Goal: Task Accomplishment & Management: Use online tool/utility

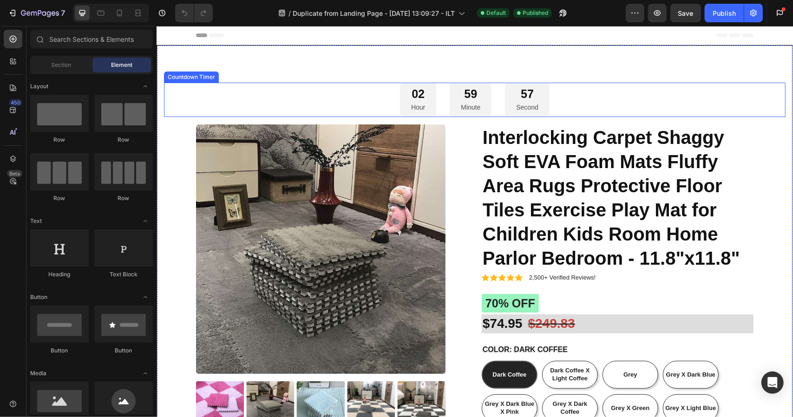
click at [414, 94] on div "02" at bounding box center [417, 93] width 14 height 15
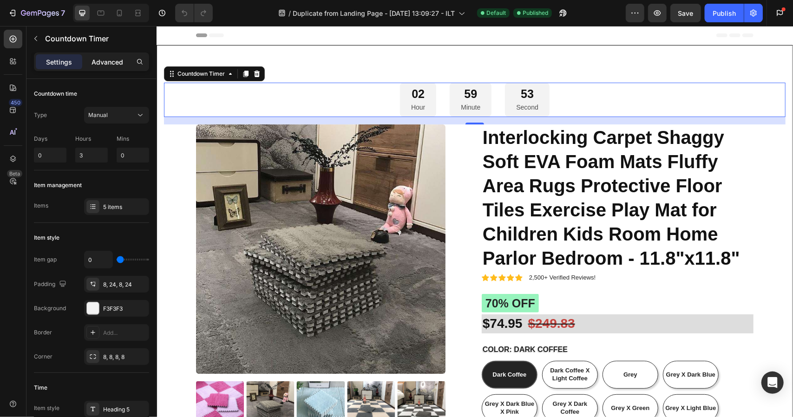
click at [128, 61] on div "Advanced" at bounding box center [107, 61] width 46 height 15
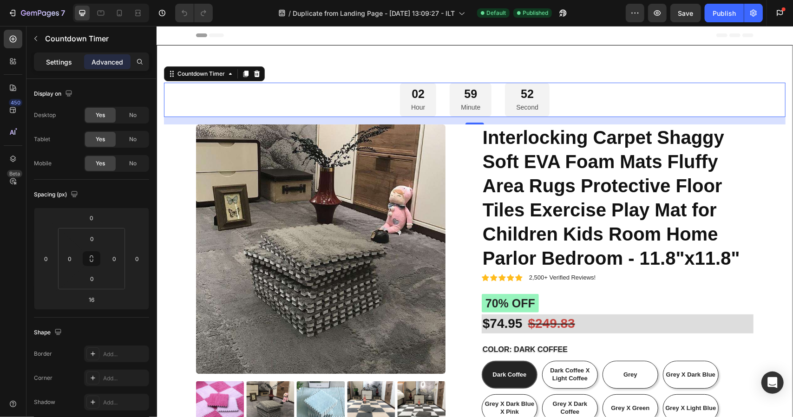
click at [62, 66] on p "Settings" at bounding box center [59, 62] width 26 height 10
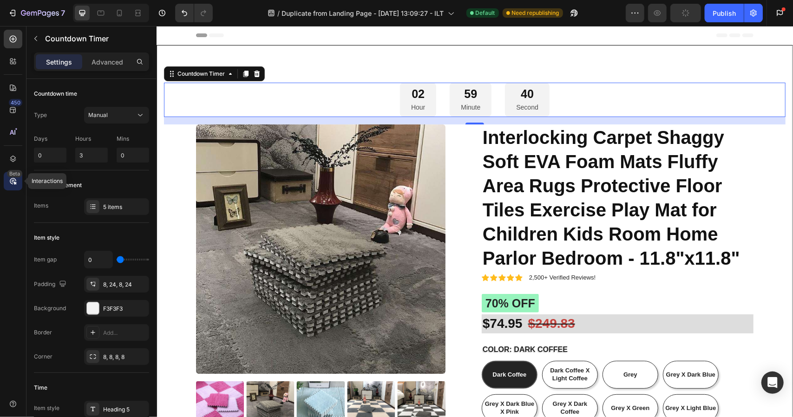
click at [4, 176] on div "Beta" at bounding box center [13, 181] width 19 height 19
radio input "false"
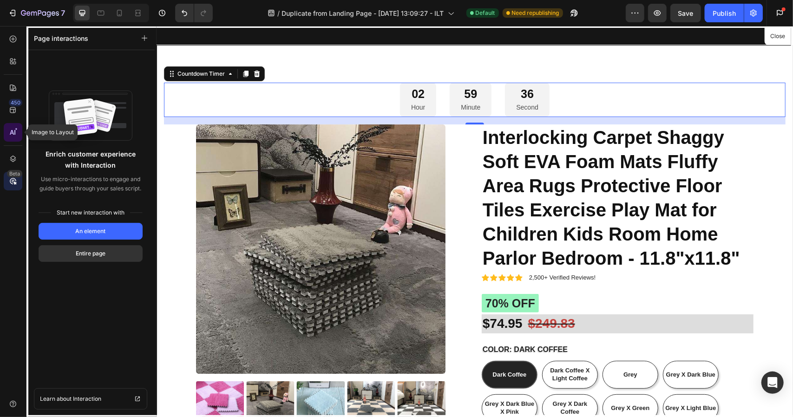
click at [18, 137] on div at bounding box center [13, 132] width 19 height 19
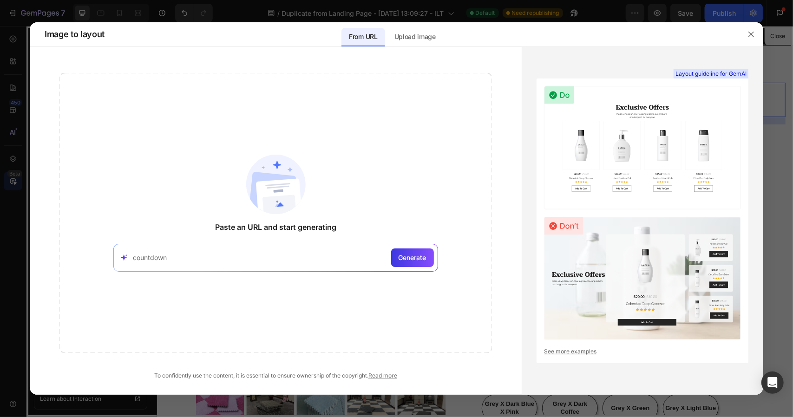
type input "countdown"
click at [415, 247] on div "countdown Generate" at bounding box center [275, 258] width 324 height 28
click at [413, 259] on span "Generate" at bounding box center [412, 258] width 28 height 10
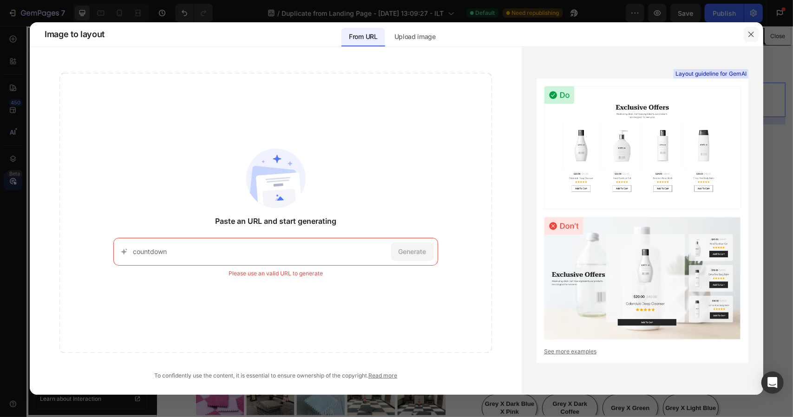
click at [753, 38] on icon "button" at bounding box center [750, 34] width 7 height 7
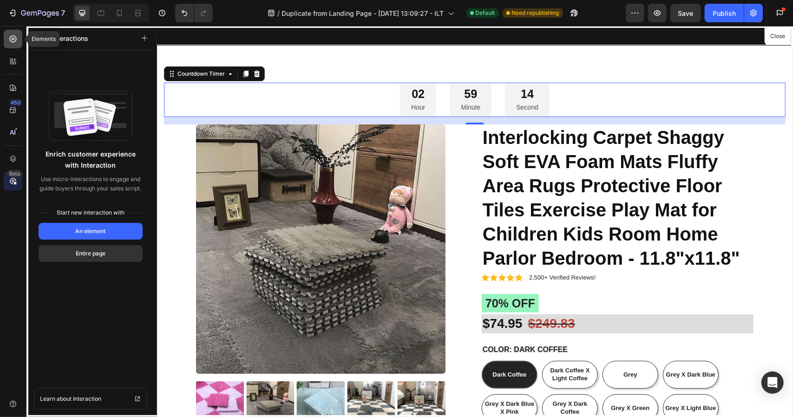
click at [4, 39] on div at bounding box center [13, 39] width 19 height 19
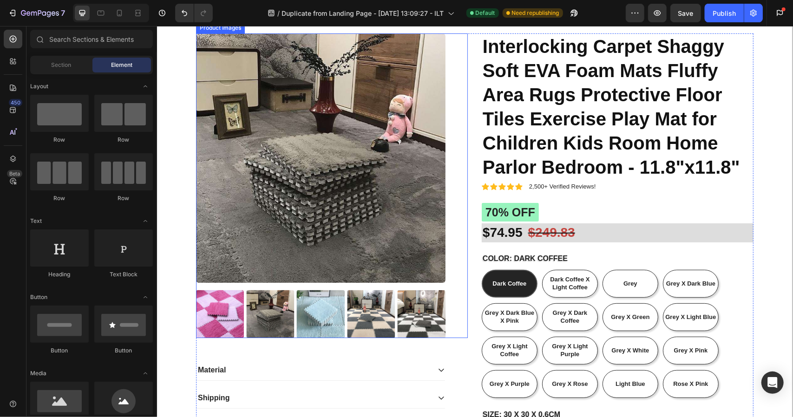
scroll to position [93, 0]
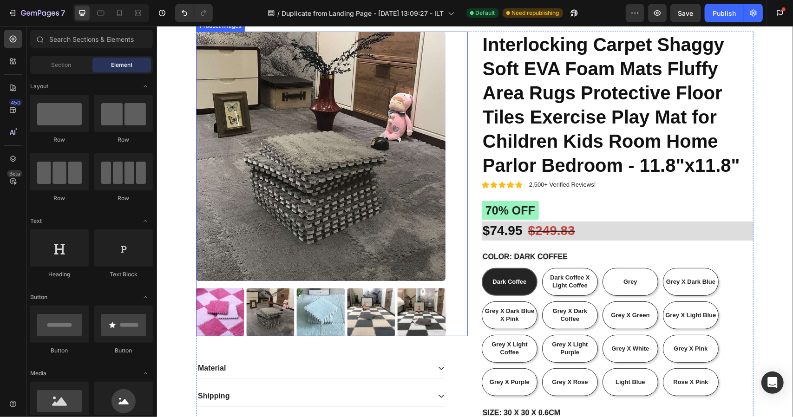
click at [325, 305] on img at bounding box center [320, 312] width 48 height 48
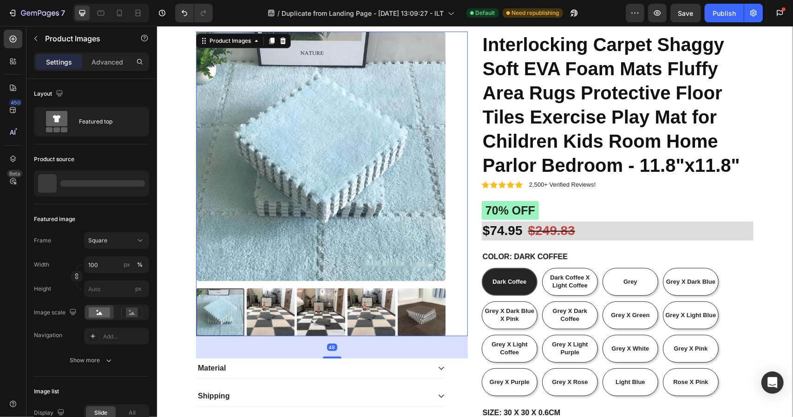
click at [366, 313] on img at bounding box center [371, 312] width 48 height 48
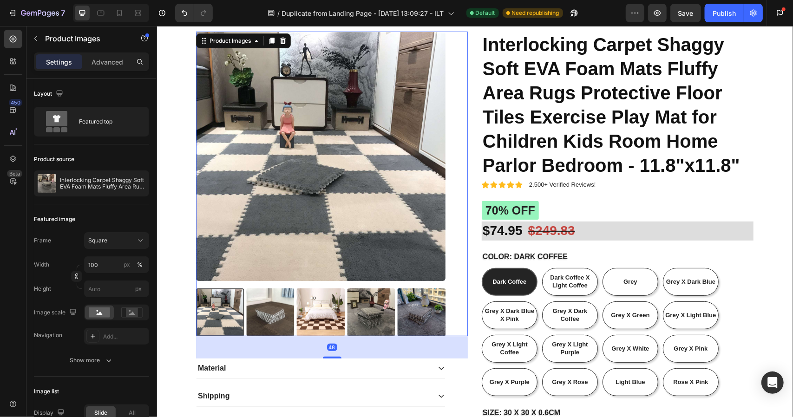
click at [377, 310] on img at bounding box center [370, 312] width 48 height 48
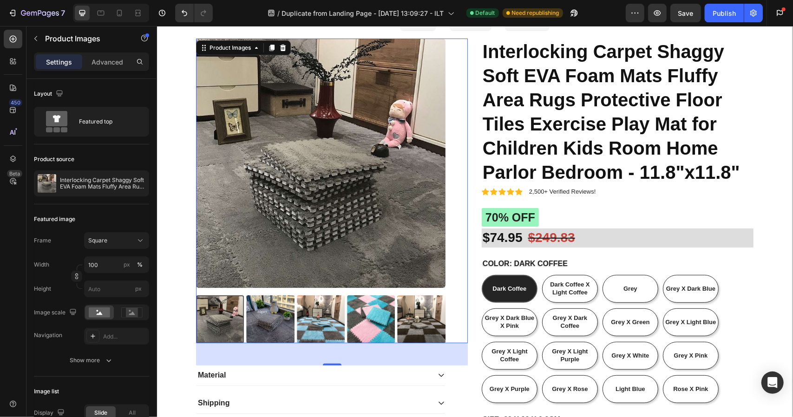
scroll to position [46, 0]
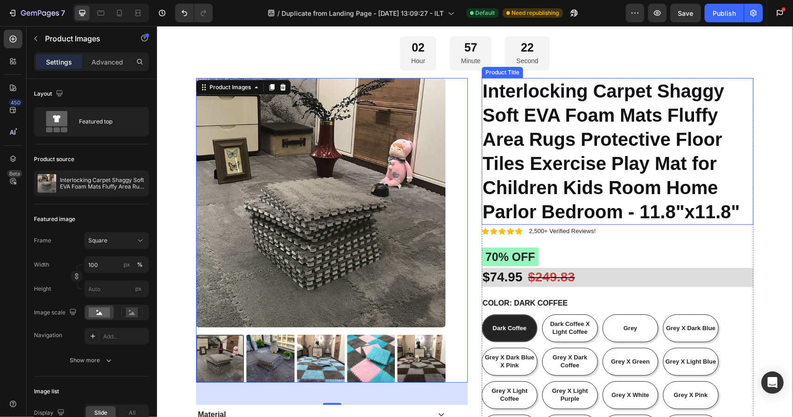
click at [517, 93] on h1 "Interlocking Carpet Shaggy Soft EVA Foam Mats Fluffy Area Rugs Protective Floor…" at bounding box center [617, 151] width 272 height 147
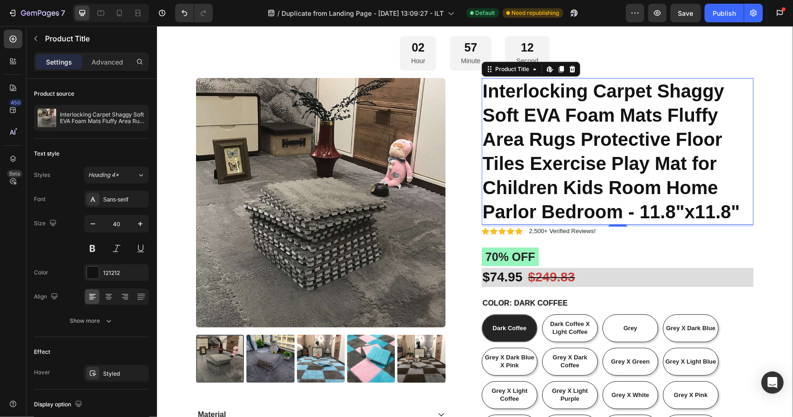
click at [488, 94] on h1 "Interlocking Carpet Shaggy Soft EVA Foam Mats Fluffy Area Rugs Protective Floor…" at bounding box center [617, 151] width 272 height 147
click at [552, 117] on h1 "Interlocking Carpet Shaggy Soft EVA Foam Mats Fluffy Area Rugs Protective Floor…" at bounding box center [617, 151] width 272 height 147
click at [530, 72] on icon at bounding box center [533, 68] width 7 height 7
click at [547, 69] on icon at bounding box center [549, 68] width 7 height 7
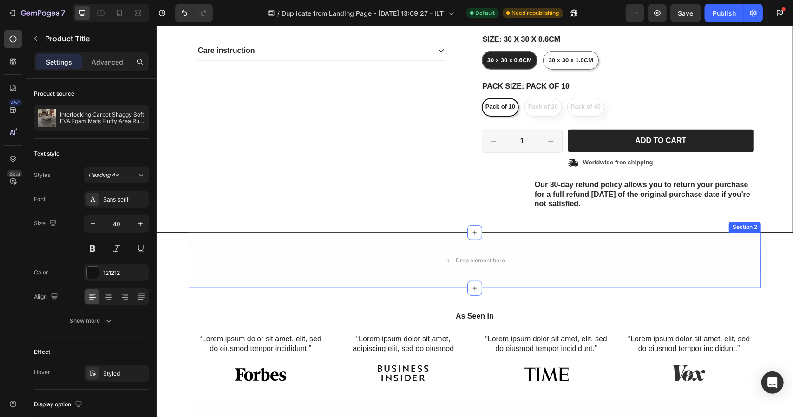
scroll to position [464, 0]
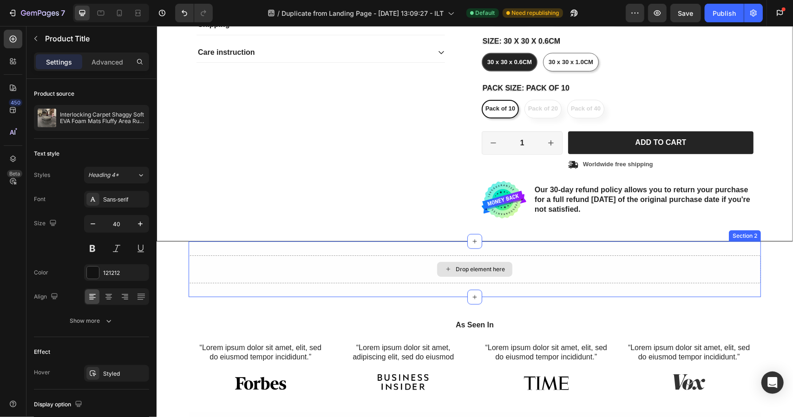
click at [469, 269] on div "Drop element here" at bounding box center [479, 268] width 49 height 7
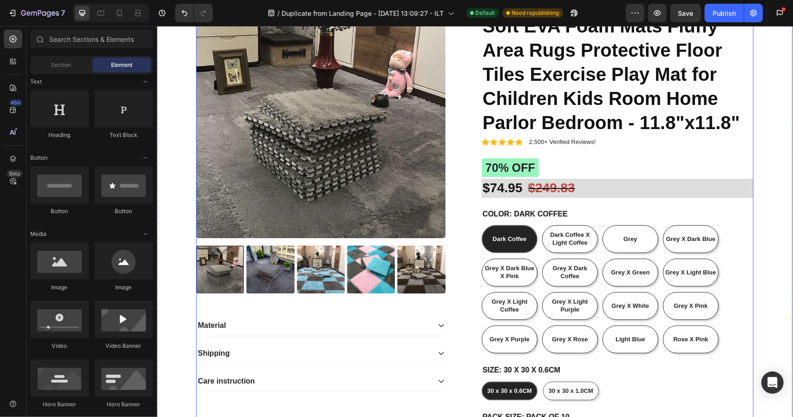
scroll to position [93, 0]
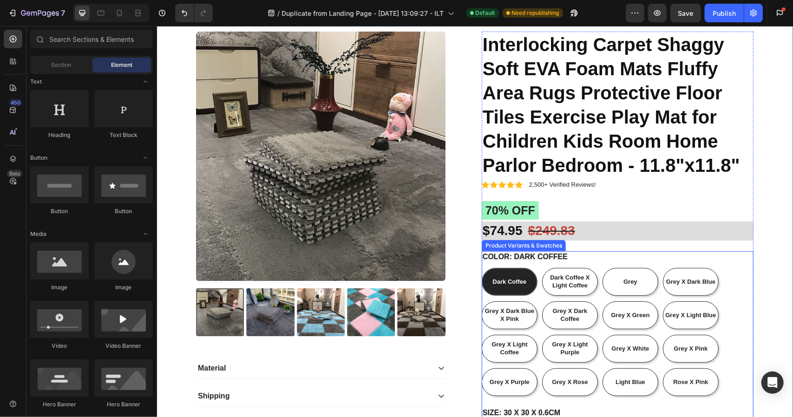
click at [502, 283] on span "Dark Coffee" at bounding box center [509, 281] width 34 height 7
click at [481, 267] on input "Dark Coffee Dark Coffee Dark Coffee" at bounding box center [481, 267] width 0 height 0
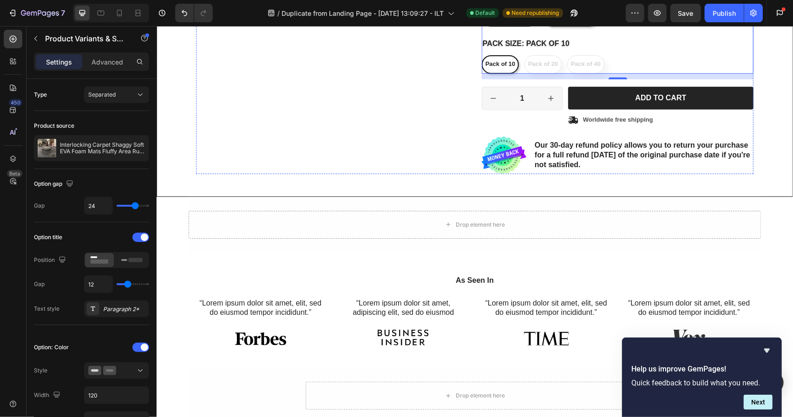
scroll to position [509, 0]
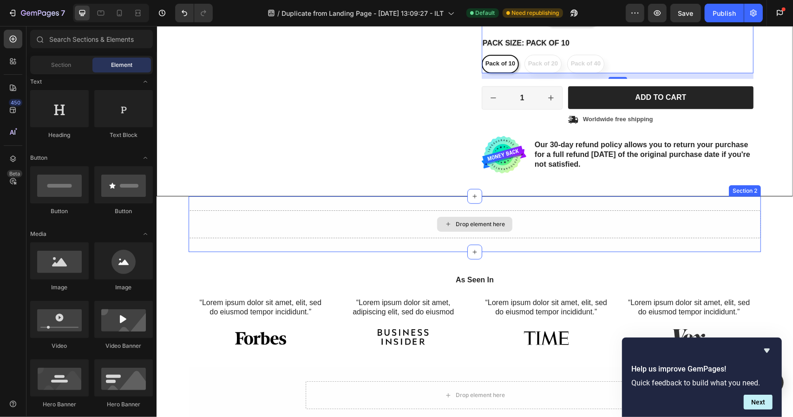
click at [447, 225] on icon at bounding box center [447, 224] width 7 height 8
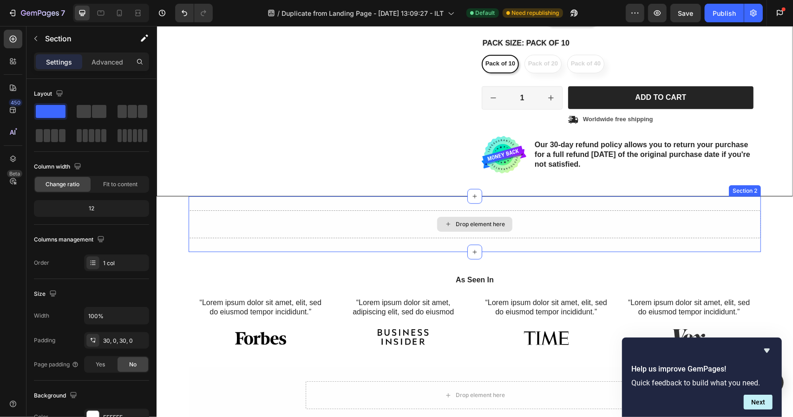
click at [432, 225] on div "Drop element here" at bounding box center [474, 224] width 572 height 28
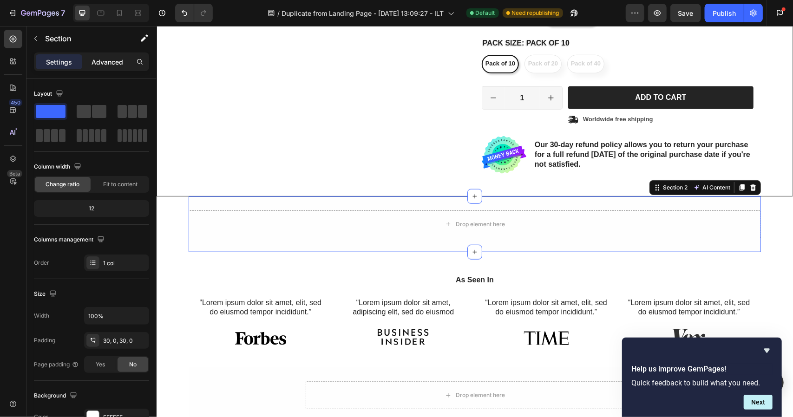
click at [120, 65] on p "Advanced" at bounding box center [107, 62] width 32 height 10
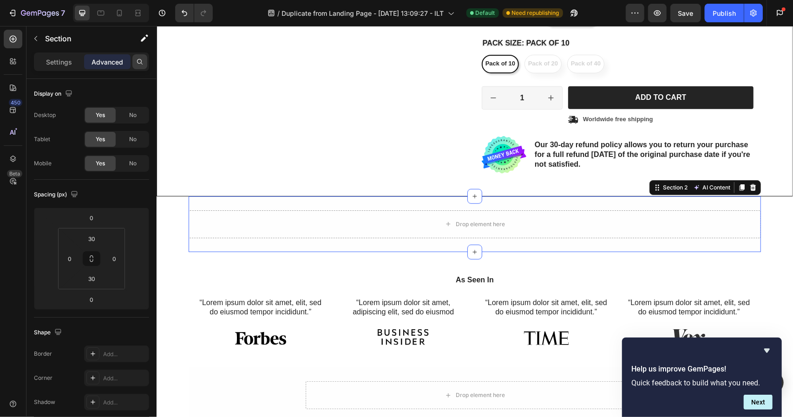
click at [136, 65] on icon at bounding box center [139, 61] width 7 height 7
click at [36, 40] on icon "button" at bounding box center [35, 38] width 7 height 7
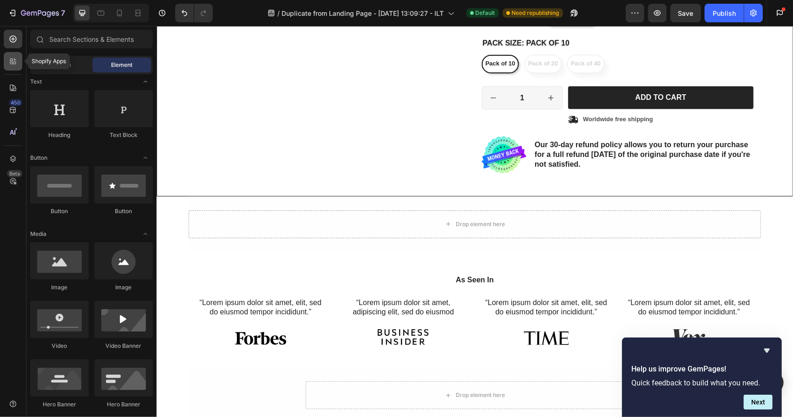
click at [12, 67] on div at bounding box center [13, 61] width 19 height 19
radio input "false"
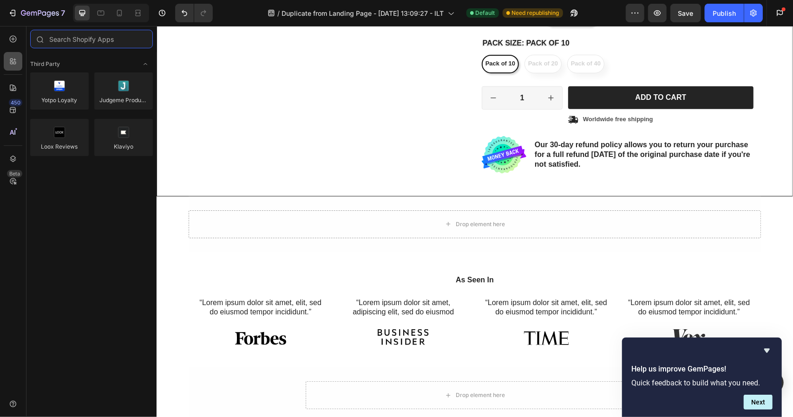
scroll to position [0, 0]
click at [13, 114] on icon at bounding box center [12, 109] width 9 height 9
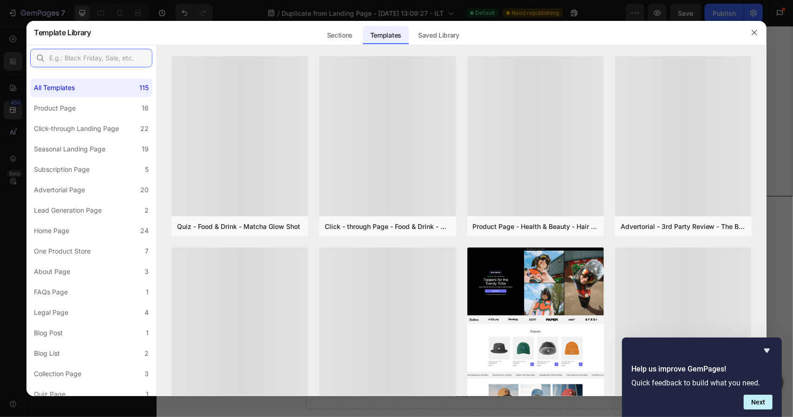
click at [74, 53] on input "text" at bounding box center [91, 58] width 122 height 19
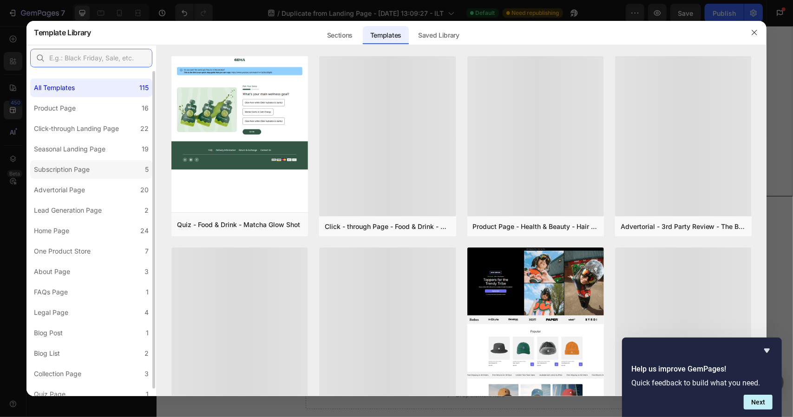
scroll to position [7, 0]
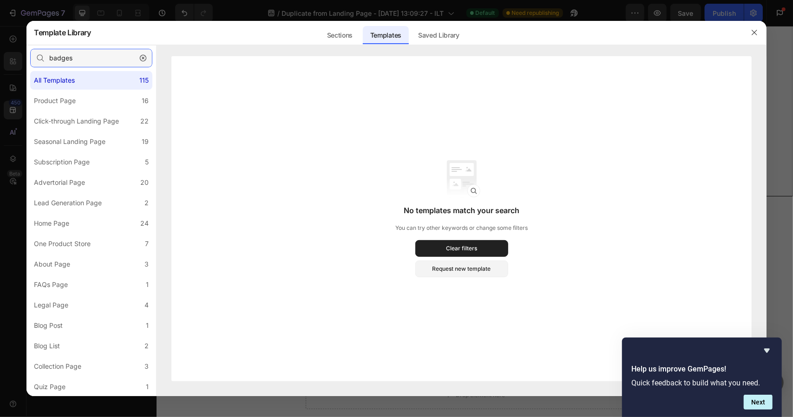
type input "badges"
click at [316, 8] on div at bounding box center [396, 208] width 793 height 417
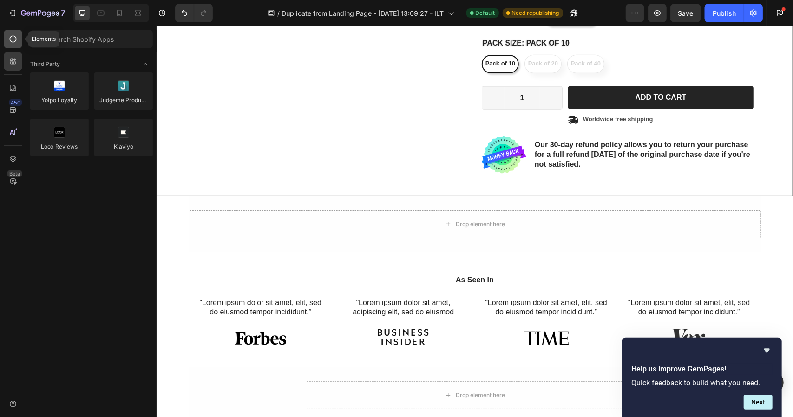
click at [10, 40] on icon at bounding box center [12, 38] width 9 height 9
radio input "false"
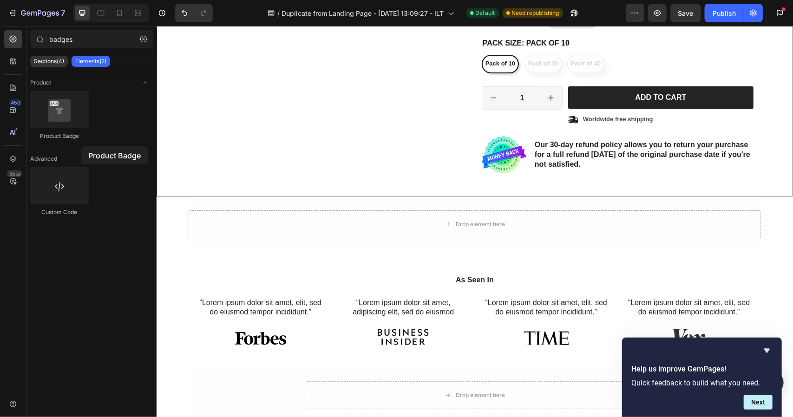
drag, startPoint x: 60, startPoint y: 123, endPoint x: 81, endPoint y: 146, distance: 30.9
click at [81, 146] on div "Product Badge" at bounding box center [91, 120] width 123 height 58
click at [50, 60] on p "Sections(4)" at bounding box center [49, 61] width 30 height 7
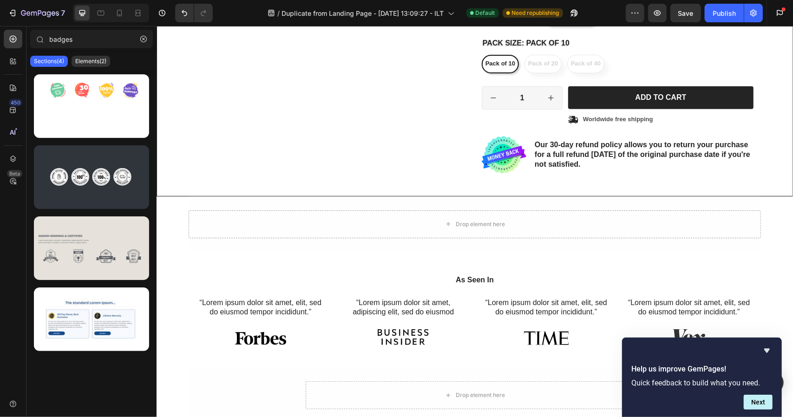
click at [86, 250] on div at bounding box center [91, 248] width 115 height 64
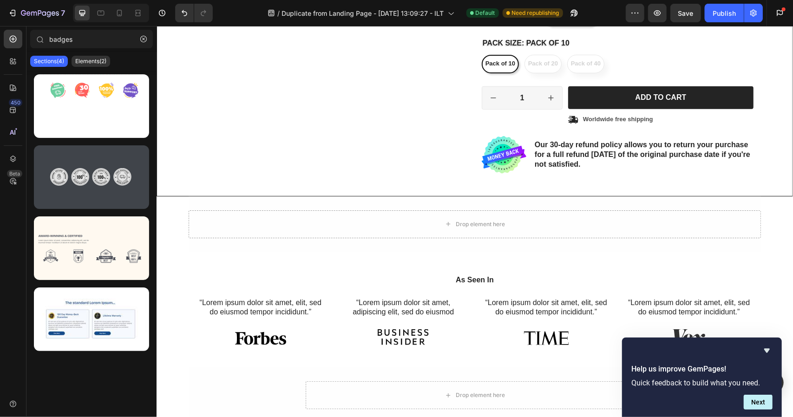
click at [86, 180] on div at bounding box center [91, 177] width 115 height 64
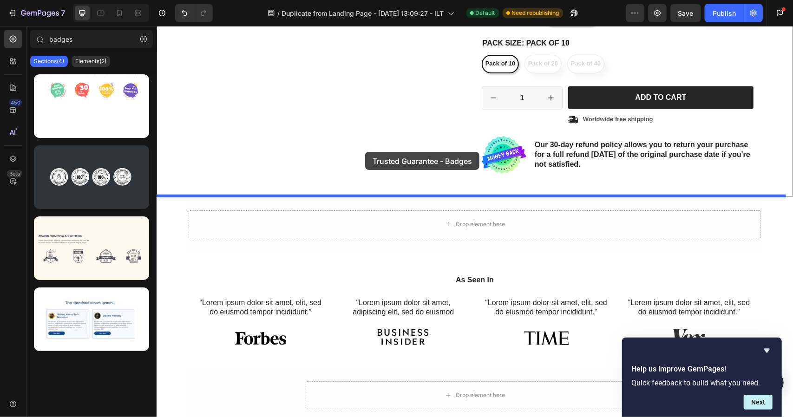
drag, startPoint x: 242, startPoint y: 205, endPoint x: 365, endPoint y: 152, distance: 134.0
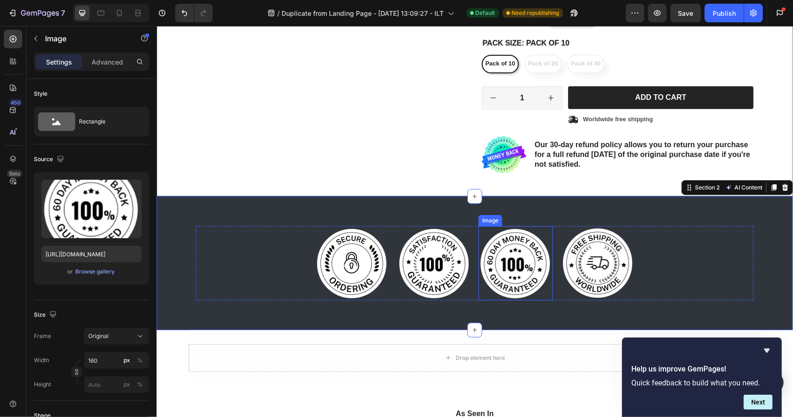
click at [503, 246] on img at bounding box center [515, 263] width 74 height 74
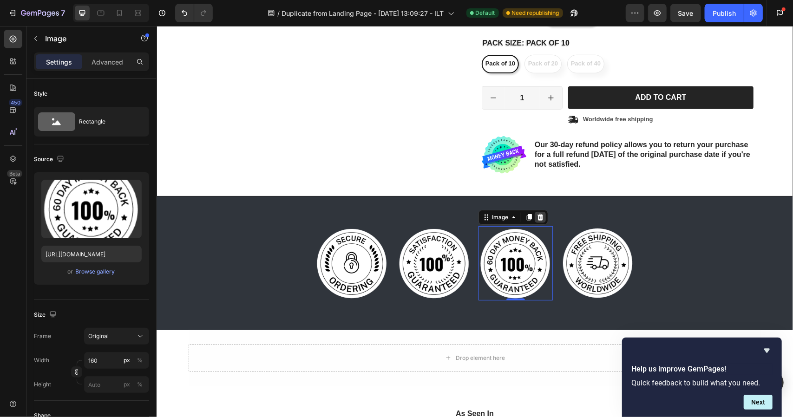
click at [537, 214] on icon at bounding box center [540, 217] width 6 height 7
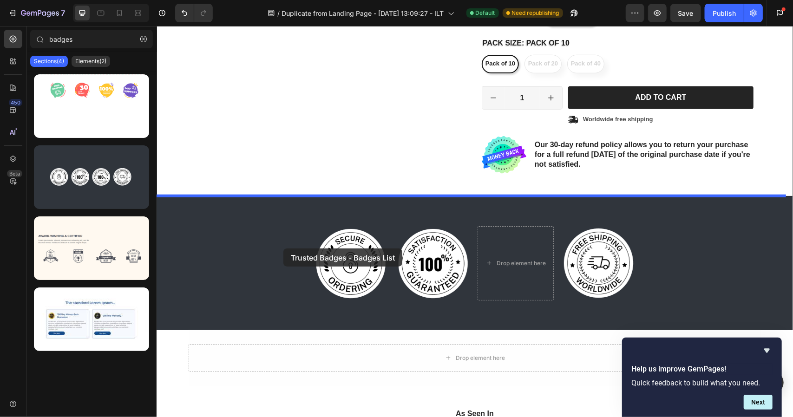
drag, startPoint x: 270, startPoint y: 266, endPoint x: 285, endPoint y: 248, distance: 23.1
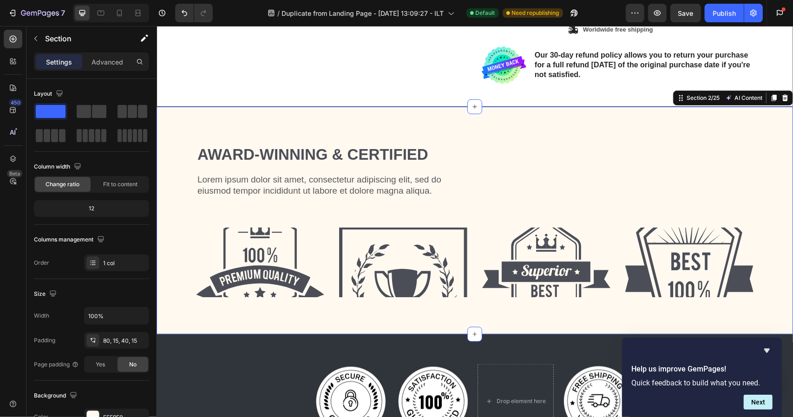
scroll to position [599, 0]
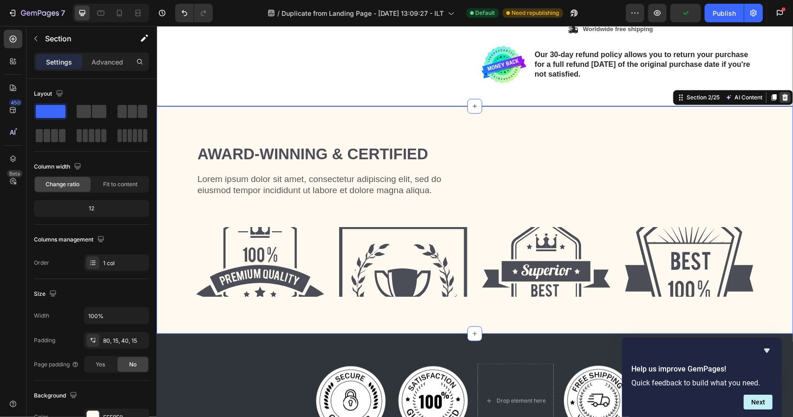
click at [781, 97] on icon at bounding box center [784, 97] width 6 height 7
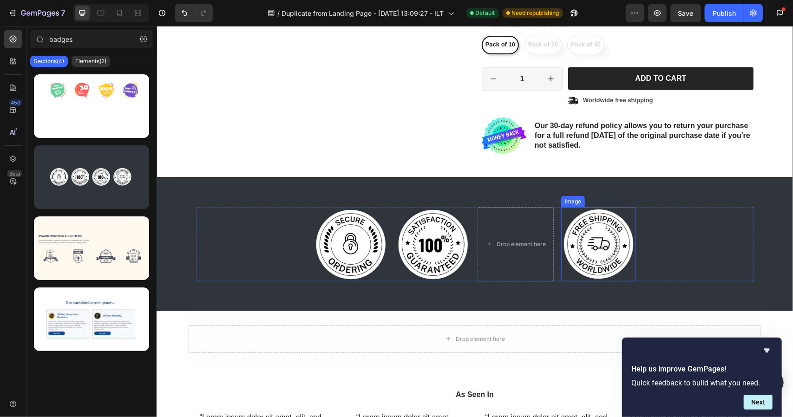
scroll to position [527, 0]
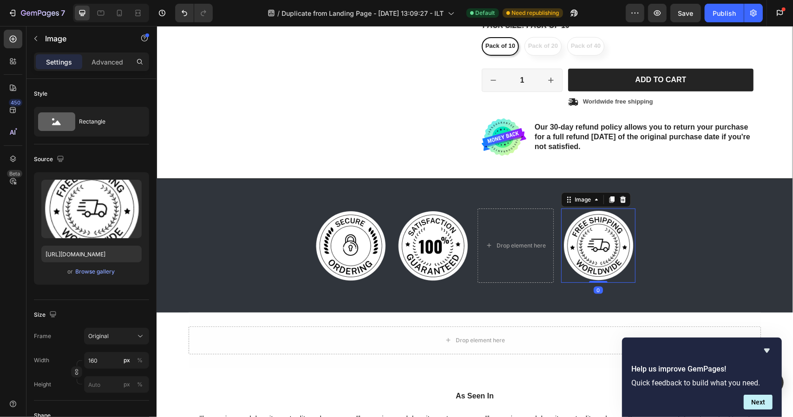
click at [608, 218] on img at bounding box center [597, 245] width 74 height 74
click at [621, 196] on icon at bounding box center [621, 198] width 7 height 7
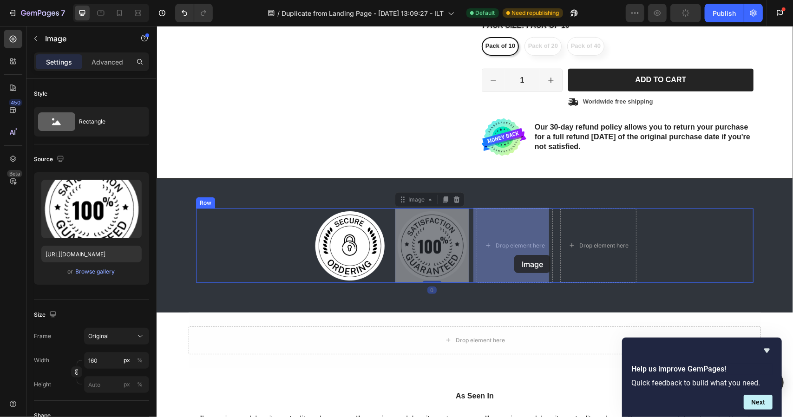
drag, startPoint x: 433, startPoint y: 241, endPoint x: 513, endPoint y: 254, distance: 81.2
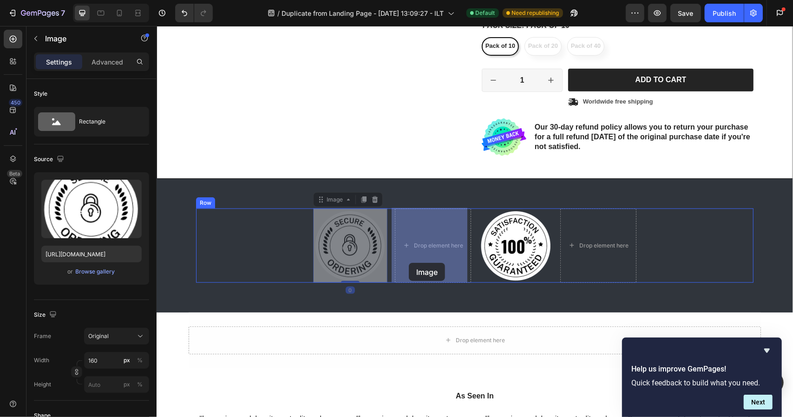
drag, startPoint x: 331, startPoint y: 259, endPoint x: 407, endPoint y: 262, distance: 76.2
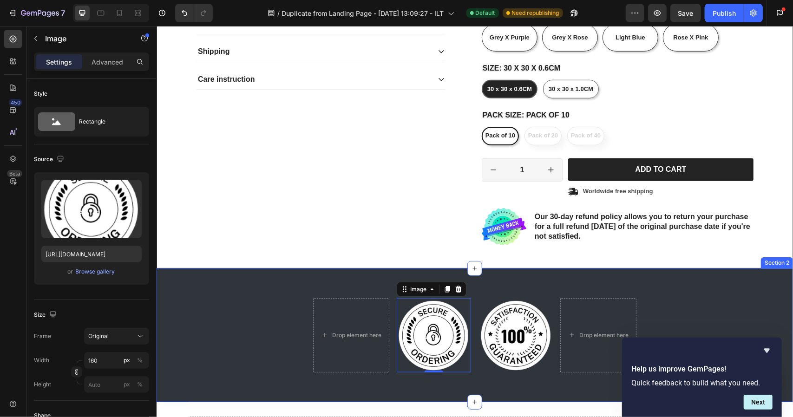
scroll to position [547, 0]
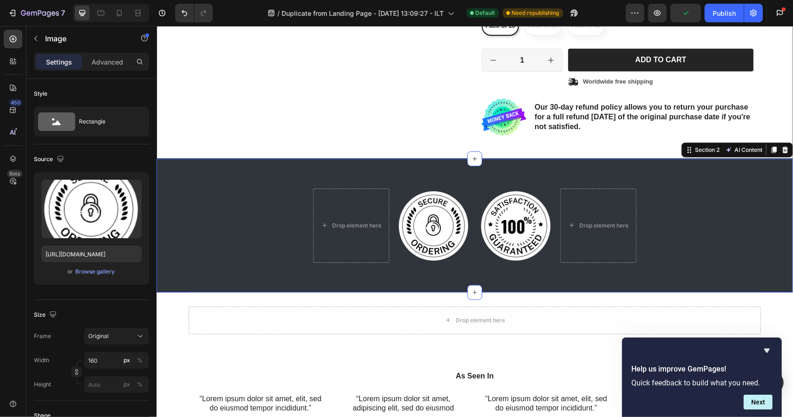
click at [758, 187] on div "Drop element here Image Image Drop element here Row Section 2 AI Content Write …" at bounding box center [474, 225] width 636 height 134
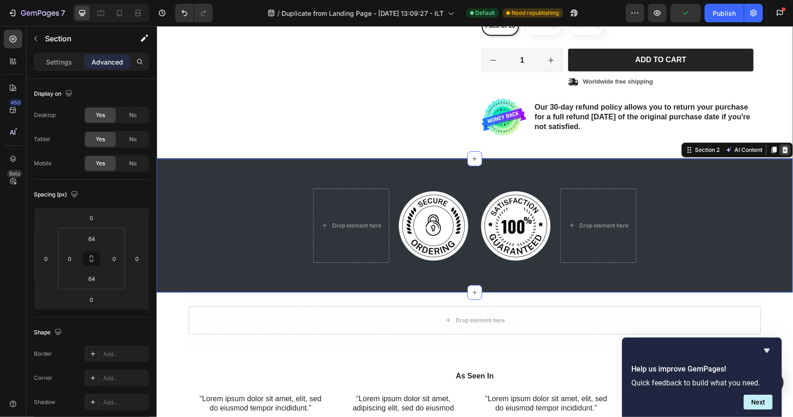
click at [781, 148] on icon at bounding box center [784, 149] width 6 height 7
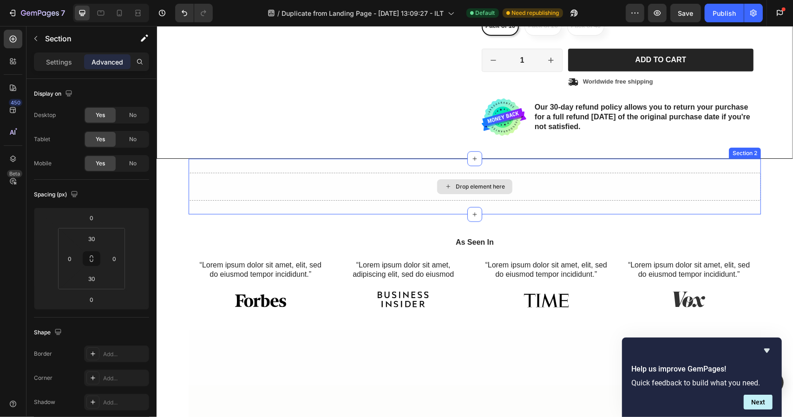
click at [447, 194] on div "Drop element here" at bounding box center [474, 186] width 572 height 28
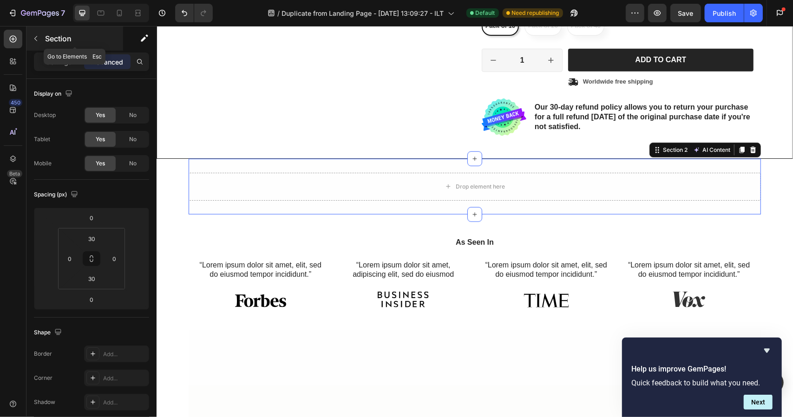
click at [41, 35] on button "button" at bounding box center [35, 38] width 15 height 15
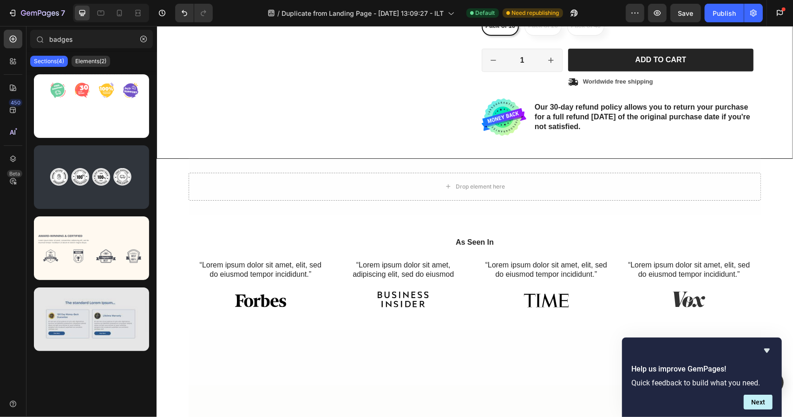
click at [82, 328] on div at bounding box center [91, 319] width 115 height 64
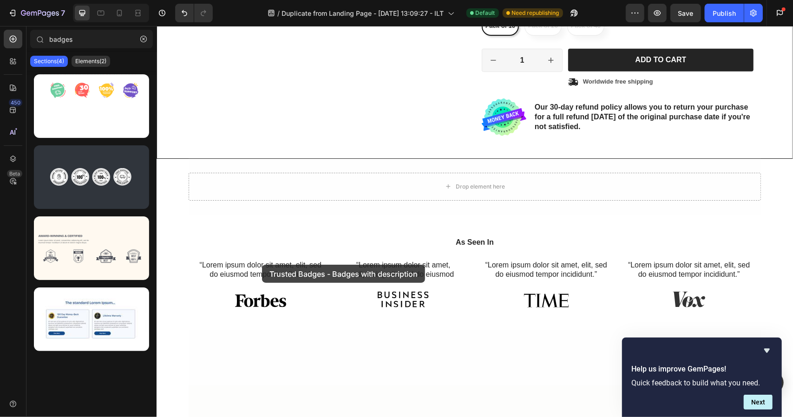
drag, startPoint x: 239, startPoint y: 354, endPoint x: 285, endPoint y: 250, distance: 113.5
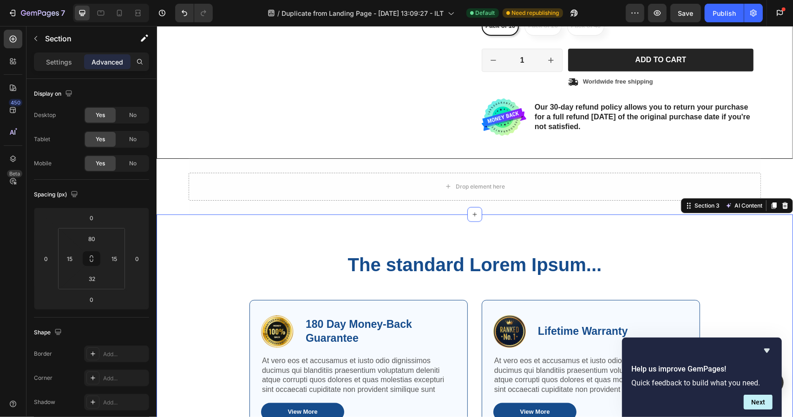
click at [287, 245] on div "The standard Lorem Ipsum... Heading Row Image 180 Day Money-Back Guarantee Text…" at bounding box center [474, 343] width 636 height 259
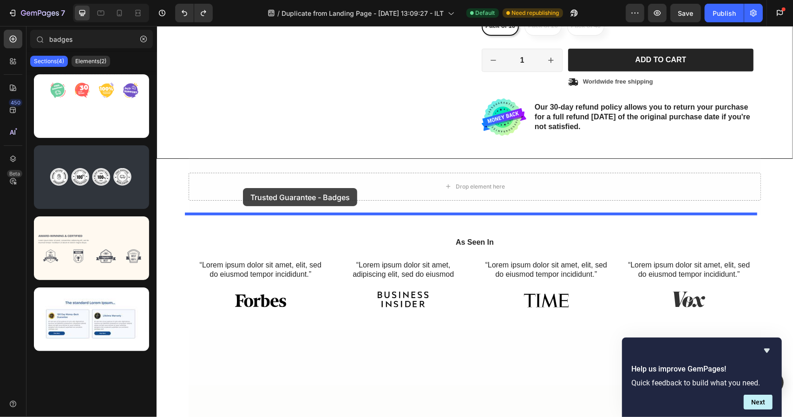
drag, startPoint x: 260, startPoint y: 146, endPoint x: 244, endPoint y: 183, distance: 40.4
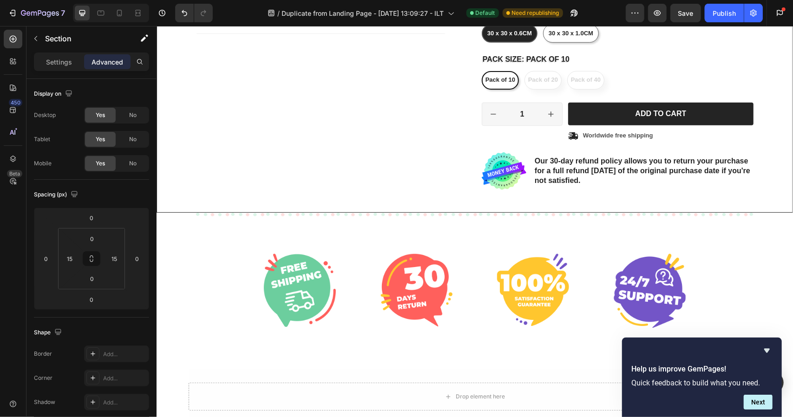
scroll to position [514, 0]
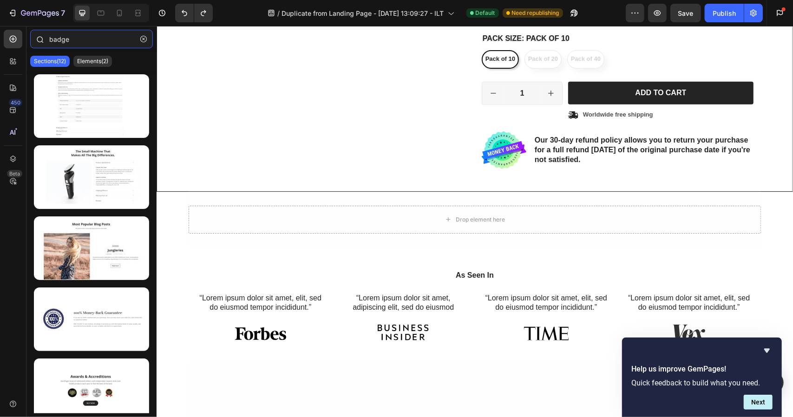
click at [83, 36] on input "badge" at bounding box center [91, 39] width 123 height 19
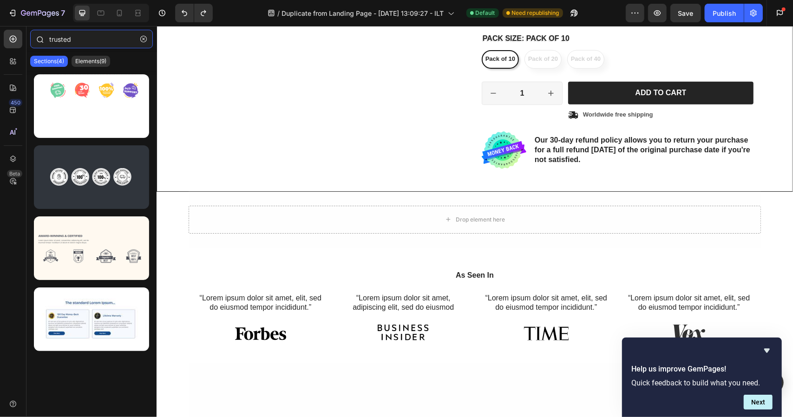
click at [69, 43] on input "trusted" at bounding box center [91, 39] width 123 height 19
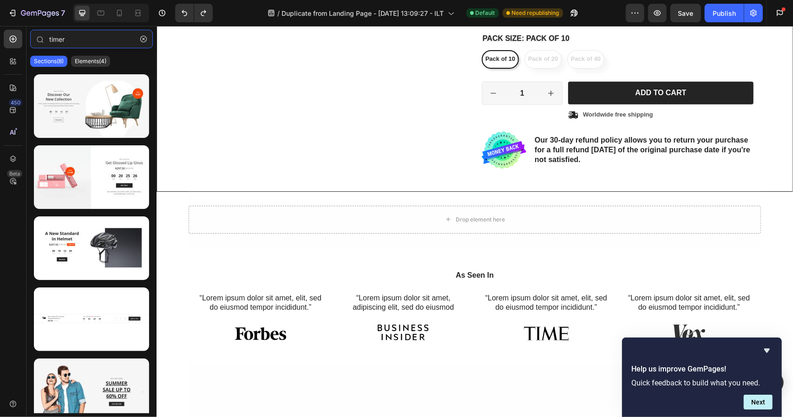
type input "timer"
click at [82, 64] on p "Elements(4)" at bounding box center [91, 61] width 32 height 7
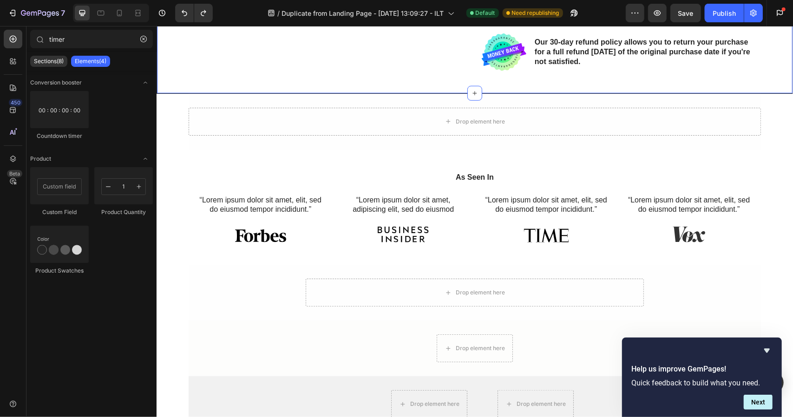
scroll to position [615, 0]
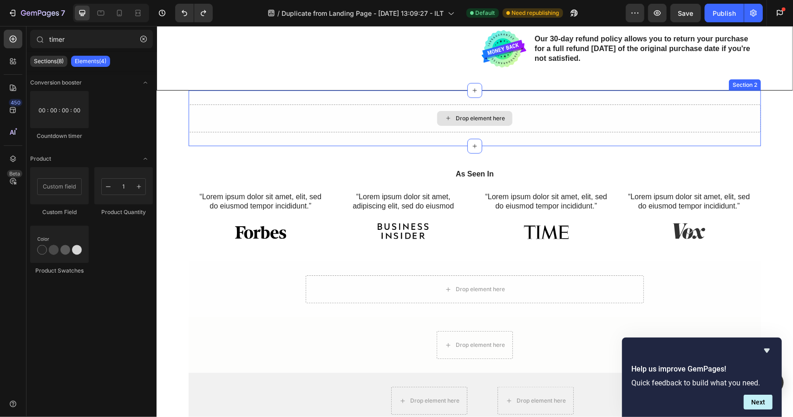
click at [445, 119] on icon at bounding box center [447, 118] width 7 height 8
click at [146, 43] on button "button" at bounding box center [143, 39] width 15 height 15
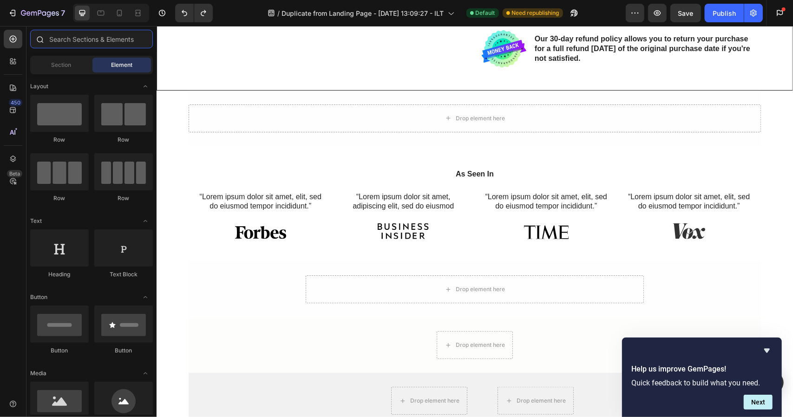
click at [91, 39] on input "text" at bounding box center [91, 39] width 123 height 19
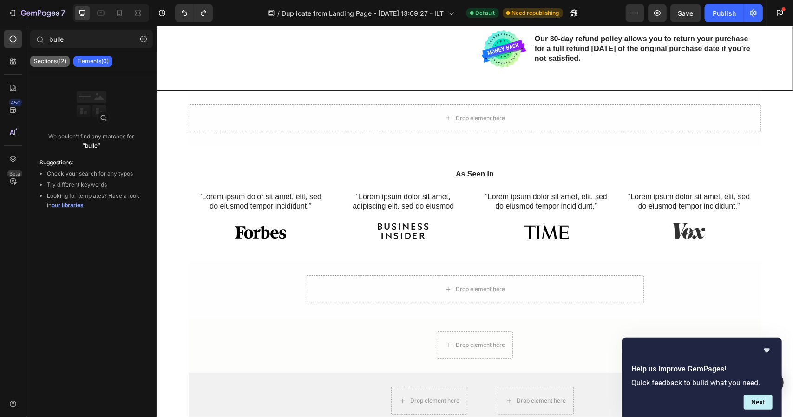
click at [46, 65] on div "Sections(12)" at bounding box center [49, 61] width 39 height 11
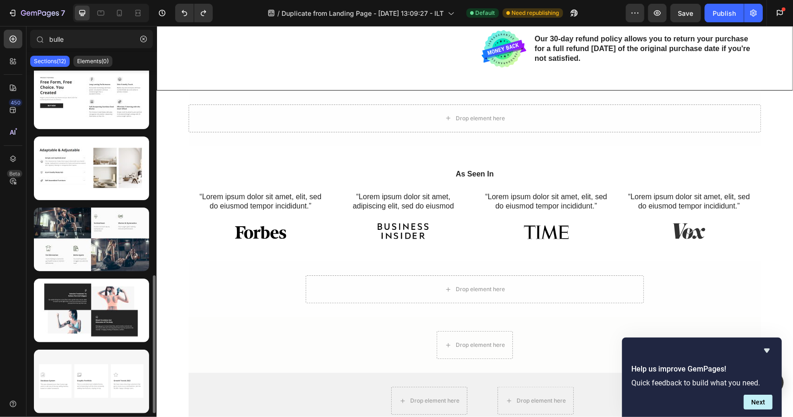
scroll to position [0, 0]
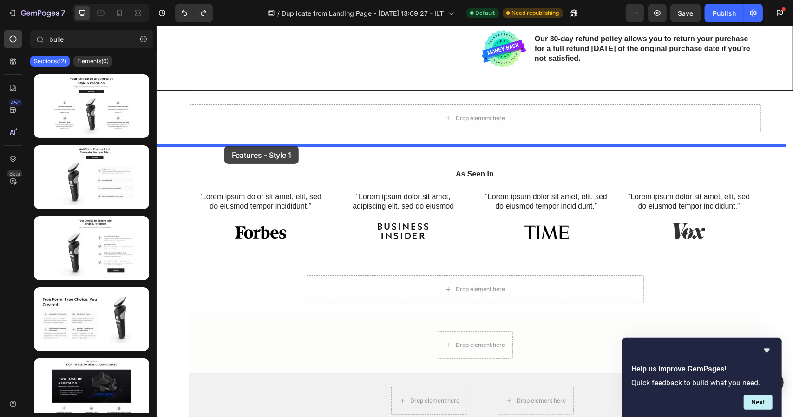
drag, startPoint x: 254, startPoint y: 150, endPoint x: 224, endPoint y: 144, distance: 31.3
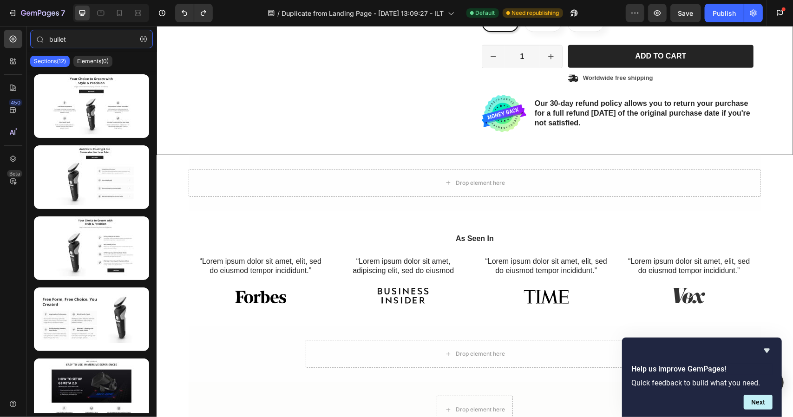
scroll to position [550, 0]
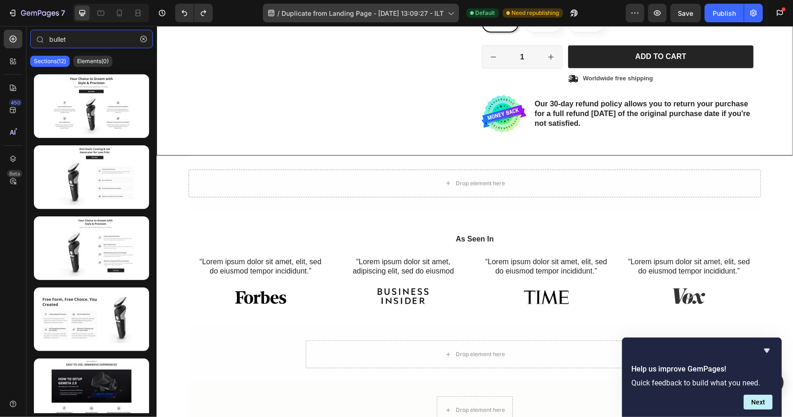
type input "bullet"
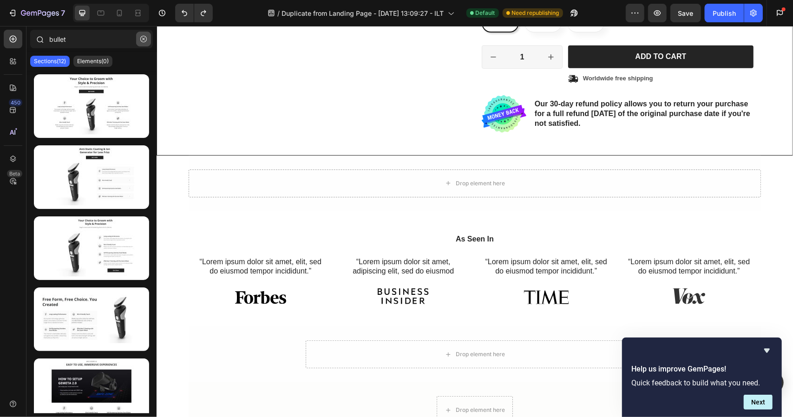
click at [143, 44] on button "button" at bounding box center [143, 39] width 15 height 15
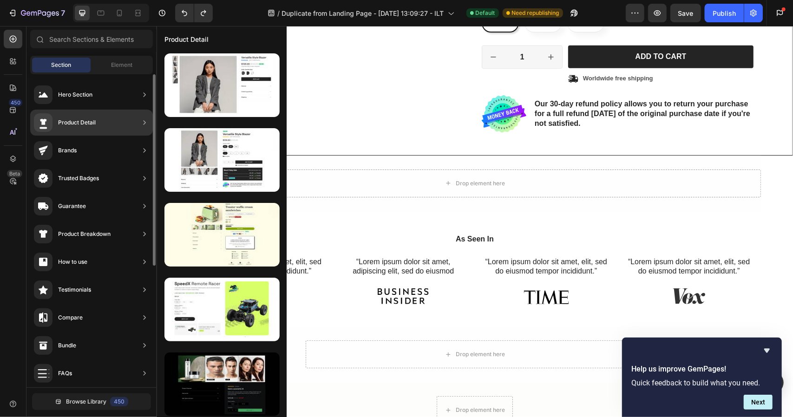
click at [103, 119] on div "Product Detail" at bounding box center [91, 123] width 123 height 26
click at [70, 122] on div "Product Detail" at bounding box center [77, 122] width 38 height 9
click at [42, 117] on icon at bounding box center [43, 123] width 11 height 13
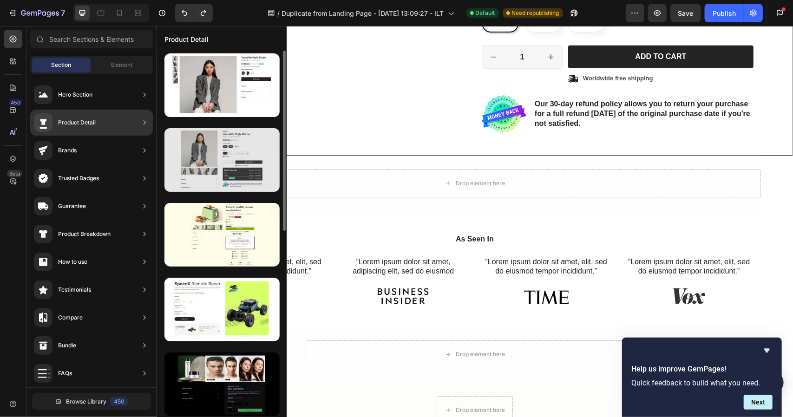
click at [259, 182] on div at bounding box center [221, 160] width 115 height 64
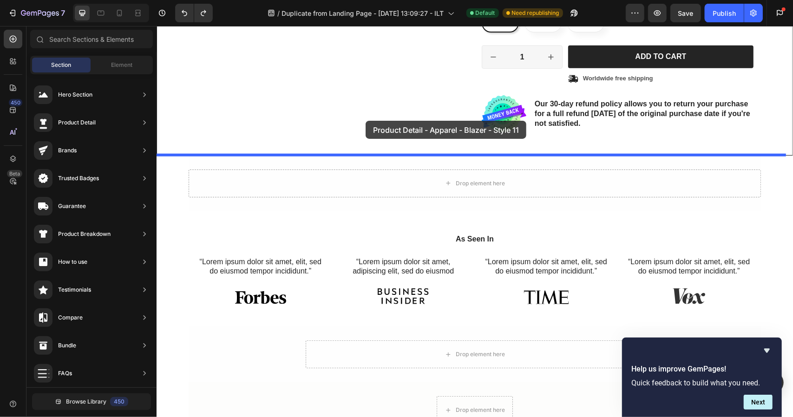
drag, startPoint x: 398, startPoint y: 194, endPoint x: 365, endPoint y: 120, distance: 80.9
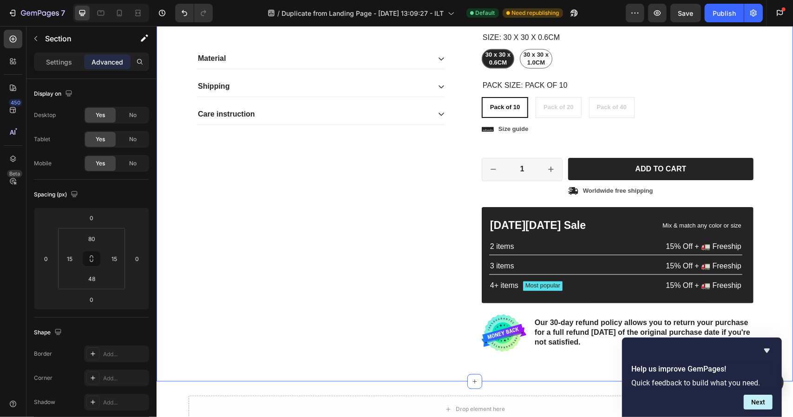
scroll to position [1021, 0]
click at [768, 352] on icon "Hide survey" at bounding box center [766, 350] width 11 height 11
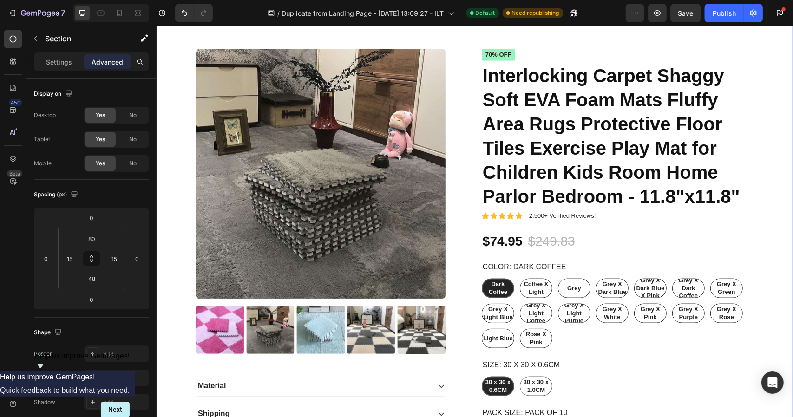
scroll to position [524, 0]
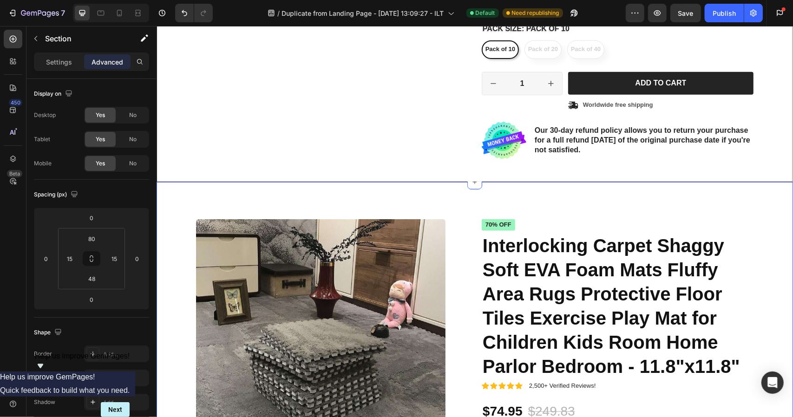
radio input "false"
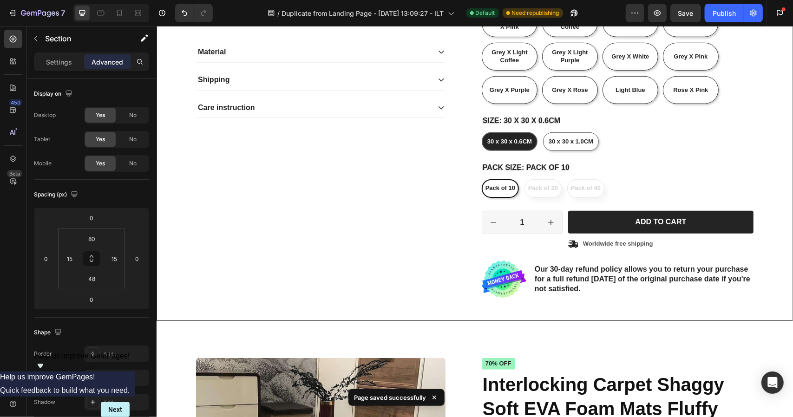
scroll to position [647, 0]
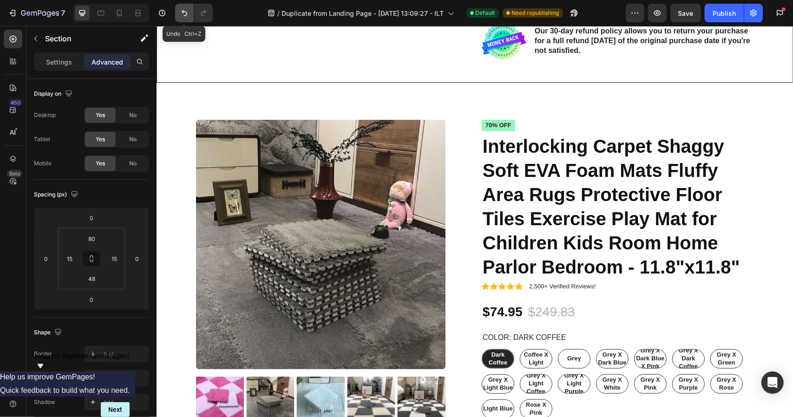
click at [186, 11] on icon "Undo/Redo" at bounding box center [184, 12] width 9 height 9
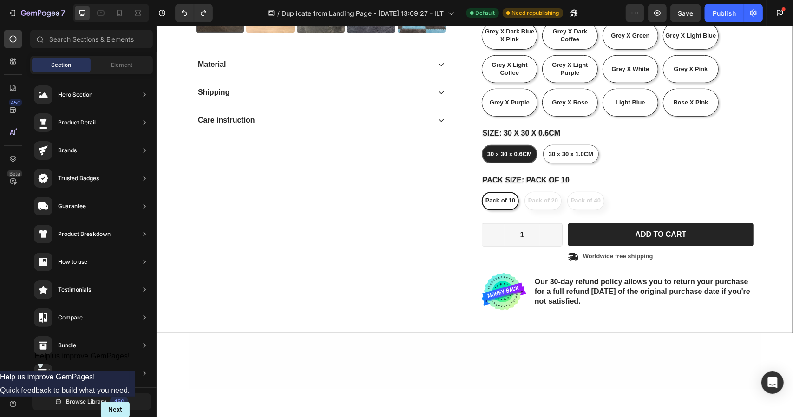
scroll to position [280, 0]
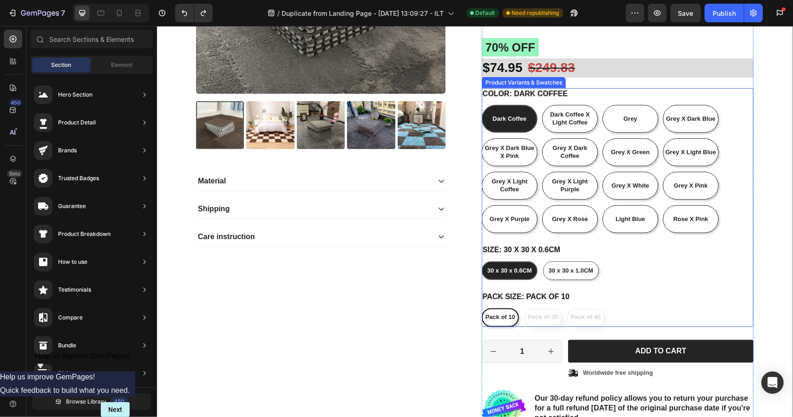
click at [644, 278] on div "30 x 30 x 0.6CM 30 x 30 x 0.6CM 30 x 30 x 0.6CM 30 x 30 x 1.0CM 30 x 30 x 1.0CM…" at bounding box center [617, 270] width 272 height 19
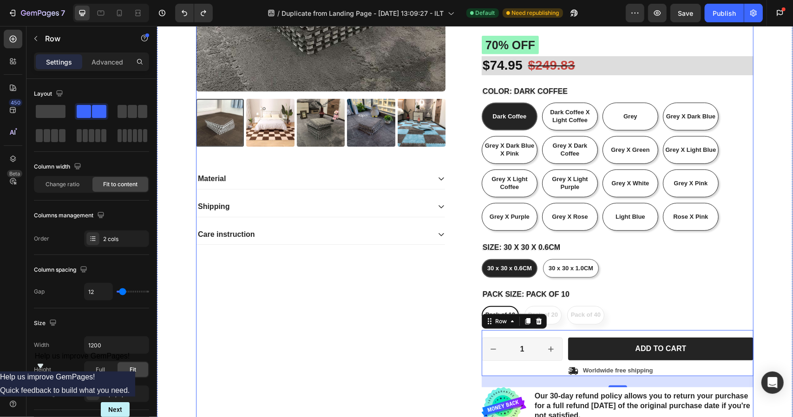
scroll to position [283, 0]
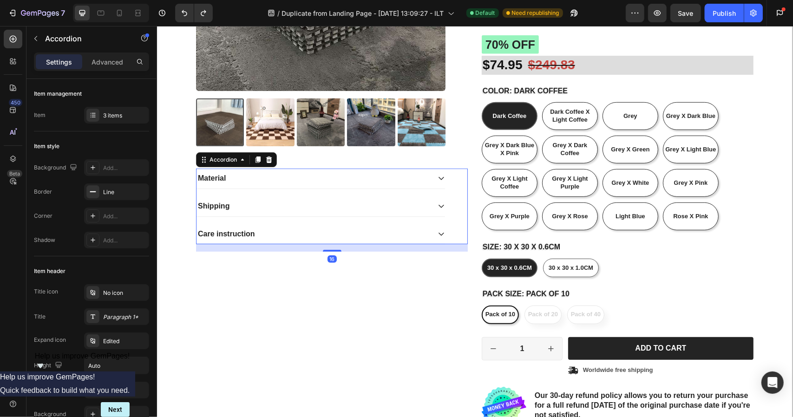
click at [407, 209] on div "Shipping" at bounding box center [313, 206] width 234 height 13
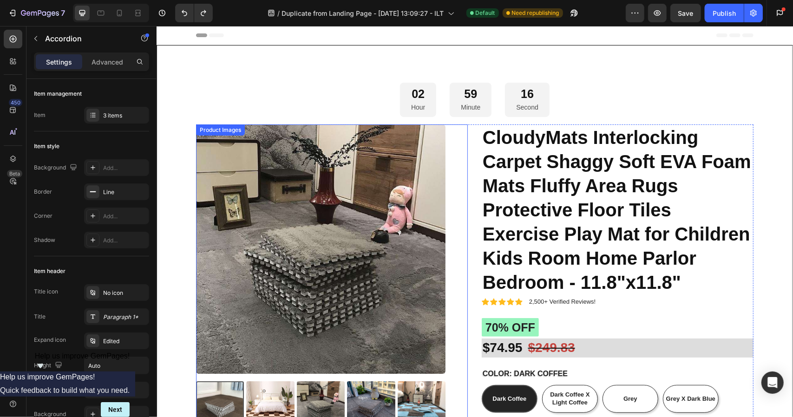
scroll to position [0, 0]
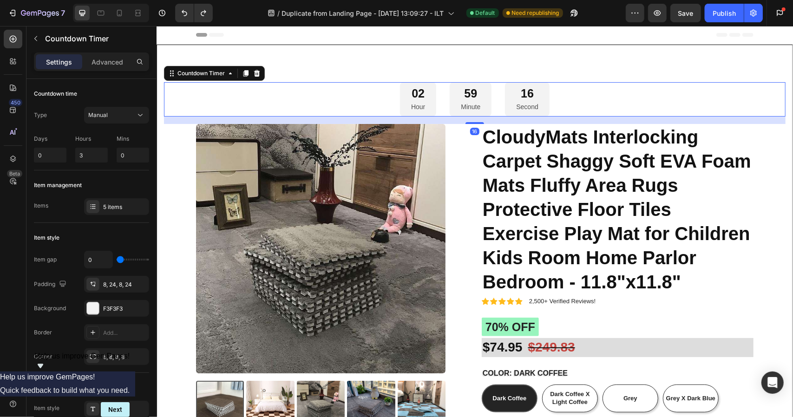
click at [337, 82] on div "02 Hour 59 Minute 16 Second" at bounding box center [473, 99] width 621 height 34
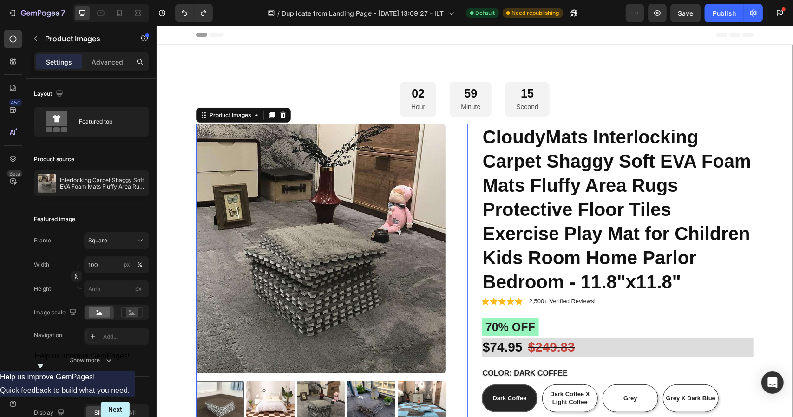
click at [304, 148] on img at bounding box center [319, 248] width 249 height 249
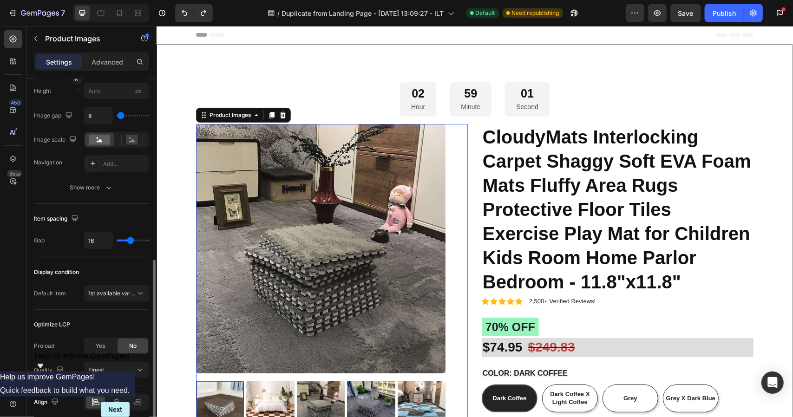
scroll to position [430, 0]
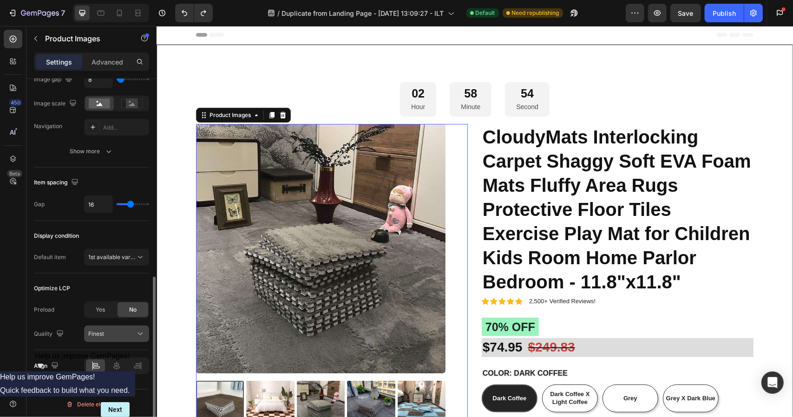
click at [100, 332] on span "Finest" at bounding box center [96, 333] width 16 height 7
click at [34, 334] on div "Quality" at bounding box center [50, 334] width 32 height 13
click at [130, 254] on span "1st available variant" at bounding box center [114, 257] width 52 height 7
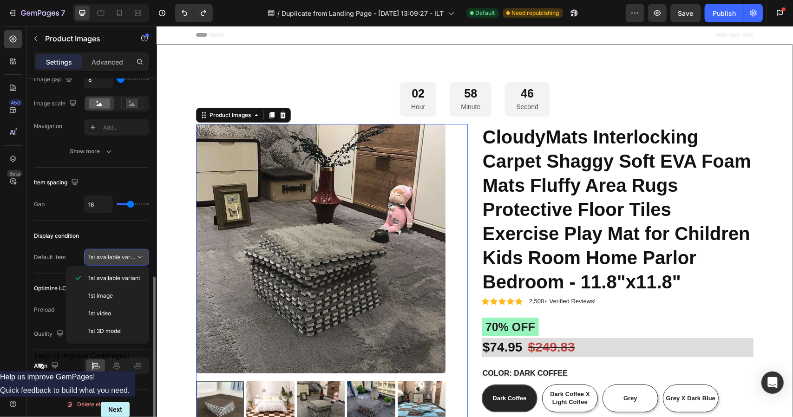
click at [130, 254] on span "1st available variant" at bounding box center [114, 257] width 52 height 7
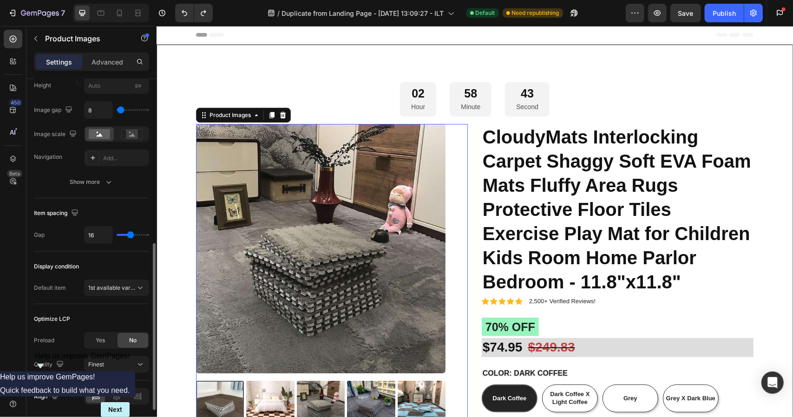
scroll to position [386, 0]
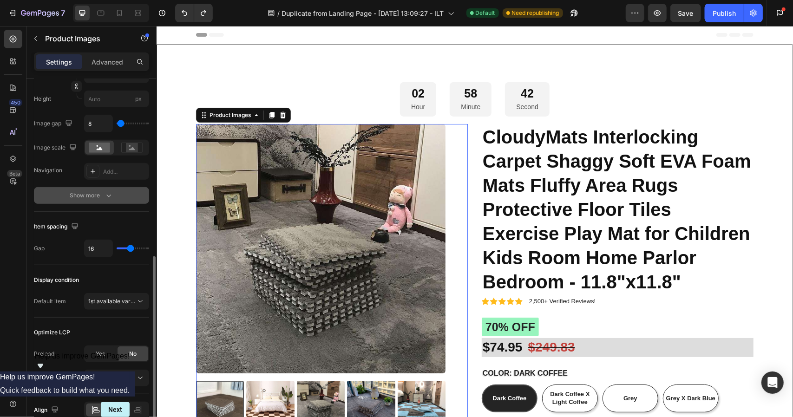
click at [107, 197] on icon "button" at bounding box center [108, 195] width 9 height 9
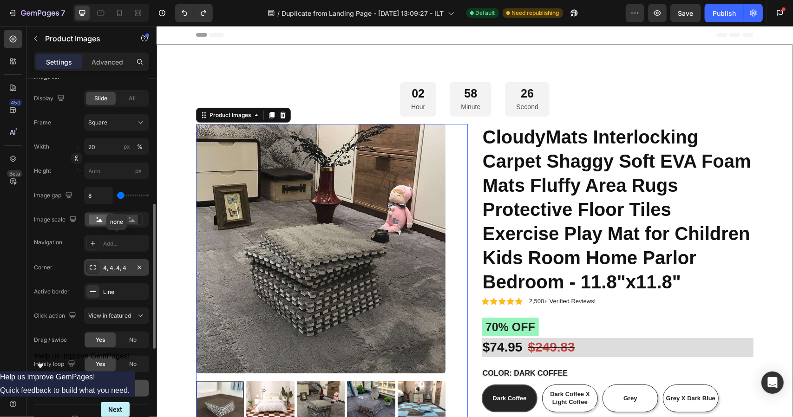
scroll to position [314, 0]
click at [97, 240] on div at bounding box center [92, 243] width 13 height 13
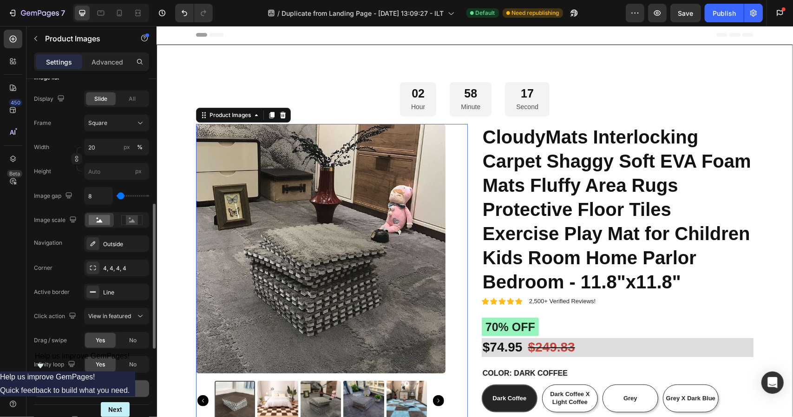
click at [53, 233] on div "Display Slide All Frame Square Width 20 px % Height px Image gap 8 Image scale …" at bounding box center [91, 172] width 115 height 162
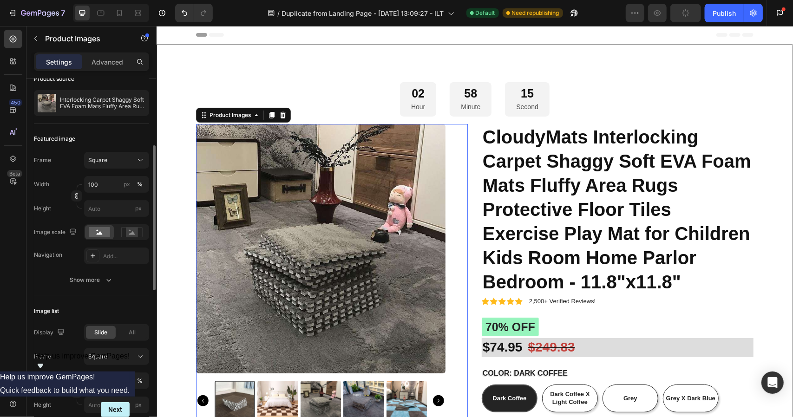
scroll to position [80, 0]
click at [84, 278] on div "Show more" at bounding box center [91, 280] width 43 height 9
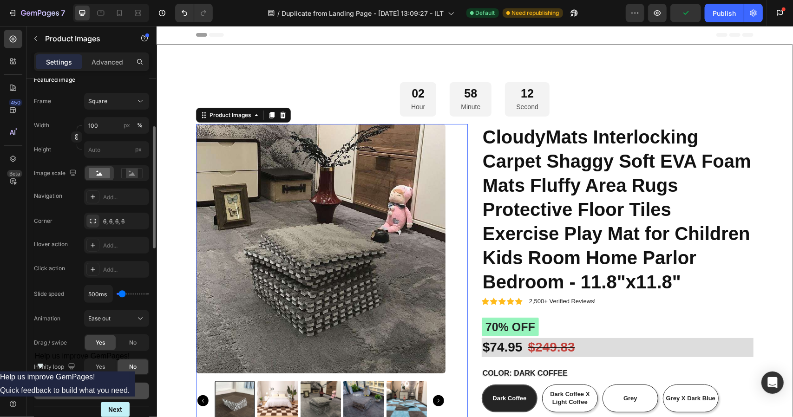
scroll to position [140, 0]
click at [98, 241] on div at bounding box center [92, 244] width 13 height 13
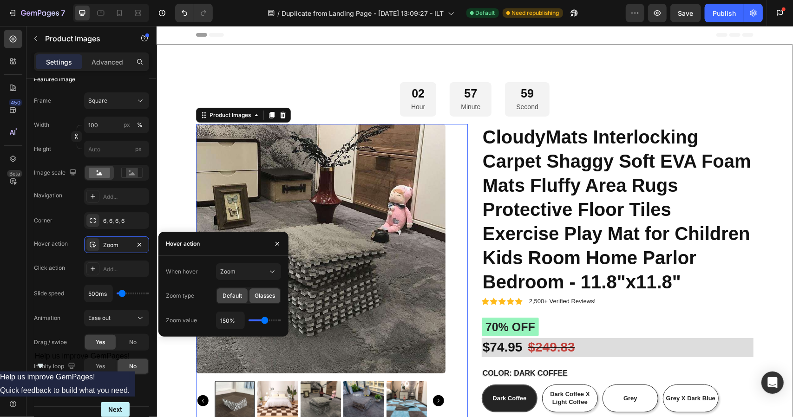
click at [265, 296] on span "Glasses" at bounding box center [264, 296] width 20 height 8
click at [231, 299] on span "Default" at bounding box center [232, 296] width 20 height 8
click at [269, 293] on span "Glasses" at bounding box center [264, 296] width 20 height 8
drag, startPoint x: 230, startPoint y: 297, endPoint x: 177, endPoint y: 267, distance: 60.7
click at [230, 297] on span "Default" at bounding box center [232, 296] width 20 height 8
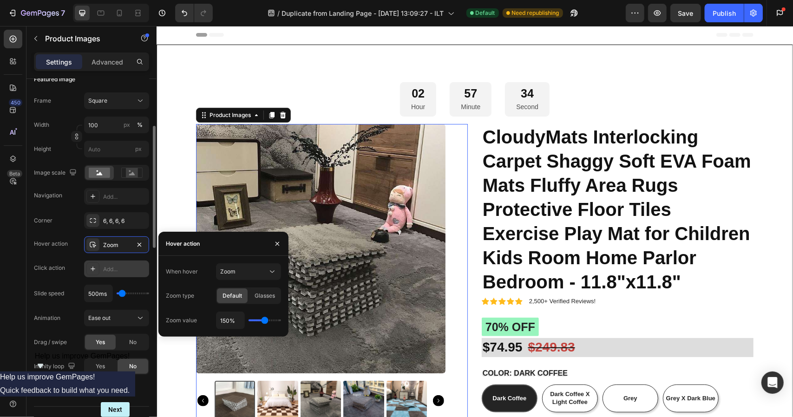
click at [91, 269] on icon at bounding box center [92, 268] width 7 height 7
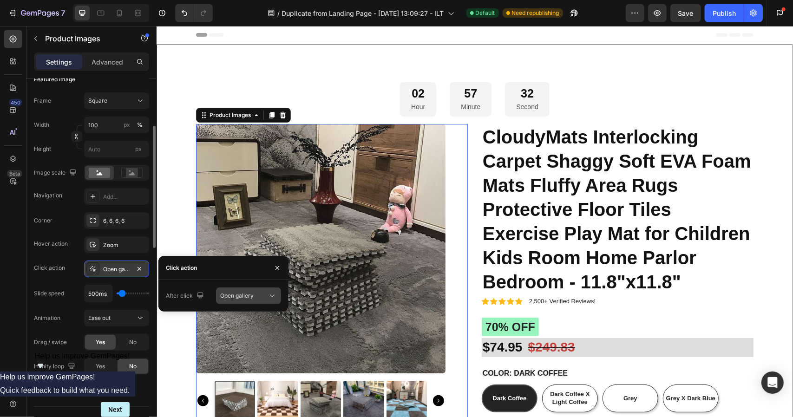
click at [245, 290] on button "Open gallery" at bounding box center [248, 295] width 65 height 17
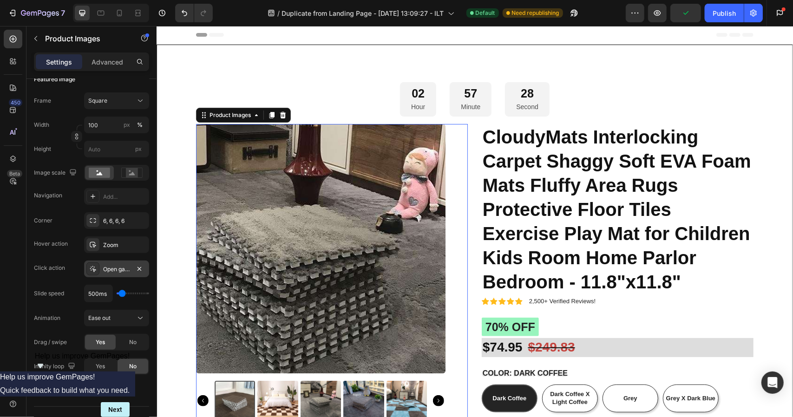
click at [357, 259] on img at bounding box center [319, 248] width 249 height 249
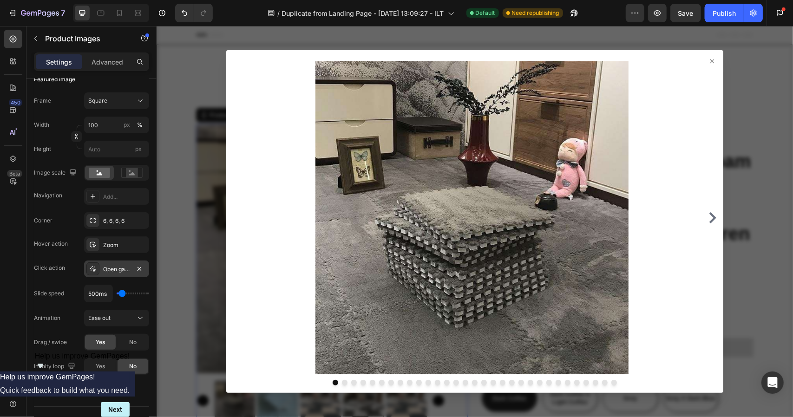
click at [207, 263] on div at bounding box center [474, 221] width 636 height 391
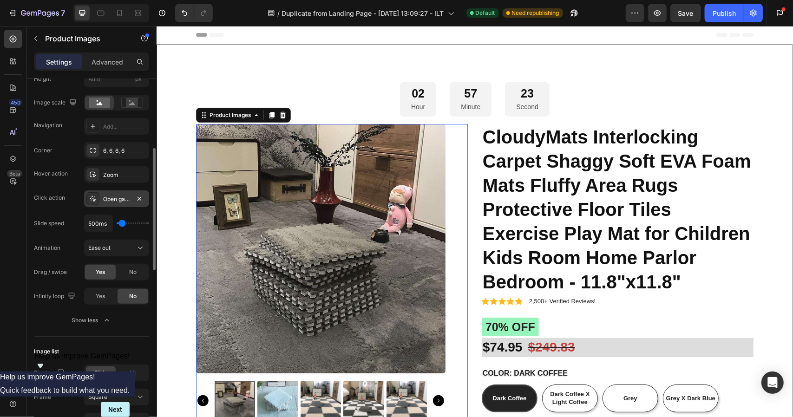
scroll to position [211, 0]
click at [124, 242] on div "Ease out" at bounding box center [116, 246] width 57 height 9
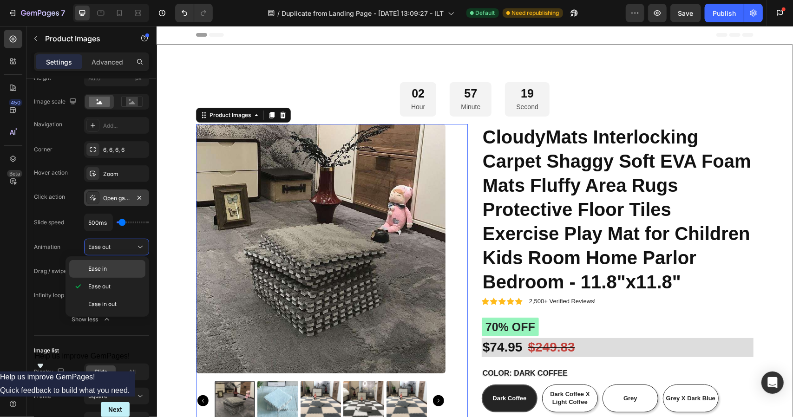
click at [112, 270] on p "Ease in" at bounding box center [114, 269] width 53 height 8
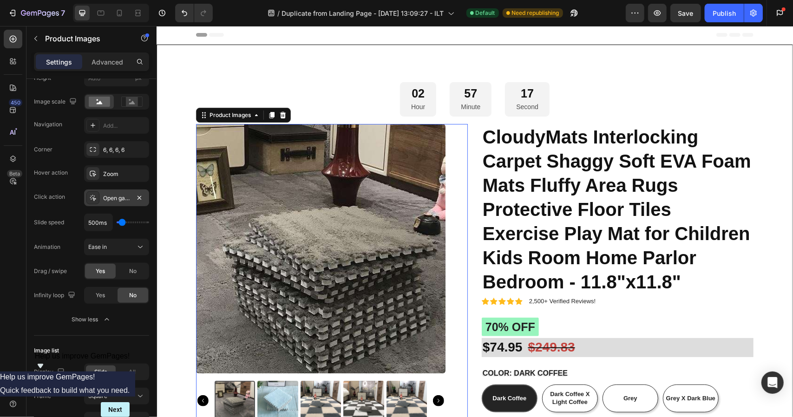
click at [281, 256] on img at bounding box center [319, 248] width 249 height 249
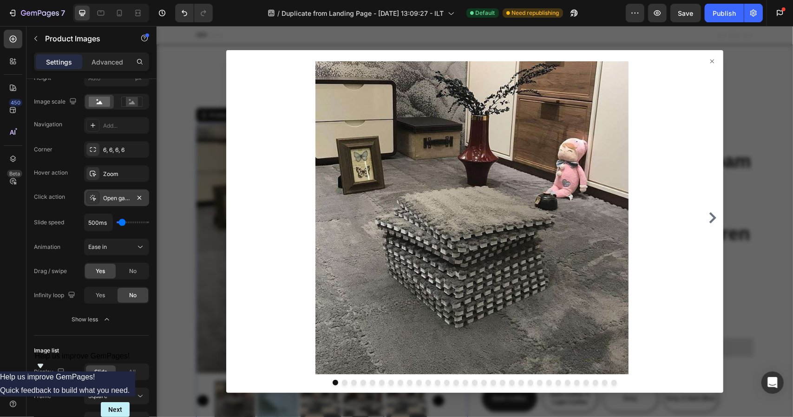
click at [185, 238] on div at bounding box center [474, 221] width 636 height 391
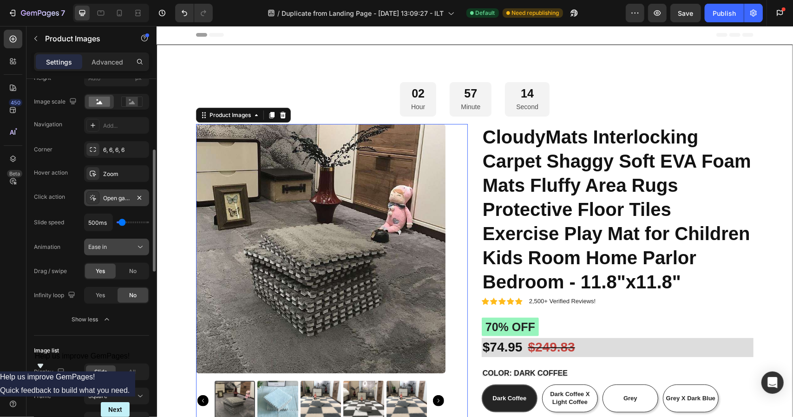
click at [104, 248] on span "Ease in" at bounding box center [97, 246] width 19 height 7
click at [102, 289] on span "Ease out" at bounding box center [99, 286] width 22 height 8
click at [120, 242] on div "Ease out" at bounding box center [116, 246] width 57 height 9
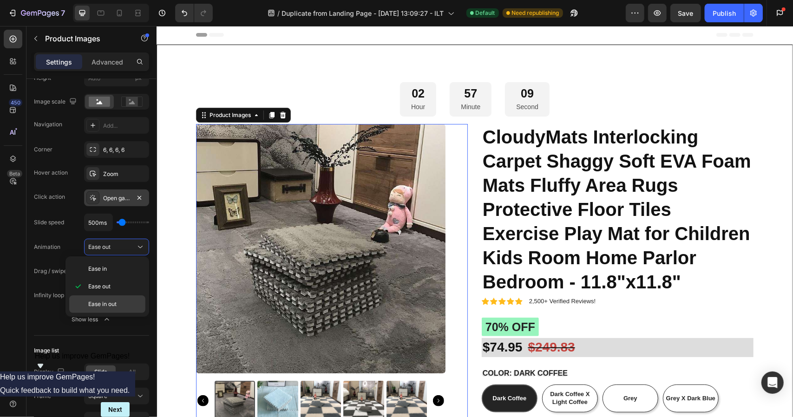
click at [106, 304] on span "Ease in out" at bounding box center [102, 304] width 28 height 8
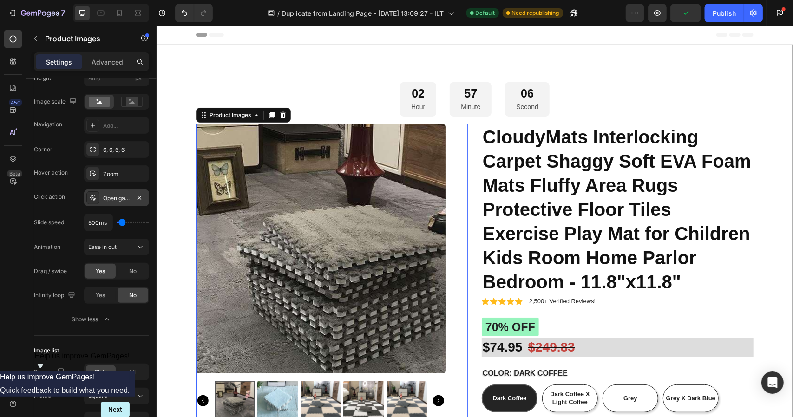
click at [253, 258] on img at bounding box center [319, 248] width 249 height 249
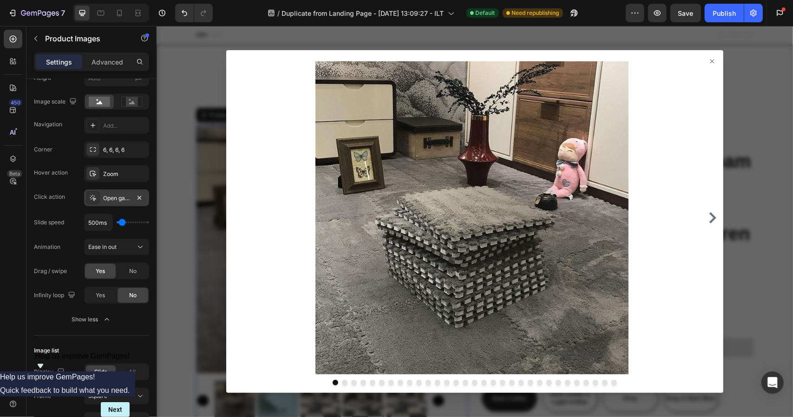
click at [208, 234] on div at bounding box center [474, 221] width 636 height 391
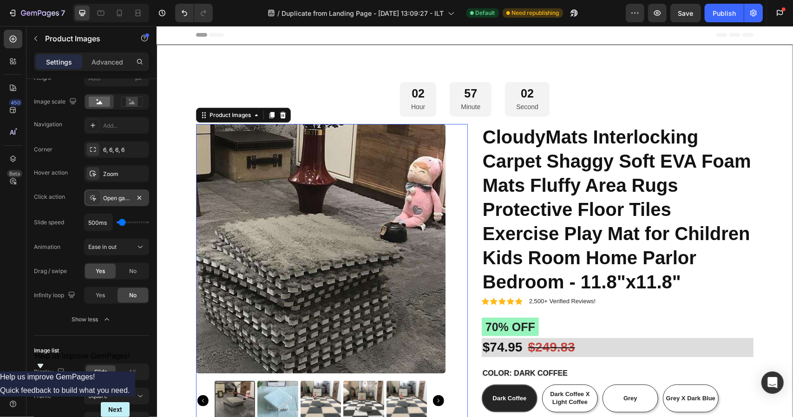
click at [349, 241] on img at bounding box center [319, 248] width 249 height 249
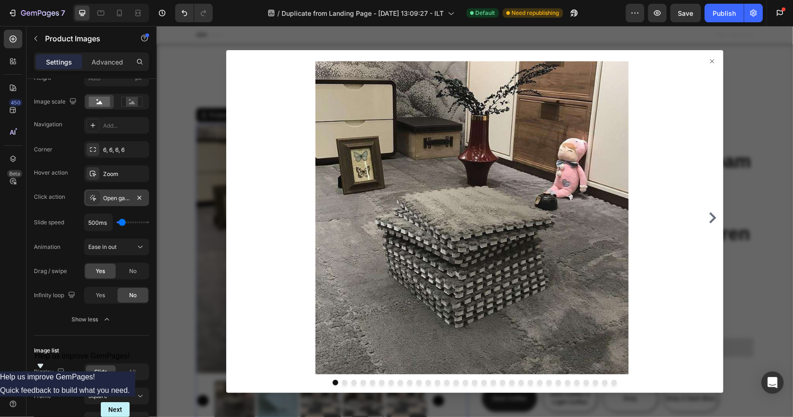
click at [706, 215] on icon "Carousel Next Arrow" at bounding box center [711, 217] width 11 height 11
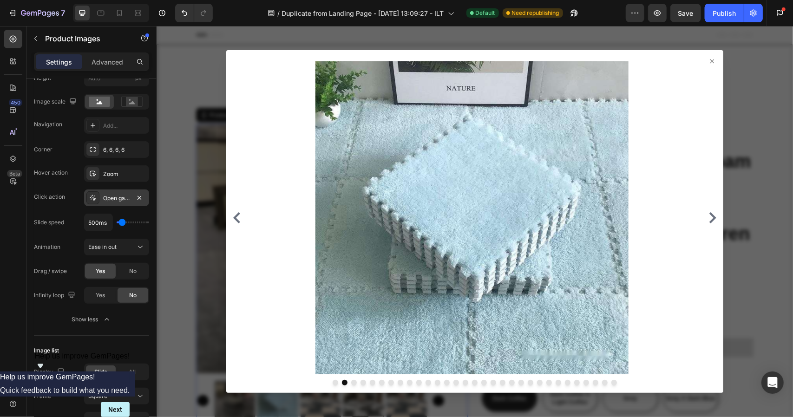
click at [706, 215] on icon "Carousel Next Arrow" at bounding box center [711, 217] width 11 height 11
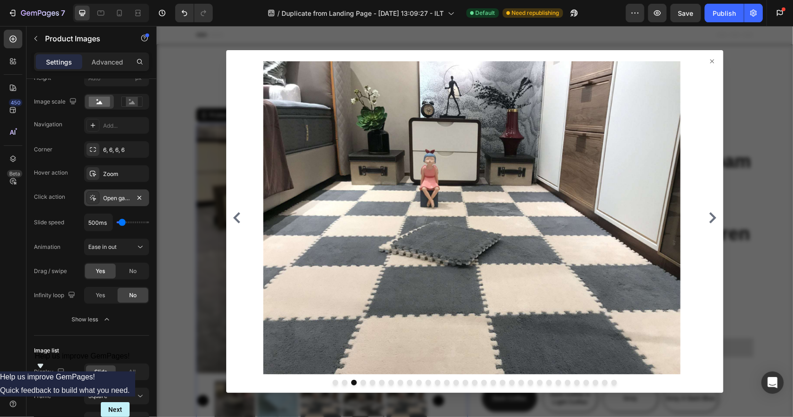
click at [698, 215] on div at bounding box center [473, 217] width 489 height 313
click at [706, 215] on icon "Carousel Next Arrow" at bounding box center [711, 217] width 11 height 11
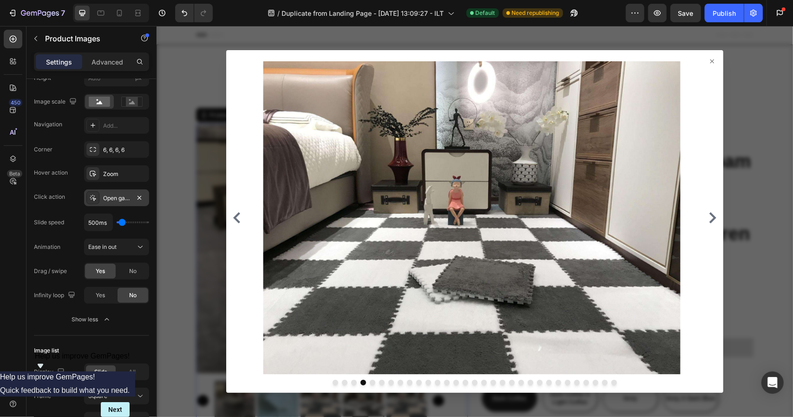
click at [706, 215] on icon "Carousel Next Arrow" at bounding box center [711, 217] width 11 height 11
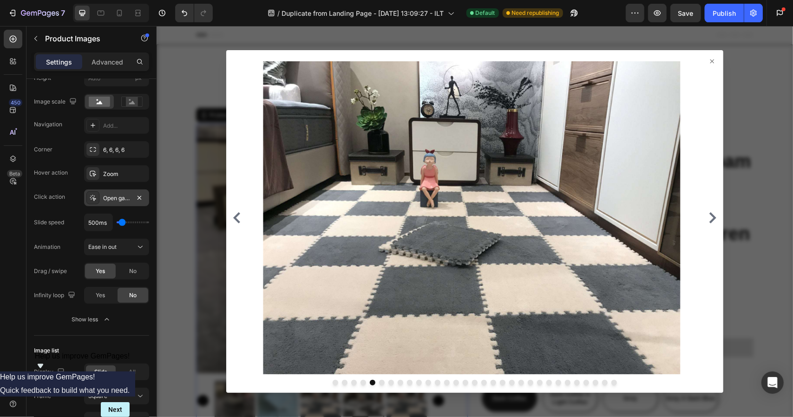
click at [706, 215] on icon "Carousel Next Arrow" at bounding box center [711, 217] width 11 height 11
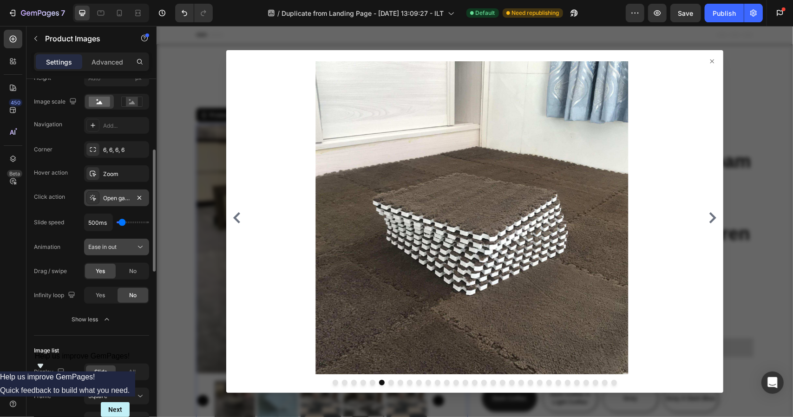
click at [132, 246] on div "Ease in out" at bounding box center [111, 247] width 47 height 8
drag, startPoint x: 111, startPoint y: 284, endPoint x: 479, endPoint y: 136, distance: 397.2
click at [111, 284] on span "Ease out" at bounding box center [99, 286] width 22 height 8
click at [710, 212] on icon "Carousel Next Arrow" at bounding box center [711, 217] width 11 height 11
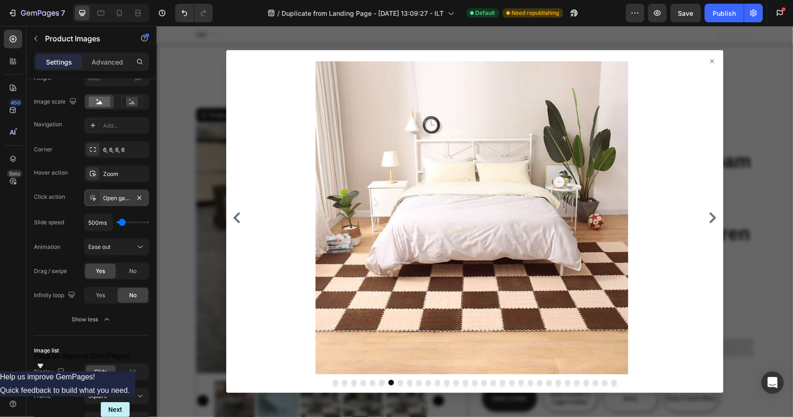
click at [709, 213] on icon "Carousel Next Arrow" at bounding box center [711, 217] width 11 height 11
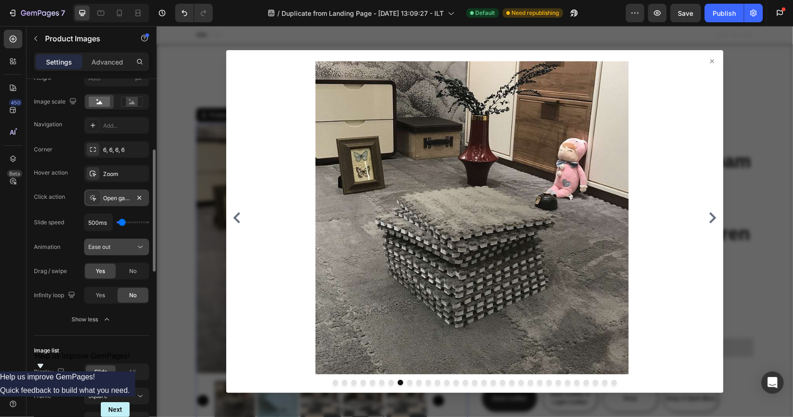
click at [124, 243] on div "Ease out" at bounding box center [111, 247] width 47 height 8
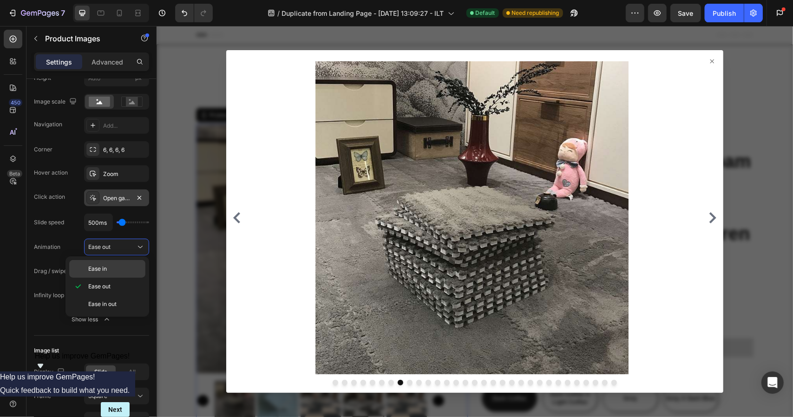
click at [107, 267] on p "Ease in" at bounding box center [114, 269] width 53 height 8
click at [709, 219] on icon "Carousel Next Arrow" at bounding box center [712, 217] width 7 height 11
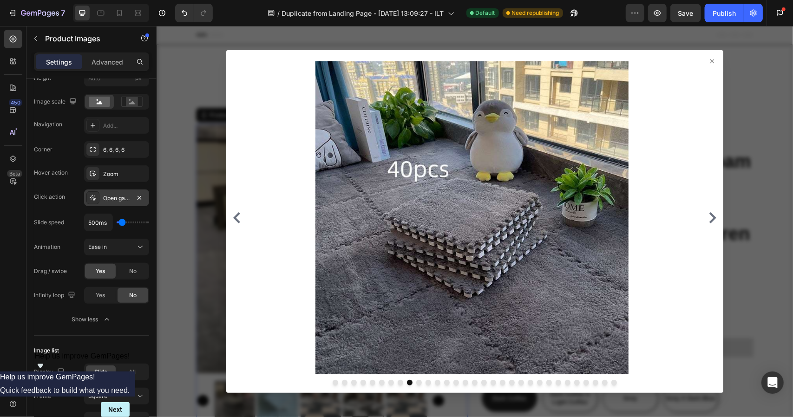
click at [709, 219] on icon "Carousel Next Arrow" at bounding box center [712, 217] width 7 height 11
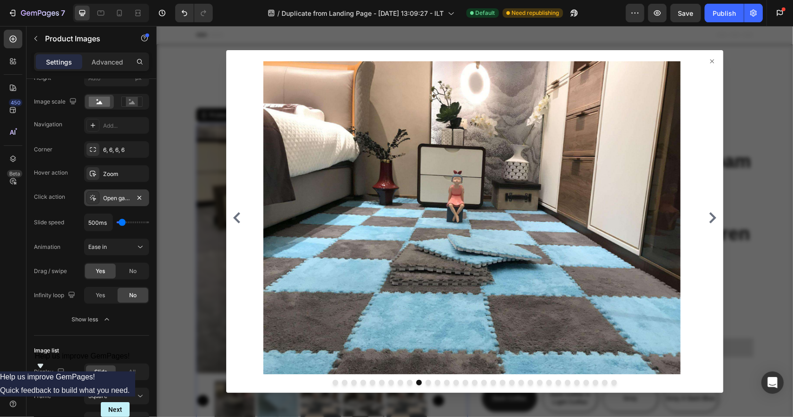
click at [709, 219] on icon "Carousel Next Arrow" at bounding box center [712, 217] width 7 height 11
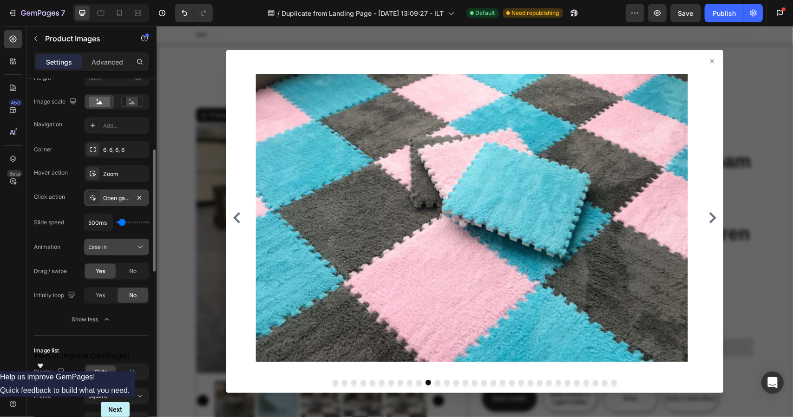
click at [128, 243] on div "Ease in" at bounding box center [111, 247] width 47 height 8
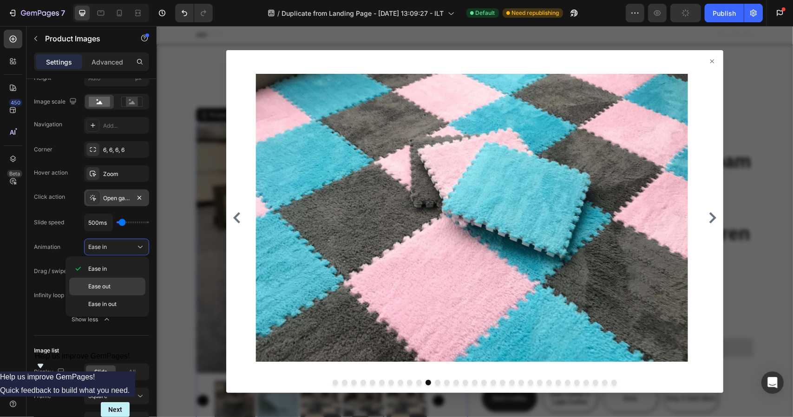
click at [111, 282] on span "Ease out" at bounding box center [99, 286] width 22 height 8
click at [709, 217] on icon "Carousel Next Arrow" at bounding box center [712, 217] width 7 height 11
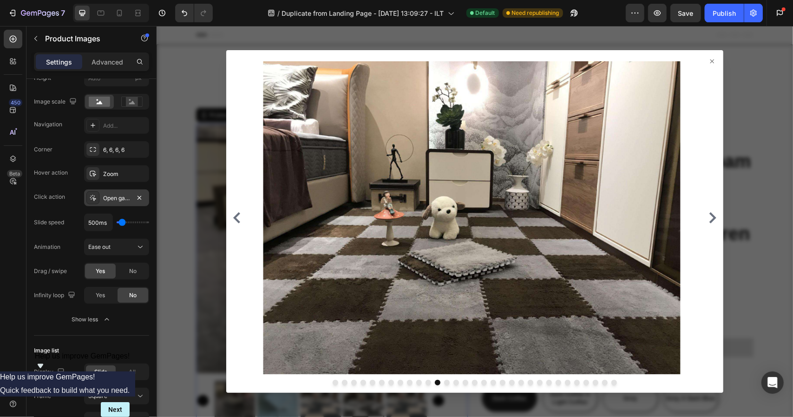
click at [208, 231] on div at bounding box center [474, 221] width 636 height 391
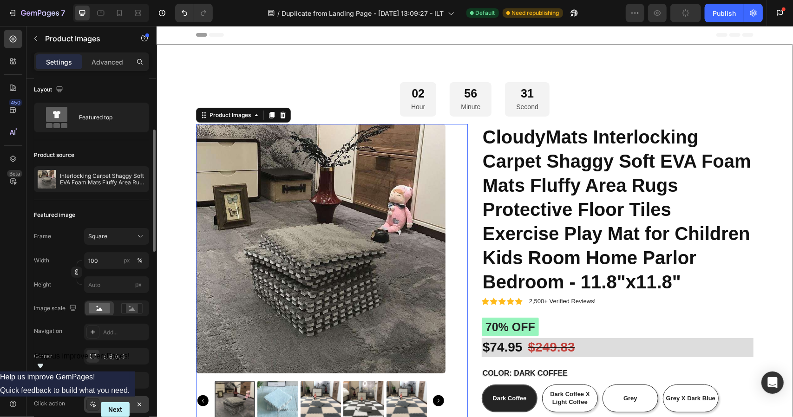
scroll to position [0, 0]
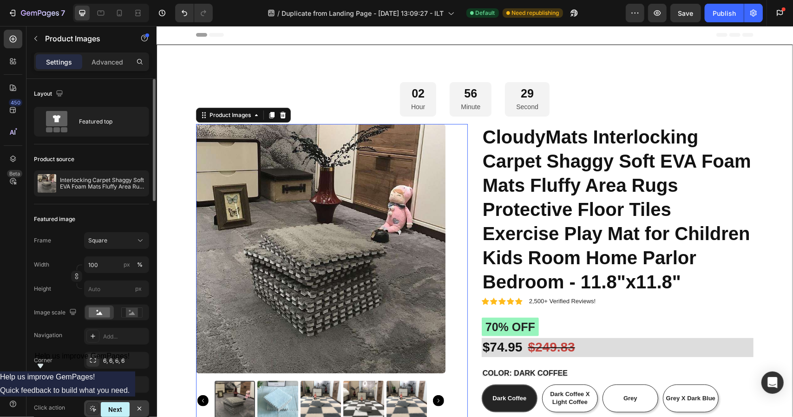
click at [108, 90] on div "Layout" at bounding box center [91, 93] width 115 height 15
click at [93, 109] on div "Featured top" at bounding box center [91, 122] width 115 height 30
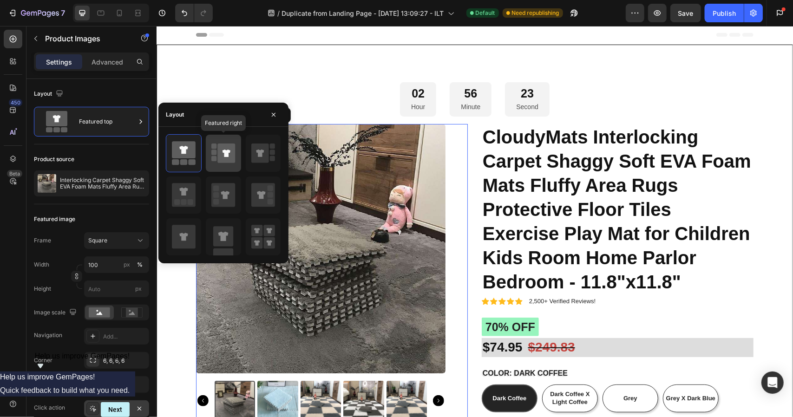
click at [228, 152] on icon at bounding box center [226, 153] width 8 height 7
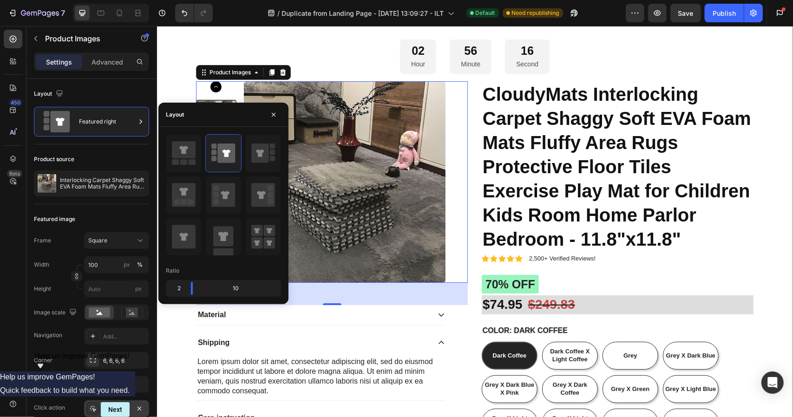
scroll to position [43, 0]
click at [184, 243] on icon at bounding box center [184, 237] width 24 height 24
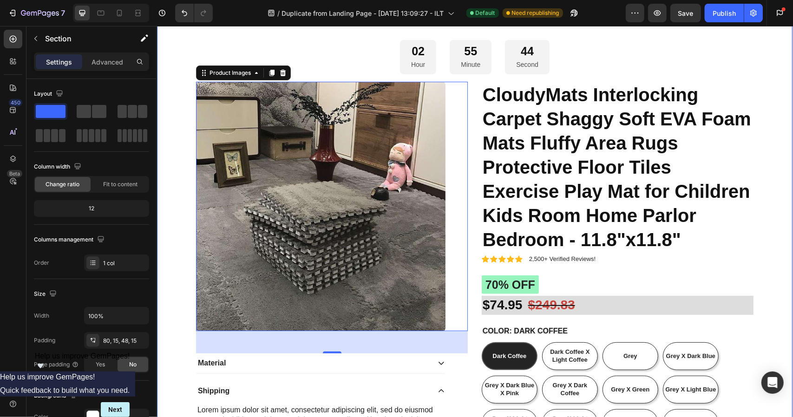
click at [755, 250] on div "02 Hour 55 Minute 44 Second Countdown Timer Product Images 48 Material Shipping…" at bounding box center [473, 351] width 621 height 625
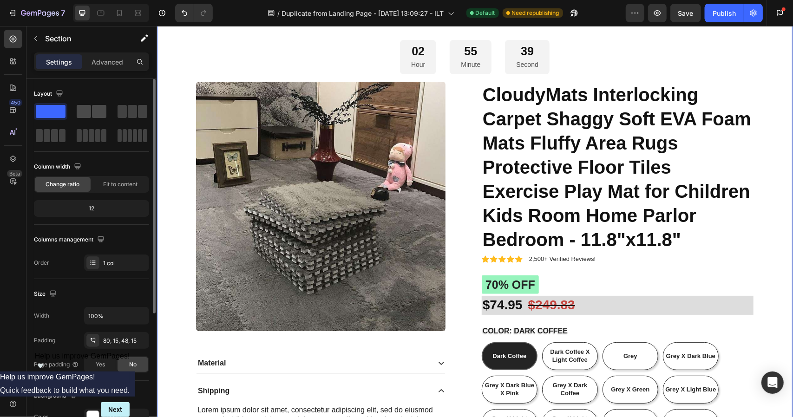
click at [88, 114] on span at bounding box center [84, 111] width 14 height 13
radio input "true"
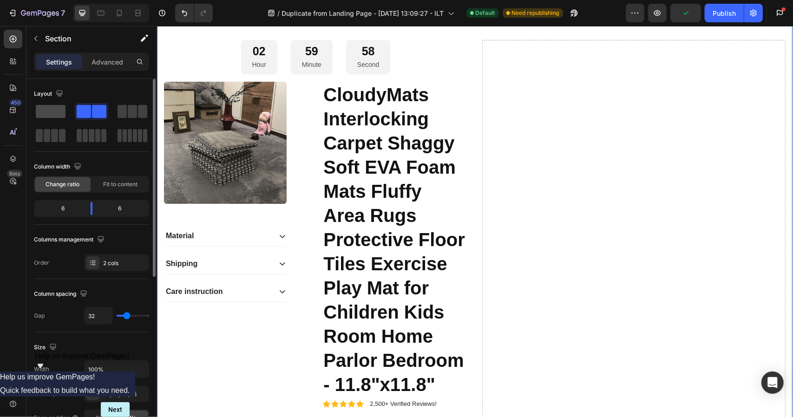
click at [47, 116] on span at bounding box center [51, 111] width 30 height 13
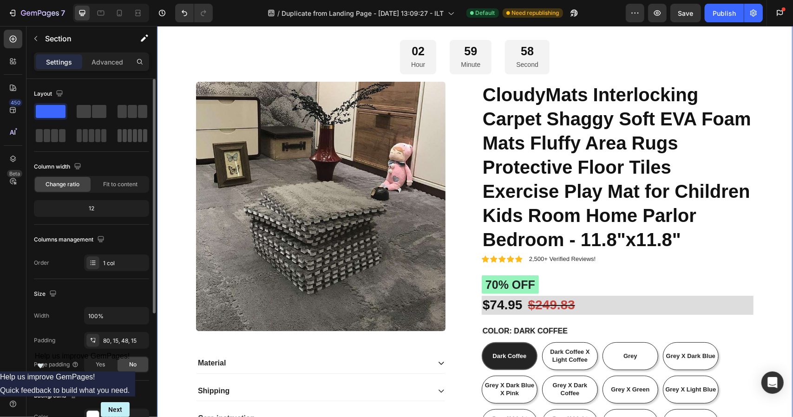
click at [128, 139] on span at bounding box center [130, 135] width 4 height 13
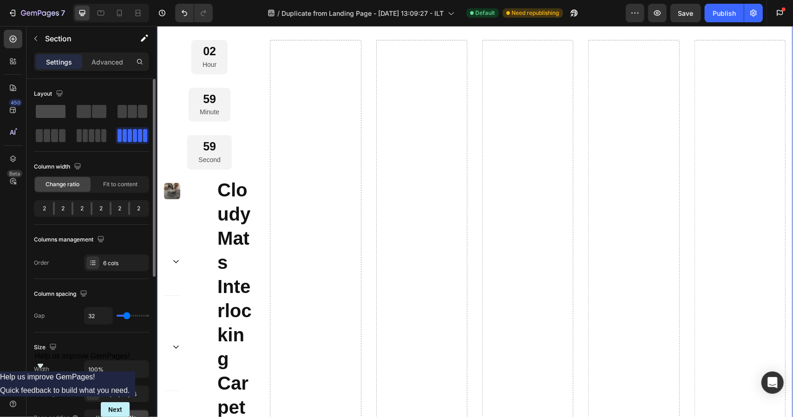
click at [48, 109] on span at bounding box center [51, 111] width 30 height 13
radio input "false"
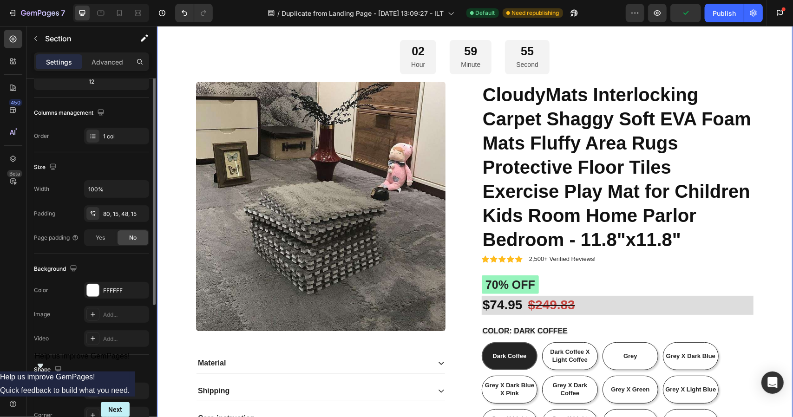
scroll to position [0, 0]
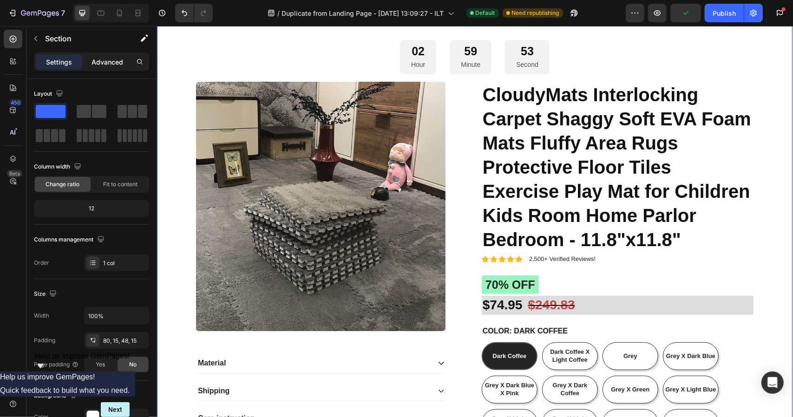
click at [113, 62] on p "Advanced" at bounding box center [107, 62] width 32 height 10
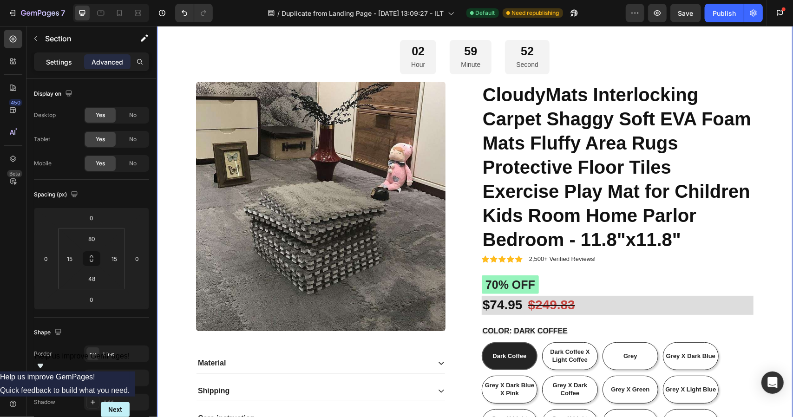
click at [54, 68] on div "Settings" at bounding box center [59, 61] width 46 height 15
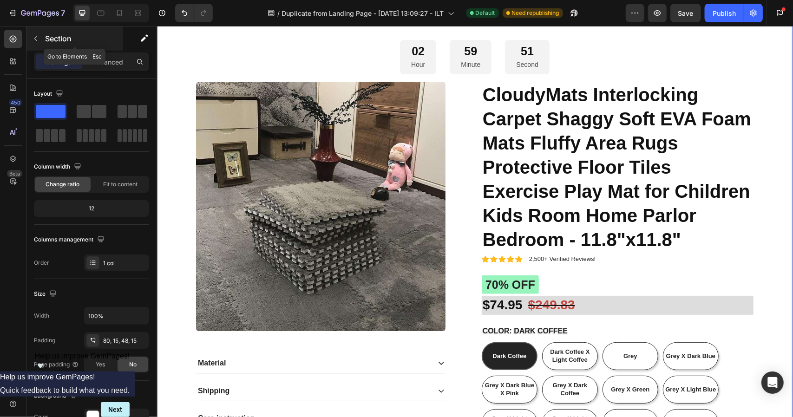
click at [38, 40] on icon "button" at bounding box center [35, 38] width 7 height 7
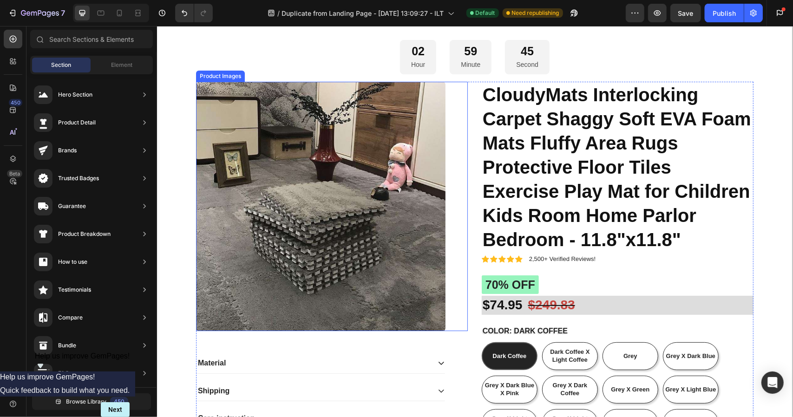
click at [427, 112] on img at bounding box center [319, 205] width 249 height 249
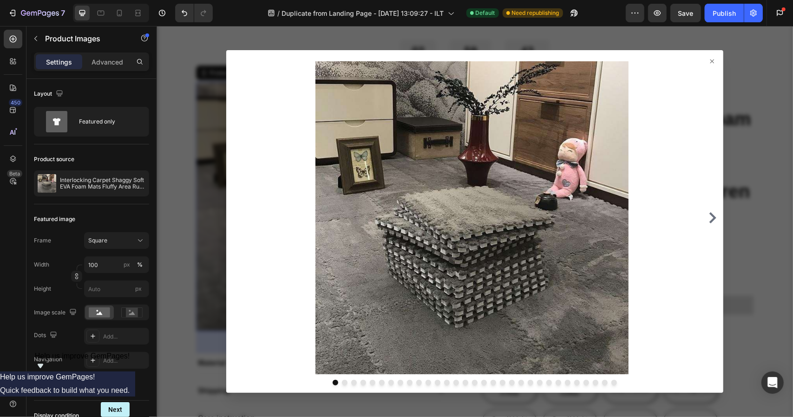
click at [173, 125] on div at bounding box center [474, 221] width 636 height 391
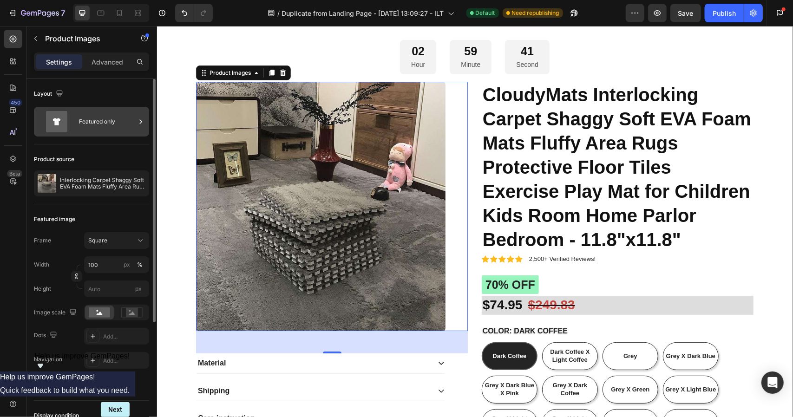
click at [78, 124] on div "Featured only" at bounding box center [91, 122] width 115 height 30
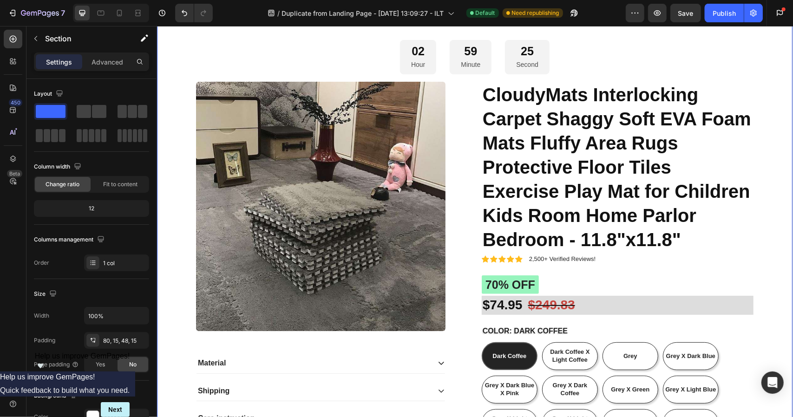
click at [164, 295] on div "02 Hour 59 Minute 25 Second Countdown Timer Product Images Material Shipping Ca…" at bounding box center [473, 351] width 621 height 625
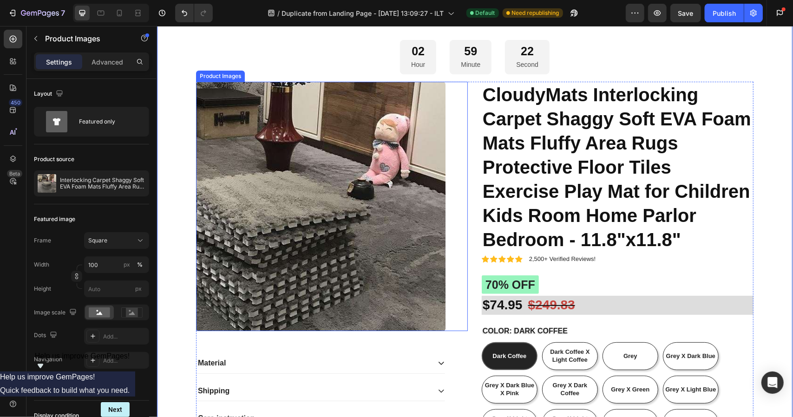
click at [415, 200] on img at bounding box center [319, 205] width 249 height 249
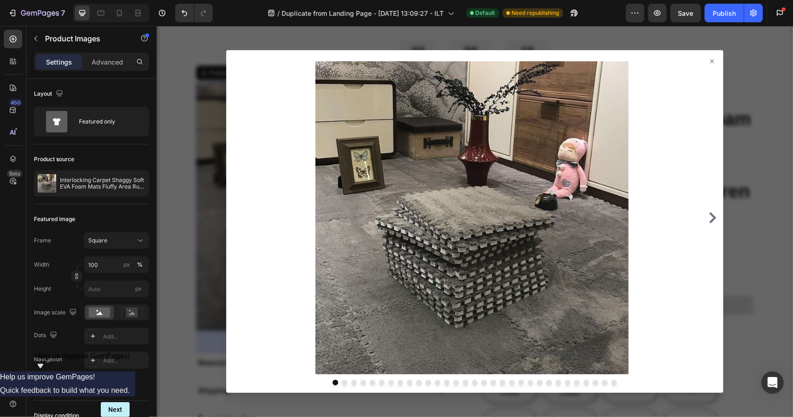
click at [180, 222] on div at bounding box center [474, 221] width 636 height 391
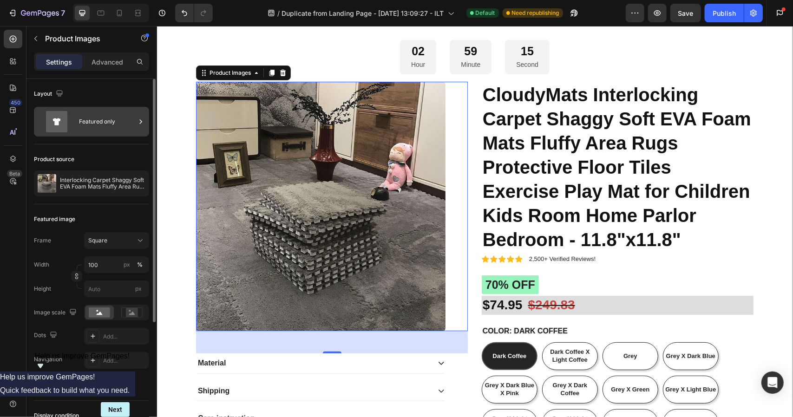
click at [116, 120] on div "Featured only" at bounding box center [107, 121] width 57 height 21
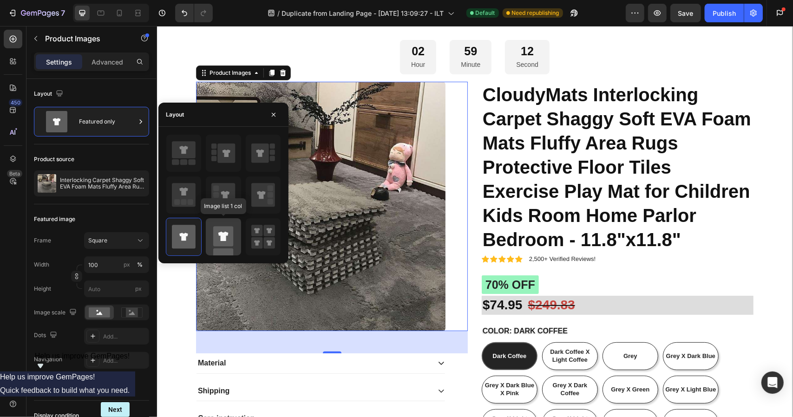
click at [235, 237] on icon at bounding box center [223, 236] width 24 height 37
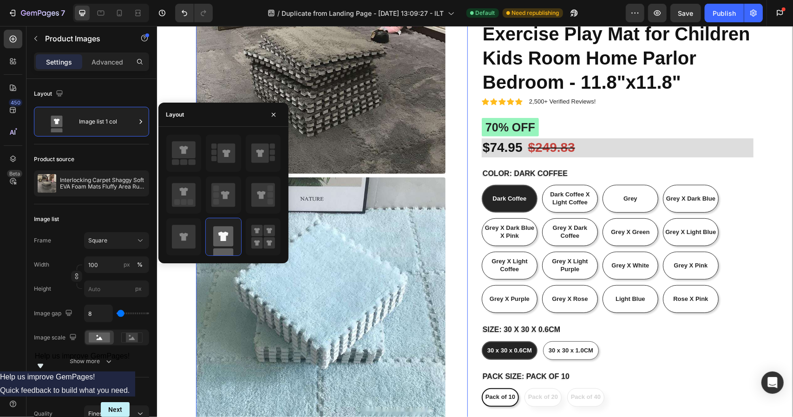
scroll to position [200, 0]
click at [187, 193] on icon at bounding box center [184, 195] width 24 height 24
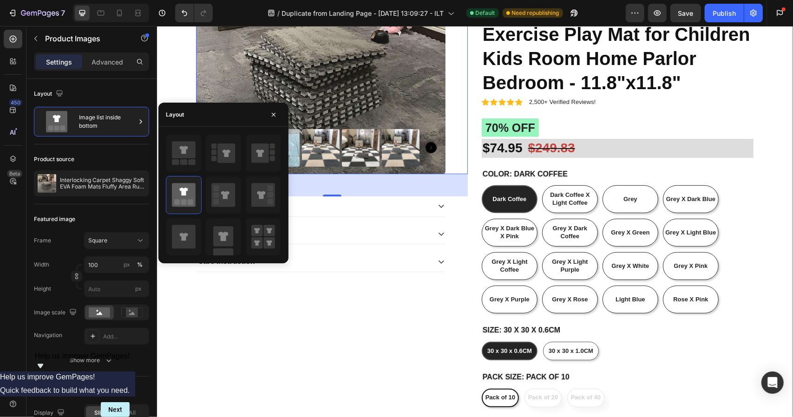
drag, startPoint x: 187, startPoint y: 193, endPoint x: 163, endPoint y: 248, distance: 60.7
click at [163, 248] on div at bounding box center [223, 195] width 130 height 122
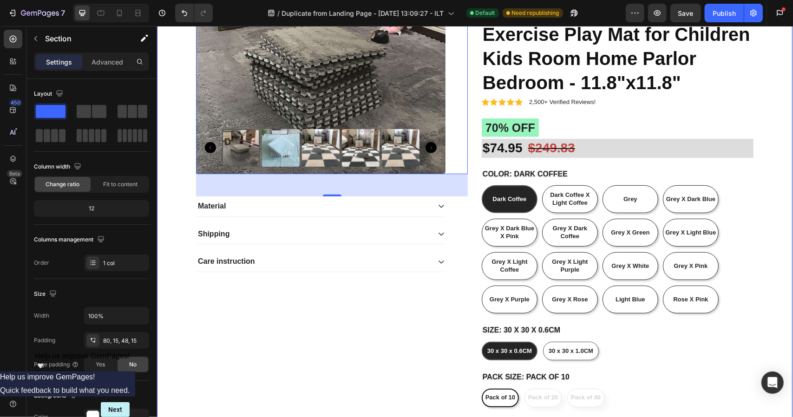
click at [162, 294] on div "02 Hour 59 Minute 05 Second Countdown Timer Product Images 48 Material Shipping…" at bounding box center [474, 187] width 636 height 685
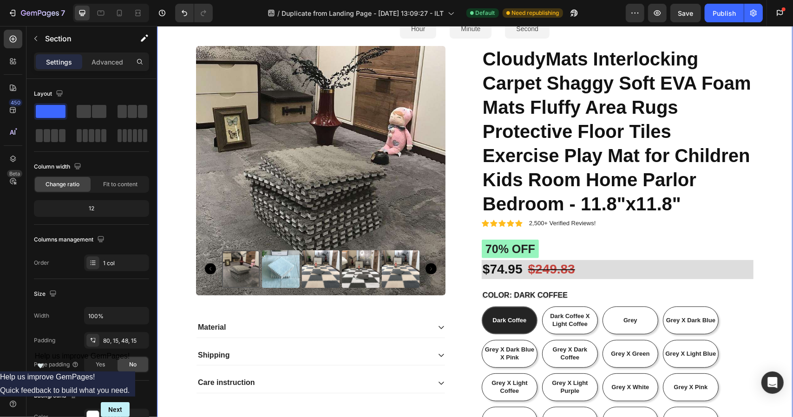
scroll to position [78, 0]
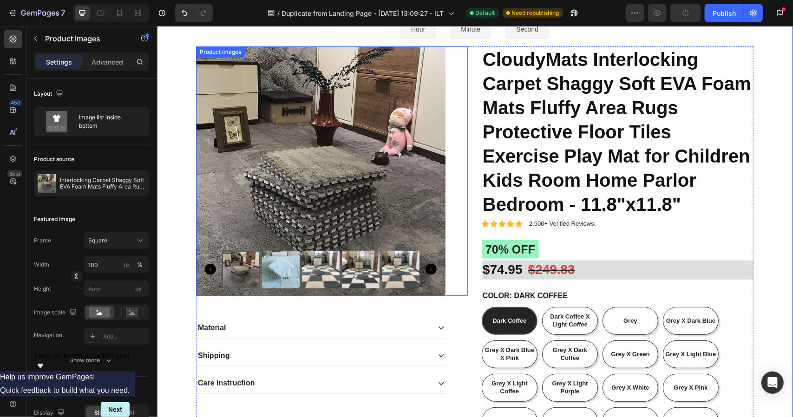
click at [429, 269] on icon "Carousel Next Arrow" at bounding box center [430, 268] width 11 height 11
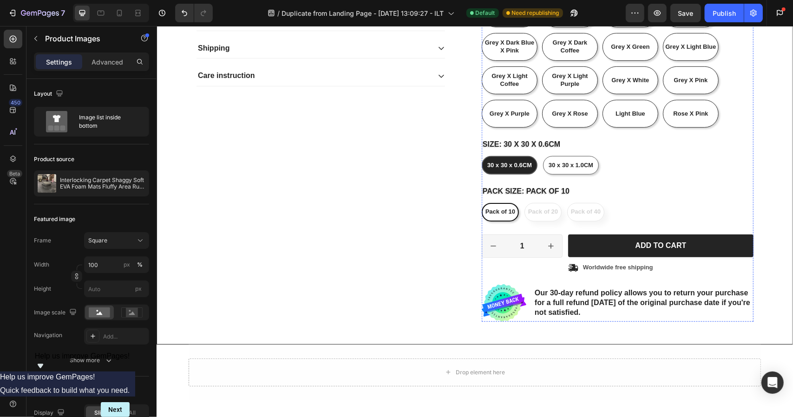
scroll to position [385, 0]
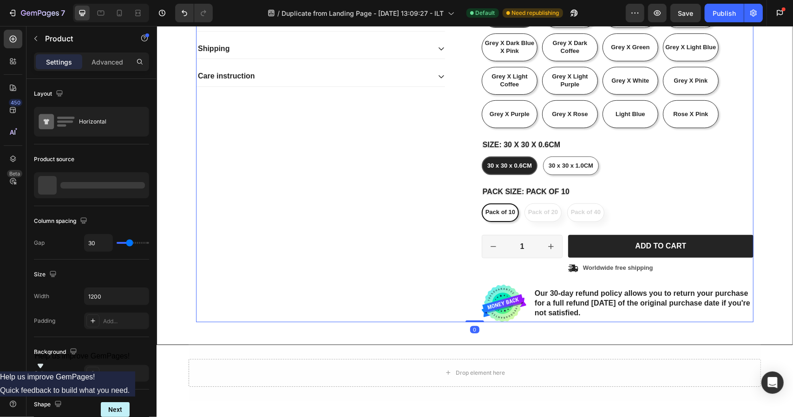
click at [459, 195] on div "Product Images Material Shipping Care instruction Accordion" at bounding box center [331, 30] width 272 height 583
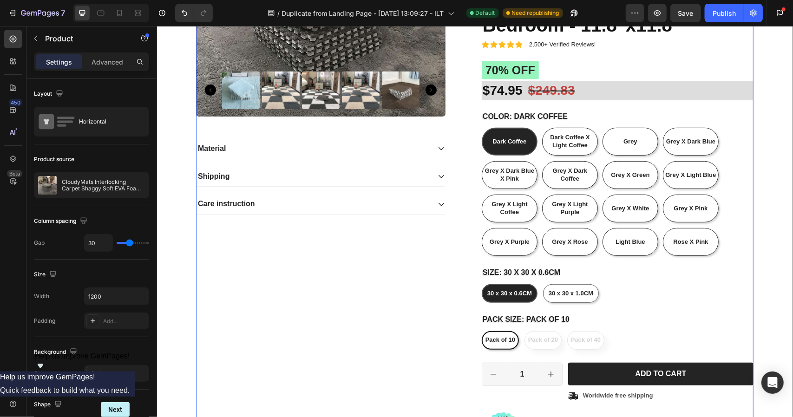
scroll to position [257, 0]
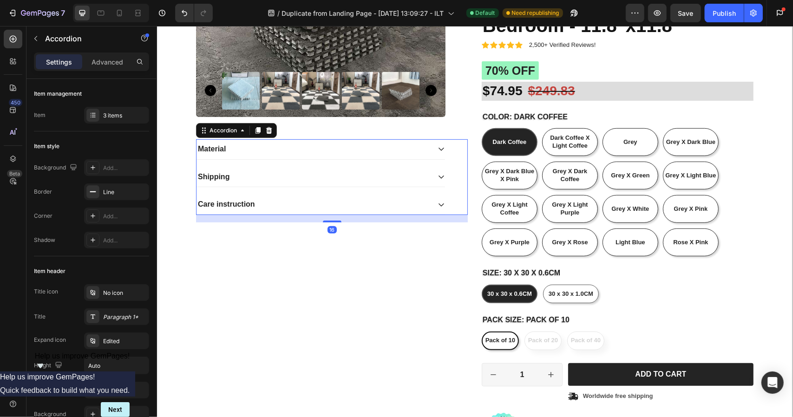
click at [432, 147] on div "Material" at bounding box center [320, 149] width 248 height 20
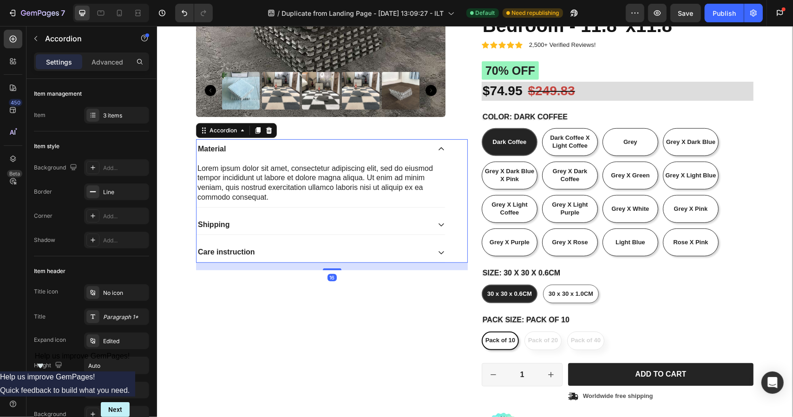
click at [426, 224] on div "Shipping" at bounding box center [320, 225] width 248 height 20
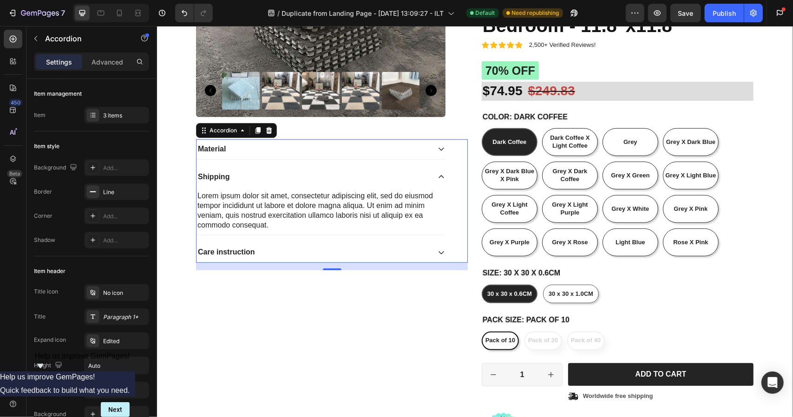
click at [418, 253] on div "Care instruction" at bounding box center [313, 252] width 234 height 13
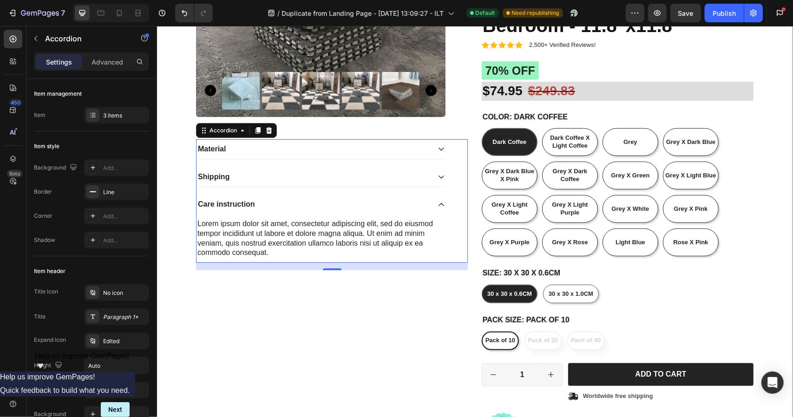
click at [320, 143] on div "Material" at bounding box center [313, 149] width 234 height 13
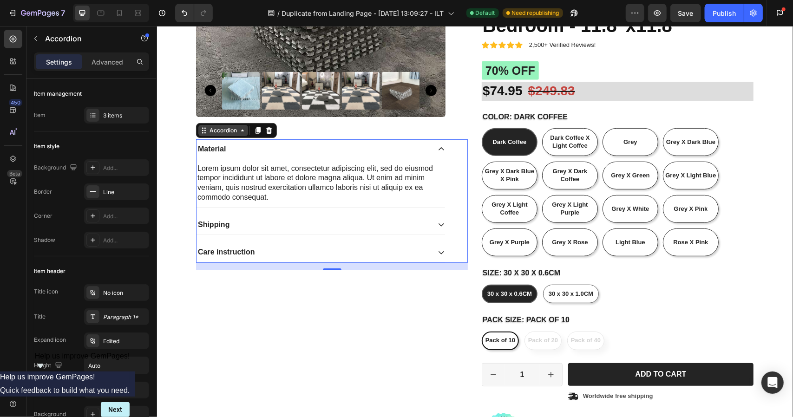
click at [238, 133] on icon at bounding box center [241, 129] width 7 height 7
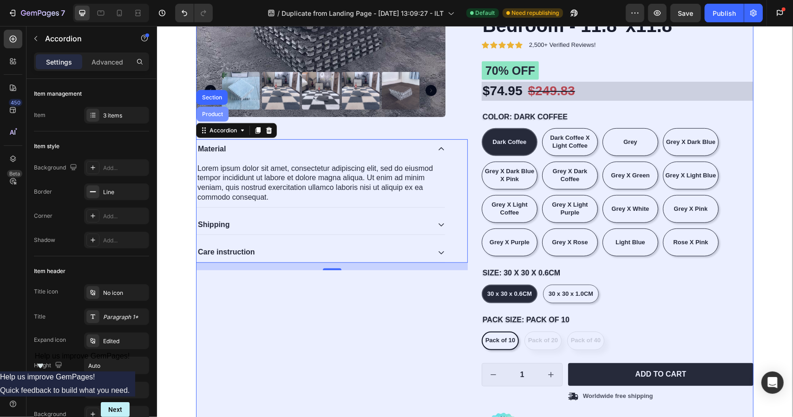
click at [210, 113] on div "Product" at bounding box center [212, 114] width 25 height 6
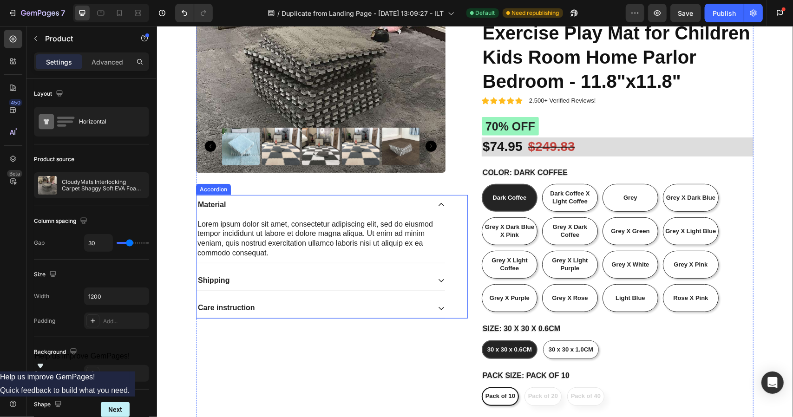
scroll to position [202, 0]
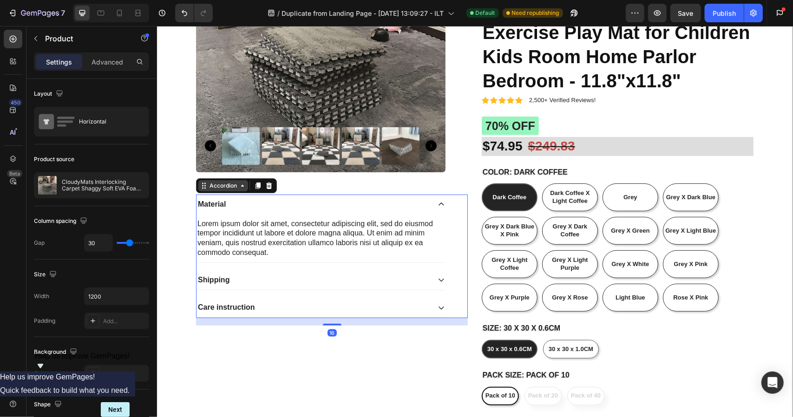
click at [212, 186] on div "Accordion" at bounding box center [222, 185] width 31 height 8
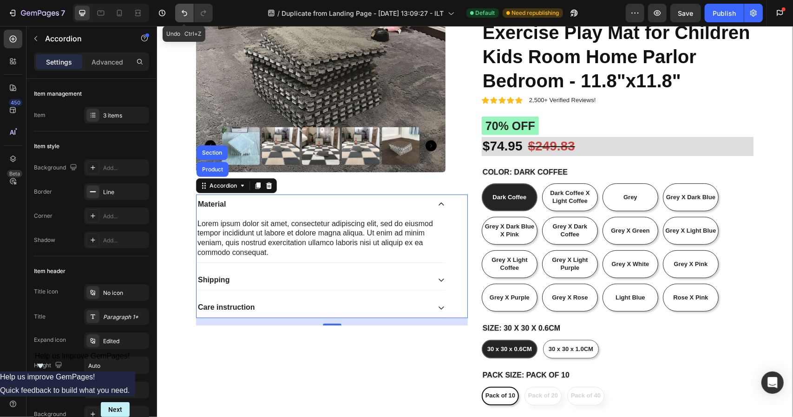
click at [185, 9] on icon "Undo/Redo" at bounding box center [184, 12] width 9 height 9
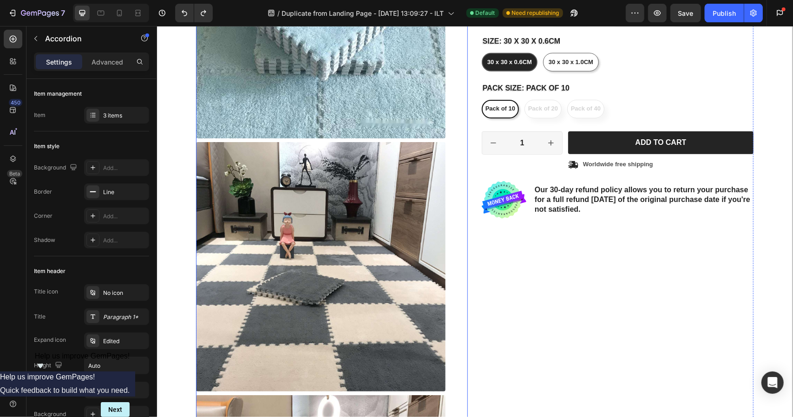
scroll to position [512, 0]
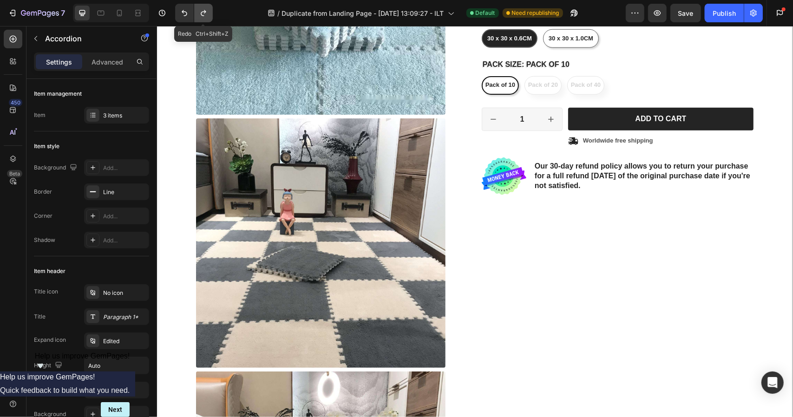
click at [207, 15] on icon "Undo/Redo" at bounding box center [203, 12] width 9 height 9
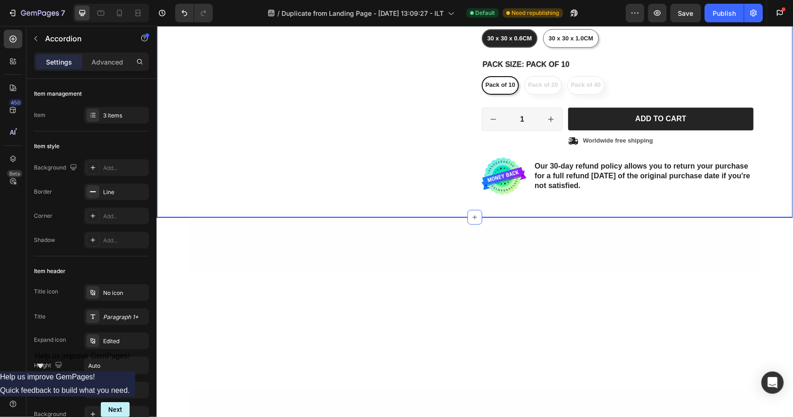
scroll to position [233, 0]
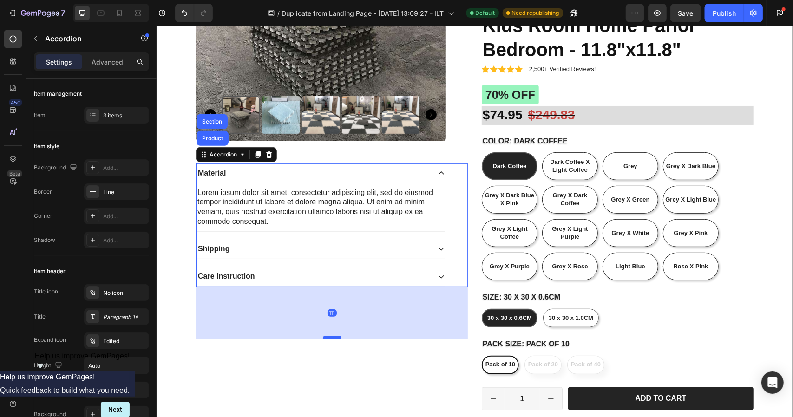
drag, startPoint x: 330, startPoint y: 290, endPoint x: 333, endPoint y: 347, distance: 57.2
click at [333, 339] on div at bounding box center [331, 337] width 19 height 3
type input "100%"
type input "100"
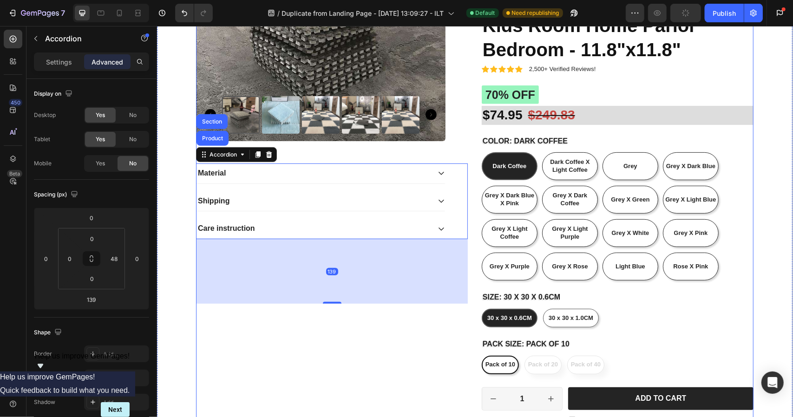
click at [339, 310] on div "Product Images Material Shipping Care instruction Accordion Product Section 139" at bounding box center [331, 182] width 272 height 583
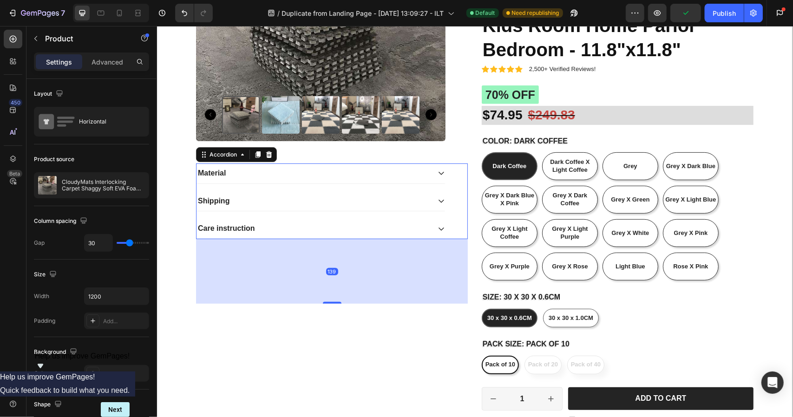
click at [338, 231] on div "Care instruction" at bounding box center [313, 228] width 234 height 13
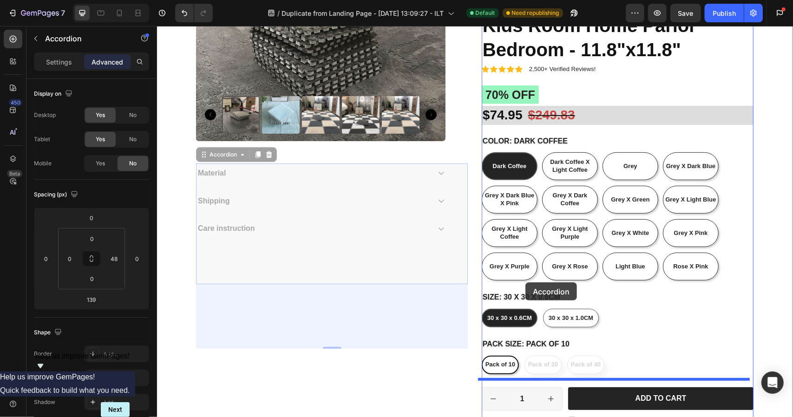
drag, startPoint x: 202, startPoint y: 155, endPoint x: 525, endPoint y: 282, distance: 347.3
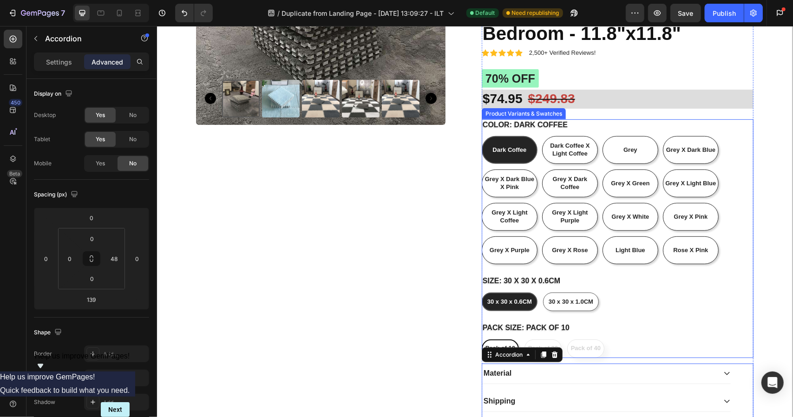
scroll to position [248, 0]
click at [62, 62] on p "Settings" at bounding box center [59, 62] width 26 height 10
type input "16"
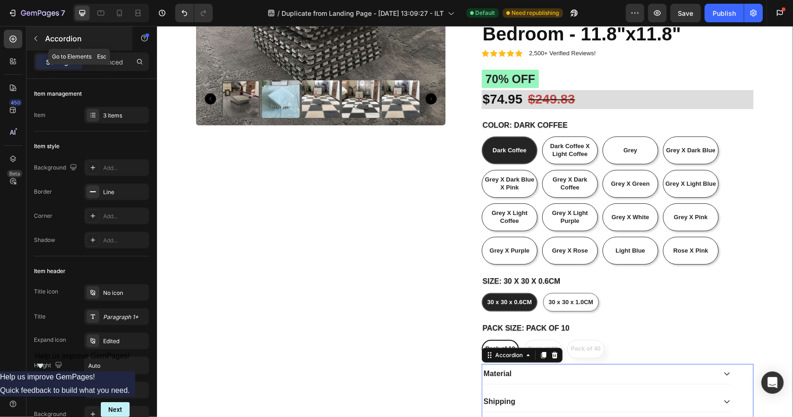
click at [36, 36] on icon "button" at bounding box center [35, 38] width 7 height 7
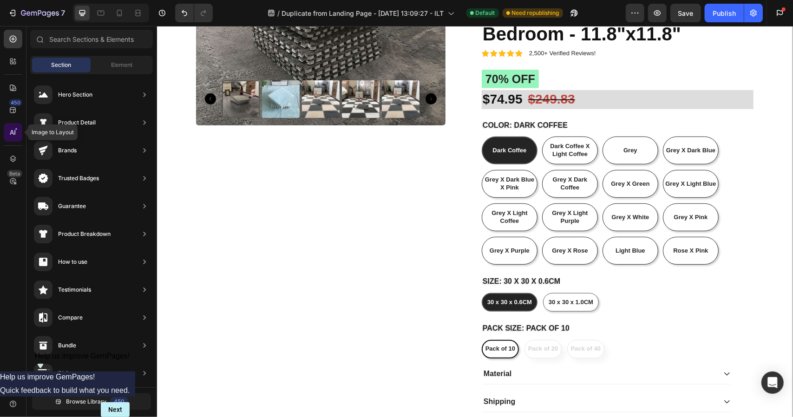
click at [17, 131] on icon at bounding box center [12, 132] width 9 height 9
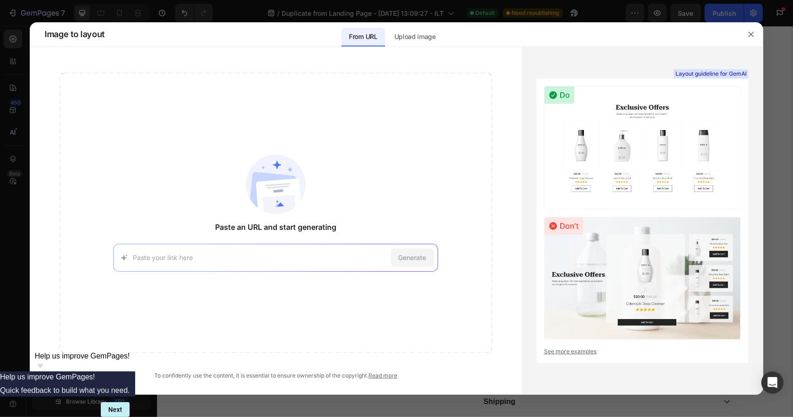
click at [0, 0] on div at bounding box center [0, 0] width 0 height 0
click at [747, 31] on icon "button" at bounding box center [750, 34] width 7 height 7
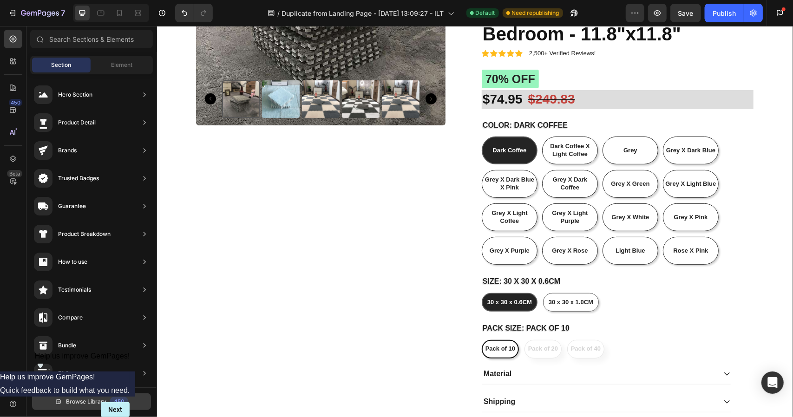
click at [103, 395] on button "Browse Library 450" at bounding box center [91, 401] width 119 height 17
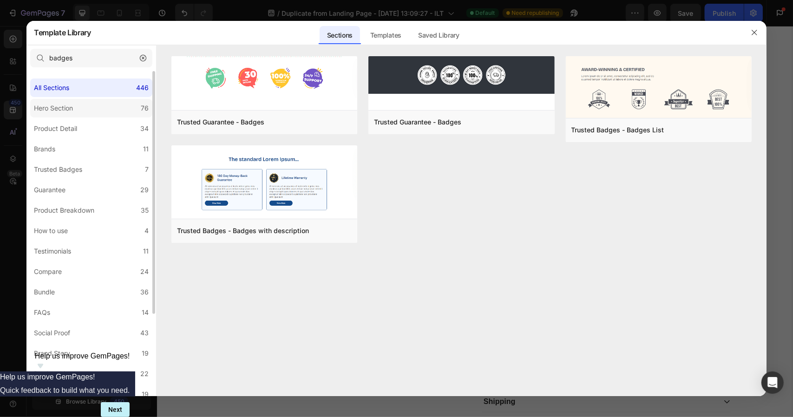
click at [91, 109] on label "Hero Section 76" at bounding box center [91, 108] width 122 height 19
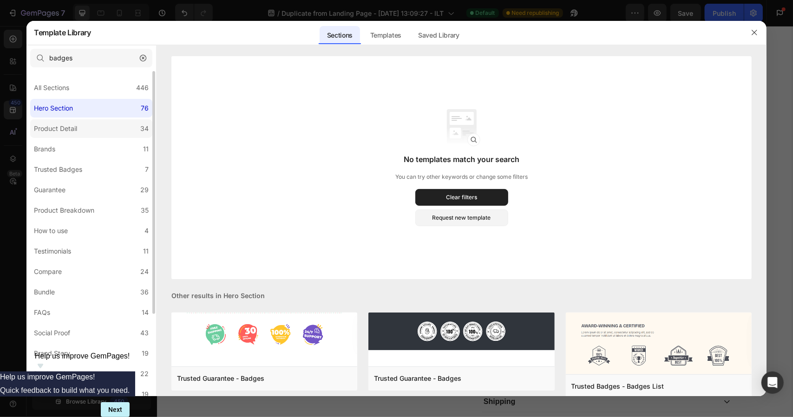
click at [88, 126] on label "Product Detail 34" at bounding box center [91, 128] width 122 height 19
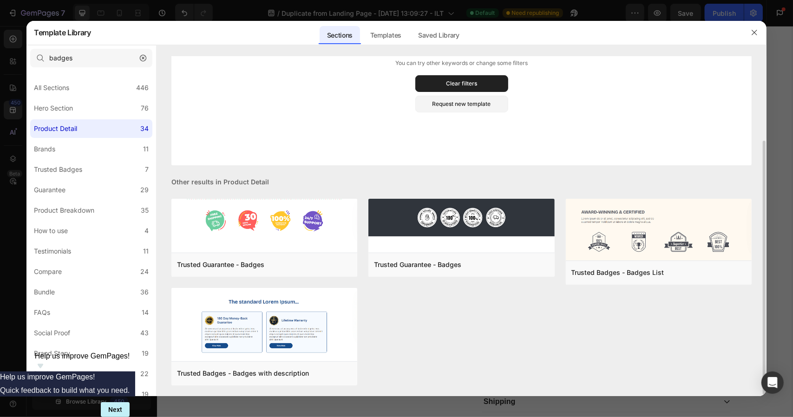
scroll to position [113, 0]
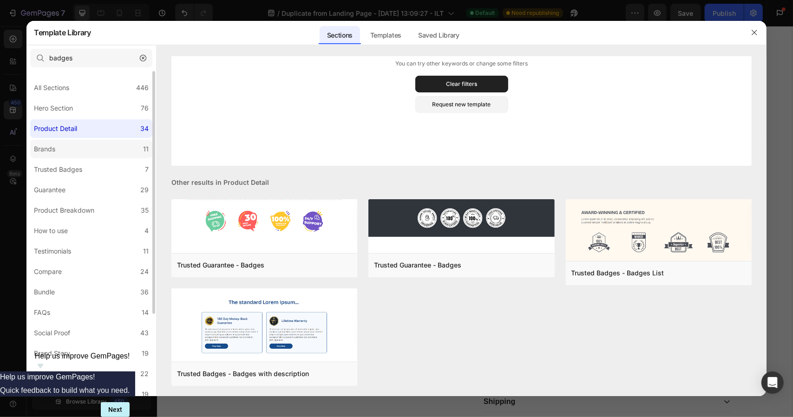
click at [52, 150] on div "Brands" at bounding box center [44, 148] width 21 height 11
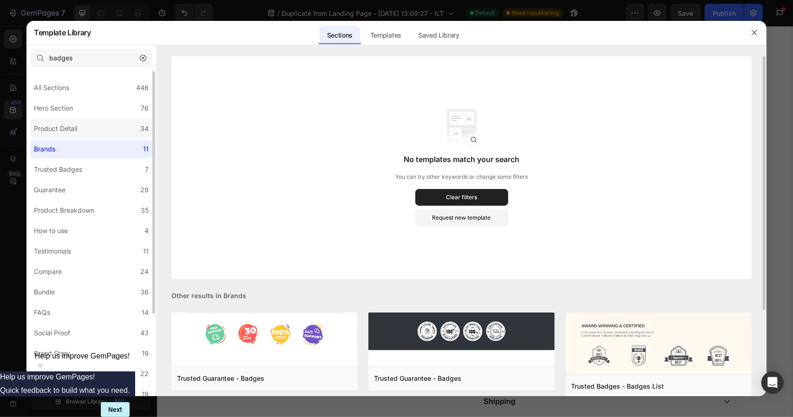
click at [62, 134] on div "Product Detail" at bounding box center [55, 128] width 43 height 11
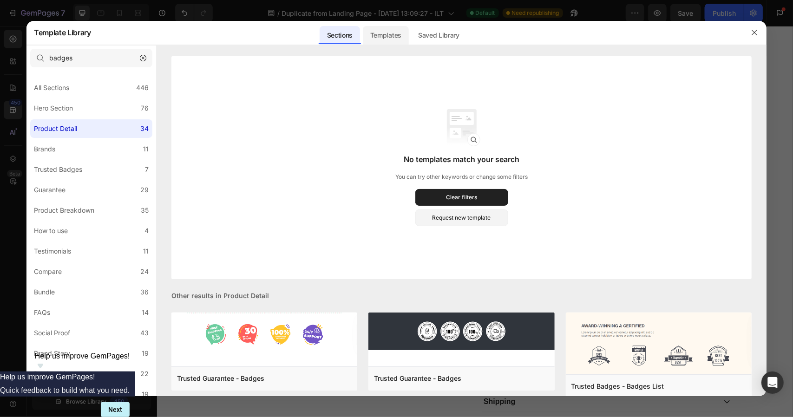
click at [379, 29] on div "Templates" at bounding box center [386, 35] width 46 height 19
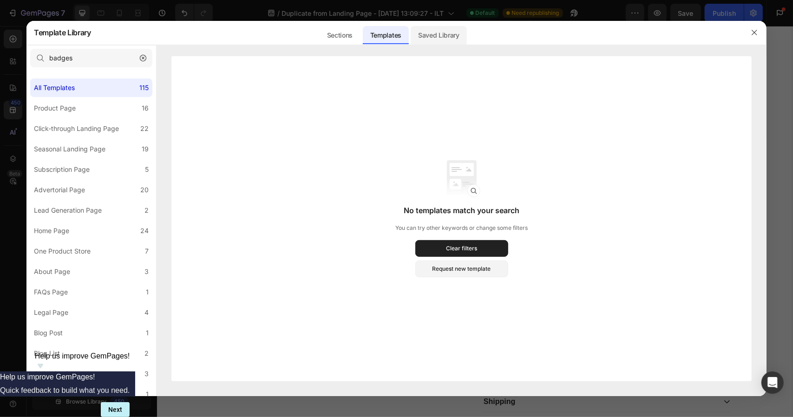
click at [436, 34] on div "Saved Library" at bounding box center [438, 35] width 56 height 19
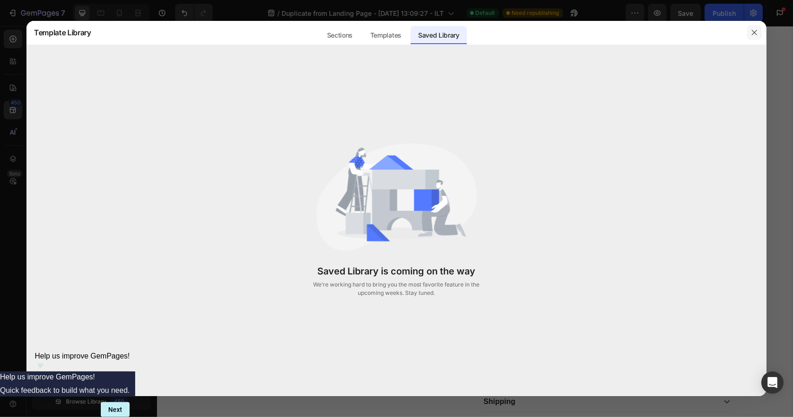
click at [752, 28] on button "button" at bounding box center [754, 32] width 15 height 15
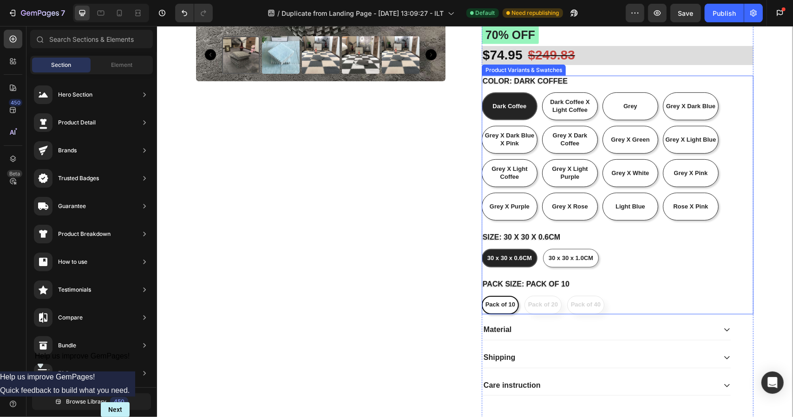
scroll to position [292, 0]
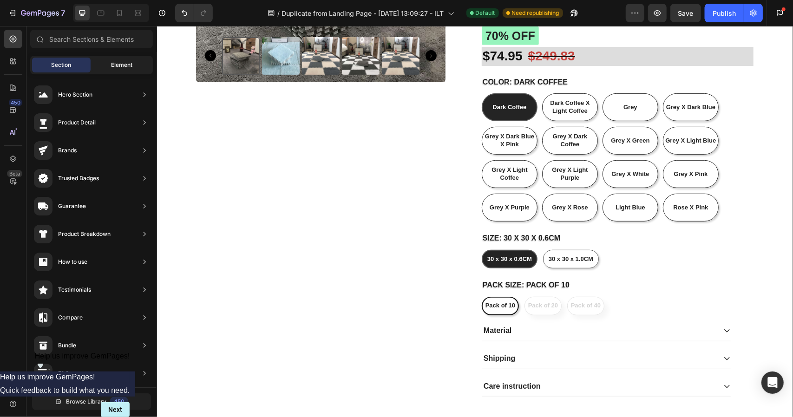
click at [129, 68] on span "Element" at bounding box center [121, 65] width 21 height 8
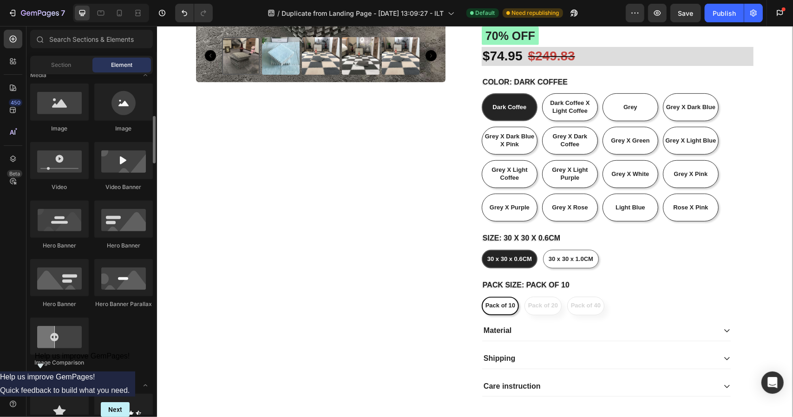
scroll to position [298, 0]
click at [72, 115] on div at bounding box center [59, 102] width 59 height 37
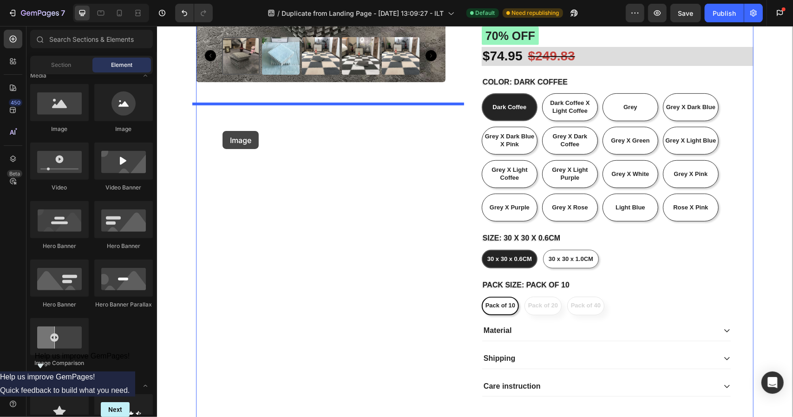
drag, startPoint x: 219, startPoint y: 124, endPoint x: 222, endPoint y: 130, distance: 7.1
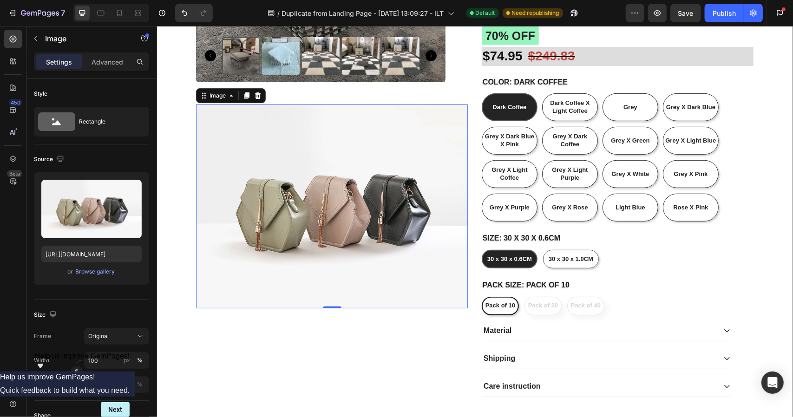
click at [222, 102] on div "Image" at bounding box center [230, 95] width 70 height 15
click at [223, 101] on div "Image" at bounding box center [230, 95] width 70 height 15
click at [225, 98] on div "Image" at bounding box center [217, 95] width 39 height 11
click at [333, 304] on img at bounding box center [331, 206] width 272 height 204
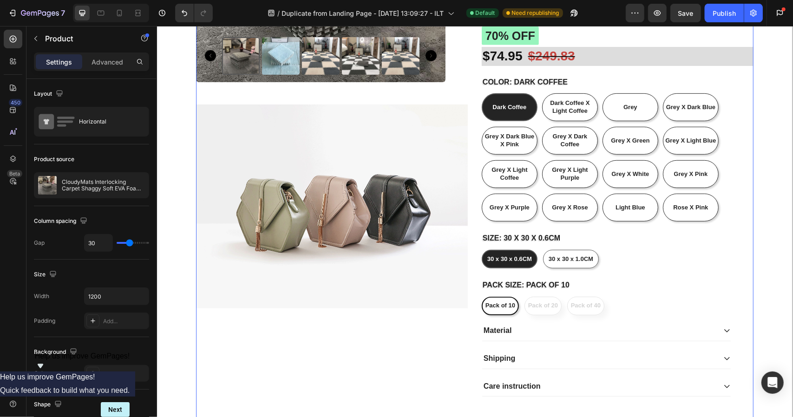
click at [331, 303] on img at bounding box center [331, 206] width 272 height 204
click at [342, 269] on img at bounding box center [331, 206] width 272 height 204
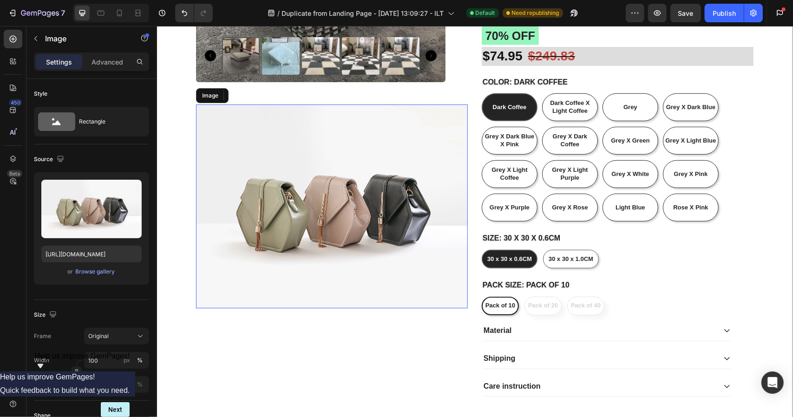
click at [327, 165] on img at bounding box center [331, 206] width 272 height 204
drag, startPoint x: 328, startPoint y: 305, endPoint x: 355, endPoint y: 177, distance: 130.1
click at [355, 177] on div "Image 0" at bounding box center [331, 206] width 272 height 204
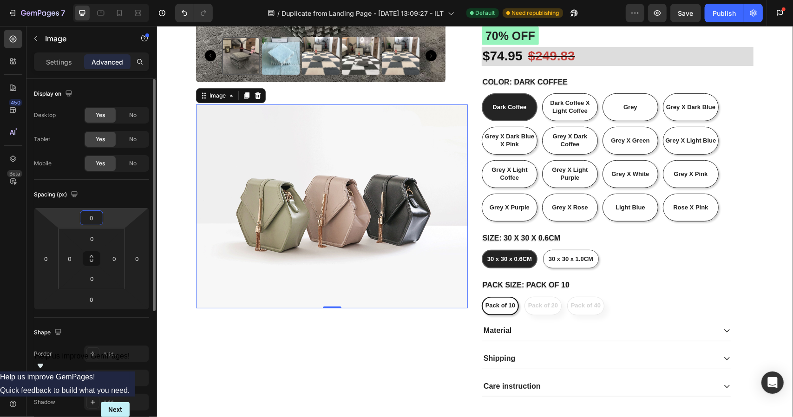
click at [86, 219] on input "0" at bounding box center [91, 218] width 19 height 14
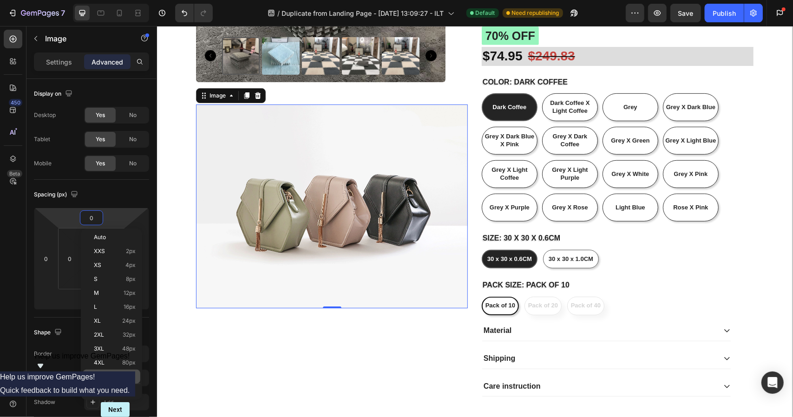
click at [129, 374] on span "112px" at bounding box center [128, 376] width 14 height 7
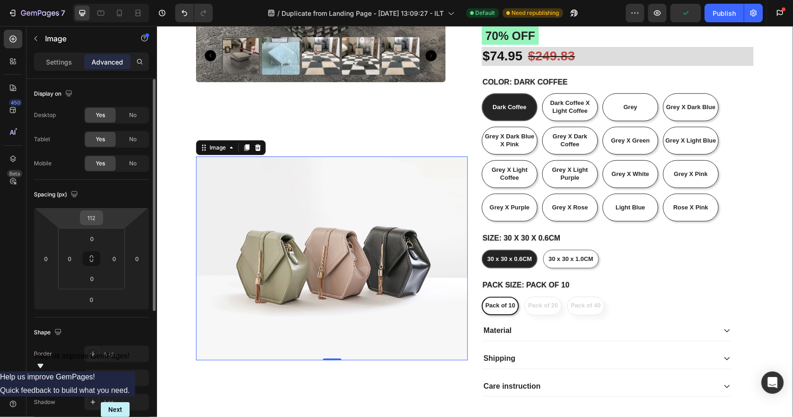
click at [95, 215] on input "112" at bounding box center [91, 218] width 19 height 14
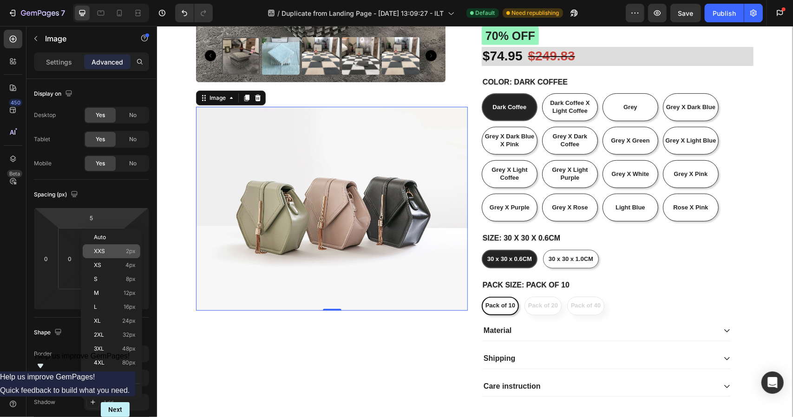
click at [111, 253] on p "XXS 2px" at bounding box center [115, 251] width 42 height 7
type input "2"
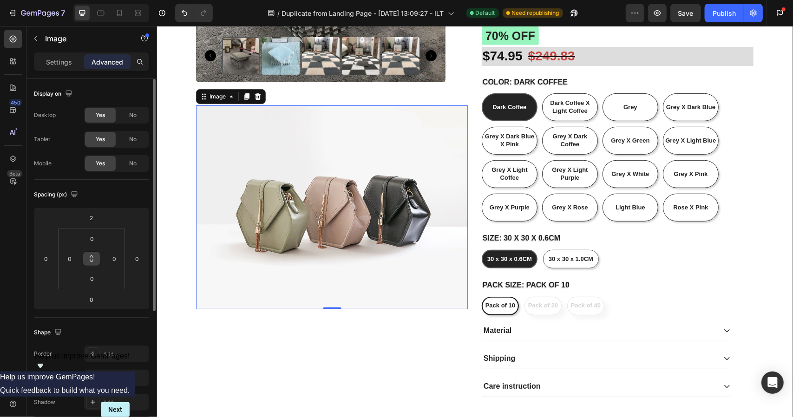
click at [91, 255] on icon at bounding box center [91, 256] width 3 height 3
drag, startPoint x: 93, startPoint y: 257, endPoint x: 93, endPoint y: 228, distance: 28.8
click at [93, 228] on div "0 0 0 0" at bounding box center [91, 258] width 67 height 61
click at [94, 256] on icon at bounding box center [91, 258] width 7 height 7
drag, startPoint x: 331, startPoint y: 306, endPoint x: 357, endPoint y: 174, distance: 135.4
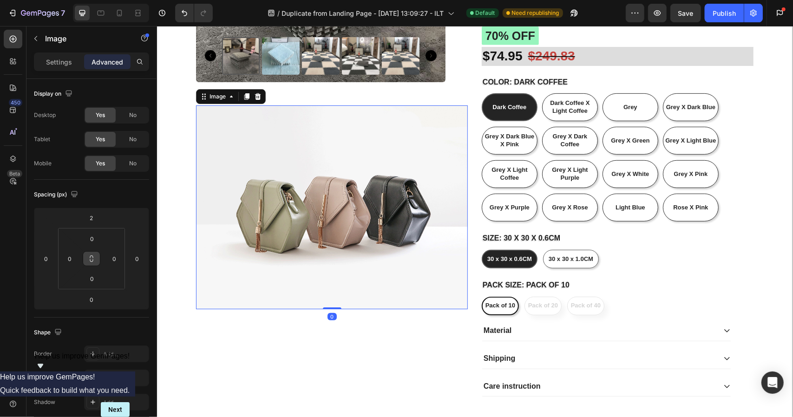
click at [357, 174] on div "Image 0" at bounding box center [331, 207] width 272 height 204
click at [55, 55] on div "Settings" at bounding box center [59, 61] width 46 height 15
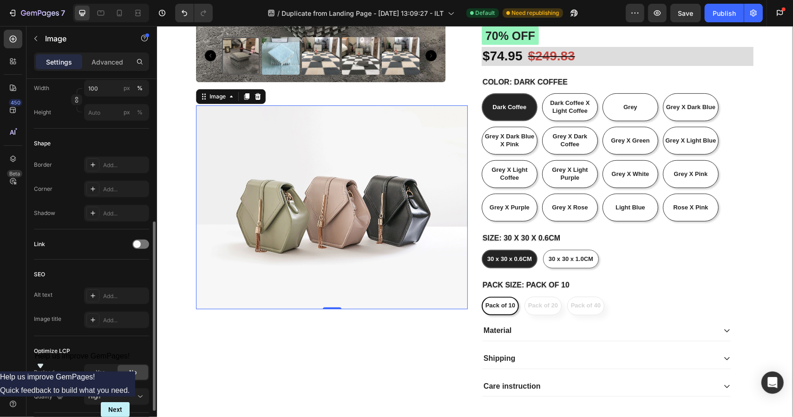
scroll to position [273, 0]
drag, startPoint x: 126, startPoint y: 258, endPoint x: 136, endPoint y: 221, distance: 37.8
click at [136, 221] on div "Style Rectangle Source Upload Image https://cdn.shopify.com/s/files/1/2005/9307…" at bounding box center [91, 125] width 115 height 638
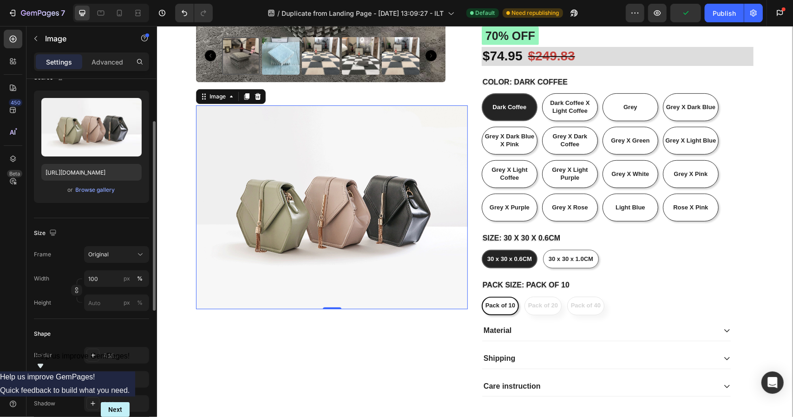
scroll to position [69, 0]
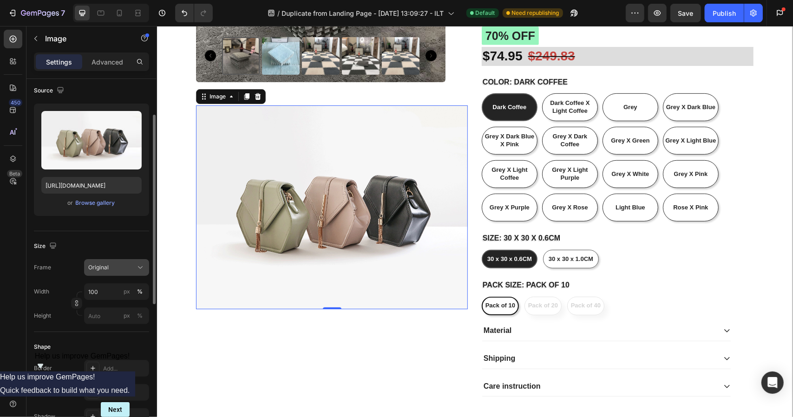
click at [121, 260] on button "Original" at bounding box center [116, 267] width 65 height 17
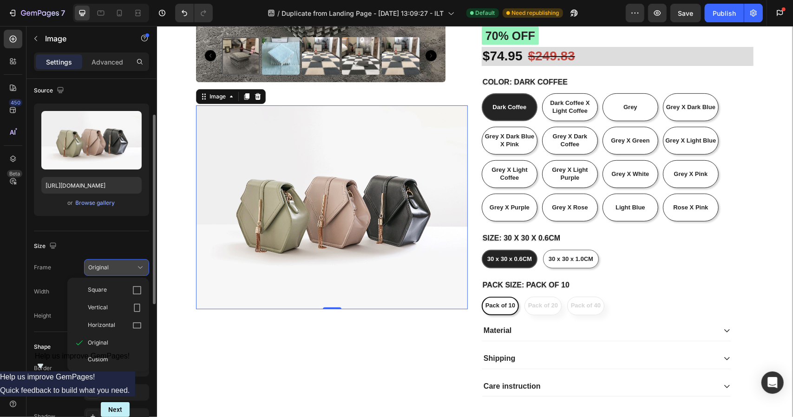
click at [121, 260] on button "Original" at bounding box center [116, 267] width 65 height 17
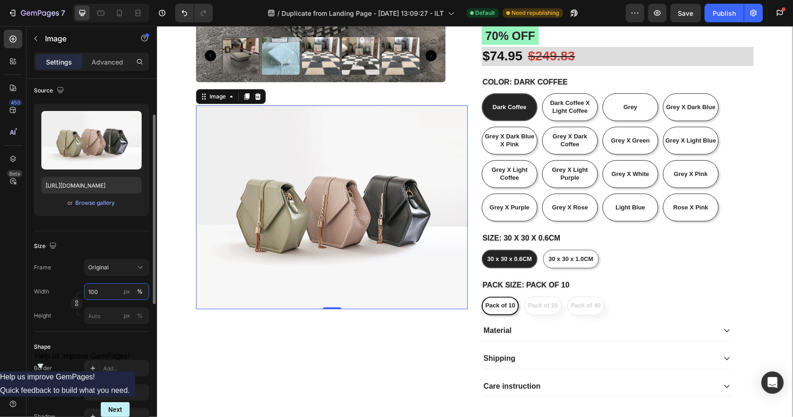
click at [108, 295] on input "100" at bounding box center [116, 291] width 65 height 17
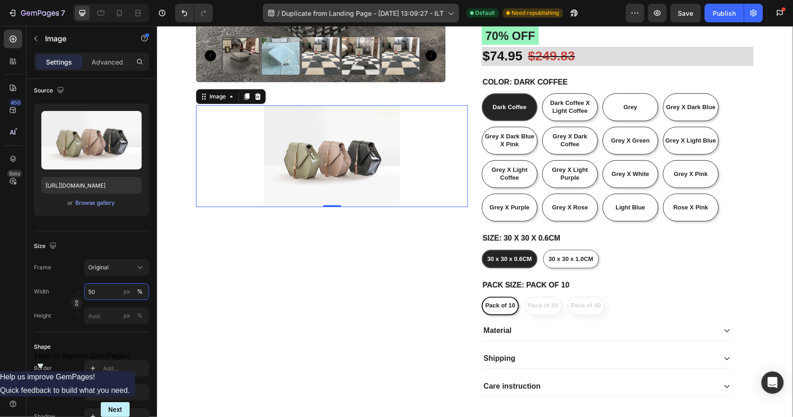
type input "50"
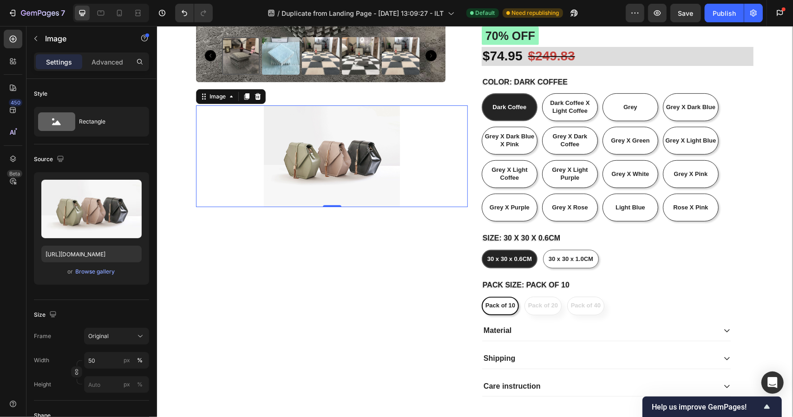
scroll to position [69, 0]
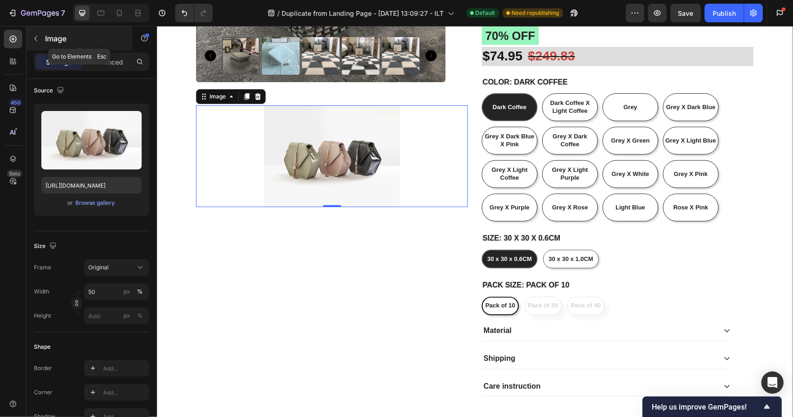
click at [46, 35] on p "Image" at bounding box center [84, 38] width 79 height 11
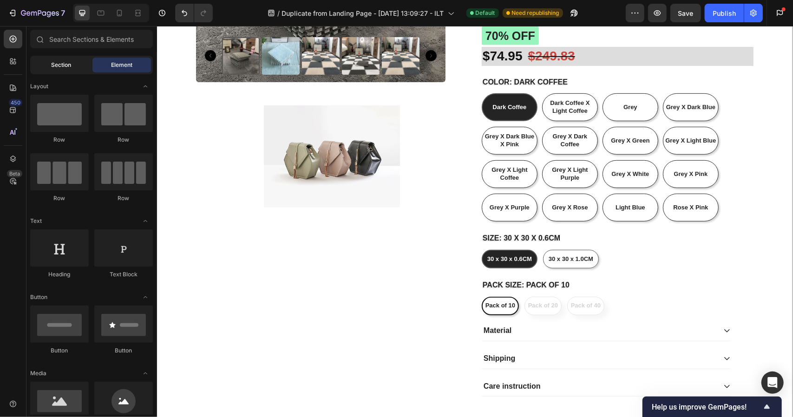
click at [64, 71] on div "Section" at bounding box center [61, 65] width 59 height 15
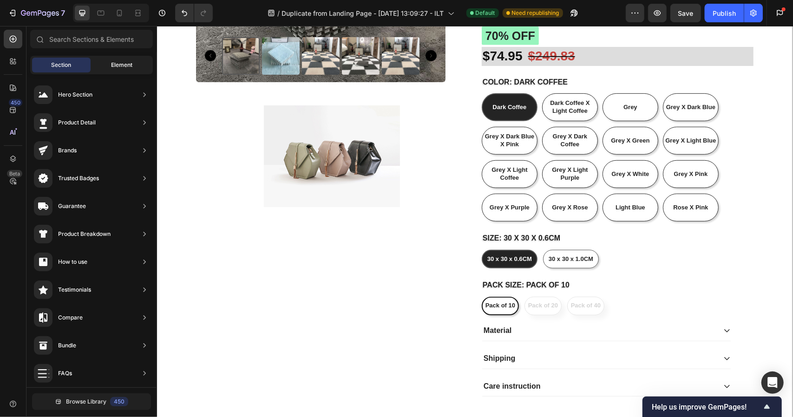
click at [111, 70] on div "Element" at bounding box center [121, 65] width 59 height 15
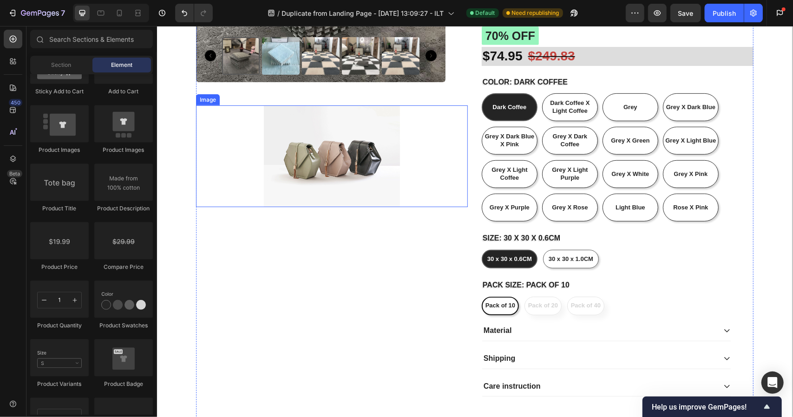
scroll to position [0, 0]
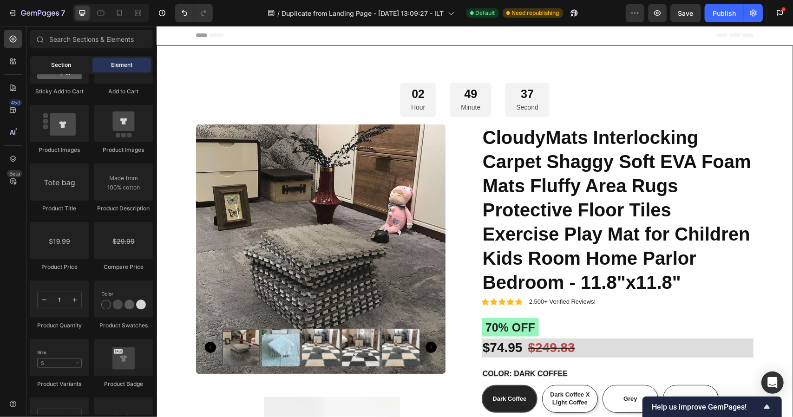
click at [53, 59] on div "Section" at bounding box center [61, 65] width 59 height 15
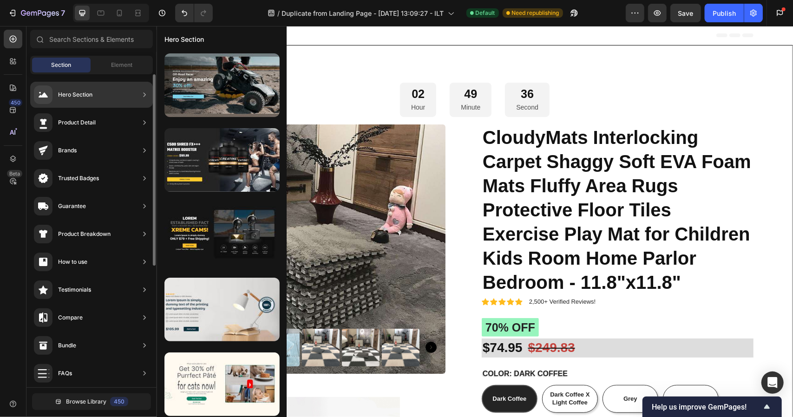
click at [61, 95] on div "Hero Section" at bounding box center [75, 94] width 34 height 9
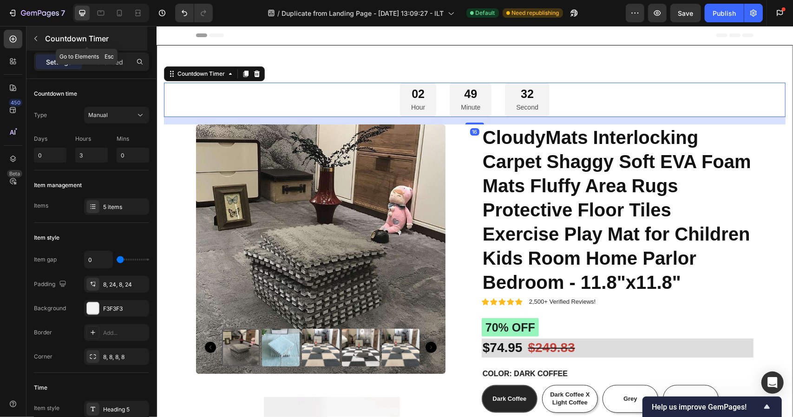
click at [35, 39] on icon "button" at bounding box center [35, 38] width 3 height 5
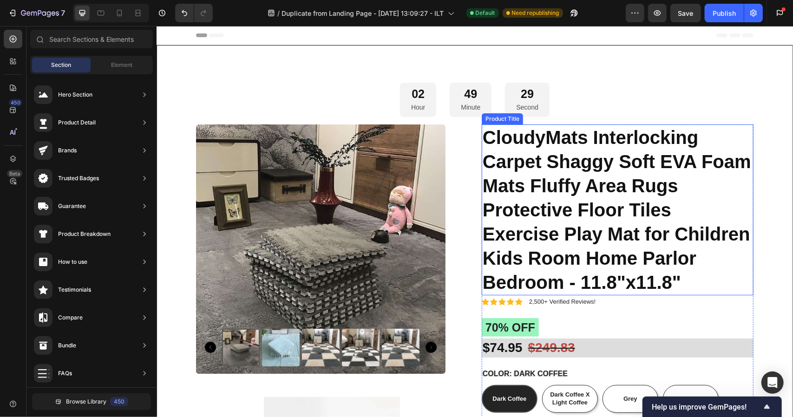
click at [532, 148] on h1 "CloudyMats Interlocking Carpet Shaggy Soft EVA Foam Mats Fluffy Area Rugs Prote…" at bounding box center [617, 209] width 272 height 171
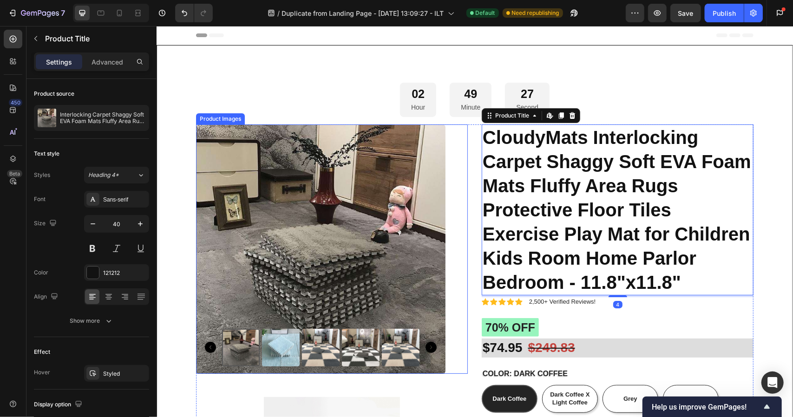
click at [460, 153] on div "Product Images" at bounding box center [331, 248] width 272 height 249
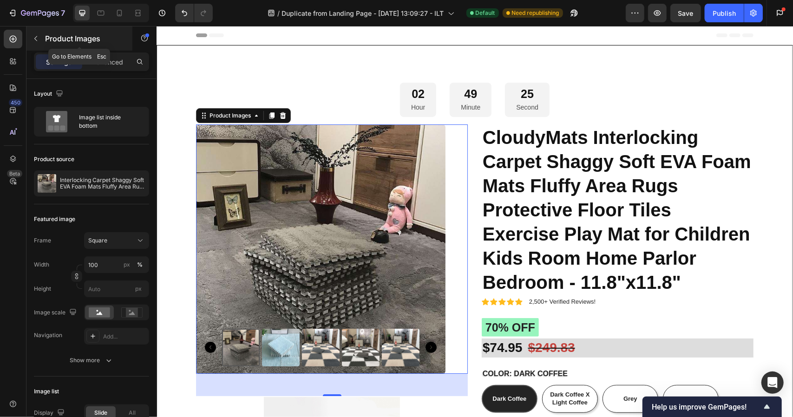
click at [40, 41] on button "button" at bounding box center [35, 38] width 15 height 15
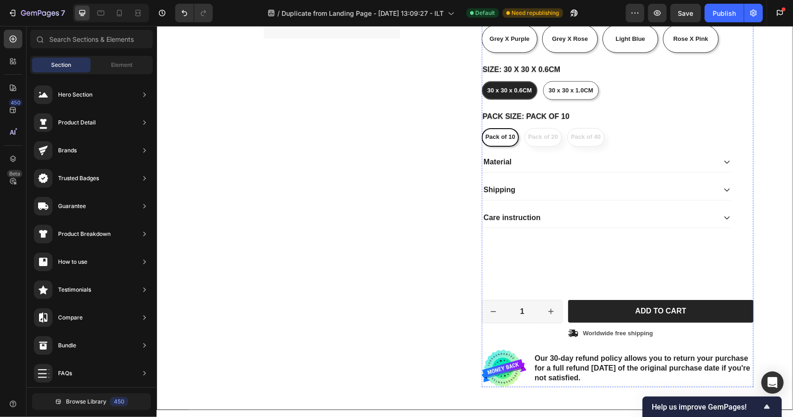
scroll to position [461, 0]
click at [586, 329] on p "Worldwide free shipping" at bounding box center [617, 333] width 70 height 8
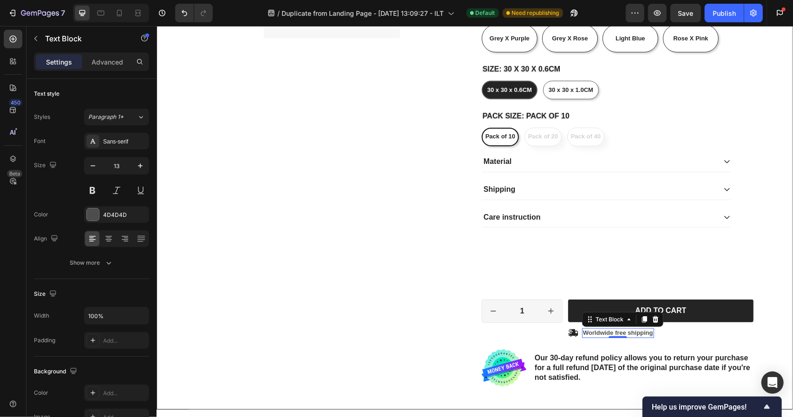
click at [628, 322] on div "Text Block" at bounding box center [621, 319] width 81 height 15
click at [627, 315] on icon at bounding box center [628, 318] width 7 height 7
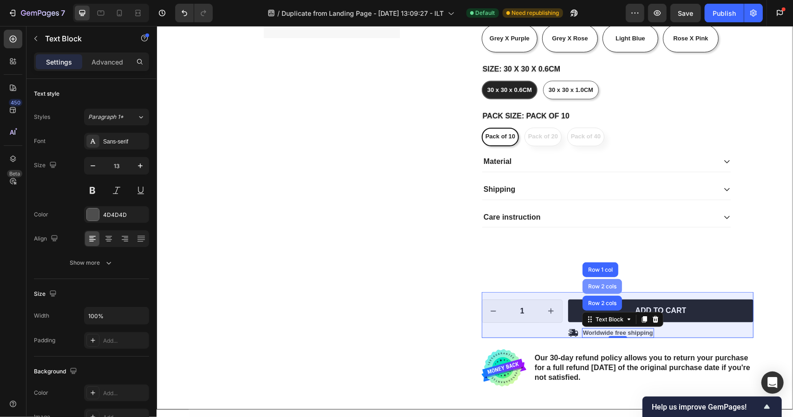
click at [606, 283] on div "Row 2 cols" at bounding box center [602, 286] width 32 height 6
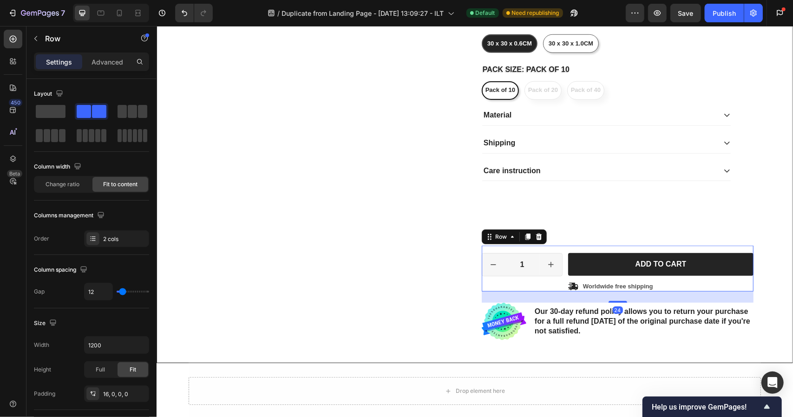
scroll to position [517, 0]
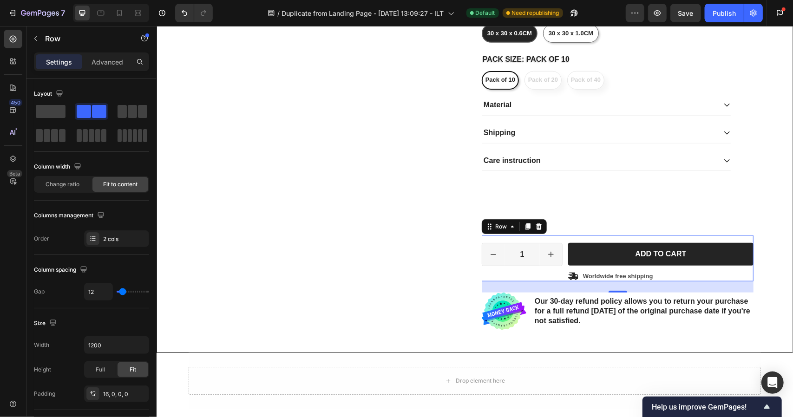
click at [605, 283] on div "24" at bounding box center [617, 286] width 272 height 11
click at [622, 274] on p "Worldwide free shipping" at bounding box center [617, 276] width 70 height 8
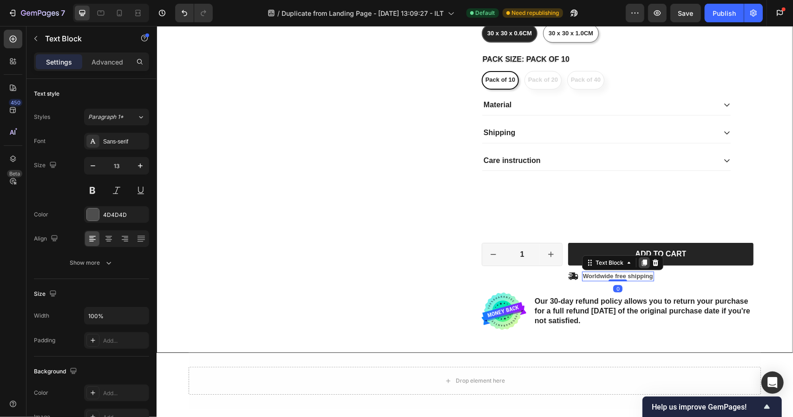
click at [641, 259] on icon at bounding box center [643, 262] width 5 height 7
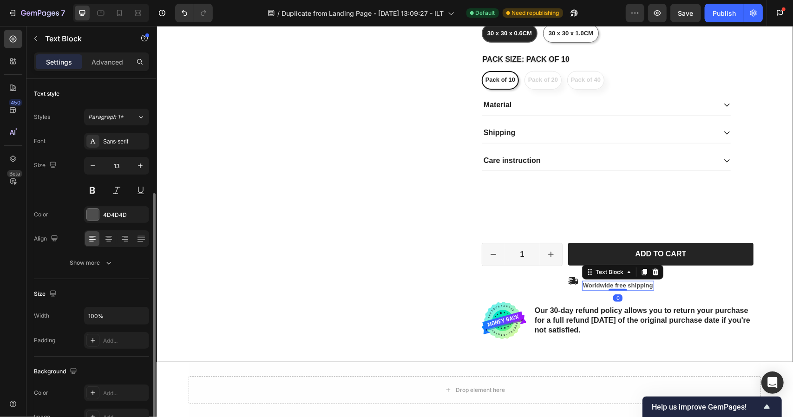
scroll to position [69, 0]
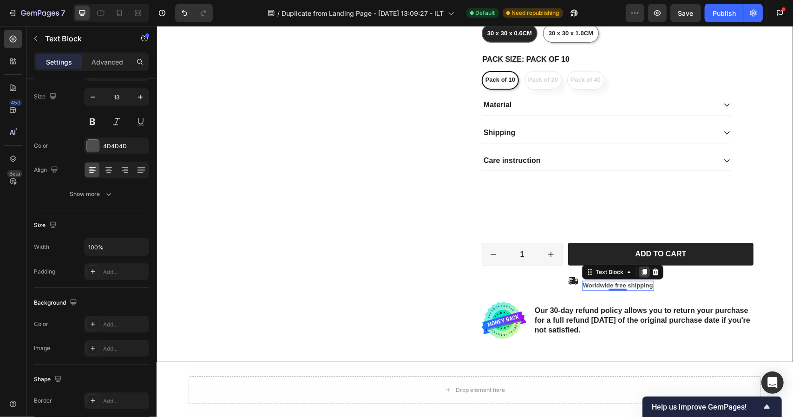
click at [641, 270] on icon at bounding box center [643, 271] width 5 height 7
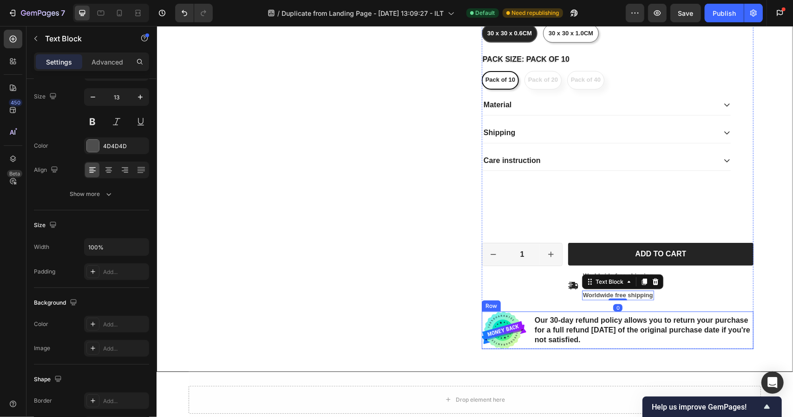
click at [699, 311] on div "Our 30-day refund policy allows you to return your purchase for a full refund […" at bounding box center [643, 330] width 220 height 38
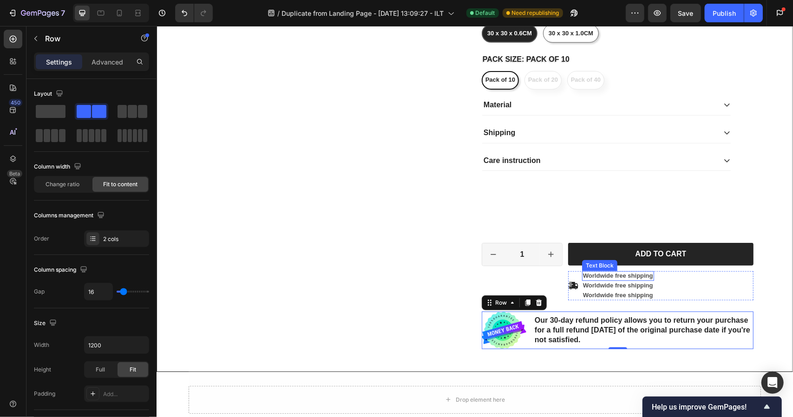
click at [631, 275] on p "Worldwide free shipping" at bounding box center [617, 276] width 70 height 8
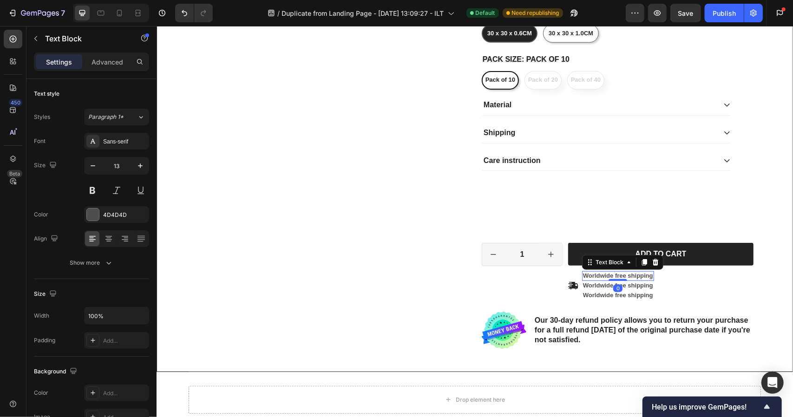
click at [631, 275] on p "Worldwide free shipping" at bounding box center [617, 276] width 70 height 8
click at [567, 282] on icon at bounding box center [572, 284] width 10 height 7
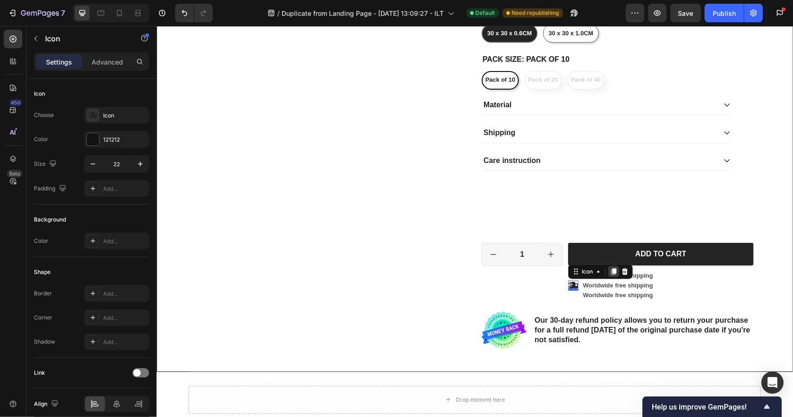
click at [609, 273] on icon at bounding box center [612, 270] width 7 height 7
click at [582, 297] on p "Worldwide free shipping" at bounding box center [617, 295] width 70 height 8
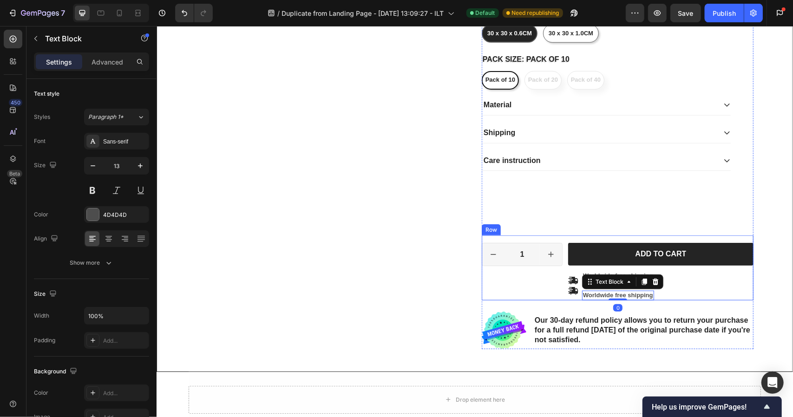
click at [491, 279] on div "1 Product Quantity Row" at bounding box center [521, 271] width 81 height 58
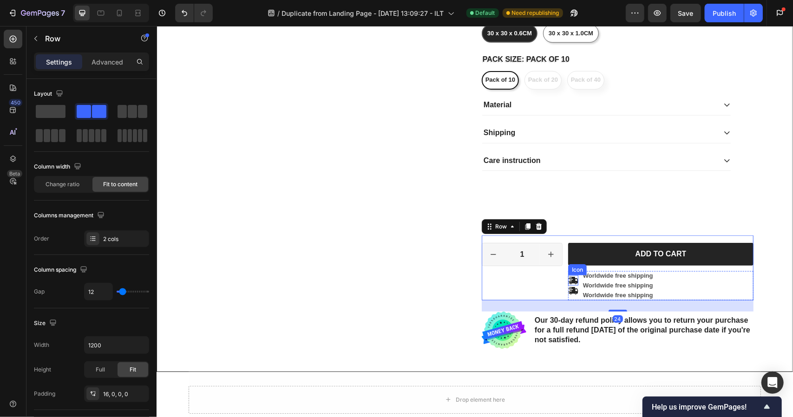
click at [567, 279] on icon at bounding box center [572, 280] width 10 height 10
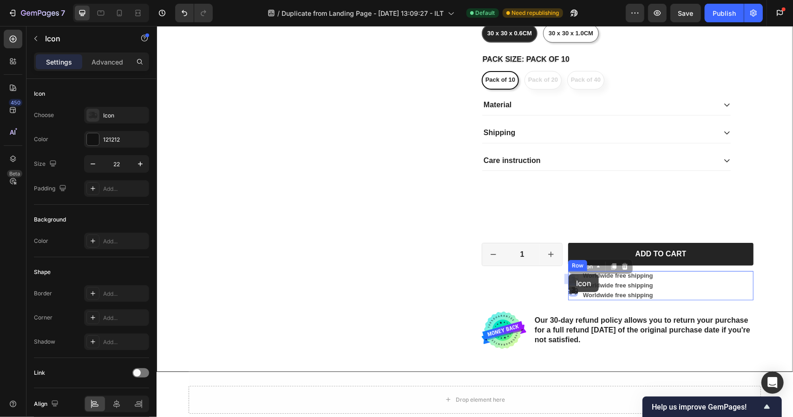
drag, startPoint x: 567, startPoint y: 279, endPoint x: 568, endPoint y: 273, distance: 5.1
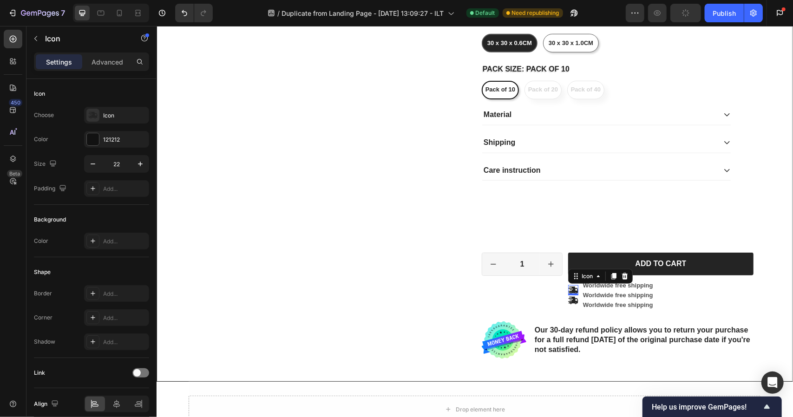
scroll to position [517, 0]
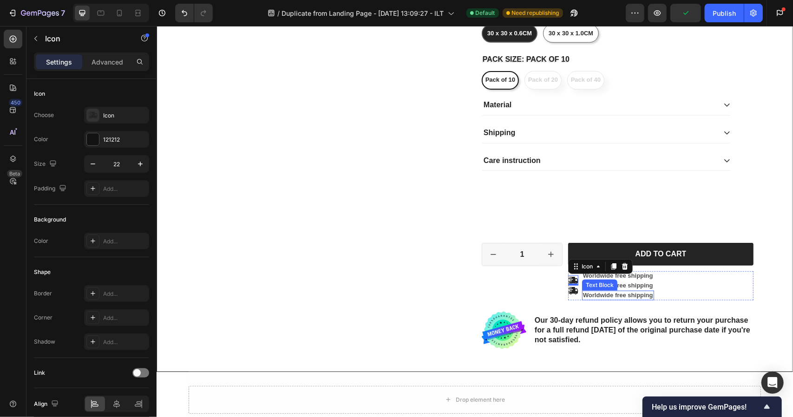
click at [585, 292] on p "Worldwide free shipping" at bounding box center [617, 295] width 70 height 8
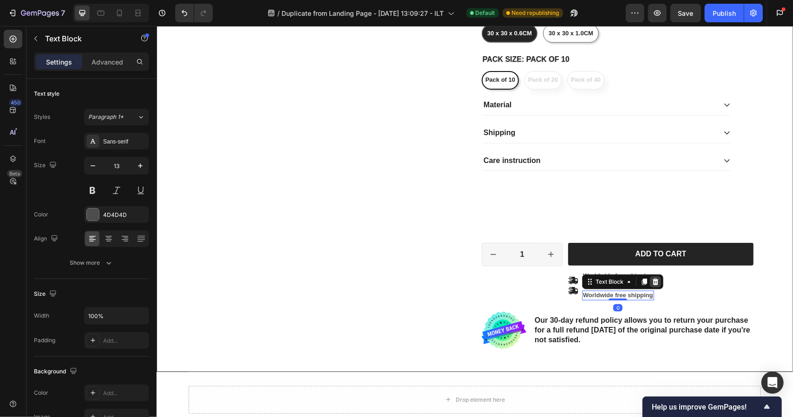
click at [652, 279] on icon at bounding box center [655, 281] width 6 height 7
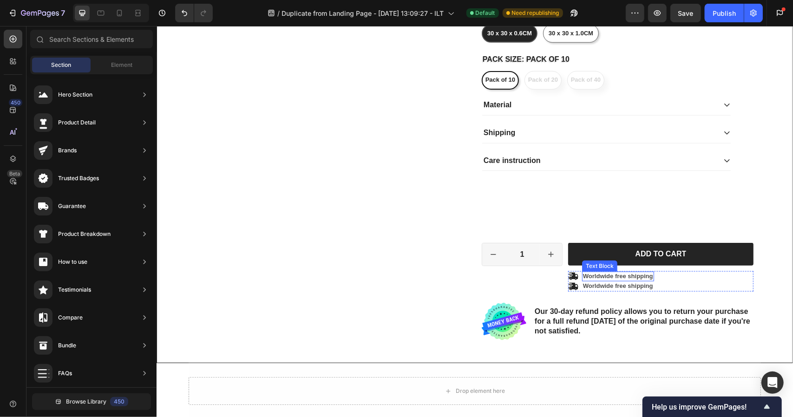
click at [609, 274] on p "Worldwide free shipping" at bounding box center [617, 276] width 70 height 8
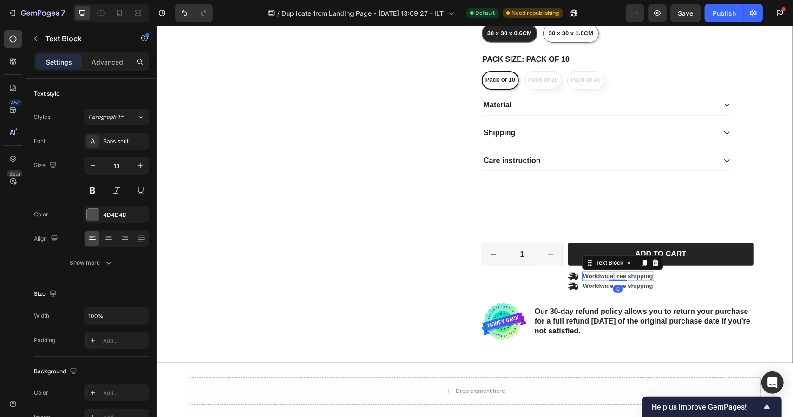
click at [609, 274] on p "Worldwide free shipping" at bounding box center [617, 276] width 70 height 8
click at [748, 280] on div "Icon Icon Fast Shipping Text Block 0 Worldwide free shipping Text Block Row" at bounding box center [659, 281] width 185 height 20
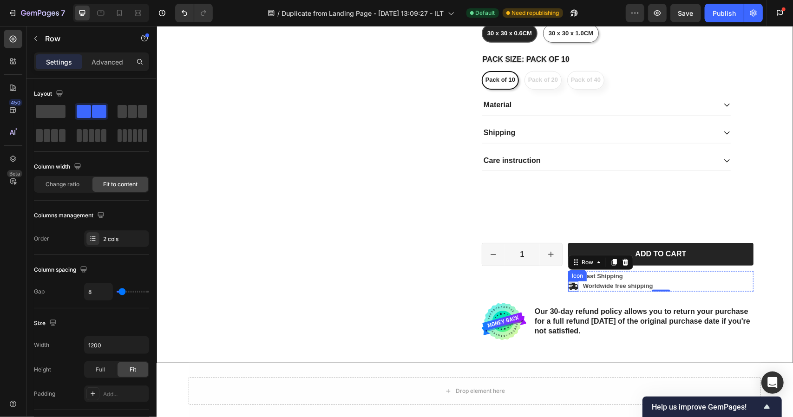
click at [573, 282] on icon at bounding box center [572, 286] width 10 height 10
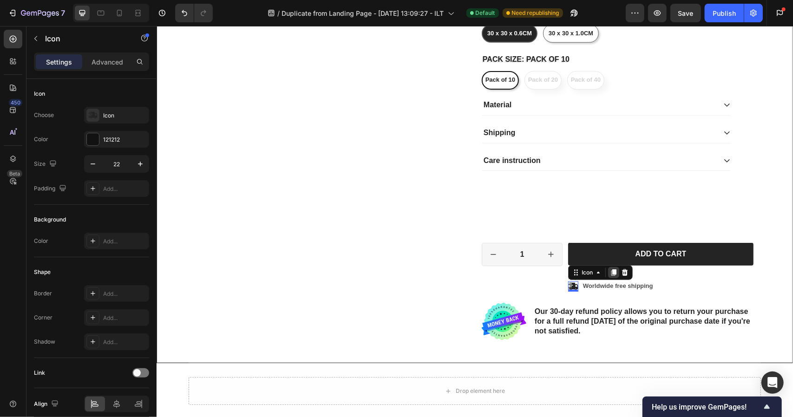
click at [611, 271] on icon at bounding box center [613, 272] width 5 height 7
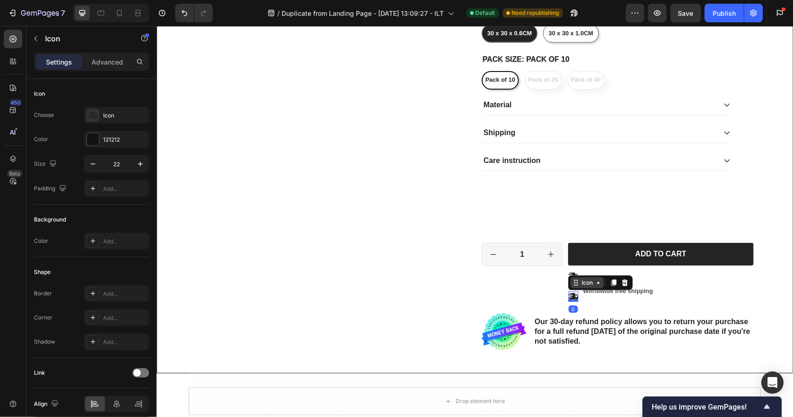
click at [581, 284] on div "Icon" at bounding box center [586, 282] width 33 height 11
click at [572, 295] on icon at bounding box center [572, 296] width 10 height 7
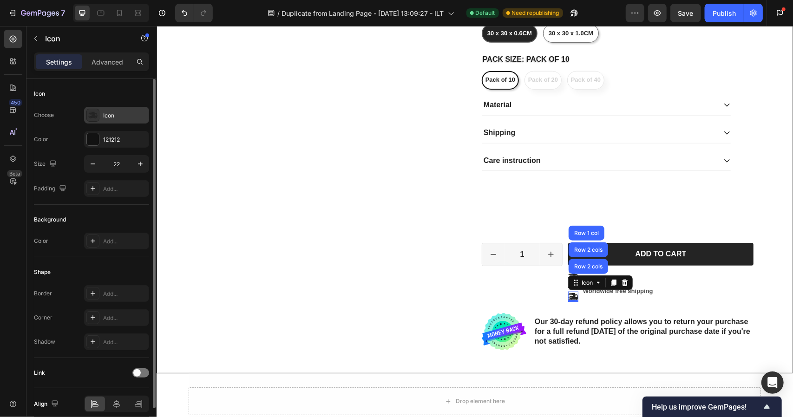
click at [104, 111] on div "Icon" at bounding box center [125, 115] width 44 height 8
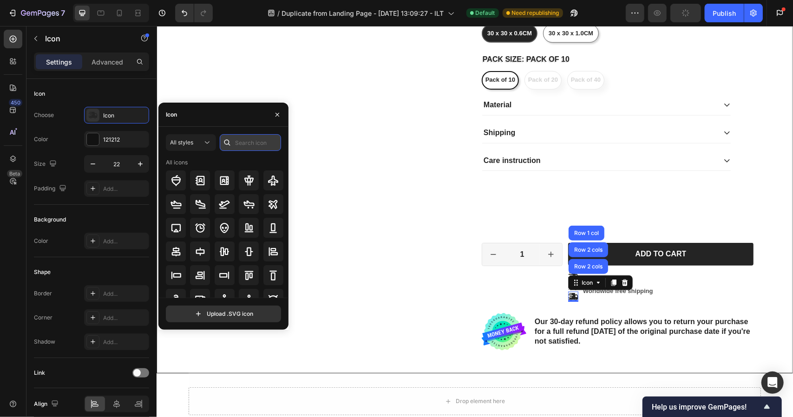
click at [241, 142] on input "text" at bounding box center [250, 142] width 61 height 17
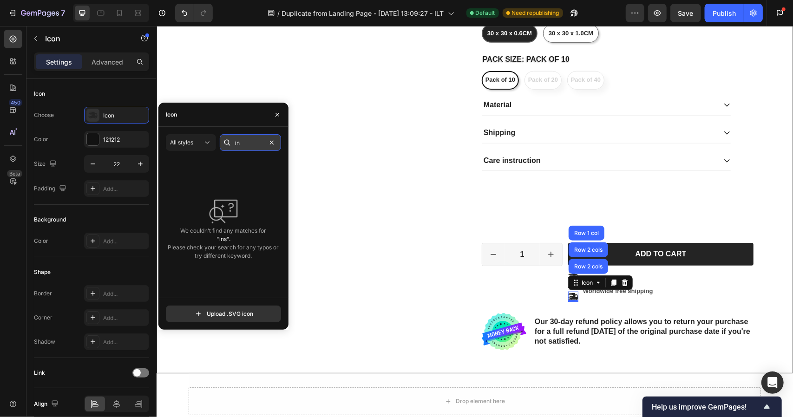
type input "i"
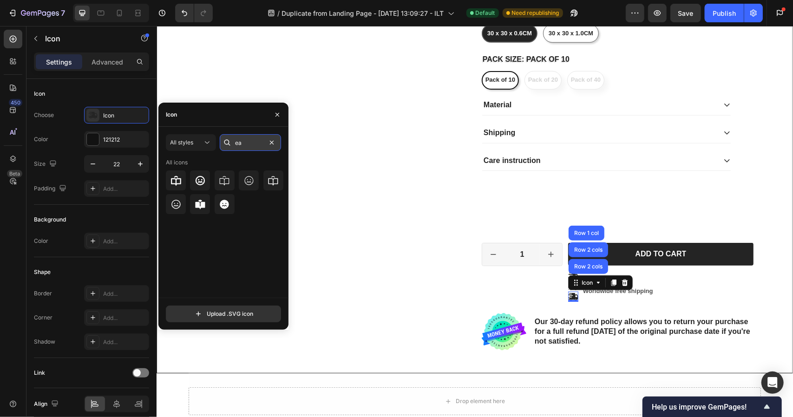
type input "e"
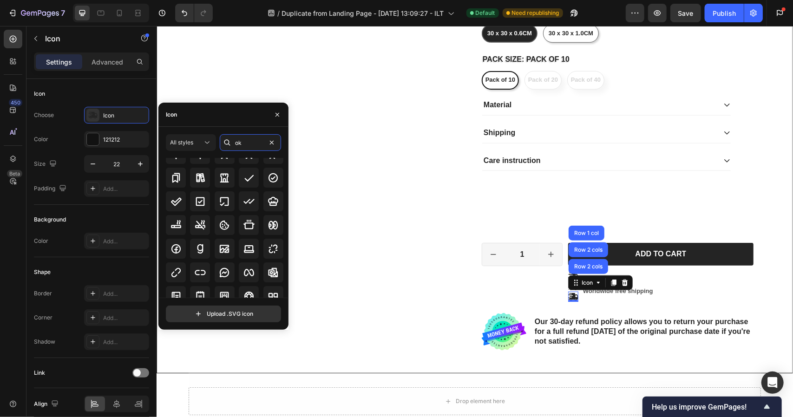
scroll to position [56, 0]
type input "ok"
click at [269, 179] on icon at bounding box center [272, 178] width 9 height 9
click at [196, 144] on div "All styles" at bounding box center [186, 142] width 33 height 8
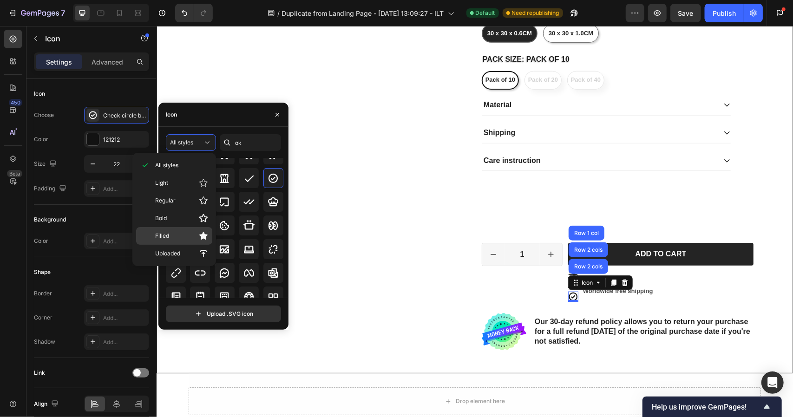
click at [176, 234] on p "Filled" at bounding box center [181, 235] width 53 height 9
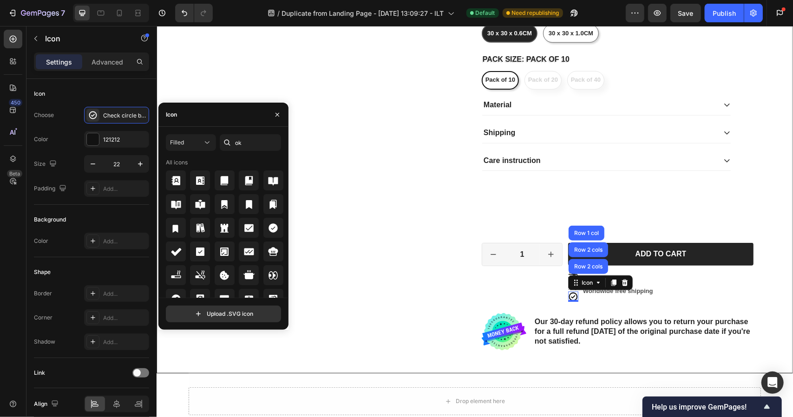
scroll to position [0, 0]
click at [270, 228] on icon at bounding box center [272, 227] width 9 height 9
click at [183, 140] on span "Filled" at bounding box center [177, 142] width 14 height 7
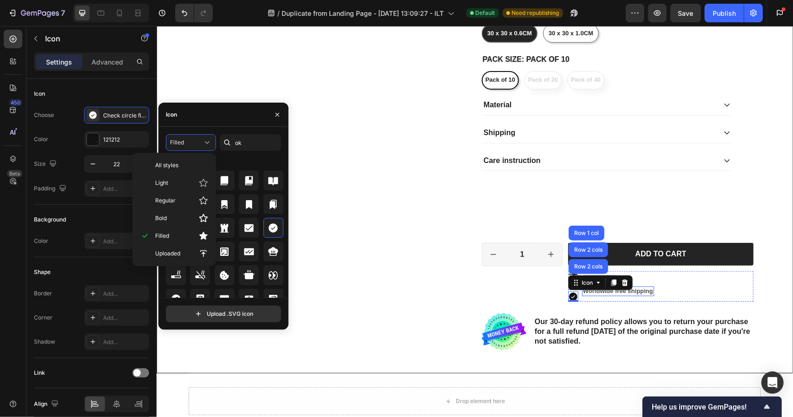
click at [638, 290] on p "Worldwide free shipping" at bounding box center [617, 291] width 70 height 8
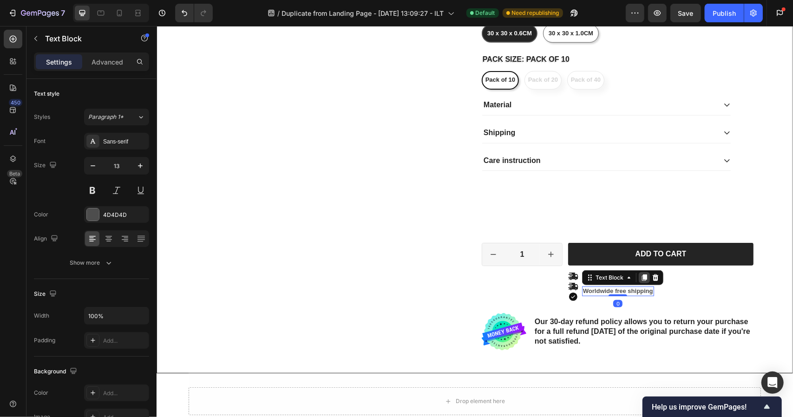
click at [641, 277] on icon at bounding box center [643, 277] width 5 height 7
click at [615, 295] on p "Worldwide free shipping" at bounding box center [617, 296] width 70 height 8
click at [617, 293] on p "Fast Shipping" at bounding box center [617, 296] width 70 height 8
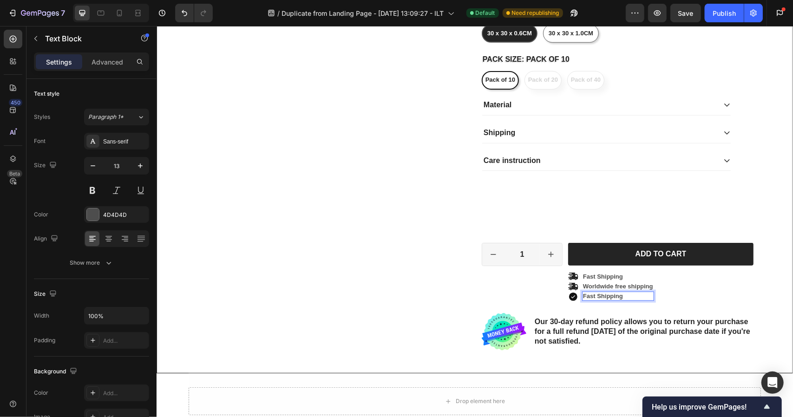
click at [617, 293] on p "Fast Shipping" at bounding box center [617, 296] width 70 height 8
click at [572, 297] on icon at bounding box center [572, 296] width 8 height 8
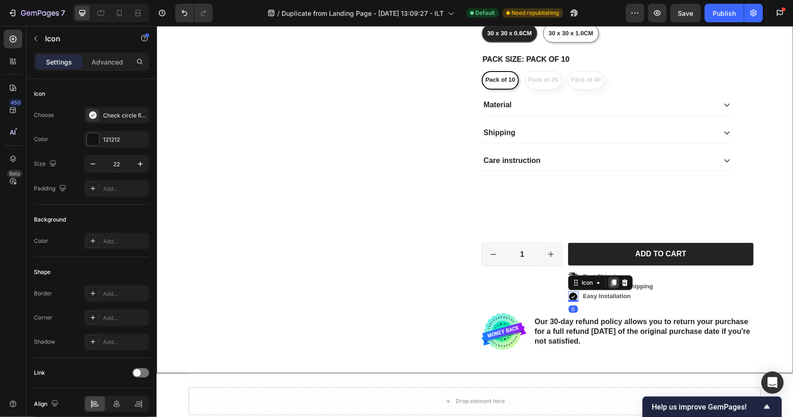
click at [611, 281] on icon at bounding box center [613, 282] width 5 height 7
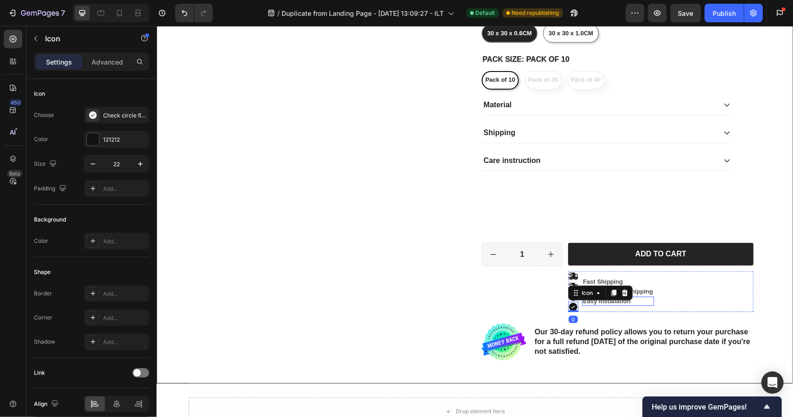
click at [619, 302] on div "Easy Installation Text Block" at bounding box center [617, 301] width 72 height 10
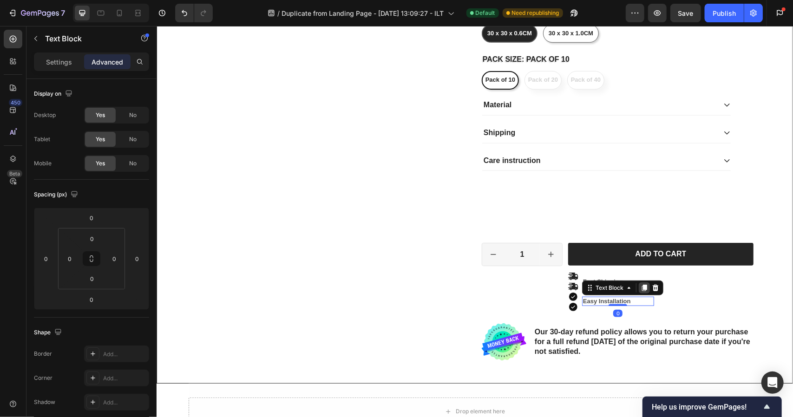
click at [639, 290] on div at bounding box center [643, 287] width 11 height 11
click at [623, 306] on p "Easy Installation" at bounding box center [617, 306] width 70 height 8
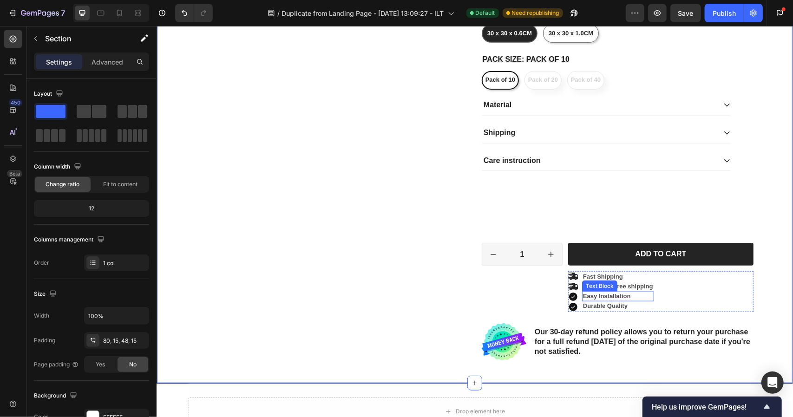
click at [605, 293] on p "Easy Installation" at bounding box center [617, 296] width 70 height 8
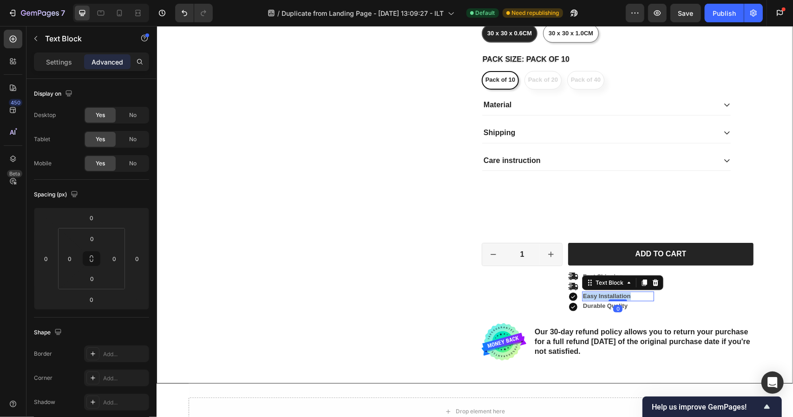
click at [605, 293] on p "Easy Installation" at bounding box center [617, 296] width 70 height 8
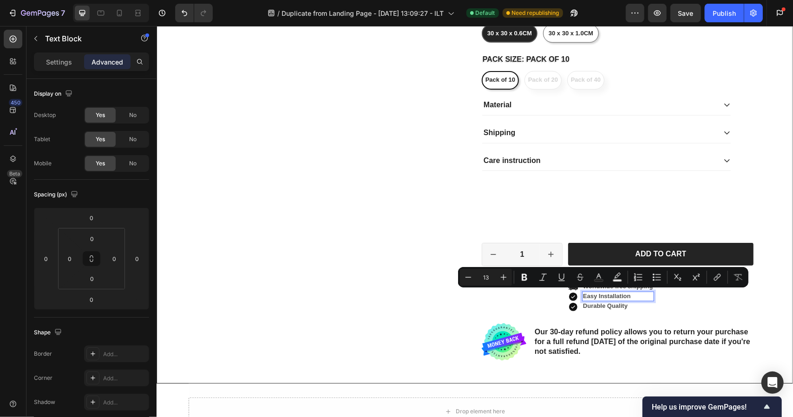
scroll to position [516, 0]
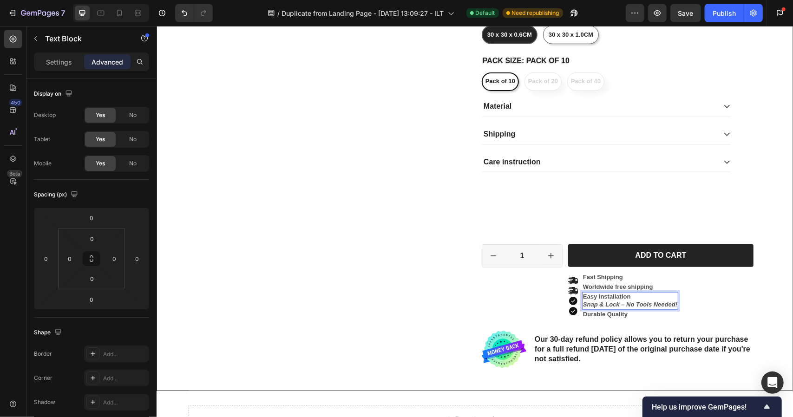
click at [631, 295] on p "Easy Installation Snap & Lock – No Tools Needed!" at bounding box center [629, 301] width 94 height 16
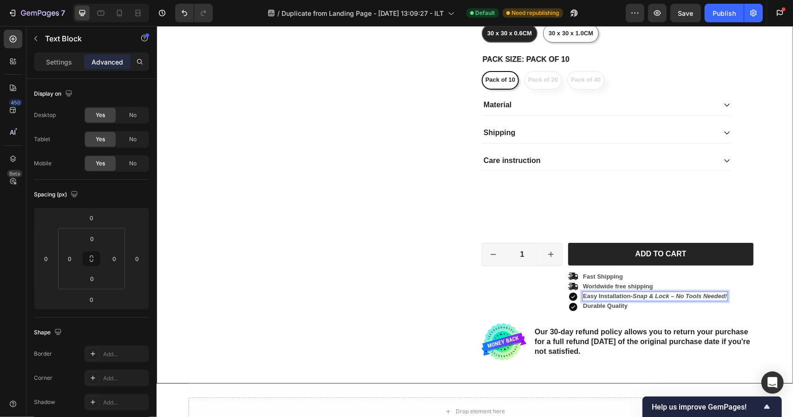
click at [631, 295] on strong "-" at bounding box center [631, 295] width 2 height 7
drag, startPoint x: 632, startPoint y: 292, endPoint x: 725, endPoint y: 293, distance: 92.9
click at [725, 293] on icon "Snap & Lock – No Tools Needed!" at bounding box center [679, 295] width 94 height 7
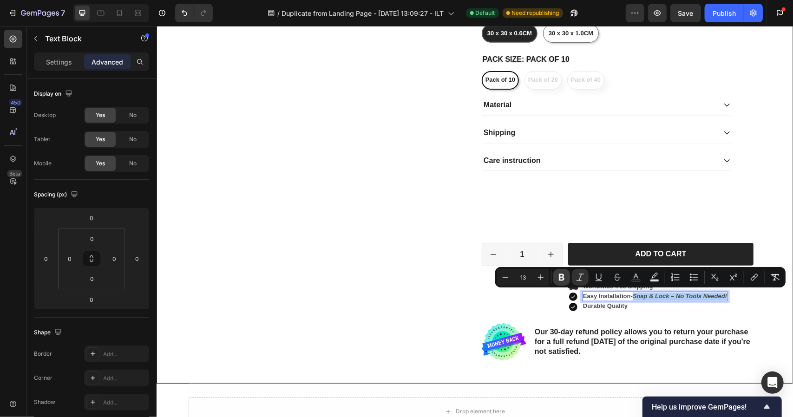
click at [566, 274] on button "Bold" at bounding box center [561, 277] width 17 height 17
click at [584, 277] on icon "Editor contextual toolbar" at bounding box center [579, 277] width 9 height 9
click at [657, 278] on icon "Editor contextual toolbar" at bounding box center [654, 277] width 9 height 9
type input "000000"
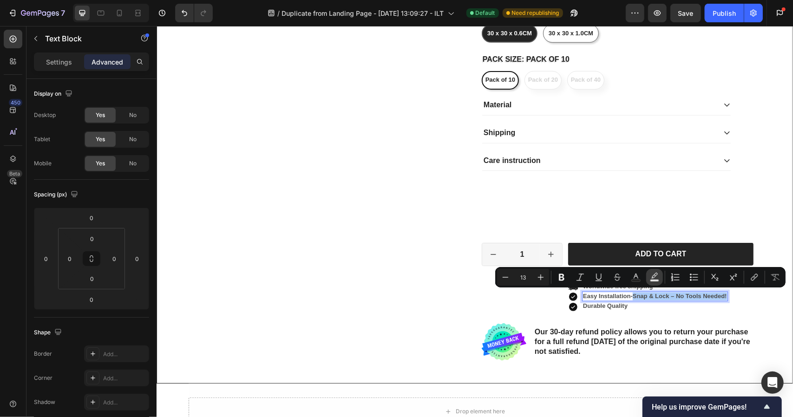
type input "77"
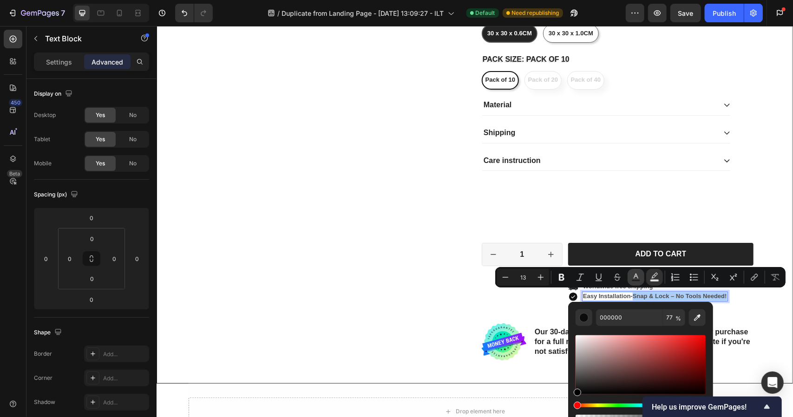
click at [636, 278] on icon "Editor contextual toolbar" at bounding box center [635, 277] width 9 height 9
type input "4D4D4D"
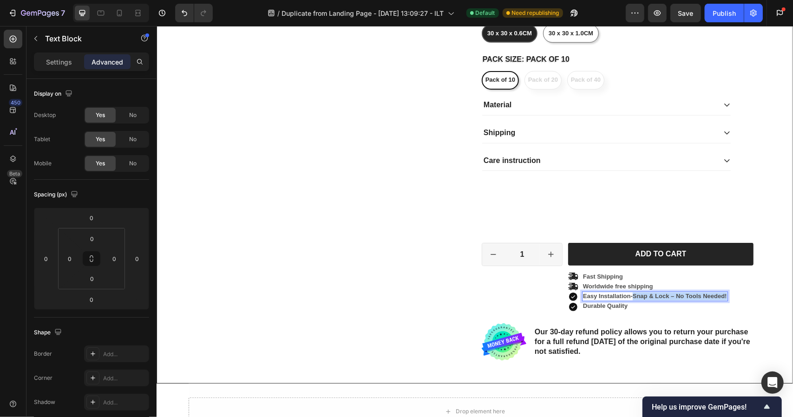
click at [661, 293] on p "Easy Installation - Snap & Lock – No Tools Needed!" at bounding box center [654, 296] width 144 height 8
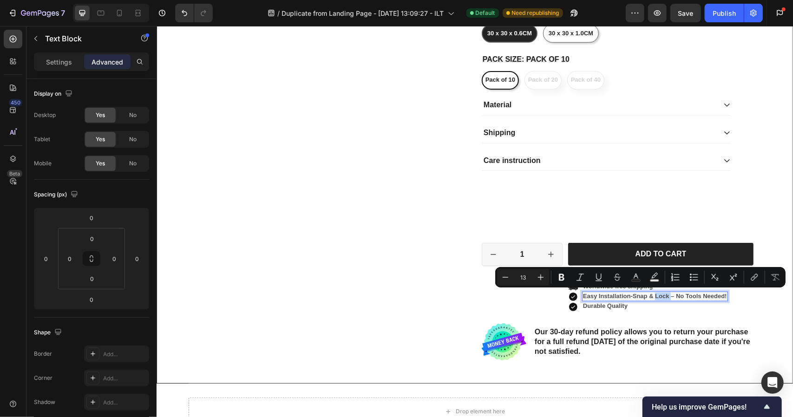
click at [661, 293] on p "Easy Installation - Snap & Lock – No Tools Needed!" at bounding box center [654, 296] width 144 height 8
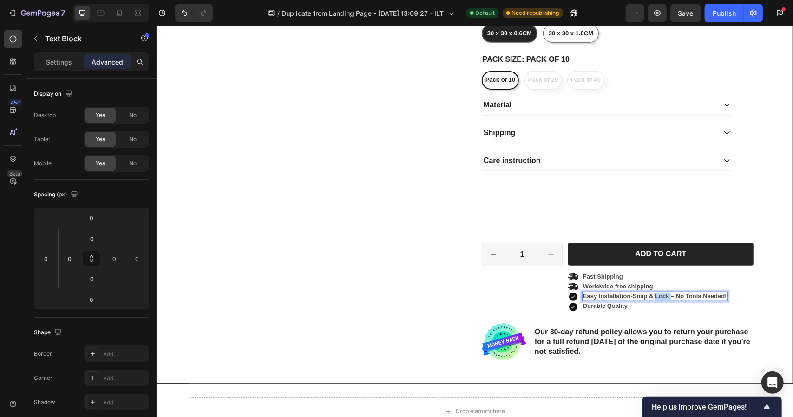
click at [661, 293] on p "Easy Installation - Snap & Lock – No Tools Needed!" at bounding box center [654, 296] width 144 height 8
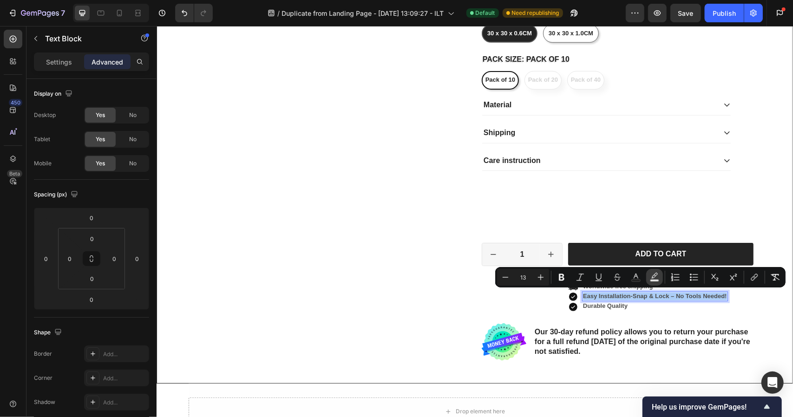
click at [658, 278] on icon "Editor contextual toolbar" at bounding box center [654, 277] width 9 height 9
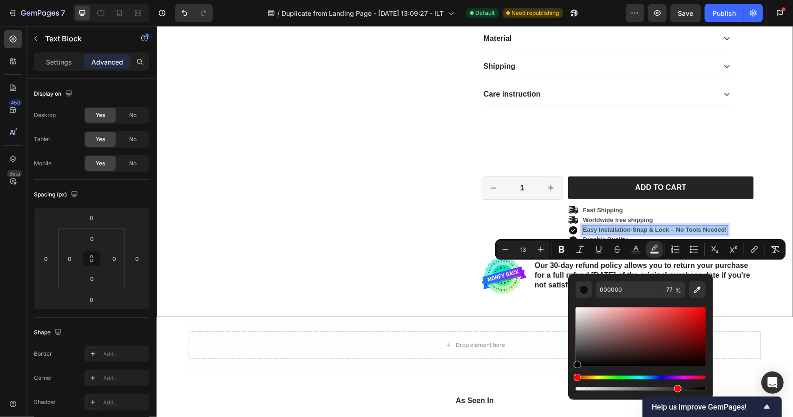
scroll to position [590, 0]
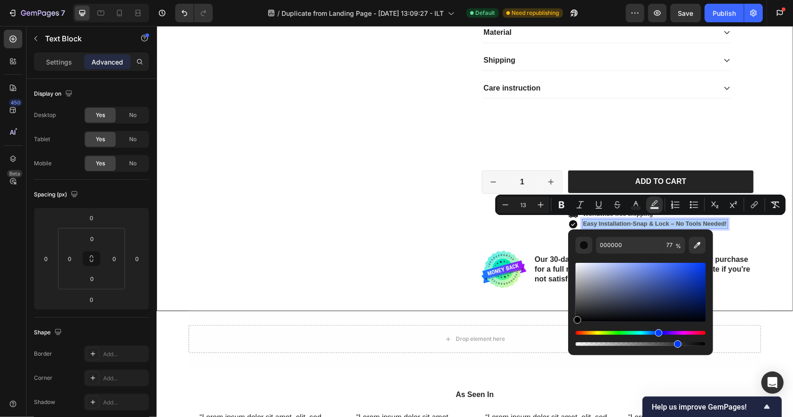
click at [657, 332] on div "Hue" at bounding box center [640, 333] width 130 height 4
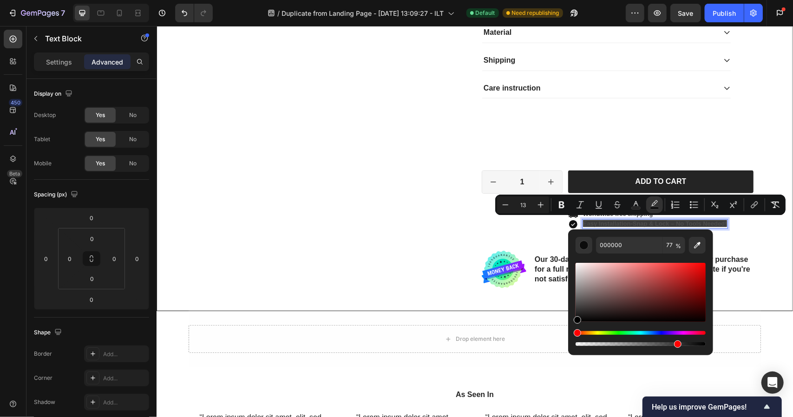
click at [663, 336] on div "Editor contextual toolbar" at bounding box center [640, 338] width 130 height 15
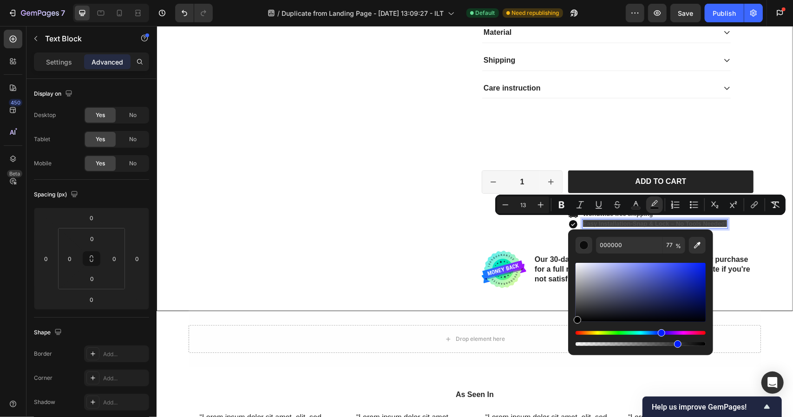
drag, startPoint x: 578, startPoint y: 331, endPoint x: 662, endPoint y: 331, distance: 84.0
click at [662, 331] on div "Hue" at bounding box center [661, 332] width 7 height 7
click at [699, 281] on div "Editor contextual toolbar" at bounding box center [640, 292] width 130 height 59
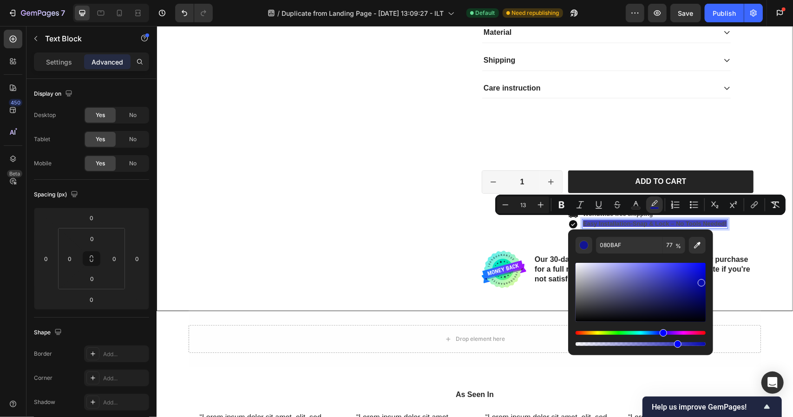
click at [673, 273] on div "Editor contextual toolbar" at bounding box center [640, 292] width 130 height 59
type input "3437D3"
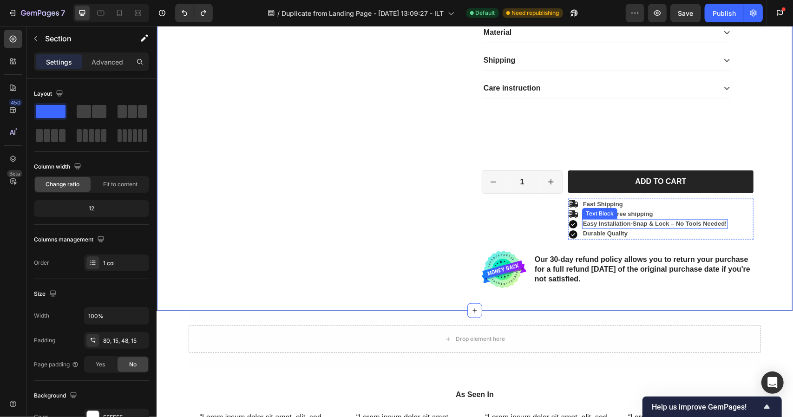
click at [633, 220] on p "Easy Installation - Snap & Lock – No Tools Needed!" at bounding box center [654, 224] width 144 height 8
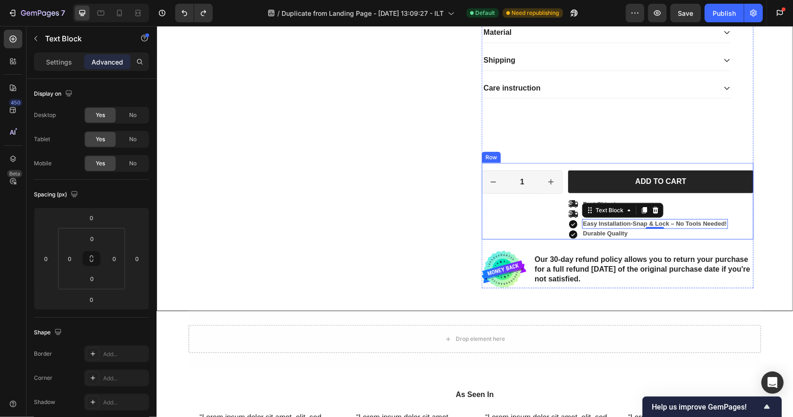
click at [563, 221] on div "1 Product Quantity Row Add to cart Add to Cart Icon Icon Icon Icon Fast Shippin…" at bounding box center [617, 201] width 272 height 77
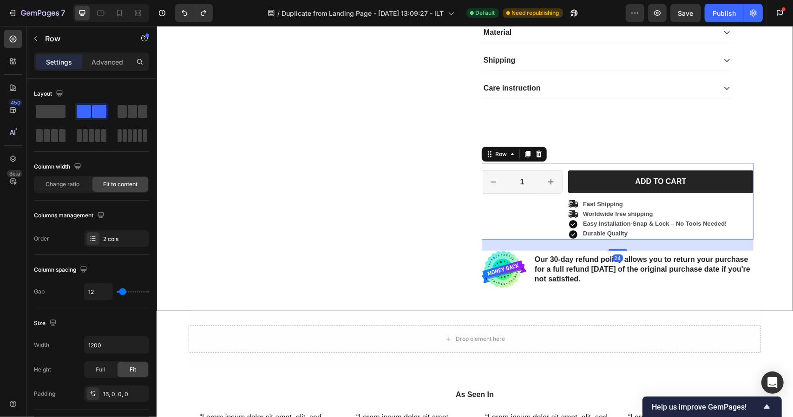
click at [563, 221] on div "1 Product Quantity Row Add to cart Add to Cart Icon Icon Icon Icon Fast Shippin…" at bounding box center [617, 201] width 272 height 77
click at [571, 223] on icon at bounding box center [572, 224] width 8 height 8
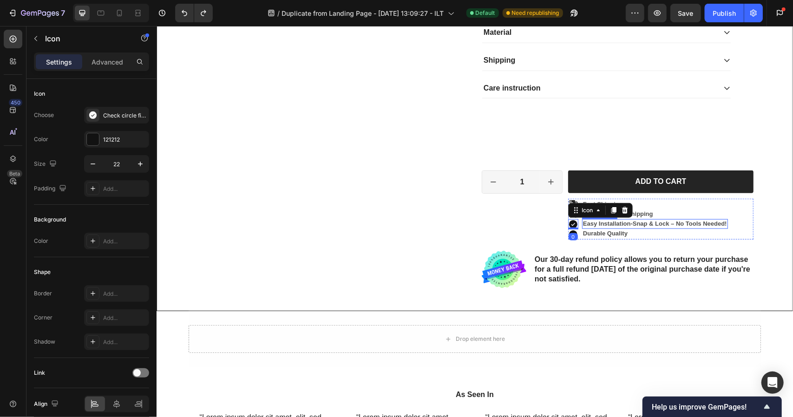
click at [585, 221] on p "Easy Installation - Snap & Lock – No Tools Needed!" at bounding box center [654, 224] width 144 height 8
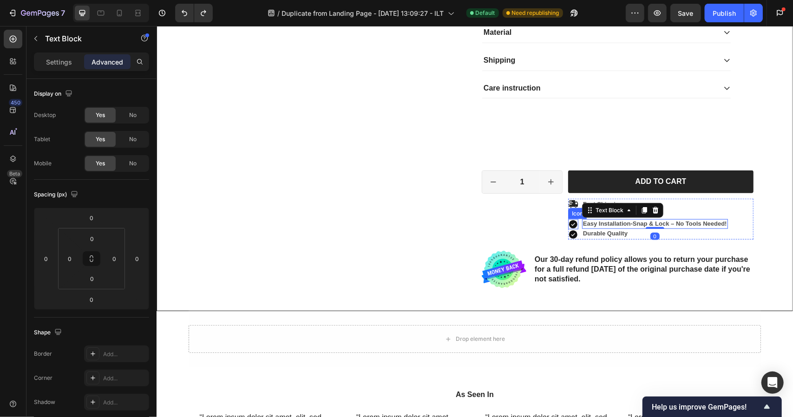
click at [568, 221] on icon at bounding box center [572, 224] width 8 height 8
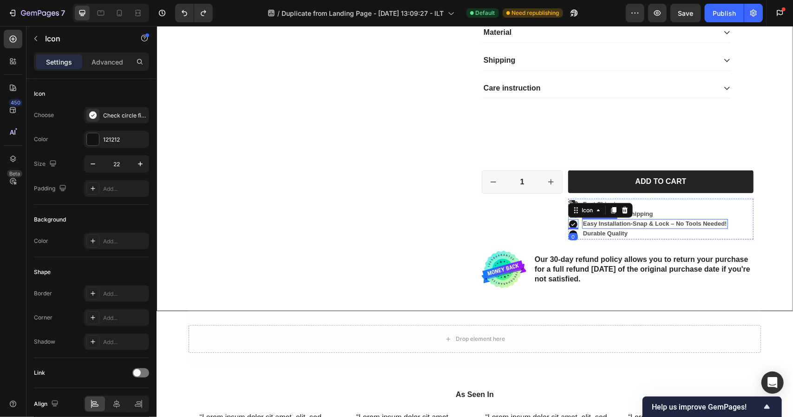
click at [593, 221] on p "Easy Installation - Snap & Lock – No Tools Needed!" at bounding box center [654, 224] width 144 height 8
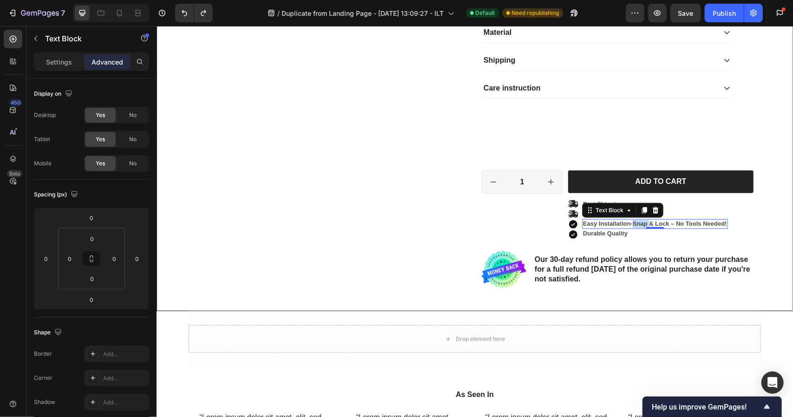
click at [637, 222] on p "Easy Installation - Snap & Lock – No Tools Needed!" at bounding box center [654, 224] width 144 height 8
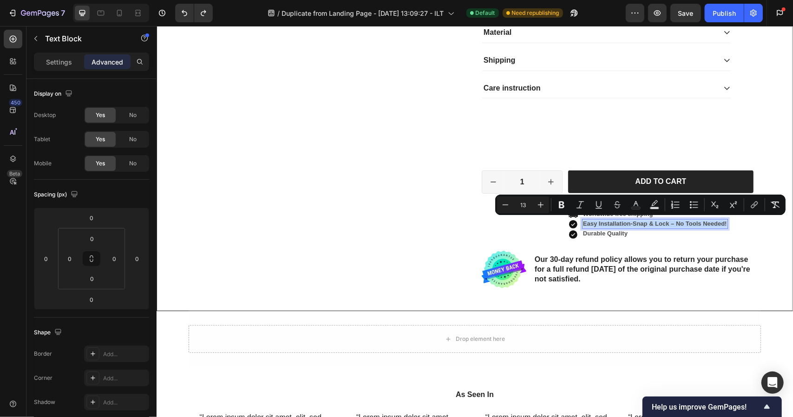
copy p "Easy Installation - Snap & Lock – No Tools Needed!"
click at [541, 226] on div "1 Product Quantity Row" at bounding box center [521, 204] width 81 height 69
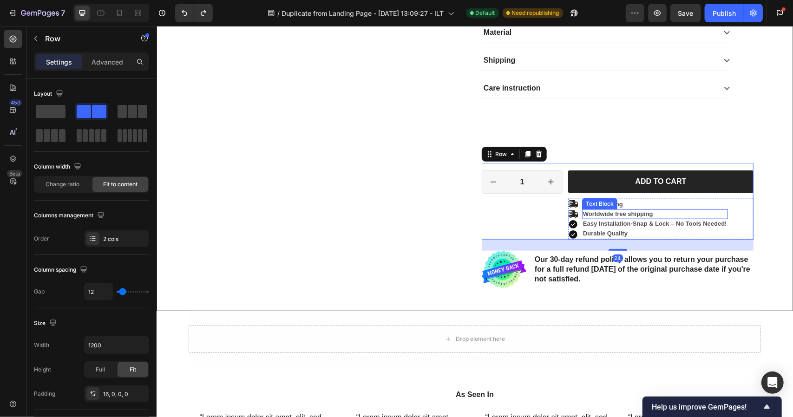
click at [594, 205] on div "Text Block" at bounding box center [598, 203] width 35 height 11
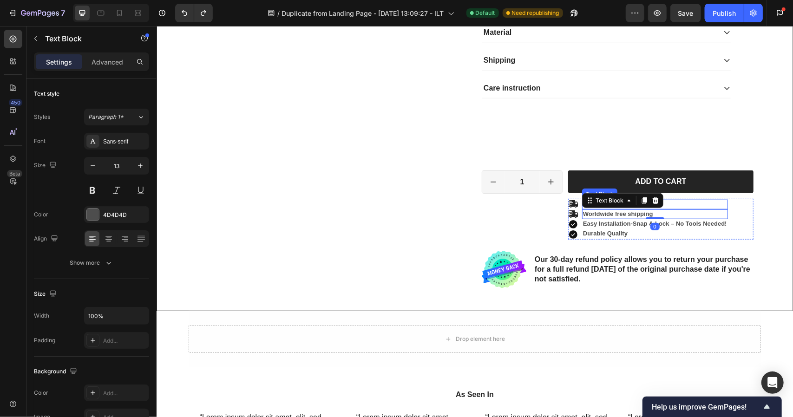
click at [670, 199] on div "Fast Shipping" at bounding box center [654, 204] width 146 height 10
click at [659, 202] on p "Fast Shipping" at bounding box center [654, 204] width 144 height 8
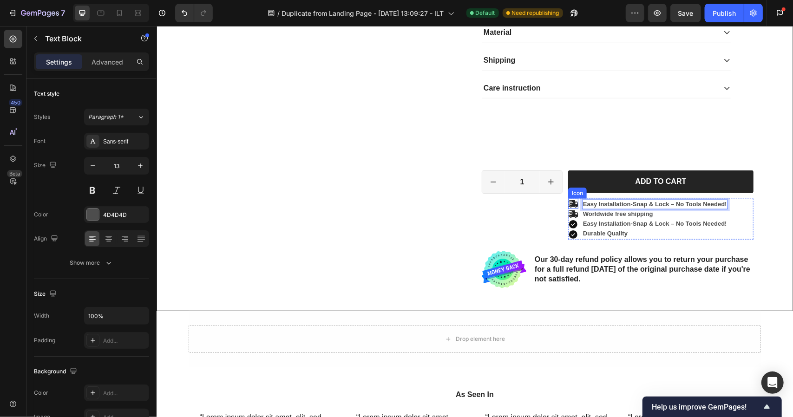
click at [567, 201] on icon at bounding box center [572, 203] width 10 height 7
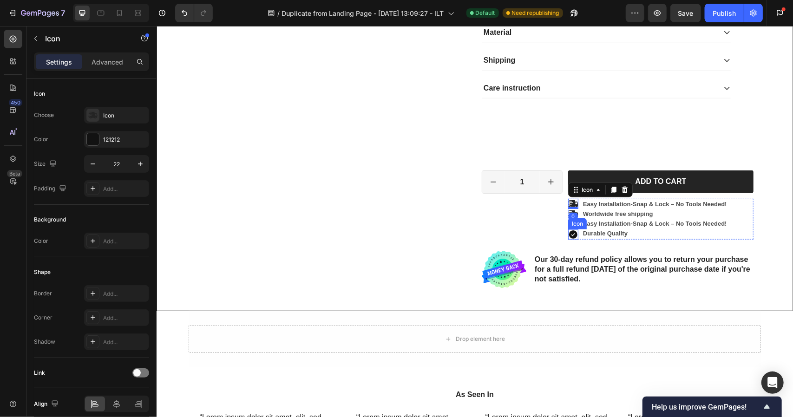
click at [569, 232] on icon at bounding box center [572, 234] width 10 height 10
click at [611, 217] on icon at bounding box center [613, 220] width 5 height 7
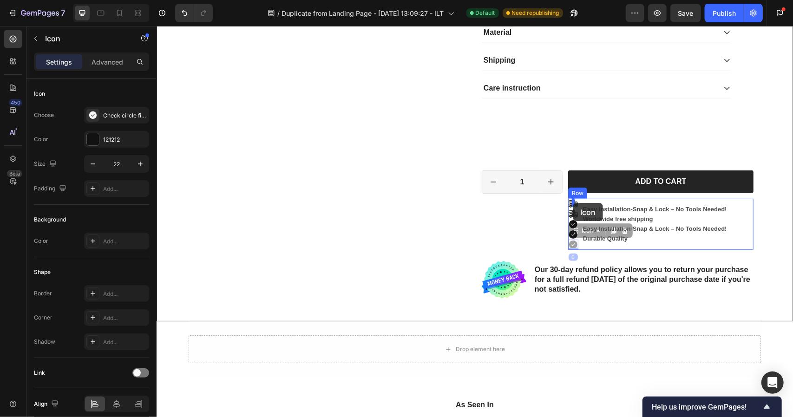
drag, startPoint x: 570, startPoint y: 242, endPoint x: 572, endPoint y: 202, distance: 40.0
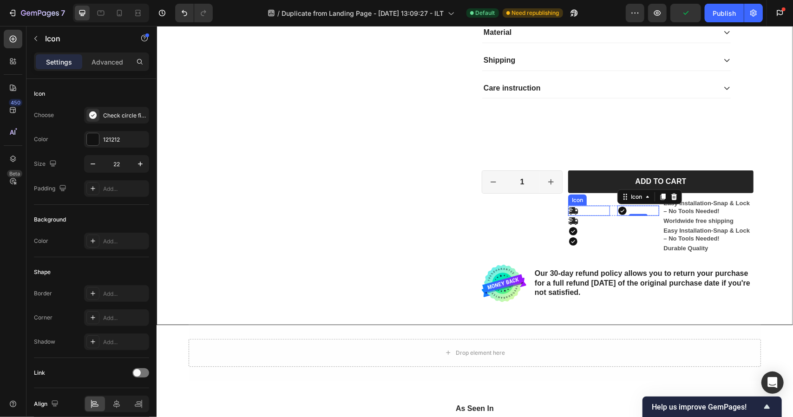
click at [569, 208] on icon at bounding box center [572, 210] width 10 height 7
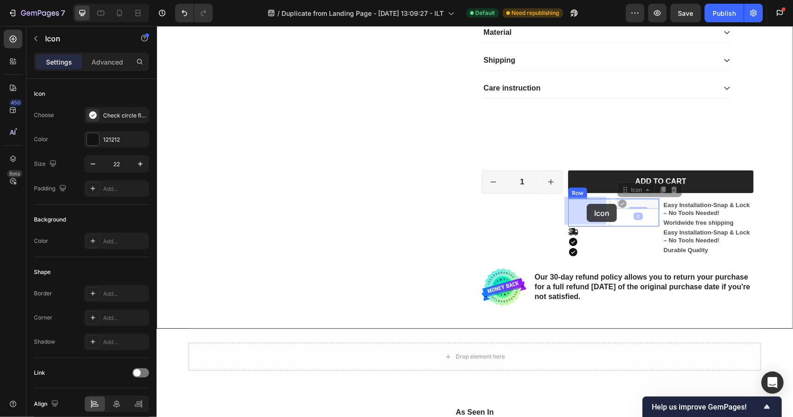
drag, startPoint x: 617, startPoint y: 199, endPoint x: 586, endPoint y: 203, distance: 31.0
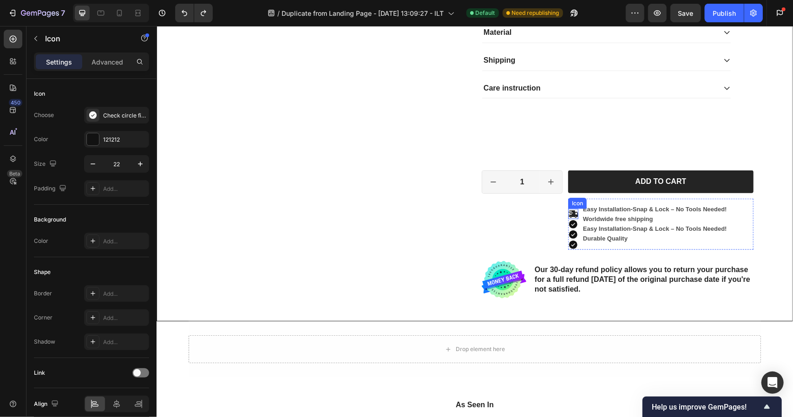
click at [568, 213] on icon at bounding box center [572, 213] width 10 height 7
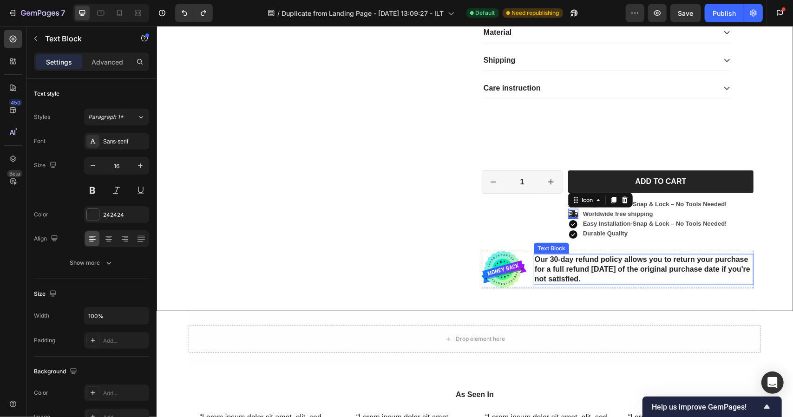
click at [621, 258] on p "Our 30-day refund policy allows you to return your purchase for a full refund […" at bounding box center [643, 268] width 218 height 29
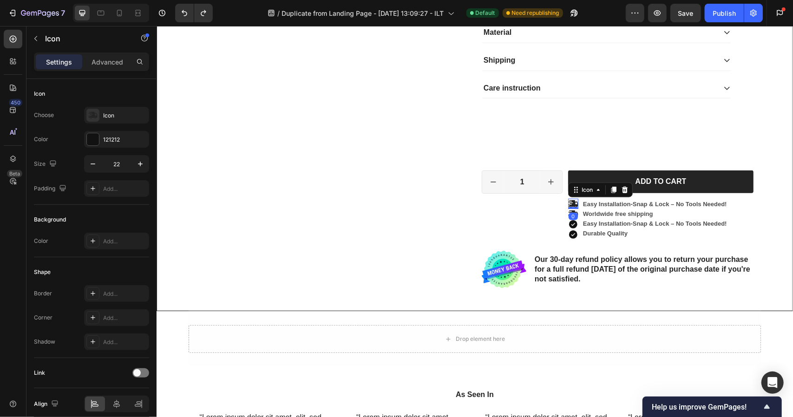
click at [569, 204] on icon at bounding box center [572, 203] width 10 height 7
click at [114, 114] on div "Icon" at bounding box center [125, 115] width 44 height 8
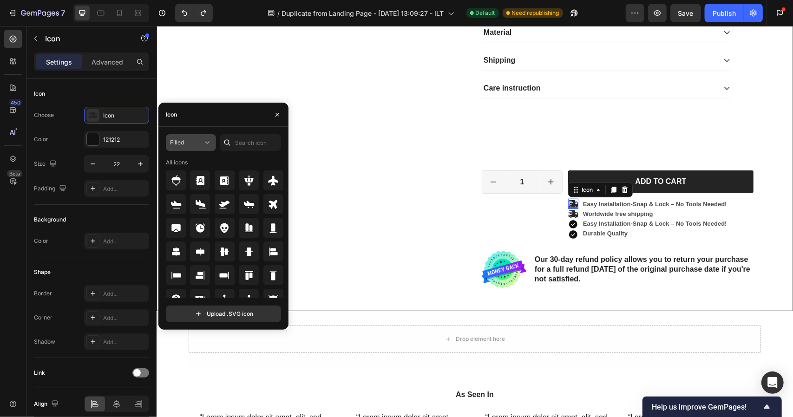
click at [196, 144] on div "Filled" at bounding box center [186, 142] width 33 height 8
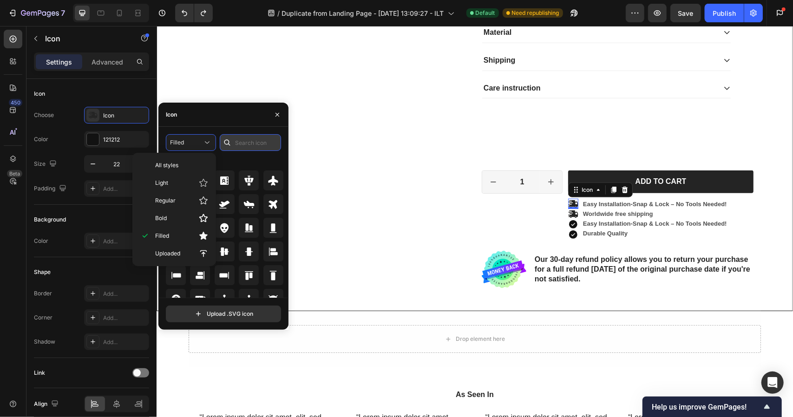
click at [251, 139] on input "text" at bounding box center [250, 142] width 61 height 17
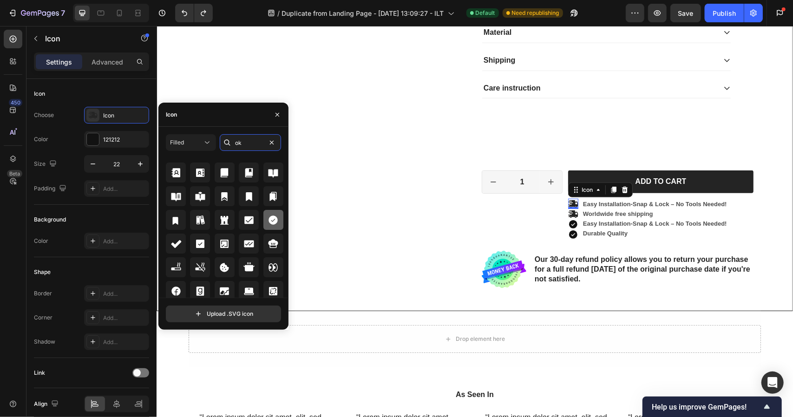
scroll to position [3, 0]
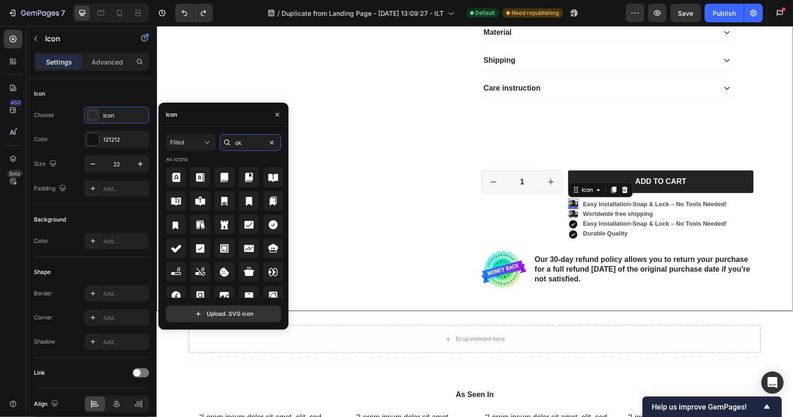
type input "o"
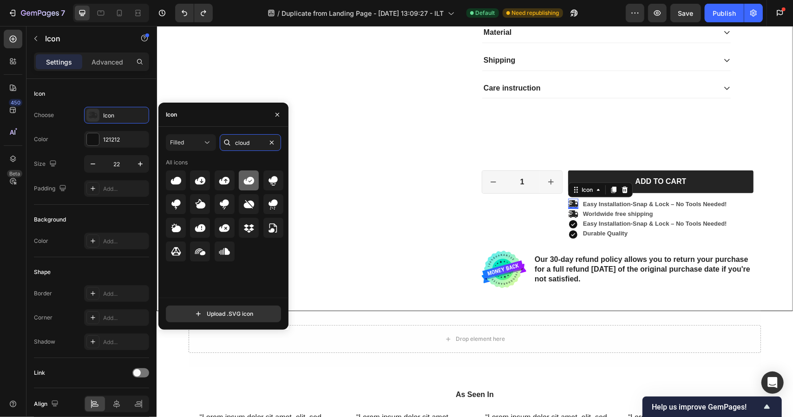
type input "cloud"
click at [243, 183] on icon at bounding box center [248, 180] width 11 height 11
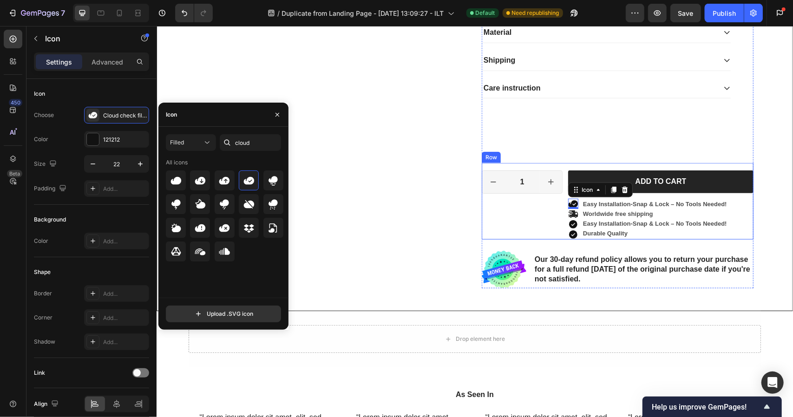
click at [531, 231] on div "1 Product Quantity Row" at bounding box center [521, 204] width 81 height 69
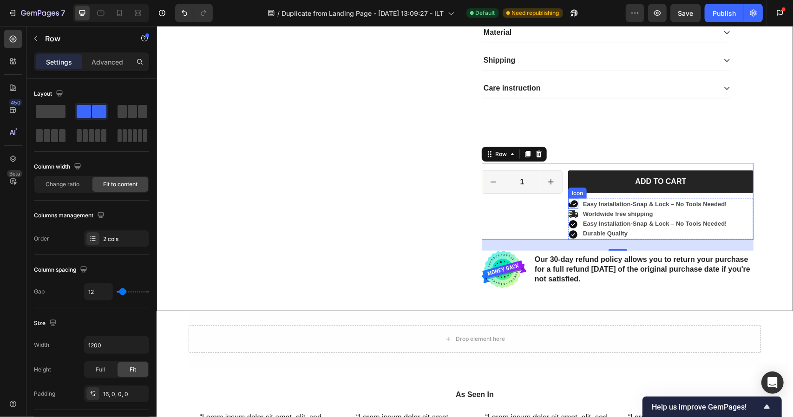
click at [568, 204] on icon at bounding box center [573, 203] width 10 height 7
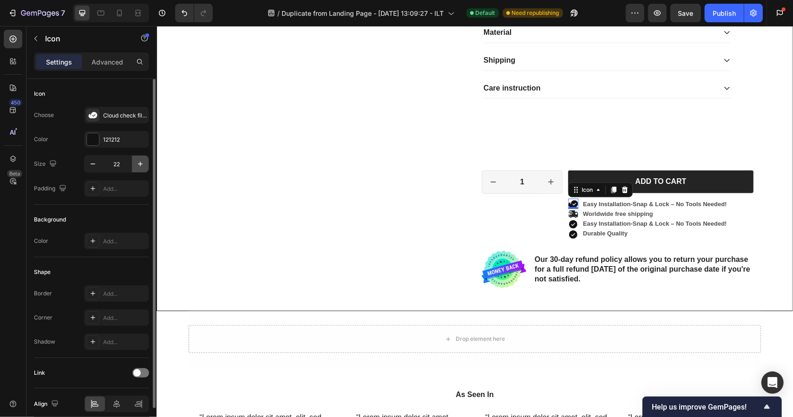
click at [140, 159] on icon "button" at bounding box center [140, 163] width 9 height 9
click at [139, 162] on icon "button" at bounding box center [140, 163] width 9 height 9
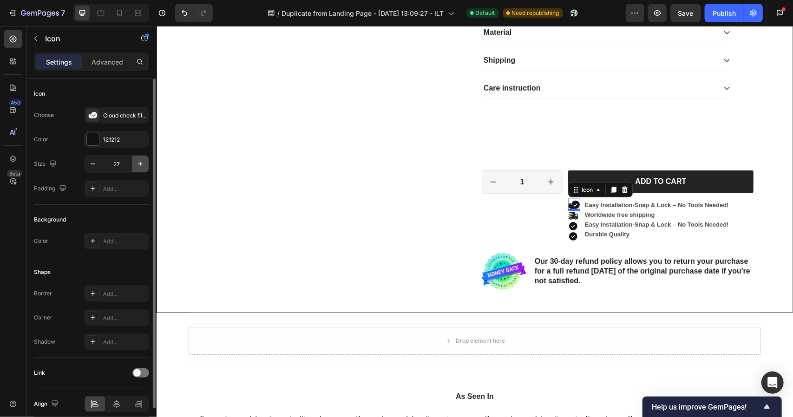
click at [139, 162] on icon "button" at bounding box center [140, 163] width 9 height 9
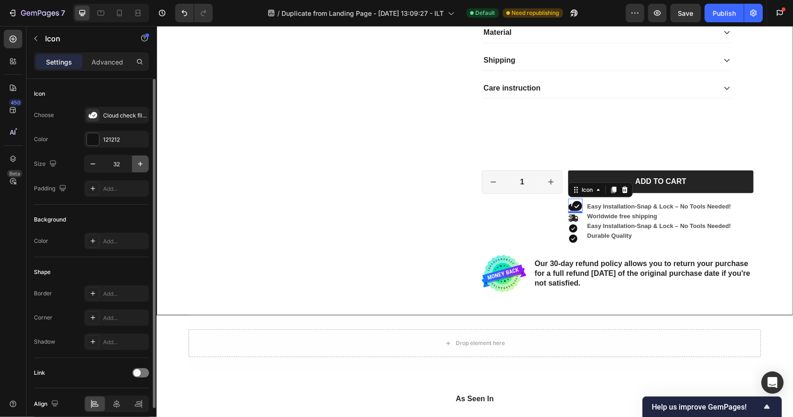
click at [139, 162] on icon "button" at bounding box center [140, 163] width 9 height 9
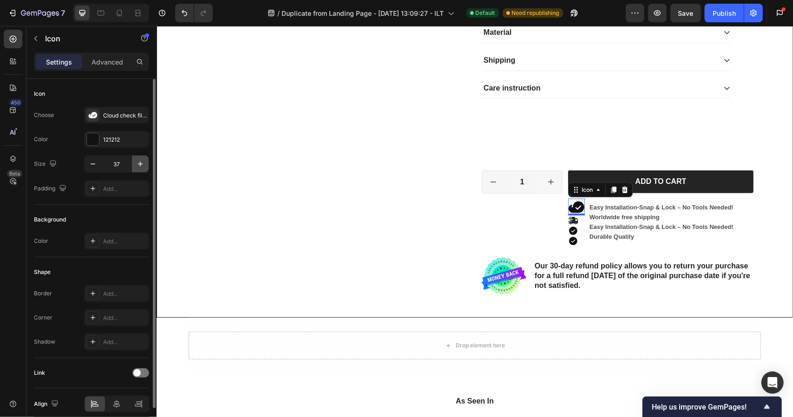
click at [139, 162] on icon "button" at bounding box center [140, 163] width 9 height 9
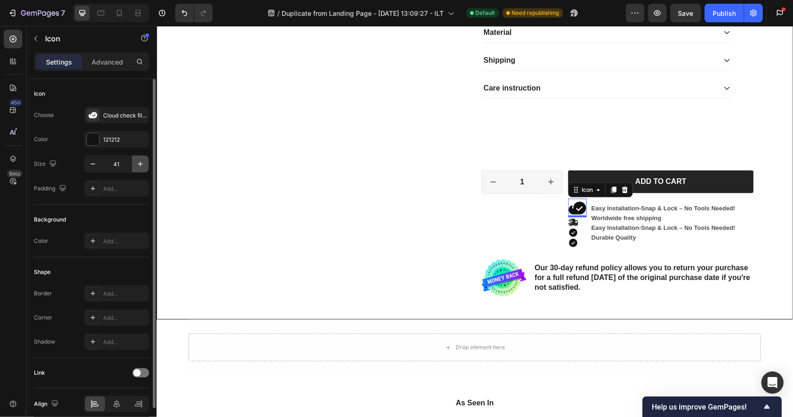
click at [139, 162] on icon "button" at bounding box center [140, 163] width 9 height 9
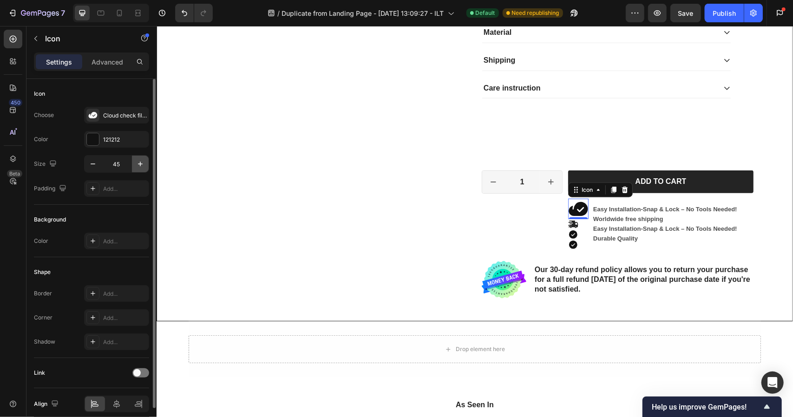
click at [139, 162] on icon "button" at bounding box center [140, 163] width 9 height 9
click at [113, 163] on input "48" at bounding box center [116, 164] width 31 height 17
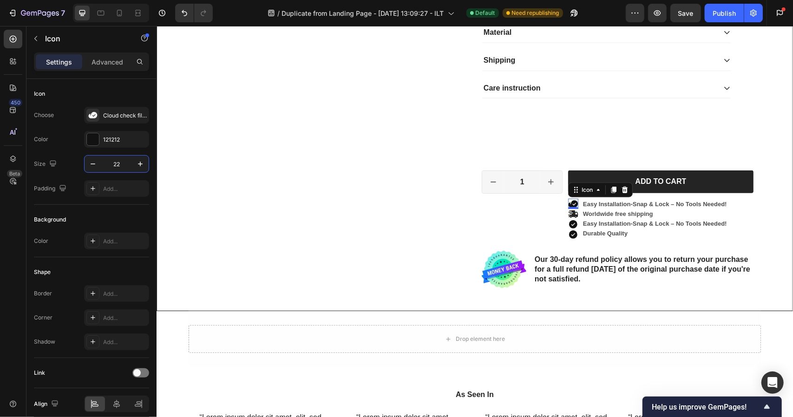
type input "22"
click at [87, 142] on div at bounding box center [93, 139] width 12 height 12
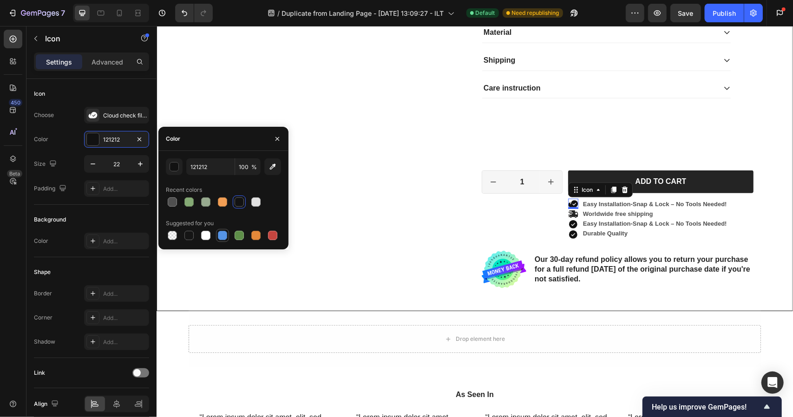
click at [221, 233] on div at bounding box center [222, 235] width 9 height 9
click at [238, 237] on div at bounding box center [238, 235] width 9 height 9
click at [183, 202] on div at bounding box center [188, 201] width 11 height 11
click at [238, 237] on div at bounding box center [238, 235] width 9 height 9
click at [225, 235] on div at bounding box center [222, 235] width 9 height 9
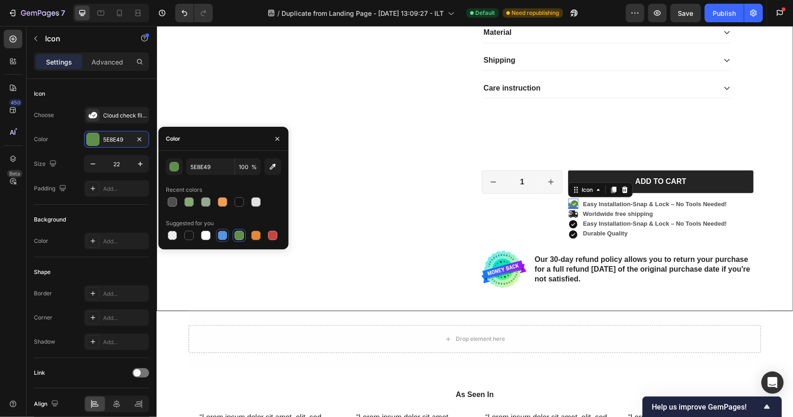
type input "5594E7"
click at [568, 213] on div "0" at bounding box center [572, 215] width 9 height 7
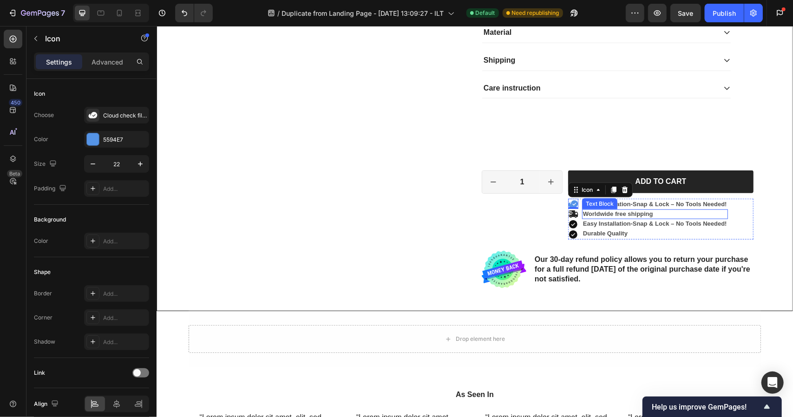
click at [596, 211] on p "Worldwide free shipping" at bounding box center [654, 214] width 144 height 8
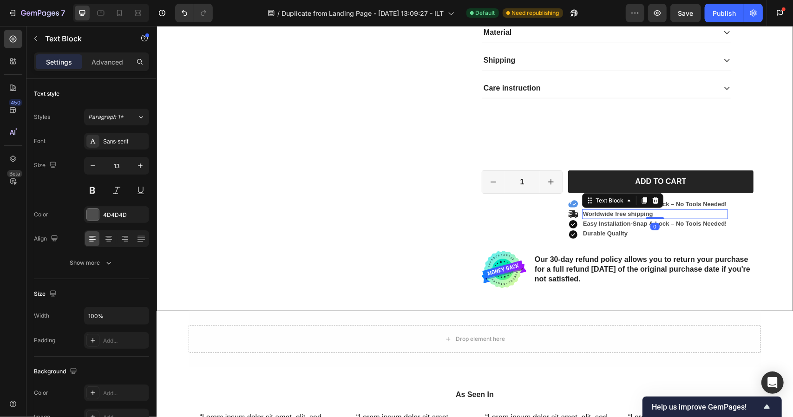
click at [597, 211] on p "Worldwide free shipping" at bounding box center [654, 214] width 144 height 8
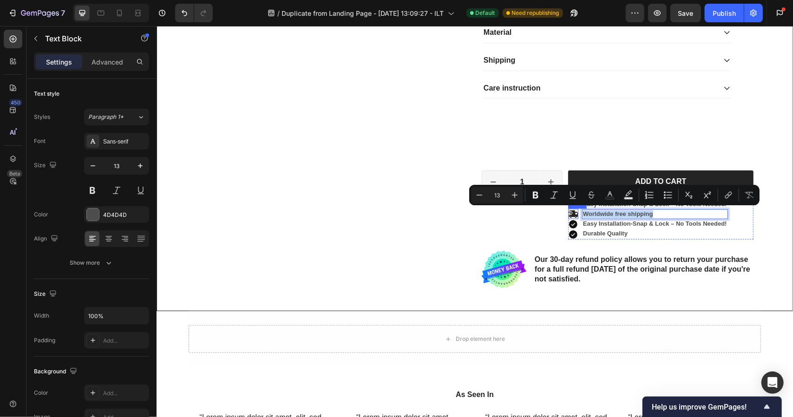
click at [571, 210] on icon at bounding box center [572, 213] width 10 height 7
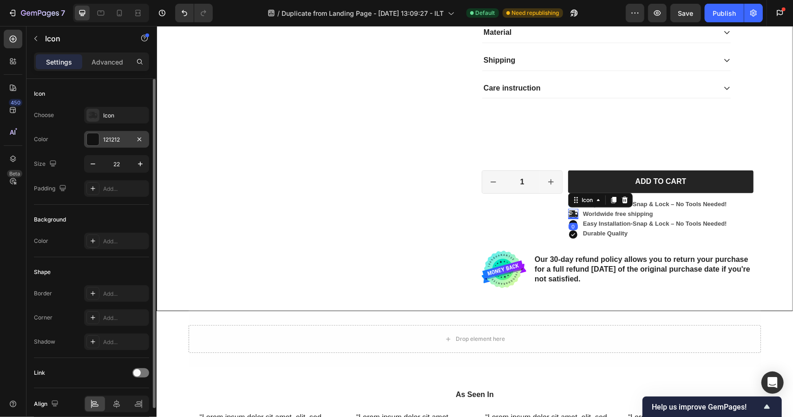
click at [121, 140] on div "121212" at bounding box center [116, 140] width 27 height 8
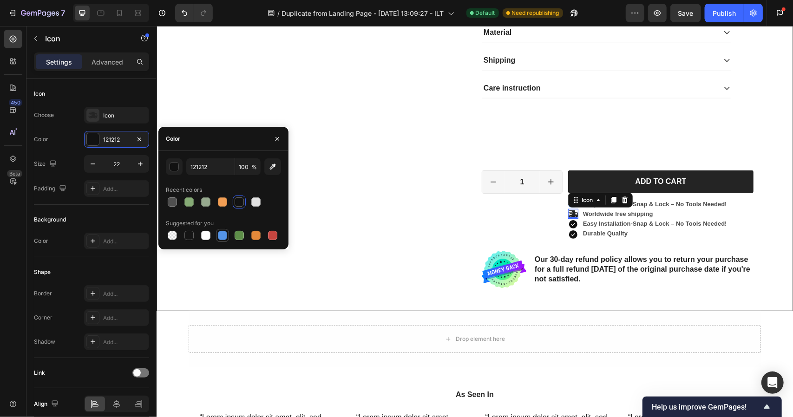
click at [219, 237] on div at bounding box center [222, 235] width 9 height 9
click at [223, 233] on div at bounding box center [222, 235] width 9 height 9
click at [254, 202] on div at bounding box center [255, 201] width 9 height 9
click at [240, 199] on div at bounding box center [238, 201] width 9 height 9
click at [227, 234] on div at bounding box center [222, 235] width 9 height 9
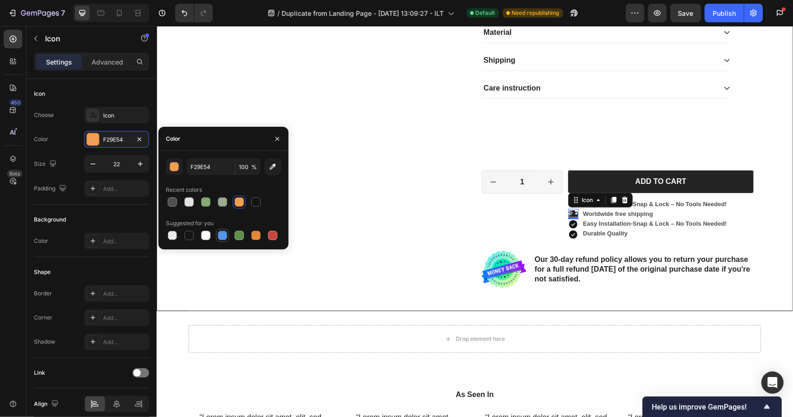
type input "5594E7"
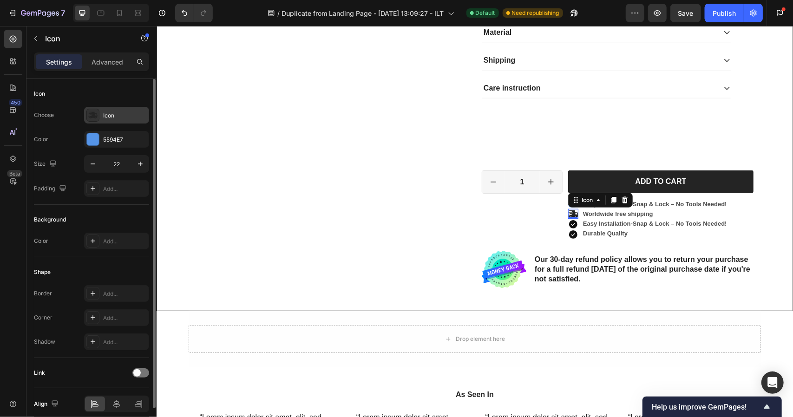
click at [109, 115] on div "Icon" at bounding box center [125, 115] width 44 height 8
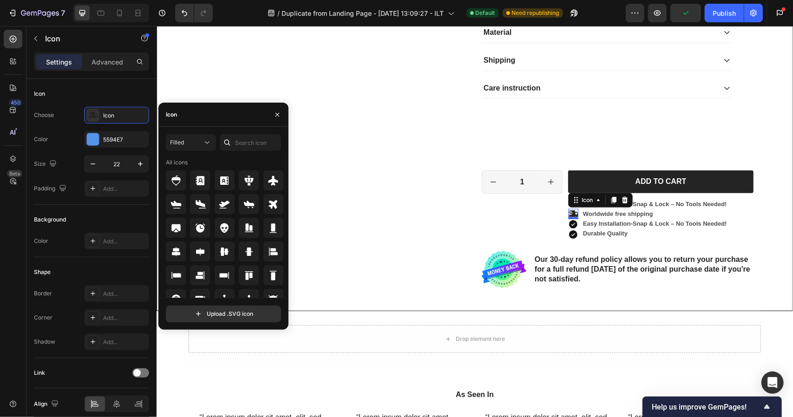
scroll to position [102, 0]
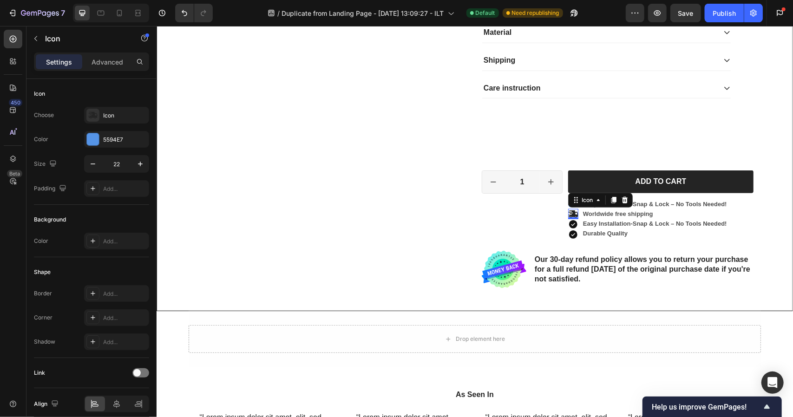
click at [568, 224] on div "0" at bounding box center [572, 225] width 9 height 7
click at [571, 222] on div "0" at bounding box center [572, 225] width 9 height 7
click at [572, 235] on icon at bounding box center [572, 234] width 8 height 8
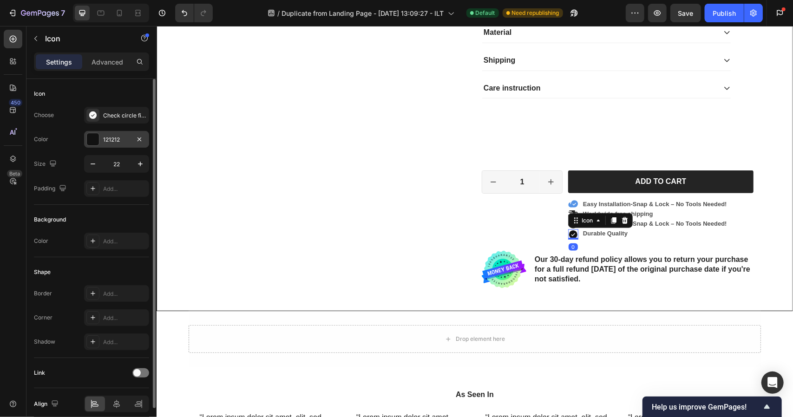
click at [88, 134] on div at bounding box center [93, 139] width 12 height 12
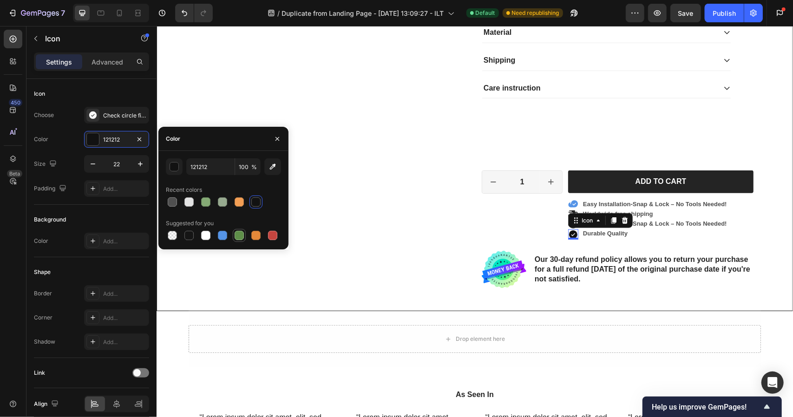
click at [236, 234] on div at bounding box center [238, 235] width 9 height 9
type input "5E8E49"
click at [652, 210] on p "Worldwide free shipping" at bounding box center [654, 214] width 144 height 8
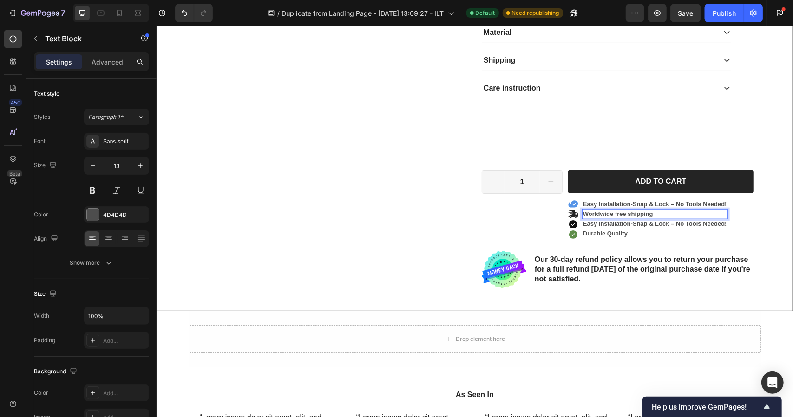
click at [625, 210] on p "Worldwide free shipping" at bounding box center [654, 214] width 144 height 8
click at [621, 212] on p "Worldwide free shipping" at bounding box center [654, 214] width 144 height 8
click at [603, 212] on p "Worldwide free shipping" at bounding box center [654, 214] width 144 height 8
click at [618, 211] on p "Worldwide free shipping" at bounding box center [654, 214] width 144 height 8
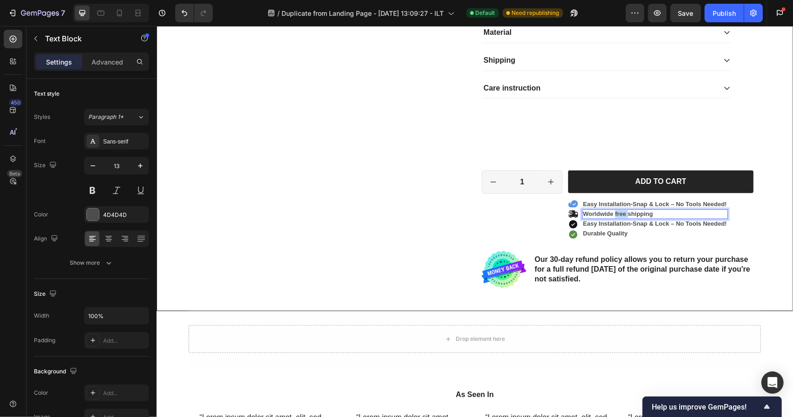
click at [618, 211] on p "Worldwide free shipping" at bounding box center [654, 214] width 144 height 8
click at [610, 212] on p "Fast Shipping" at bounding box center [654, 214] width 144 height 8
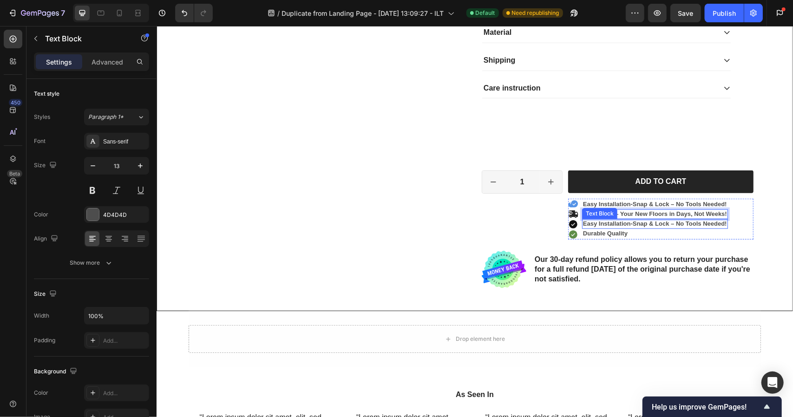
click at [645, 223] on p "Easy Installation - Snap & Lock – No Tools Needed!" at bounding box center [654, 224] width 144 height 8
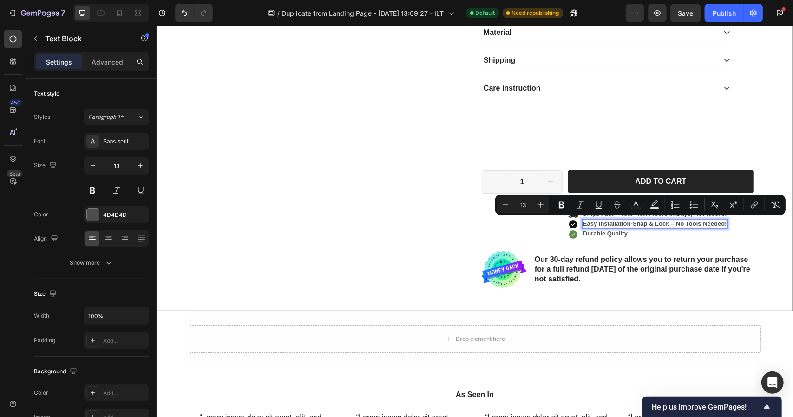
scroll to position [588, 0]
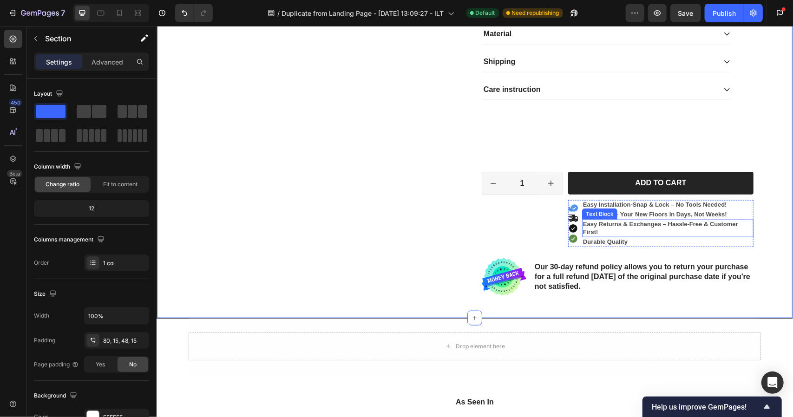
click at [718, 224] on p "Easy Returns & Exchanges – Hassle-Free & Customer First!" at bounding box center [666, 228] width 169 height 16
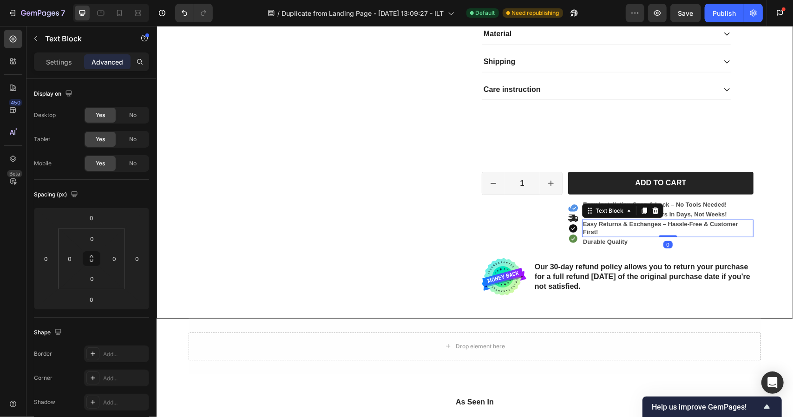
click at [746, 223] on p "Easy Returns & Exchanges – Hassle-Free & Customer First!" at bounding box center [666, 228] width 169 height 16
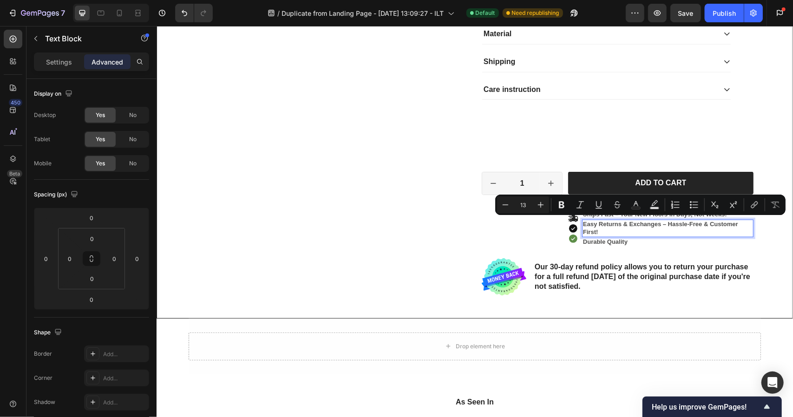
click at [658, 223] on p "Easy Returns & Exchanges – Hassle-Free & Customer First!" at bounding box center [666, 228] width 169 height 16
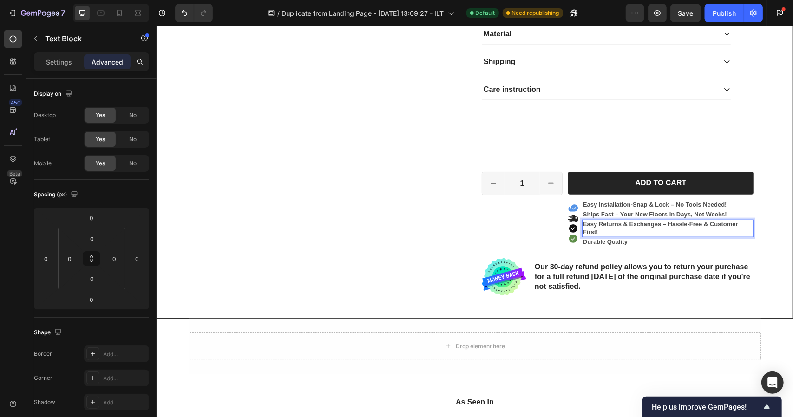
click at [685, 222] on p "Easy Returns & Exchanges – Hassle-Free & Customer First!" at bounding box center [666, 228] width 169 height 16
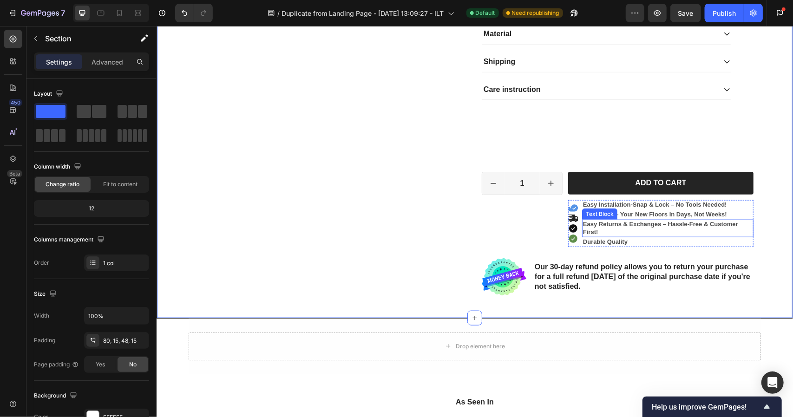
click at [586, 228] on p "Easy Returns & Exchanges – Hassle-Free & Customer First!" at bounding box center [666, 228] width 169 height 16
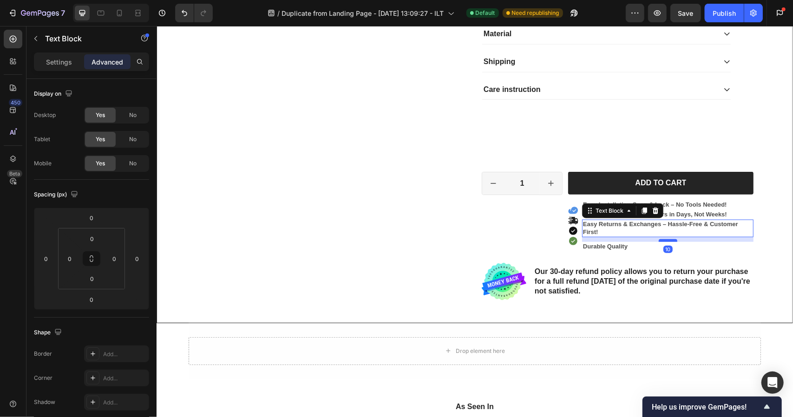
click at [665, 239] on div at bounding box center [667, 240] width 19 height 3
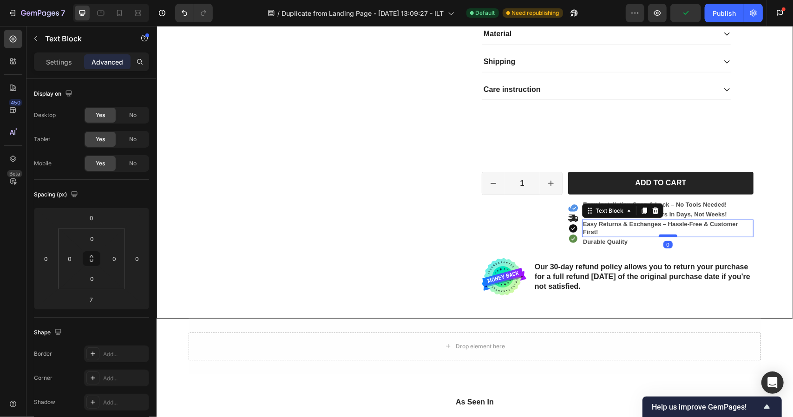
click at [665, 234] on div at bounding box center [667, 235] width 19 height 3
type input "0"
click at [739, 226] on p "Easy Returns & Exchanges – Hassle-Free & Customer First!" at bounding box center [666, 228] width 169 height 16
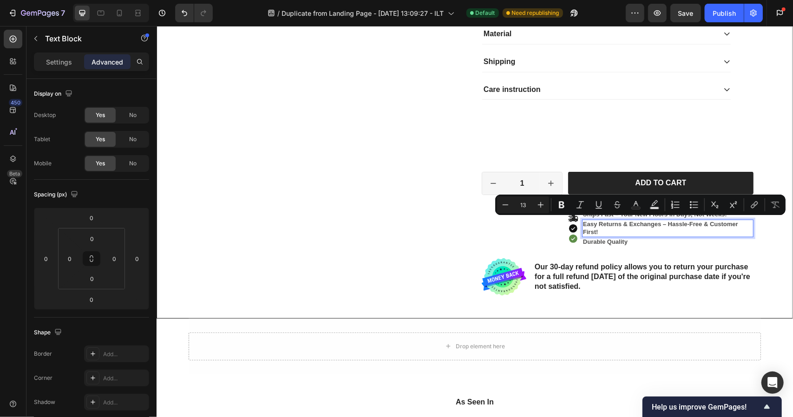
click at [660, 221] on p "Easy Returns & Exchanges – Hassle-Free & Customer First!" at bounding box center [666, 228] width 169 height 16
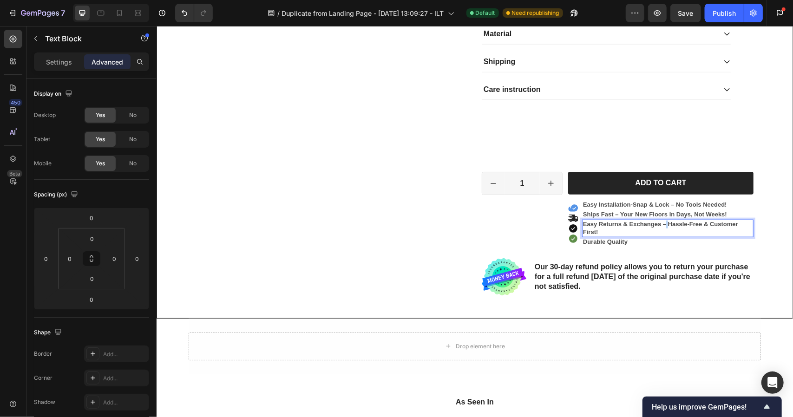
click at [660, 221] on p "Easy Returns & Exchanges – Hassle-Free & Customer First!" at bounding box center [666, 228] width 169 height 16
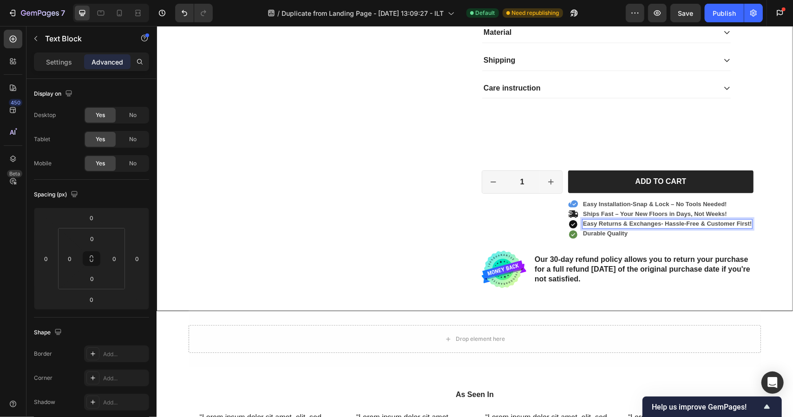
click at [681, 220] on p "Easy Returns & Exchanges- Hassle-Free & Customer First!" at bounding box center [666, 224] width 169 height 8
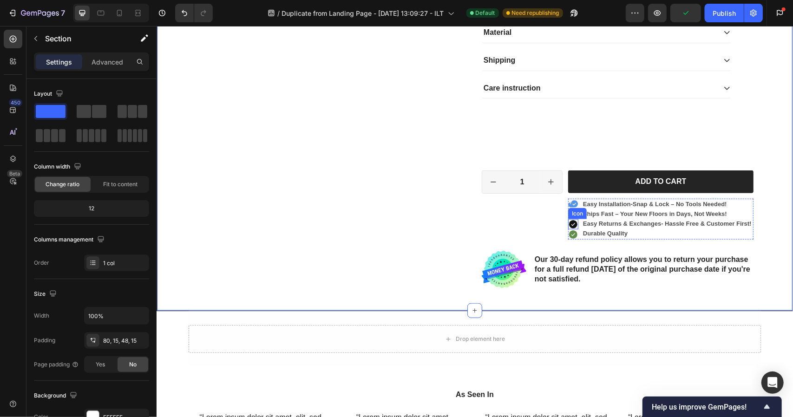
click at [570, 223] on icon at bounding box center [572, 224] width 8 height 8
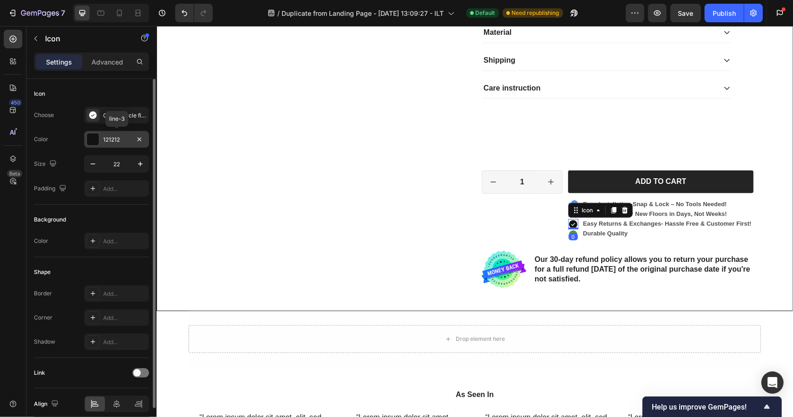
click at [122, 136] on div "121212" at bounding box center [116, 140] width 27 height 8
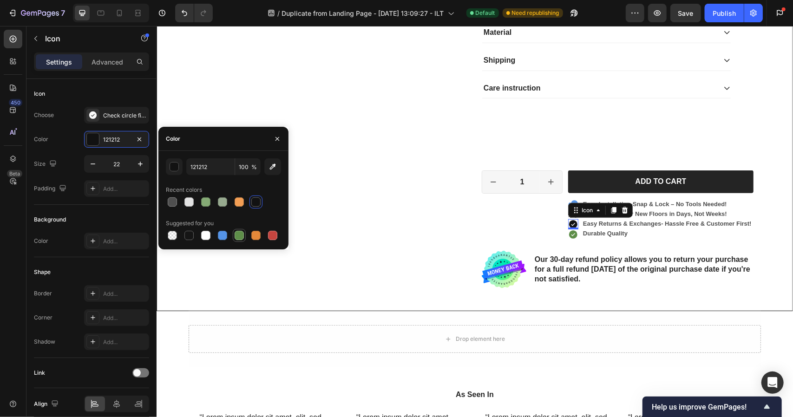
click at [235, 231] on div at bounding box center [238, 235] width 9 height 9
type input "5E8E49"
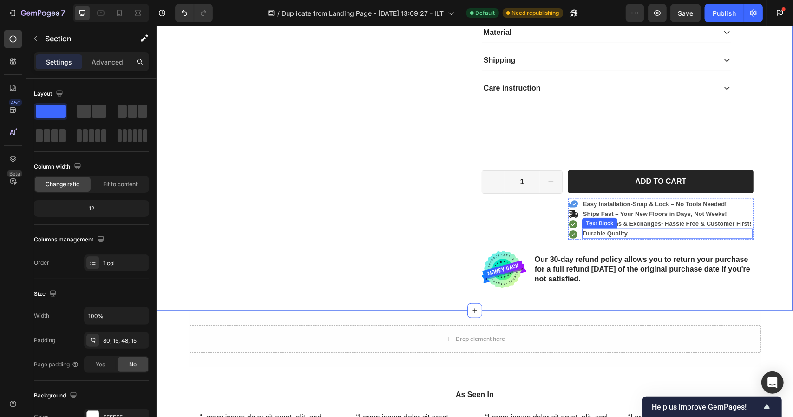
click at [611, 231] on p "Durable Quality" at bounding box center [666, 233] width 169 height 8
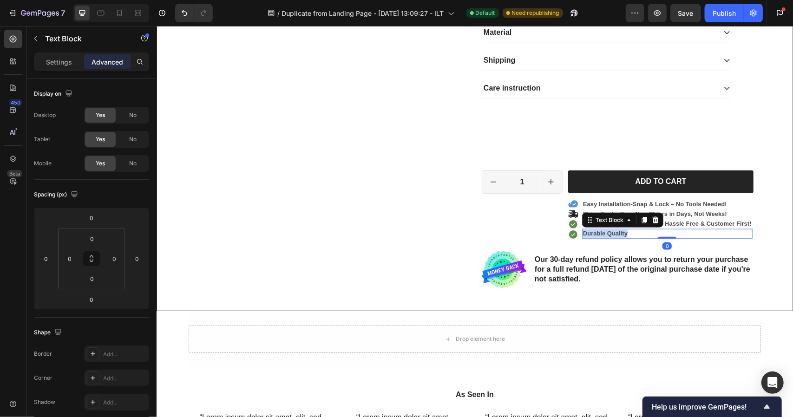
click at [611, 231] on p "Durable Quality" at bounding box center [666, 233] width 169 height 8
click at [585, 233] on p "✨ Durable Quality – Built to Last Through Everyday Life!" at bounding box center [666, 233] width 169 height 8
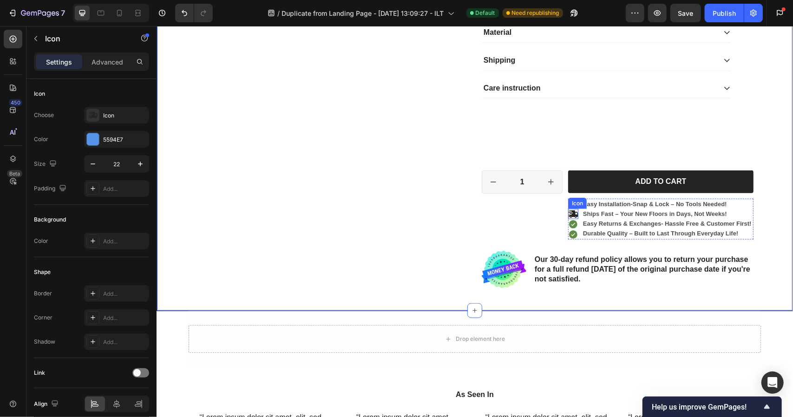
click at [567, 211] on icon at bounding box center [572, 213] width 10 height 10
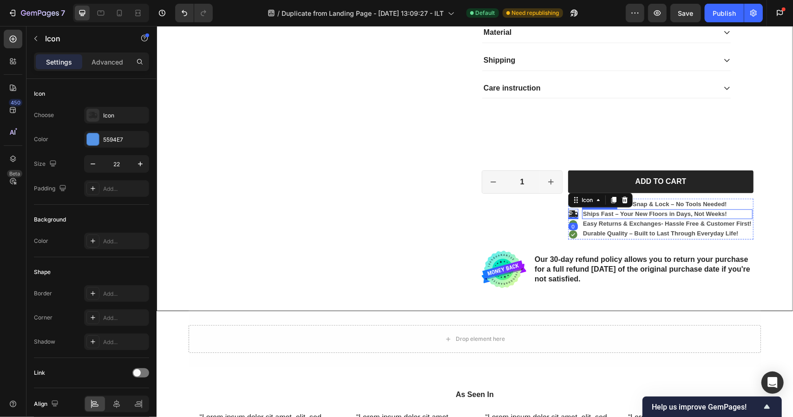
click at [598, 211] on p "Ships Fast – Your New Floors in Days, Not Weeks!" at bounding box center [666, 214] width 169 height 8
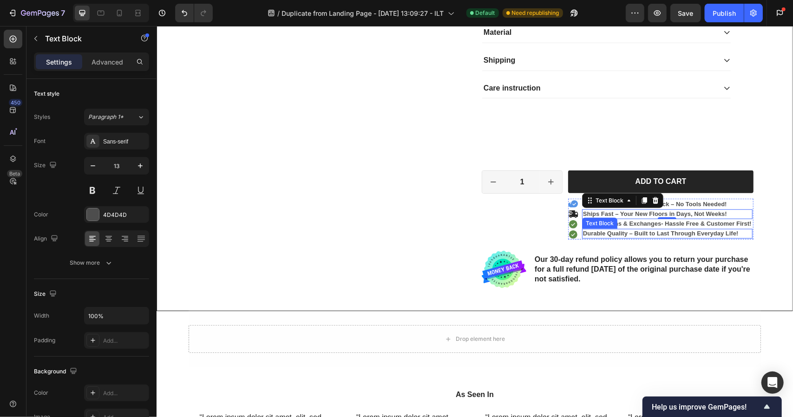
click at [621, 233] on strong "Durable Quality – Built to Last Through Everyday Life!" at bounding box center [659, 232] width 155 height 7
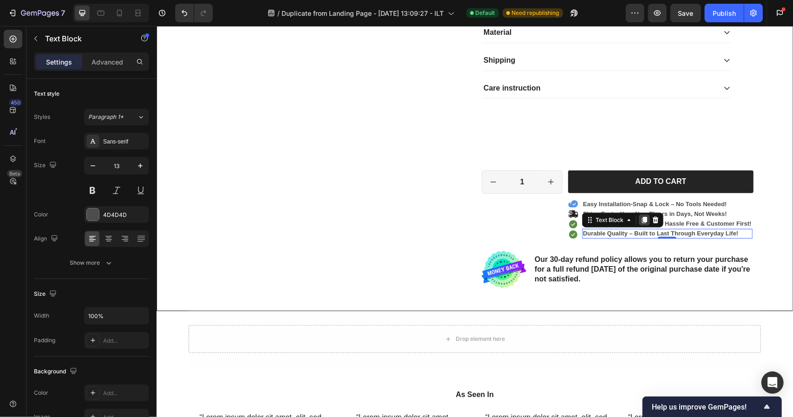
click at [641, 221] on icon at bounding box center [643, 219] width 5 height 7
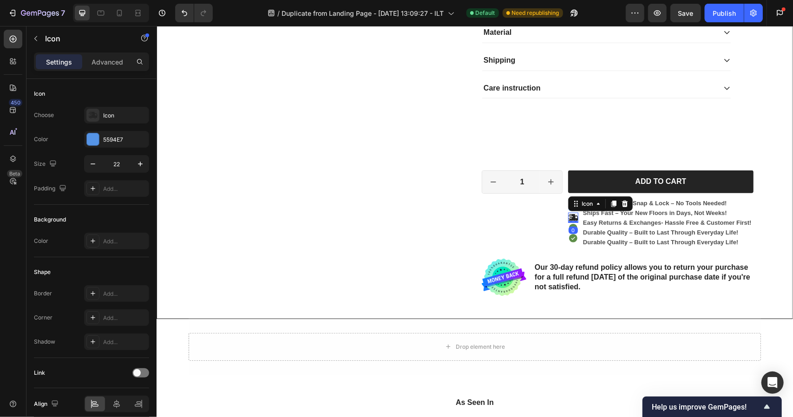
click at [568, 214] on icon at bounding box center [572, 217] width 10 height 7
click at [611, 201] on icon at bounding box center [613, 204] width 5 height 7
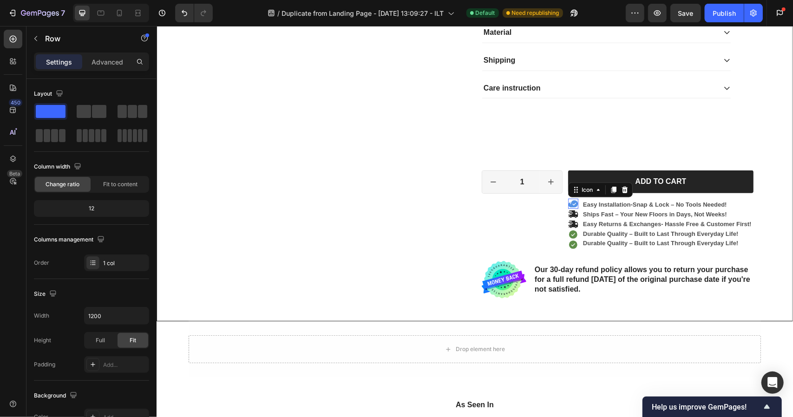
click at [567, 202] on icon at bounding box center [572, 203] width 10 height 10
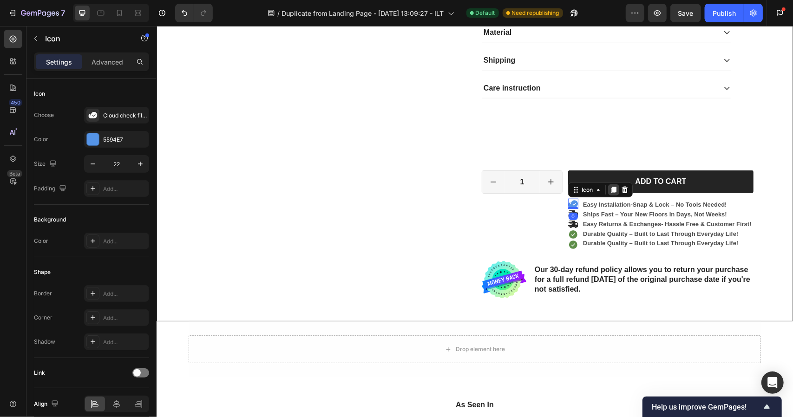
click at [611, 187] on icon at bounding box center [613, 189] width 5 height 7
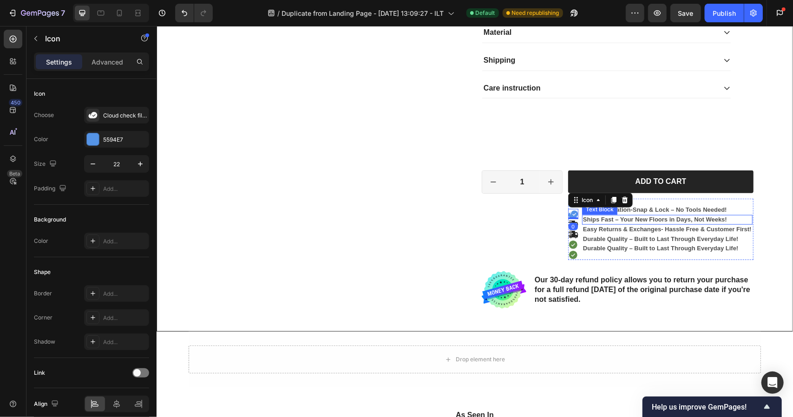
click at [608, 217] on p "Ships Fast – Your New Floors in Days, Not Weeks!" at bounding box center [666, 219] width 169 height 8
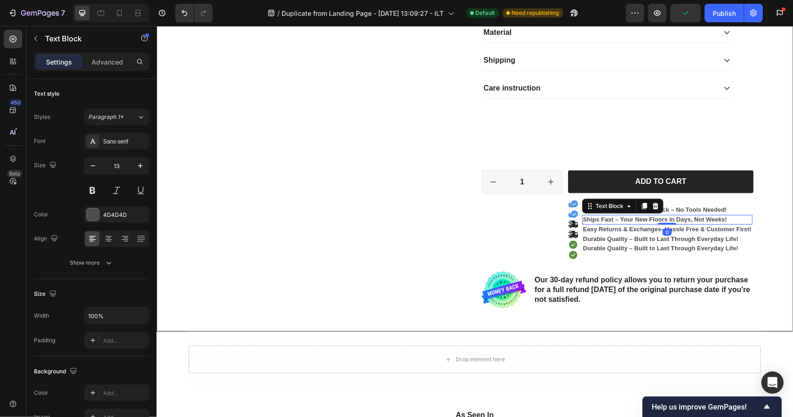
click at [608, 217] on p "Ships Fast – Your New Floors in Days, Not Weeks!" at bounding box center [666, 219] width 169 height 8
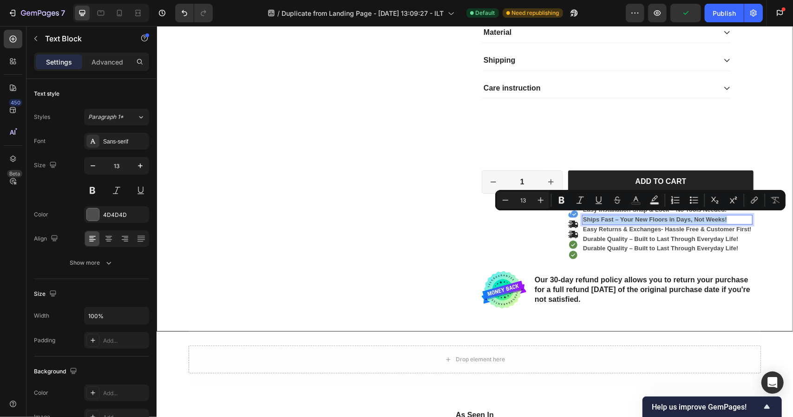
click at [608, 217] on p "Ships Fast – Your New Floors in Days, Not Weeks!" at bounding box center [666, 219] width 169 height 8
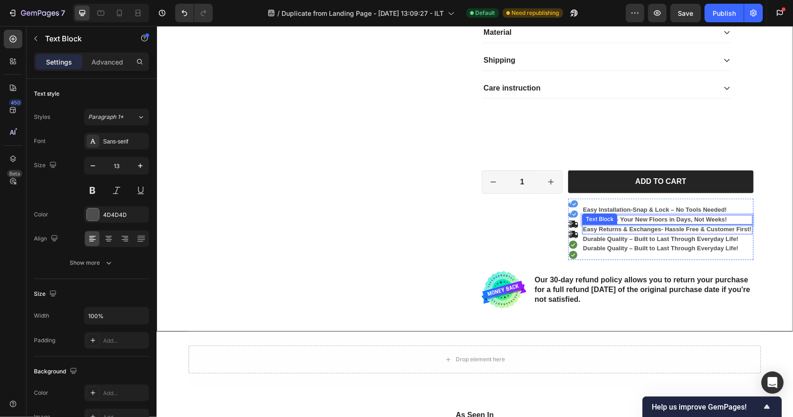
click at [617, 225] on p "Easy Returns & Exchanges- Hassle Free & Customer First!" at bounding box center [666, 229] width 169 height 8
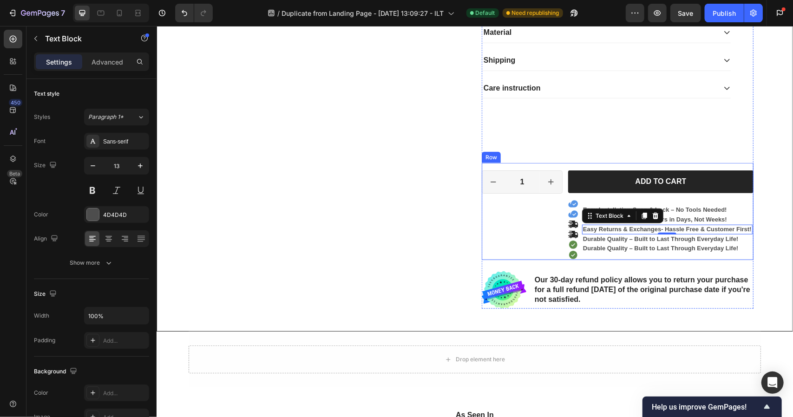
click at [561, 230] on div "1 Product Quantity Row Add to cart Add to Cart Icon Icon Icon Icon Icon Icon Ea…" at bounding box center [617, 211] width 272 height 97
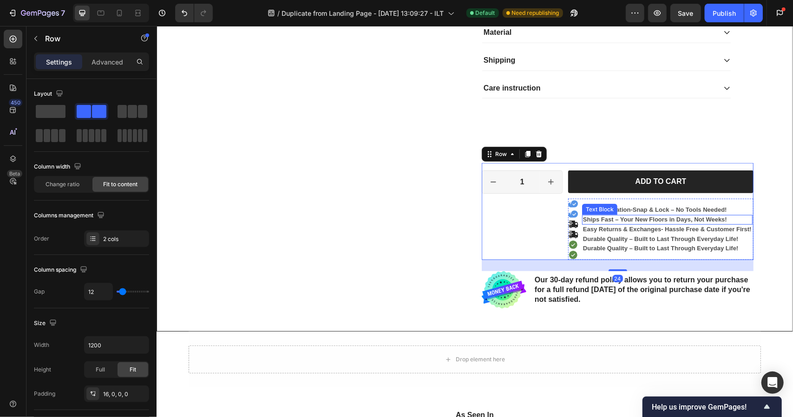
click at [594, 218] on p "Ships Fast – Your New Floors in Days, Not Weeks!" at bounding box center [666, 219] width 169 height 8
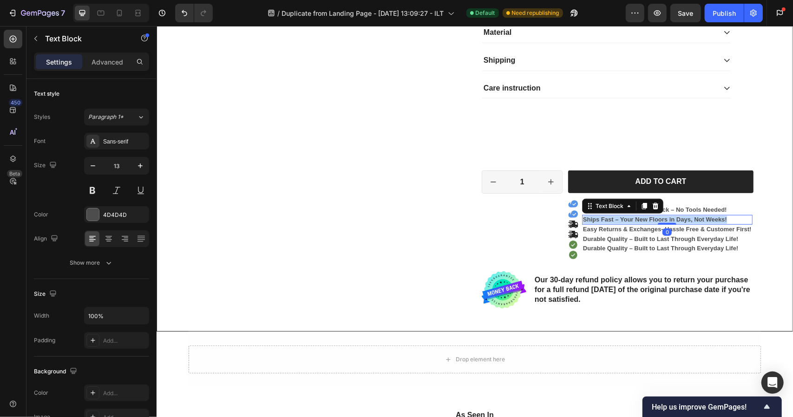
click at [594, 218] on p "Ships Fast – Your New Floors in Days, Not Weeks!" at bounding box center [666, 219] width 169 height 8
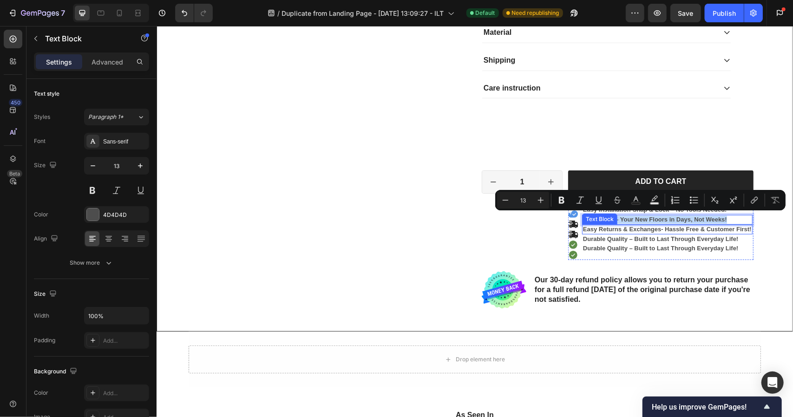
click at [597, 231] on p "Easy Returns & Exchanges- Hassle Free & Customer First!" at bounding box center [666, 229] width 169 height 8
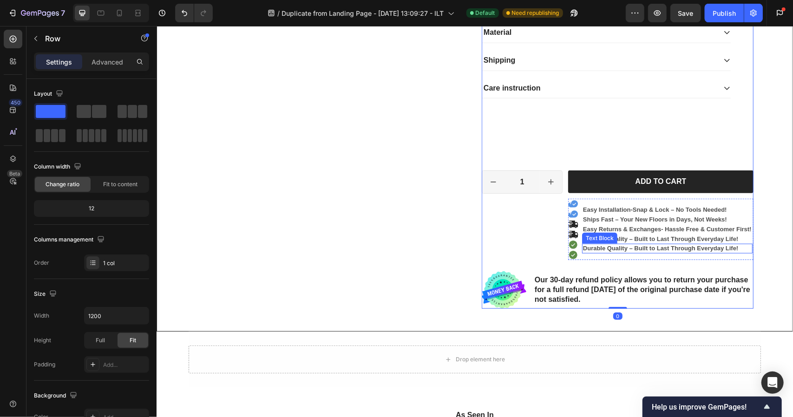
click at [592, 248] on strong "Durable Quality – Built to Last Through Everyday Life!" at bounding box center [659, 247] width 155 height 7
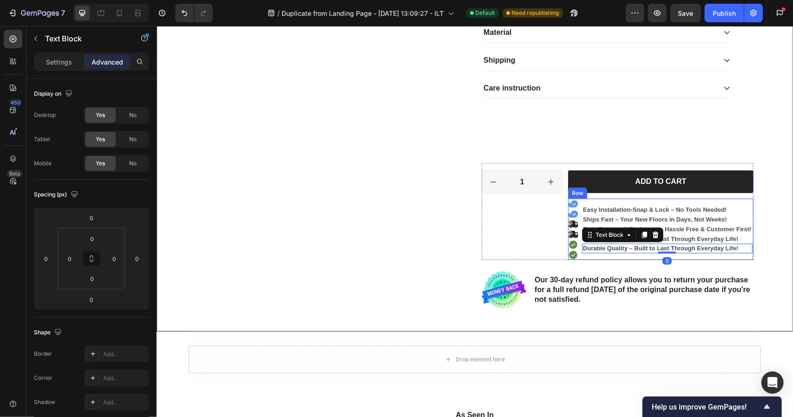
click at [590, 255] on div "Easy Installation - Snap & Lock – No Tools Needed! Text Block Ships Fast – Your…" at bounding box center [666, 228] width 170 height 61
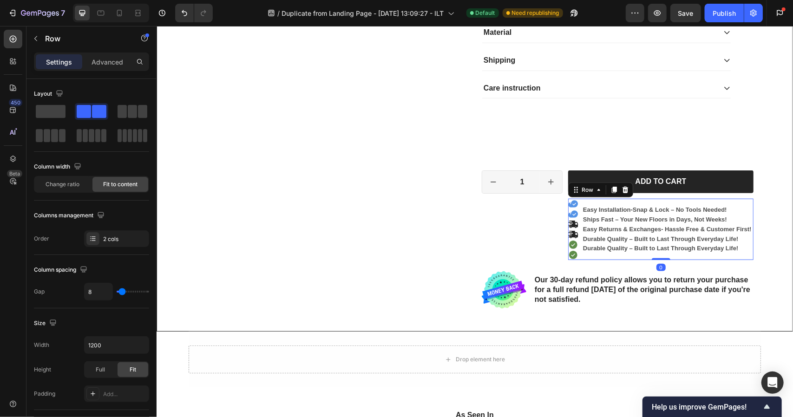
click at [590, 255] on div "Easy Installation - Snap & Lock – No Tools Needed! Text Block Ships Fast – Your…" at bounding box center [666, 228] width 170 height 61
click at [614, 251] on div "Durable Quality – Built to Last Through Everyday Life!" at bounding box center [666, 248] width 170 height 10
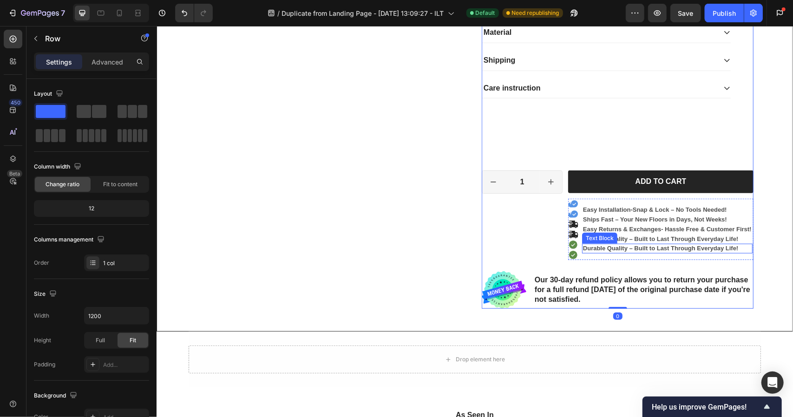
click at [602, 248] on strong "Durable Quality – Built to Last Through Everyday Life!" at bounding box center [659, 247] width 155 height 7
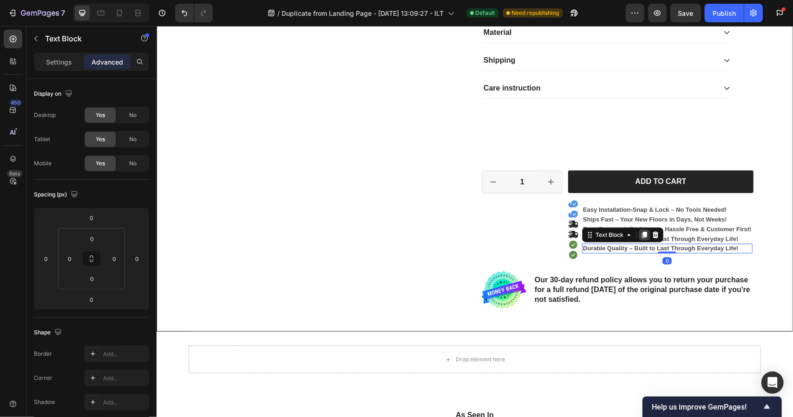
click at [643, 231] on icon at bounding box center [643, 234] width 7 height 7
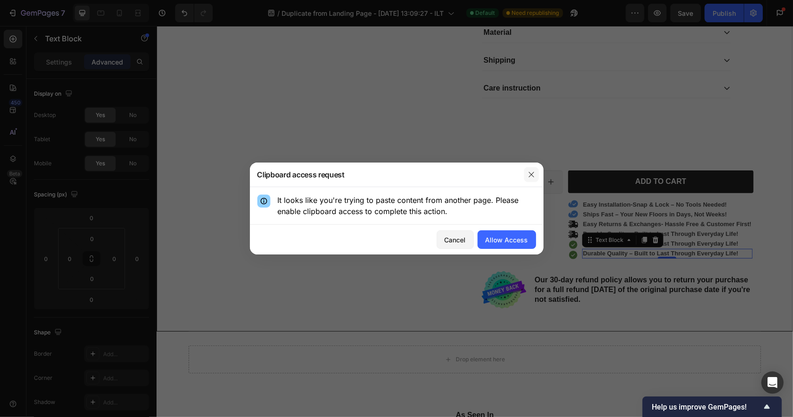
click at [533, 172] on icon "button" at bounding box center [530, 174] width 5 height 5
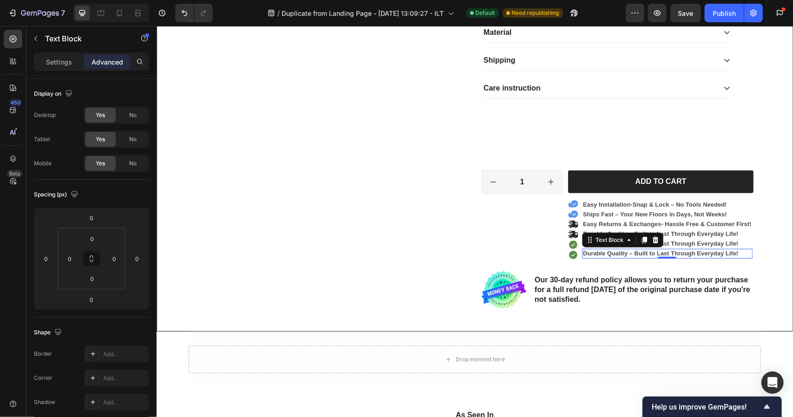
click at [599, 253] on strong "Durable Quality – Built to Last Through Everyday Life!" at bounding box center [659, 252] width 155 height 7
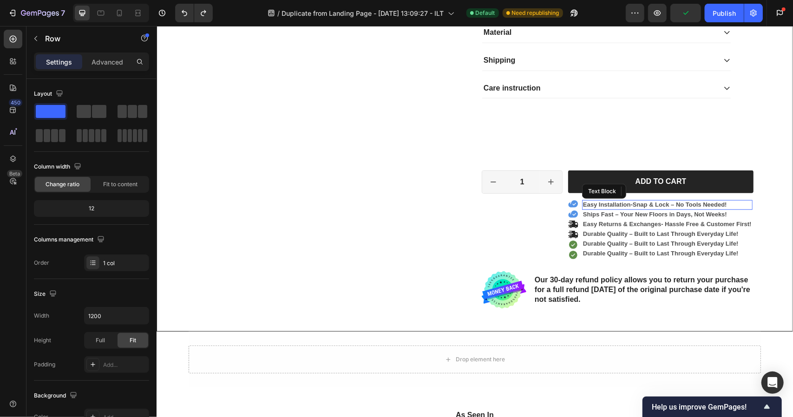
click at [613, 201] on p "Easy Installation - Snap & Lock – No Tools Needed!" at bounding box center [666, 205] width 169 height 8
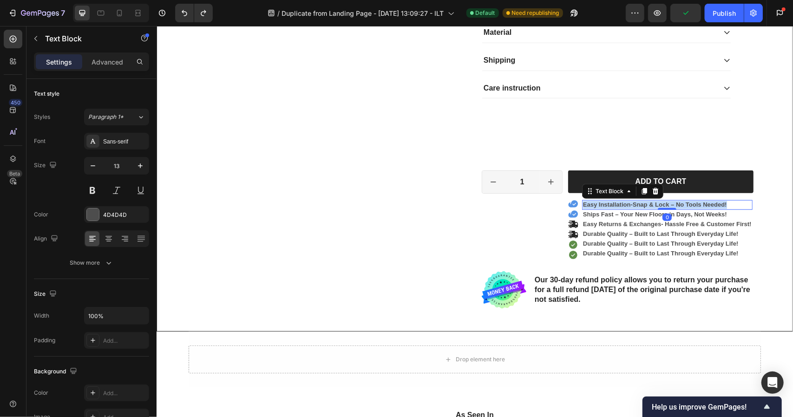
click at [613, 201] on p "Easy Installation - Snap & Lock – No Tools Needed!" at bounding box center [666, 205] width 169 height 8
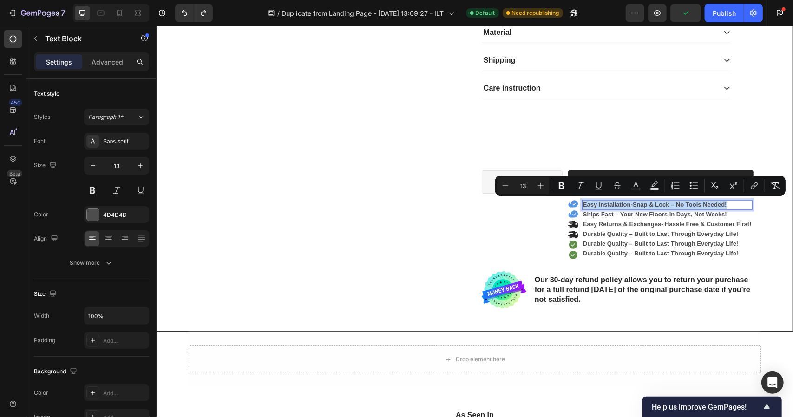
copy p "Easy Installation - Snap & Lock – No Tools Needed!"
click at [601, 250] on strong "Durable Quality – Built to Last Through Everyday Life!" at bounding box center [659, 252] width 155 height 7
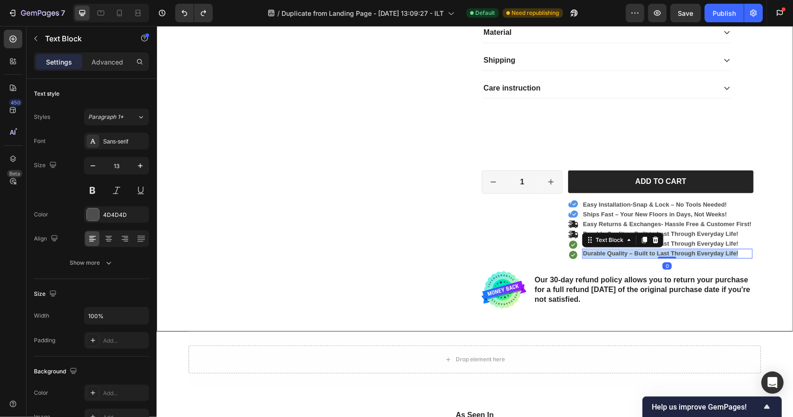
click at [601, 250] on strong "Durable Quality – Built to Last Through Everyday Life!" at bounding box center [659, 252] width 155 height 7
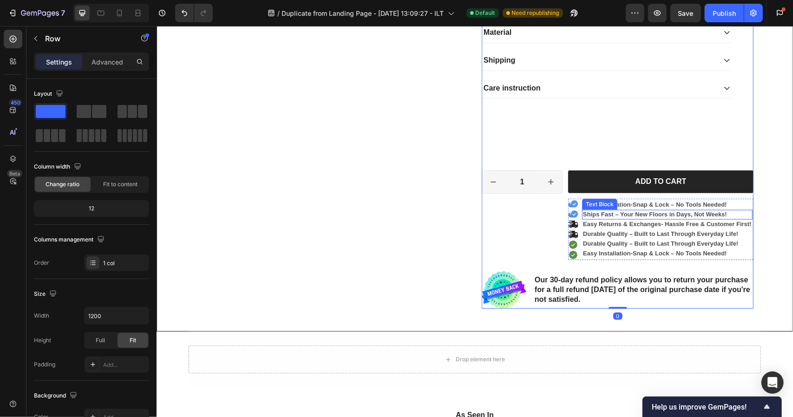
click at [595, 212] on p "Ships Fast – Your New Floors in Days, Not Weeks!" at bounding box center [666, 214] width 169 height 8
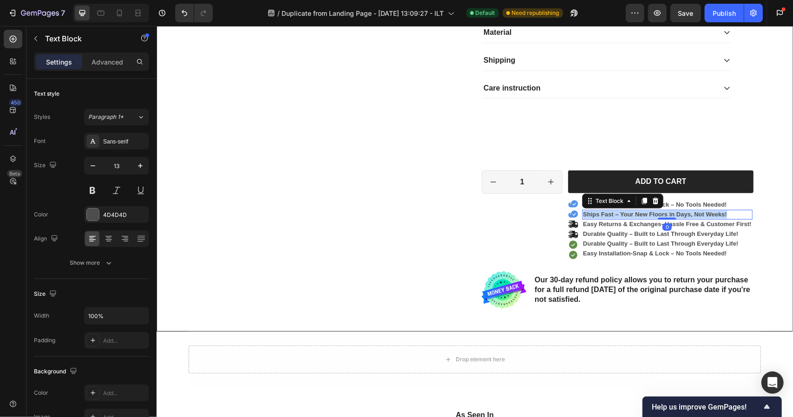
click at [595, 212] on p "Ships Fast – Your New Floors in Days, Not Weeks!" at bounding box center [666, 214] width 169 height 8
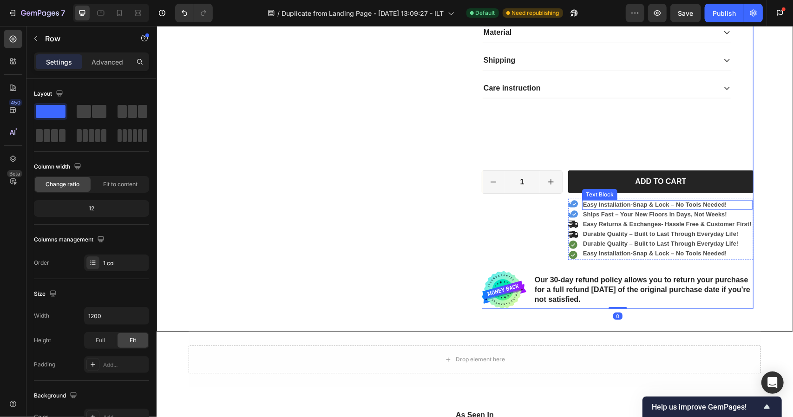
click at [642, 204] on p "Easy Installation - Snap & Lock – No Tools Needed!" at bounding box center [666, 205] width 169 height 8
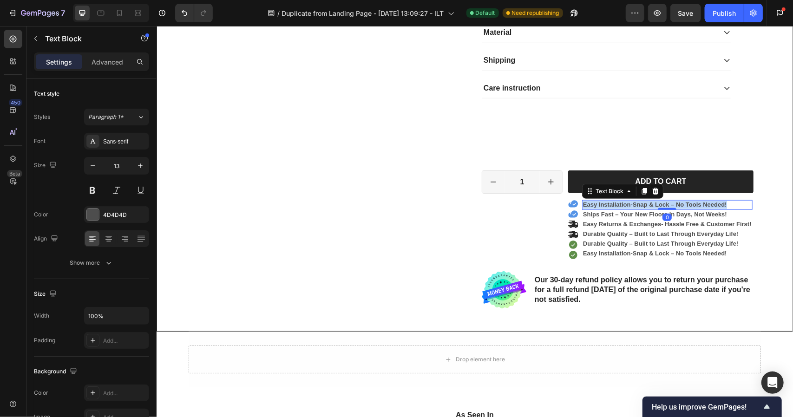
click at [642, 204] on p "Easy Installation - Snap & Lock – No Tools Needed!" at bounding box center [666, 205] width 169 height 8
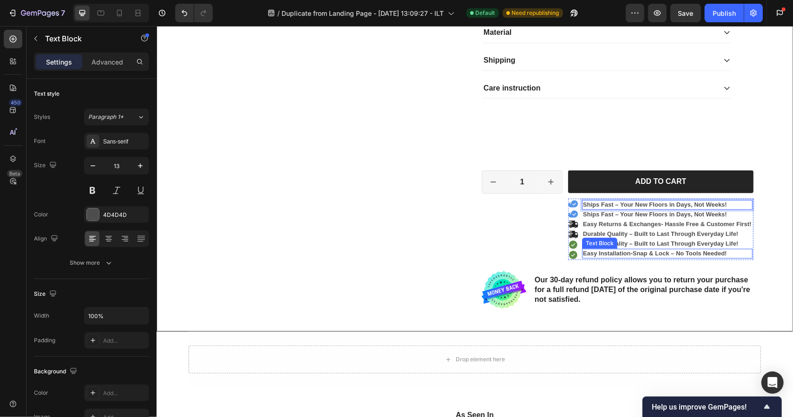
click at [612, 251] on p "Easy Installation - Snap & Lock – No Tools Needed!" at bounding box center [666, 253] width 169 height 8
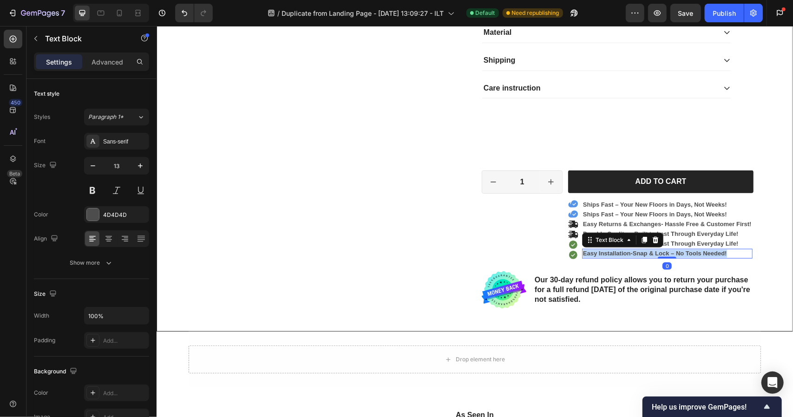
click at [612, 251] on p "Easy Installation - Snap & Lock – No Tools Needed!" at bounding box center [666, 253] width 169 height 8
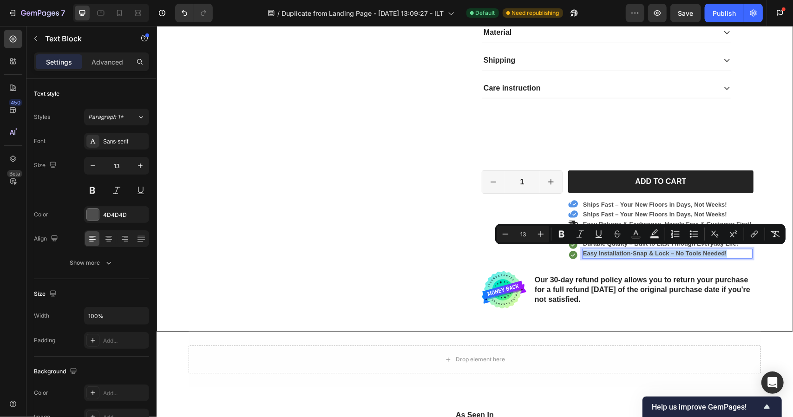
copy p "Easy Installation - Snap & Lock – No Tools Needed!"
click at [644, 210] on p "Ships Fast – Your New Floors in Days, Not Weeks!" at bounding box center [666, 214] width 169 height 8
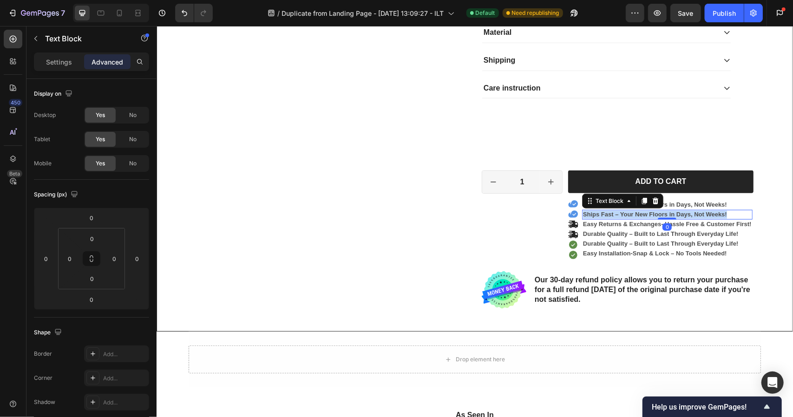
click at [644, 210] on p "Ships Fast – Your New Floors in Days, Not Weeks!" at bounding box center [666, 214] width 169 height 8
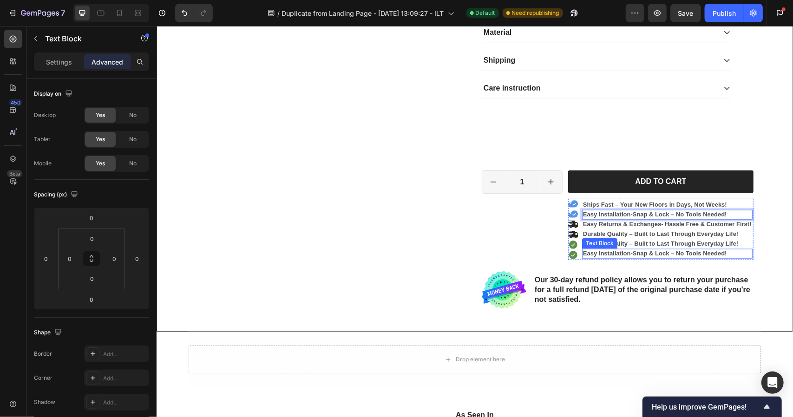
click at [607, 252] on p "Easy Installation - Snap & Lock – No Tools Needed!" at bounding box center [666, 253] width 169 height 8
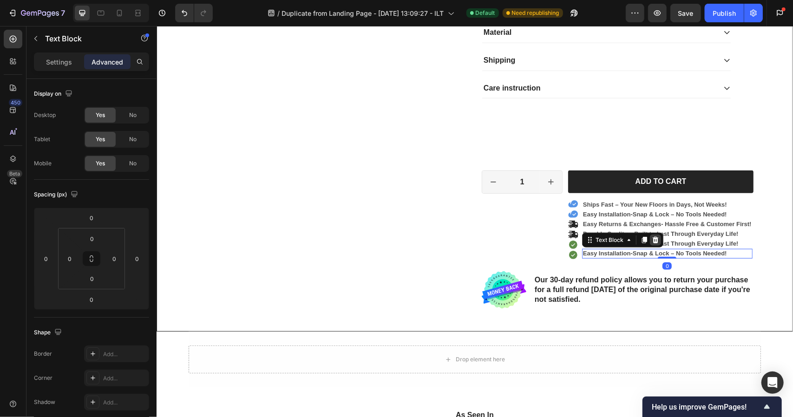
click at [653, 238] on icon at bounding box center [655, 239] width 6 height 7
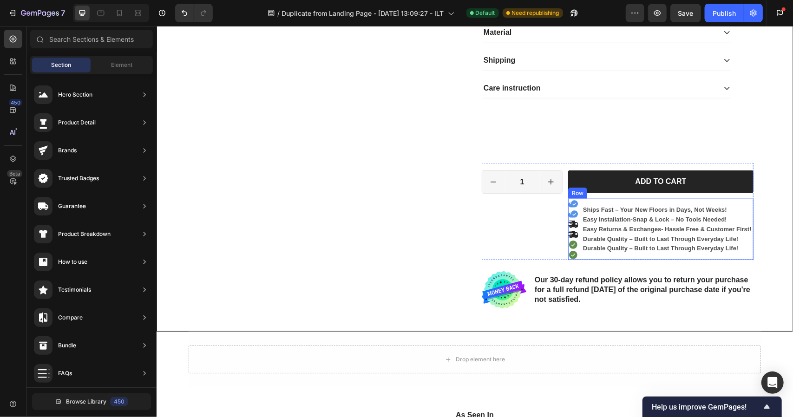
click at [572, 250] on icon at bounding box center [572, 254] width 8 height 8
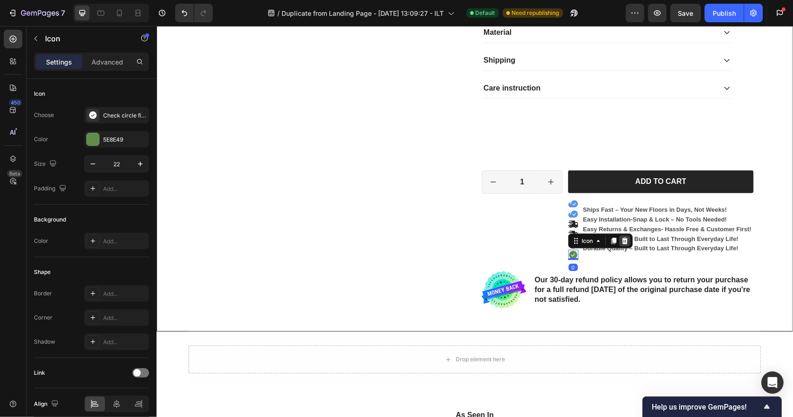
click at [626, 239] on div at bounding box center [623, 240] width 11 height 11
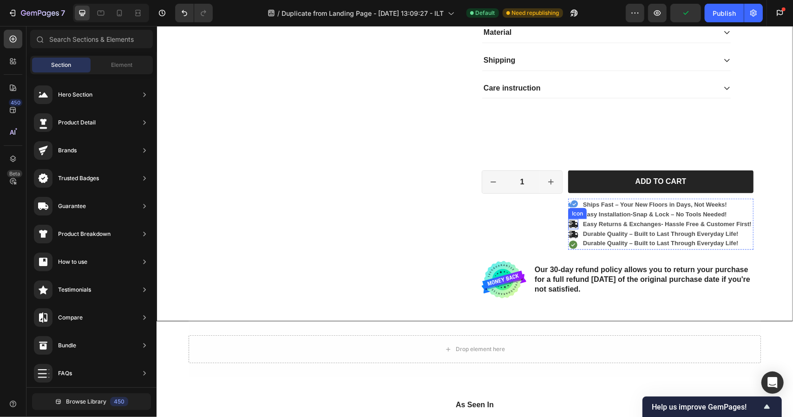
click at [570, 224] on icon at bounding box center [572, 223] width 10 height 7
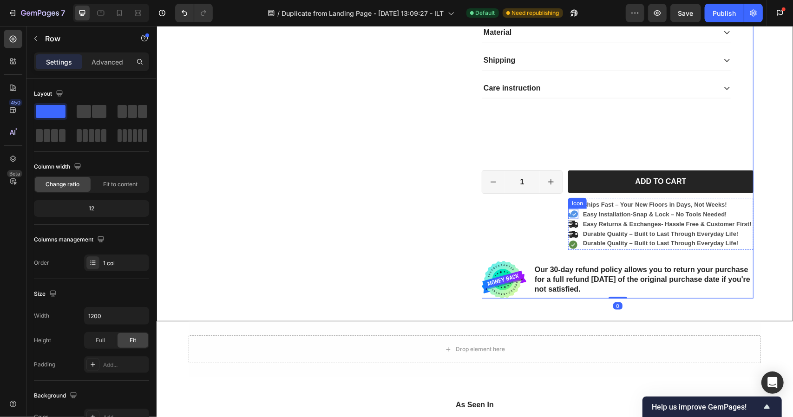
click at [568, 210] on icon at bounding box center [573, 213] width 10 height 7
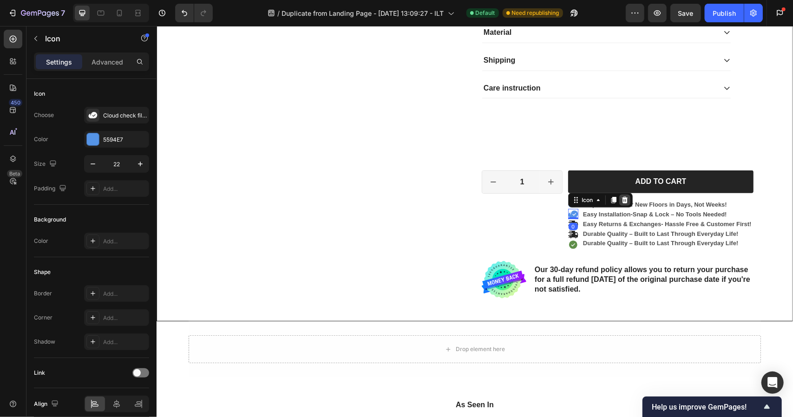
click at [625, 195] on div at bounding box center [623, 199] width 11 height 11
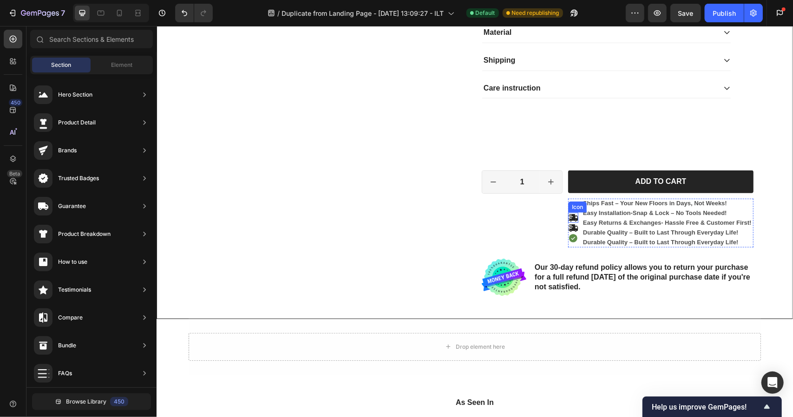
click at [569, 217] on icon at bounding box center [572, 217] width 10 height 7
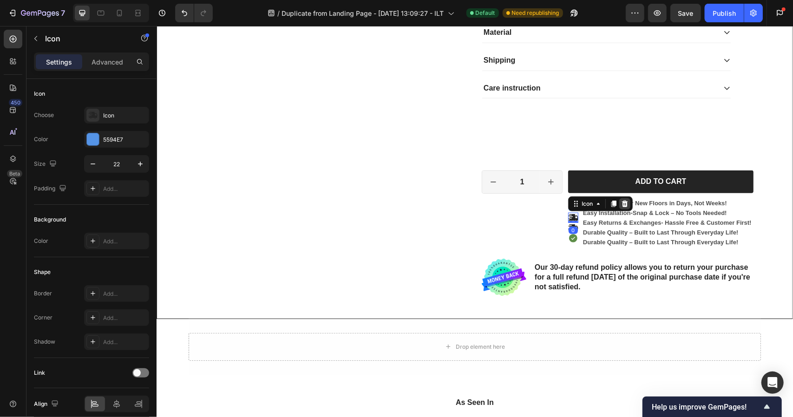
click at [622, 200] on icon at bounding box center [624, 203] width 6 height 7
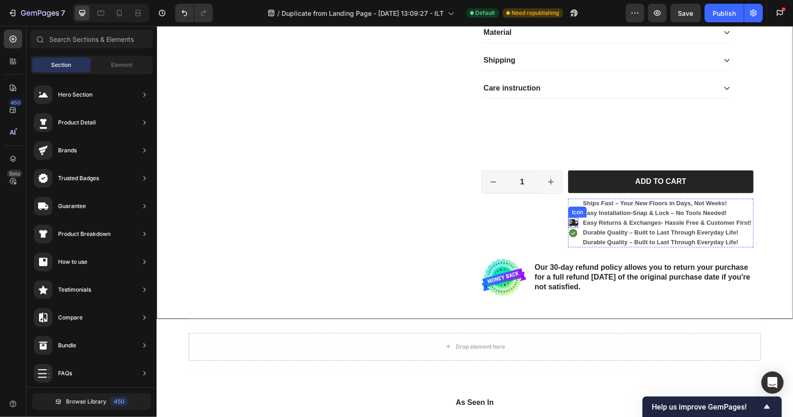
click at [569, 220] on icon at bounding box center [572, 222] width 10 height 7
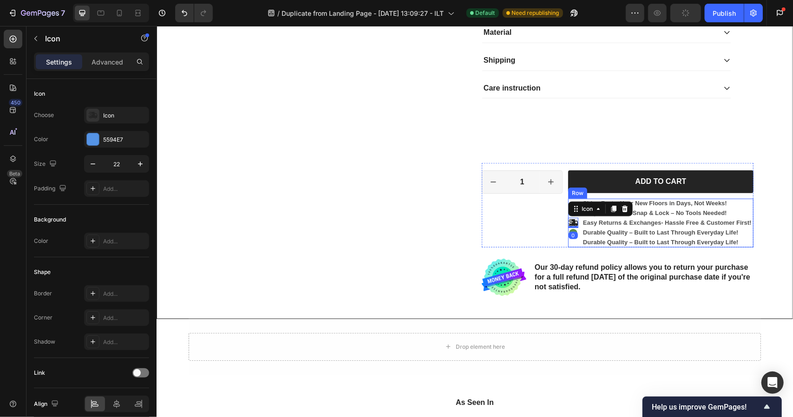
click at [568, 198] on div "Icon Icon 0 Icon" at bounding box center [572, 222] width 10 height 49
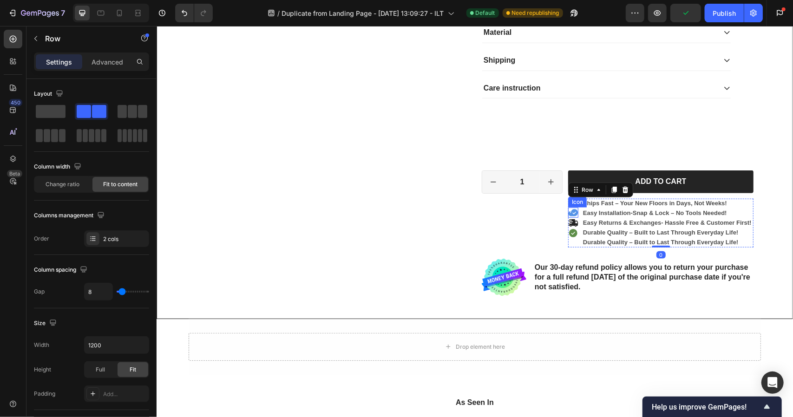
click at [569, 211] on icon at bounding box center [573, 212] width 10 height 7
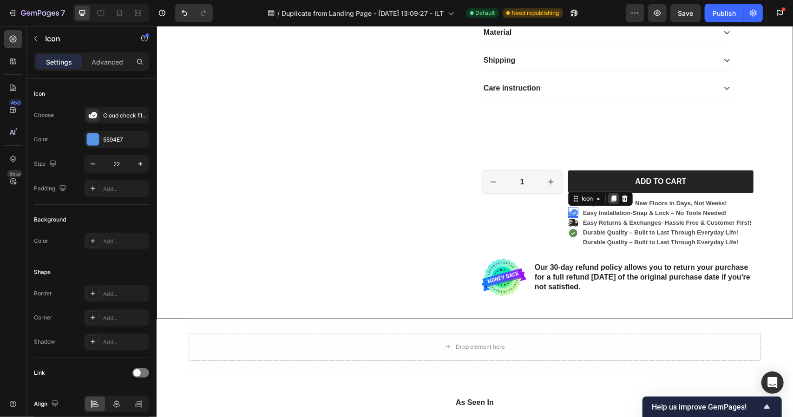
click at [611, 199] on icon at bounding box center [613, 198] width 5 height 7
click at [610, 200] on icon at bounding box center [612, 203] width 7 height 7
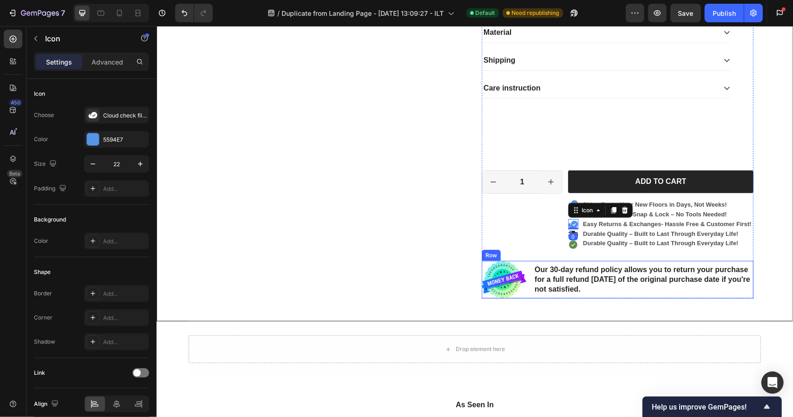
click at [615, 261] on div "Our 30-day refund policy allows you to return your purchase for a full refund […" at bounding box center [643, 279] width 220 height 38
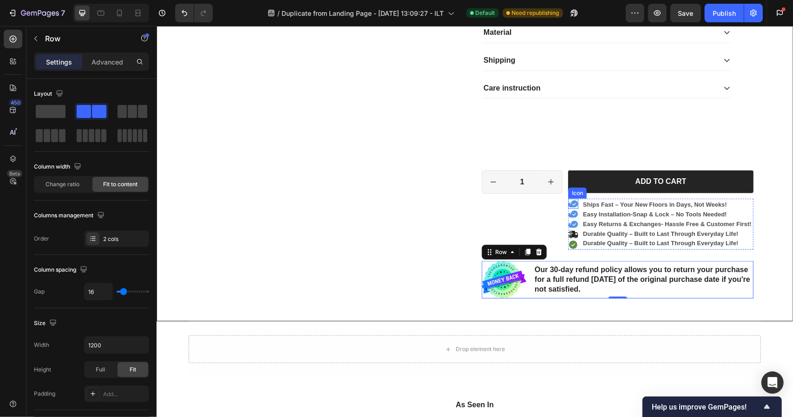
click at [571, 201] on icon at bounding box center [573, 203] width 10 height 7
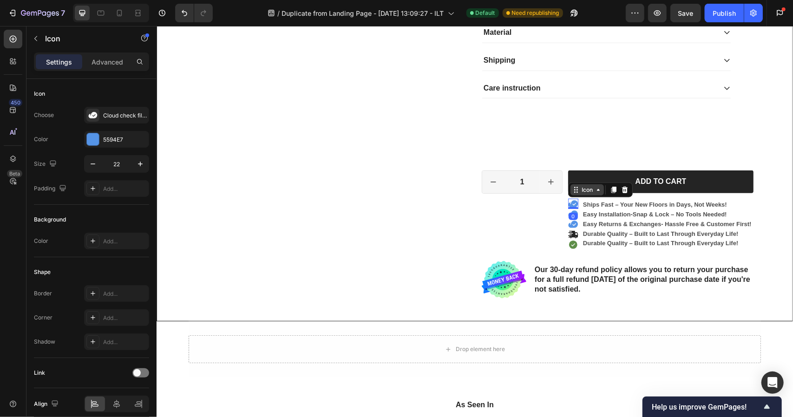
click at [589, 192] on div "Icon" at bounding box center [586, 189] width 33 height 11
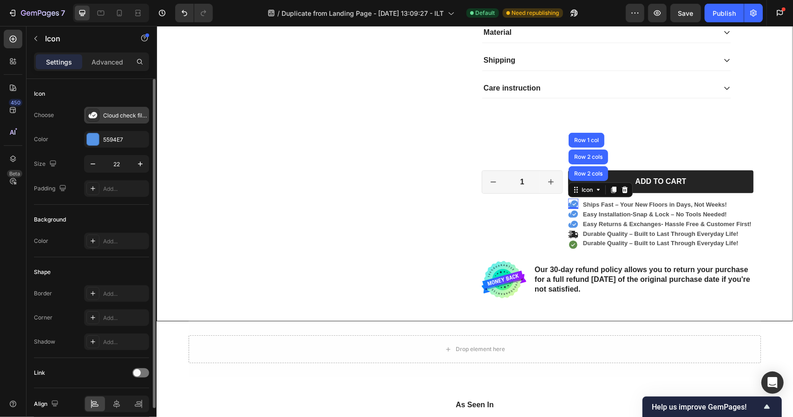
click at [123, 115] on div "Cloud check filled" at bounding box center [125, 115] width 44 height 8
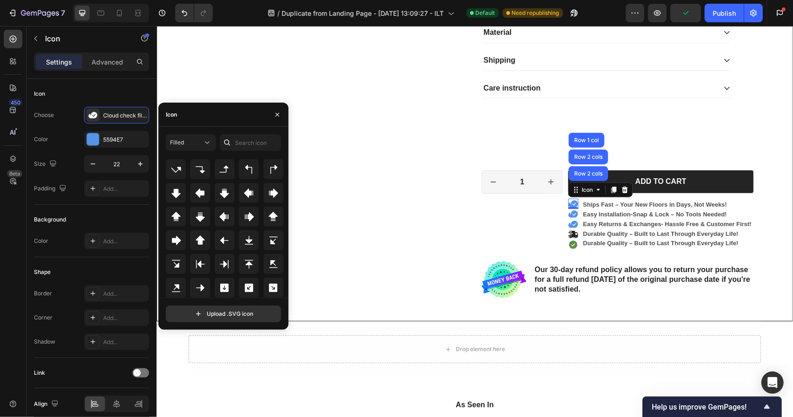
scroll to position [0, 0]
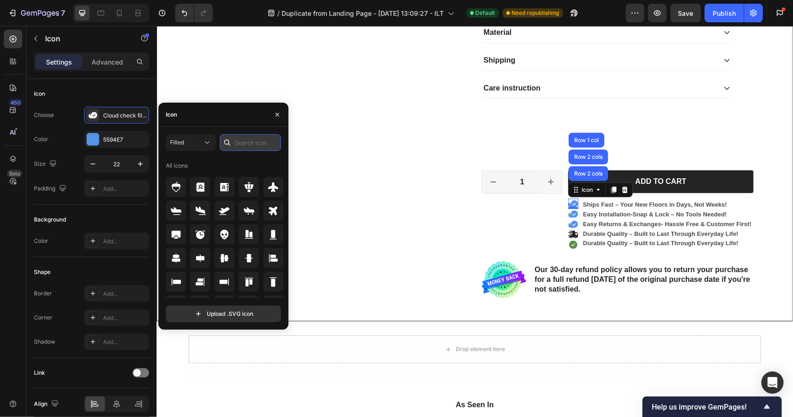
click at [237, 148] on input "text" at bounding box center [250, 142] width 61 height 17
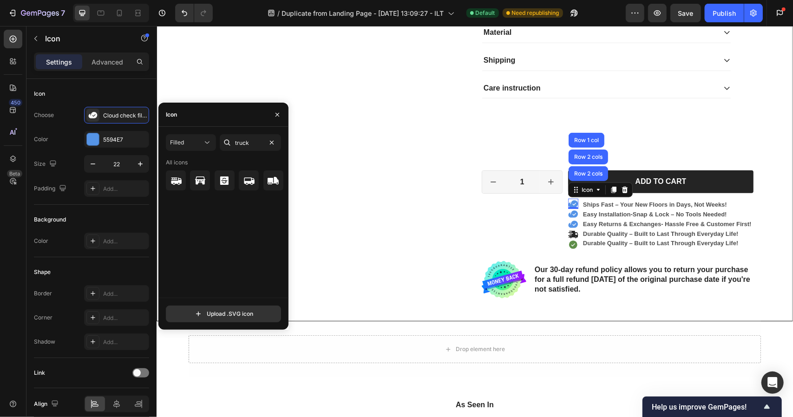
click at [232, 143] on div at bounding box center [227, 142] width 15 height 17
click at [252, 141] on input "truck" at bounding box center [250, 142] width 61 height 17
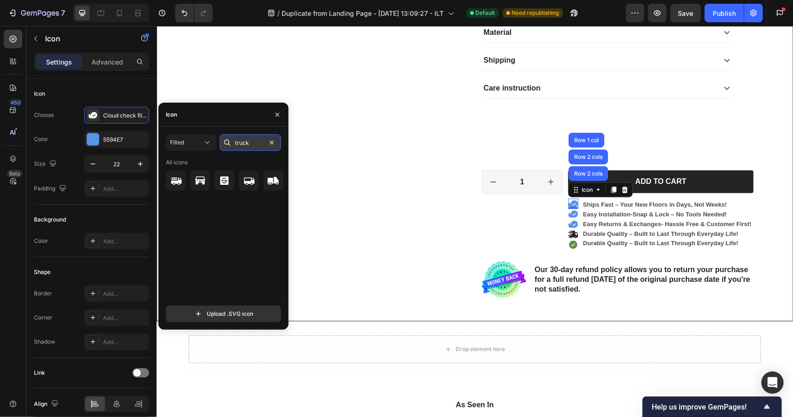
click at [252, 141] on input "truck" at bounding box center [250, 142] width 61 height 17
type input "ship"
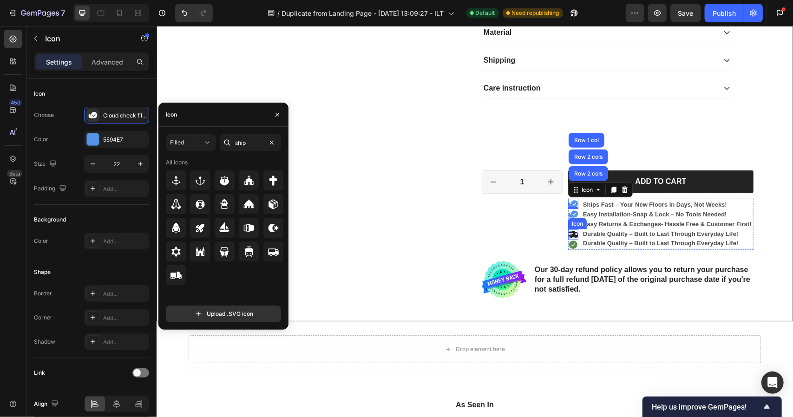
click at [570, 232] on icon at bounding box center [572, 233] width 10 height 7
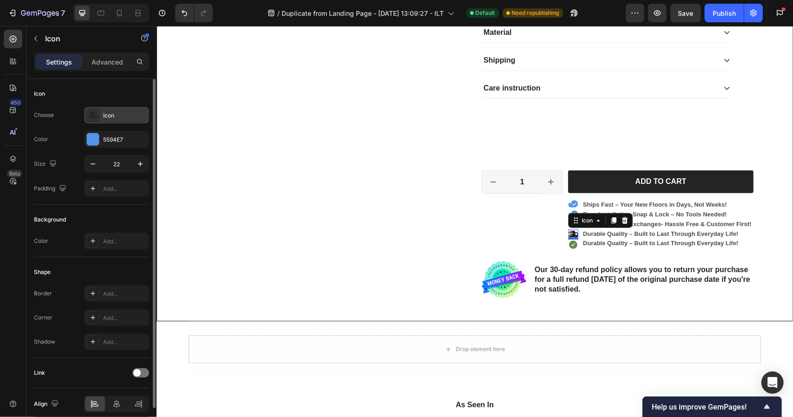
click at [119, 111] on div "Icon" at bounding box center [125, 115] width 44 height 8
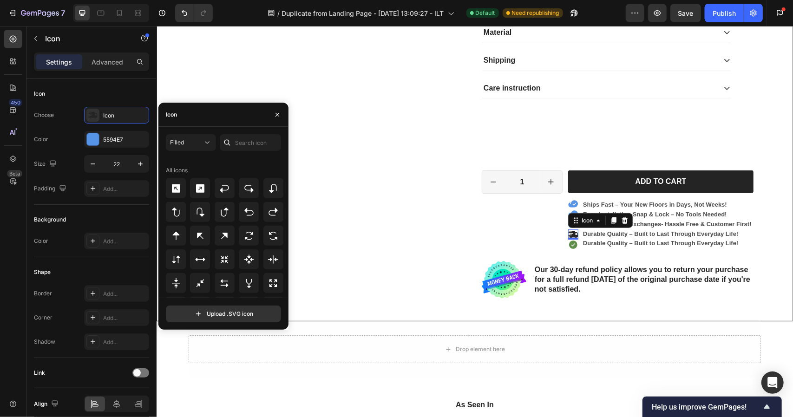
scroll to position [501, 0]
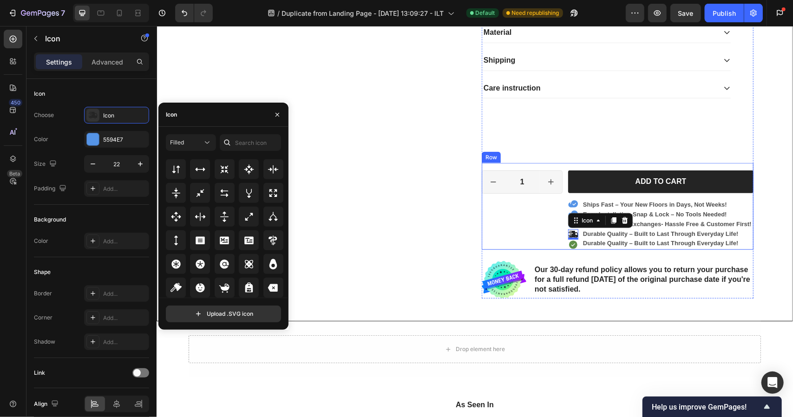
click at [537, 239] on div "1 Product Quantity Row" at bounding box center [521, 209] width 81 height 79
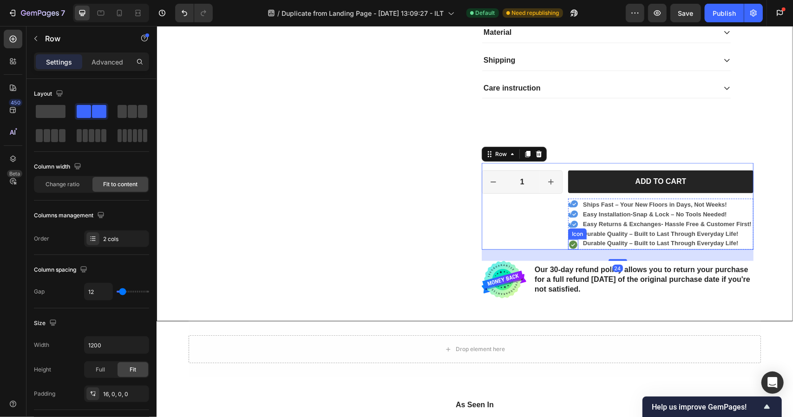
click at [570, 241] on icon at bounding box center [572, 244] width 8 height 8
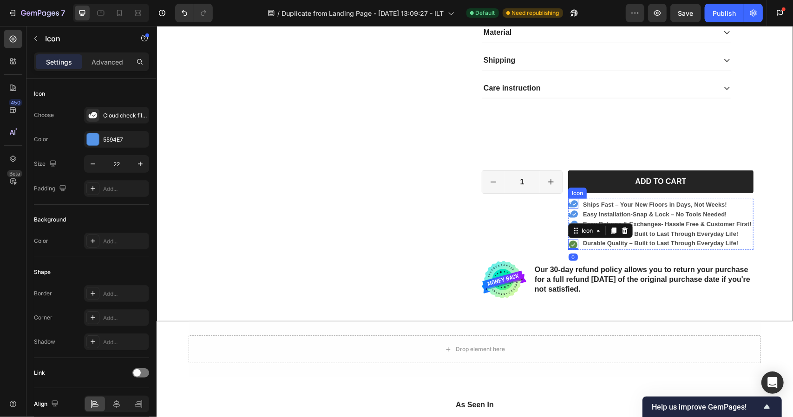
click at [568, 202] on icon at bounding box center [573, 203] width 10 height 7
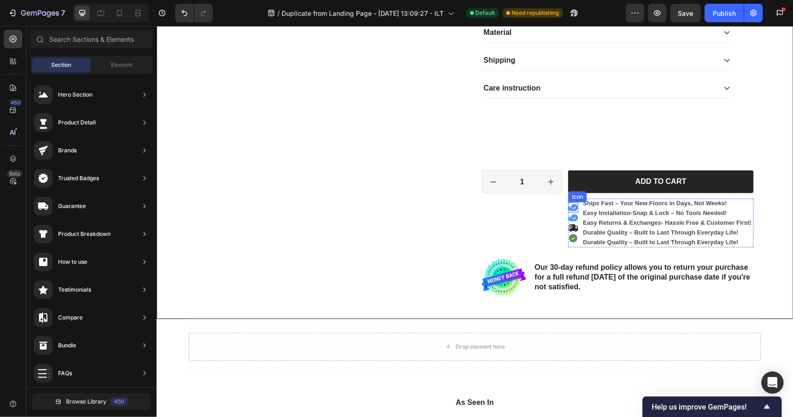
click at [568, 207] on icon at bounding box center [573, 207] width 10 height 7
click at [572, 210] on icon at bounding box center [573, 212] width 10 height 7
click at [568, 228] on icon at bounding box center [572, 227] width 8 height 8
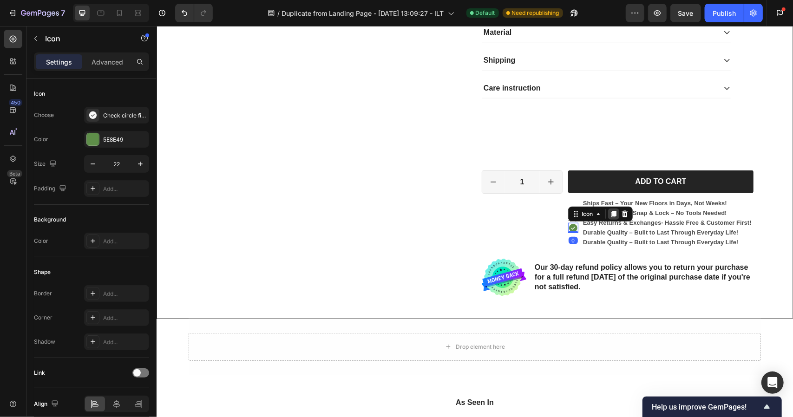
click at [611, 213] on icon at bounding box center [613, 214] width 5 height 7
click at [611, 213] on div at bounding box center [612, 218] width 11 height 11
click at [613, 220] on div at bounding box center [612, 223] width 11 height 11
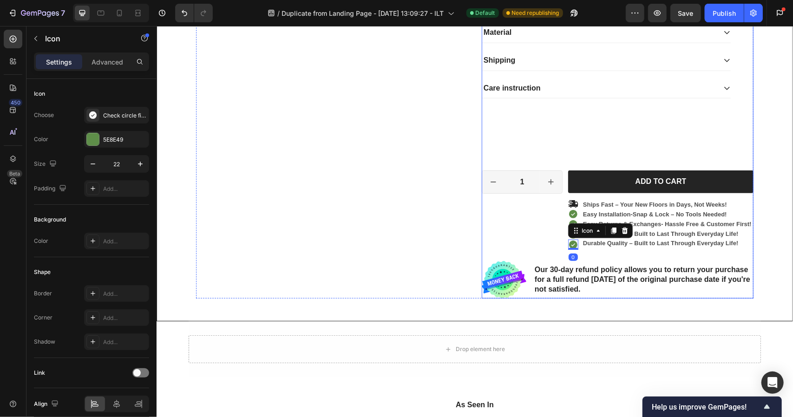
click at [570, 241] on icon at bounding box center [572, 244] width 10 height 10
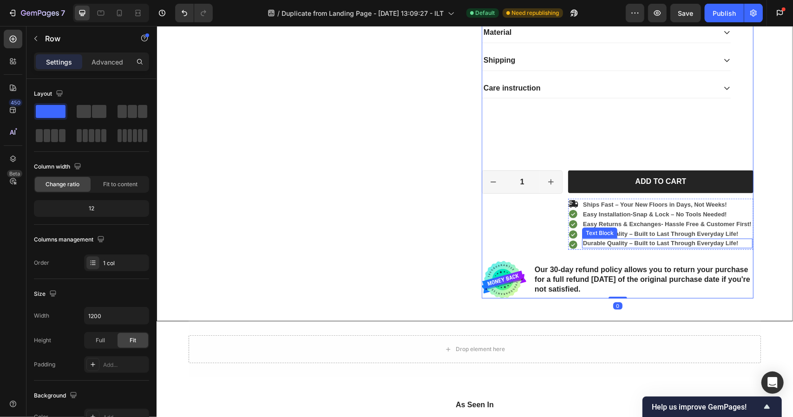
click at [593, 247] on div "Ships Fast – Your New Floors in Days, Not Weeks! Text Block Easy Installation -…" at bounding box center [666, 223] width 170 height 51
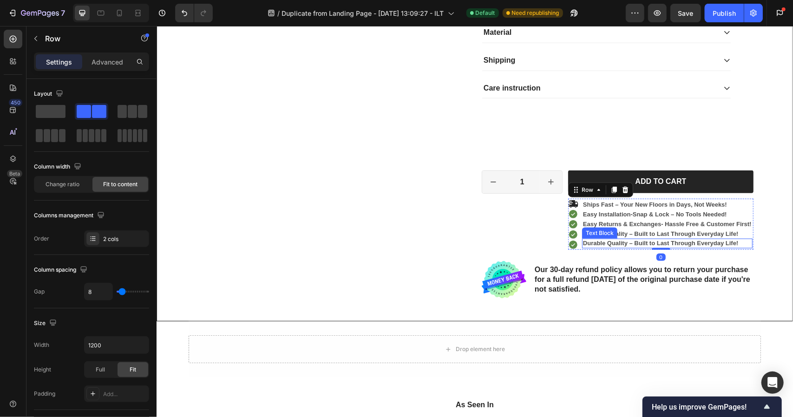
click at [615, 241] on strong "Durable Quality – Built to Last Through Everyday Life!" at bounding box center [659, 242] width 155 height 7
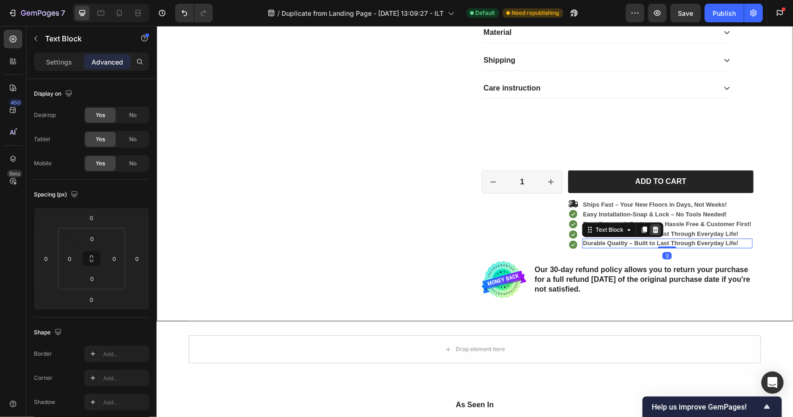
click at [652, 224] on div at bounding box center [654, 229] width 11 height 11
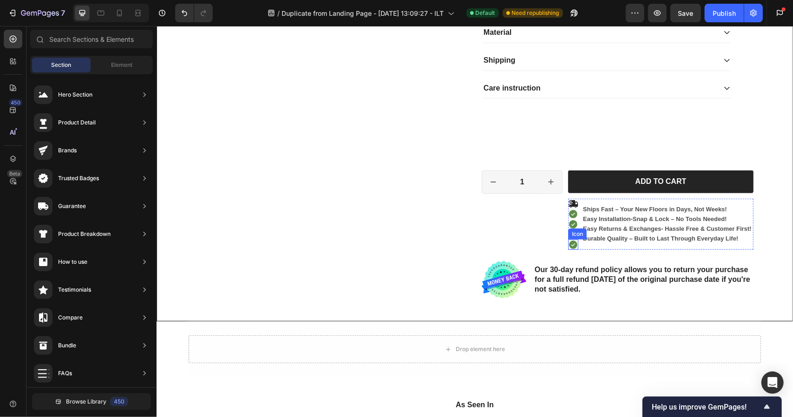
click at [569, 241] on icon at bounding box center [572, 244] width 8 height 8
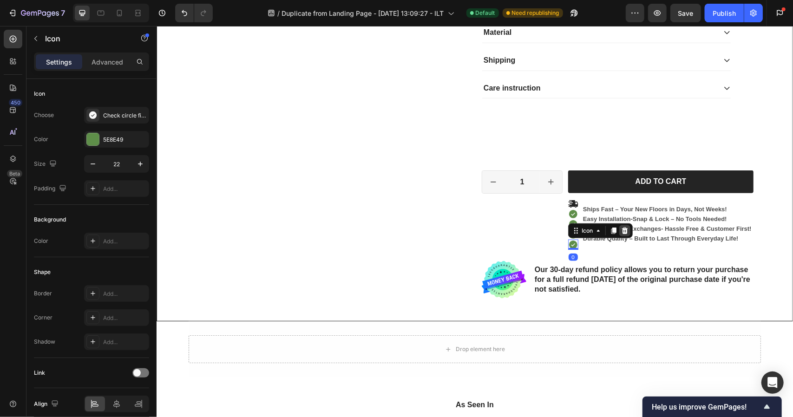
click at [621, 231] on icon at bounding box center [624, 230] width 6 height 7
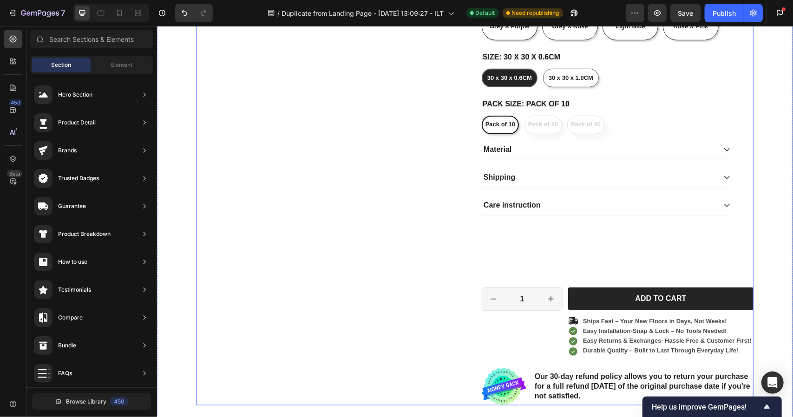
scroll to position [519, 0]
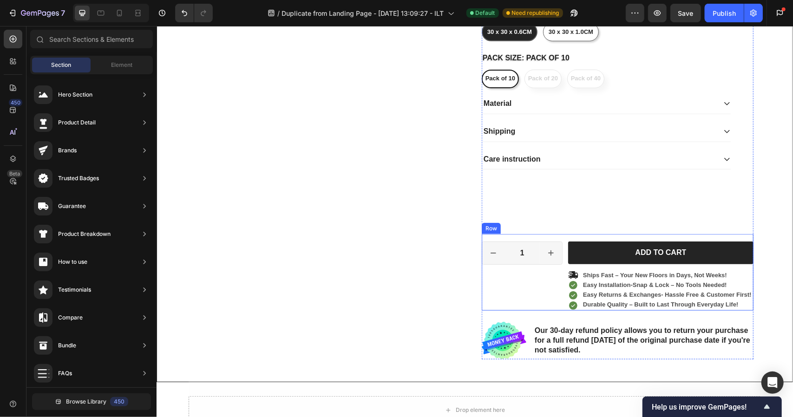
click at [517, 299] on div "1 Product Quantity Row" at bounding box center [521, 275] width 81 height 69
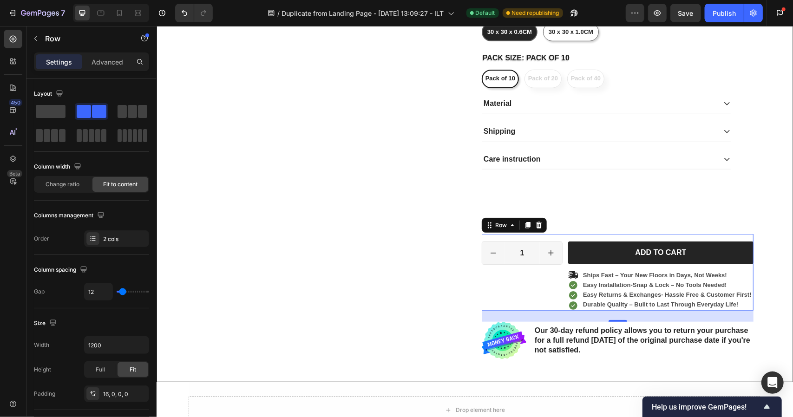
click at [581, 313] on div "24" at bounding box center [617, 315] width 272 height 11
click at [20, 36] on div at bounding box center [13, 39] width 19 height 19
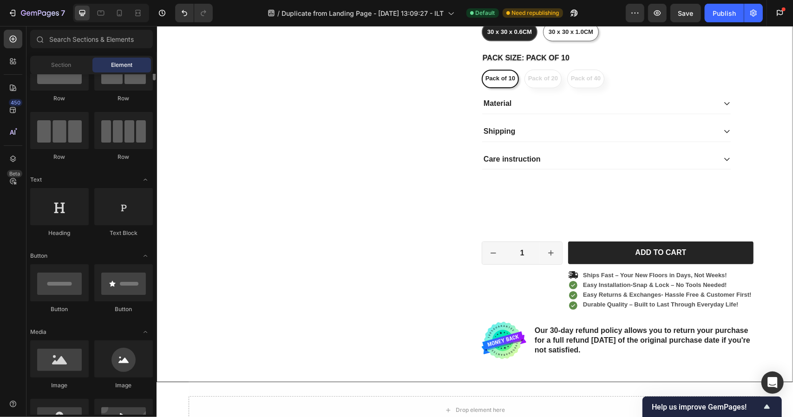
scroll to position [0, 0]
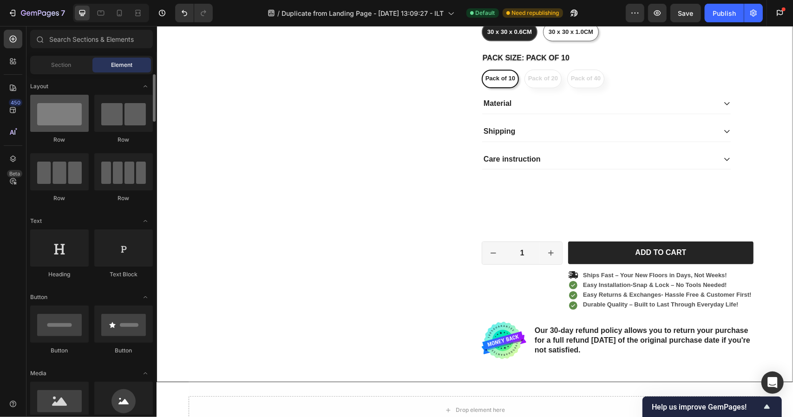
click at [65, 117] on div at bounding box center [59, 113] width 59 height 37
click at [65, 113] on div at bounding box center [59, 113] width 59 height 37
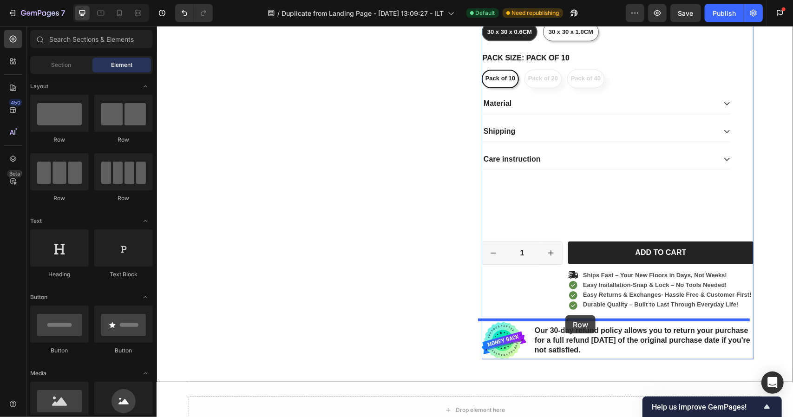
drag, startPoint x: 220, startPoint y: 138, endPoint x: 565, endPoint y: 314, distance: 386.7
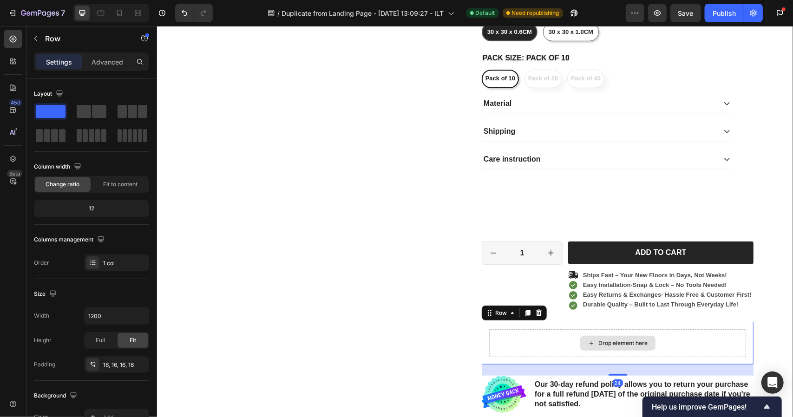
click at [587, 341] on icon at bounding box center [590, 343] width 7 height 8
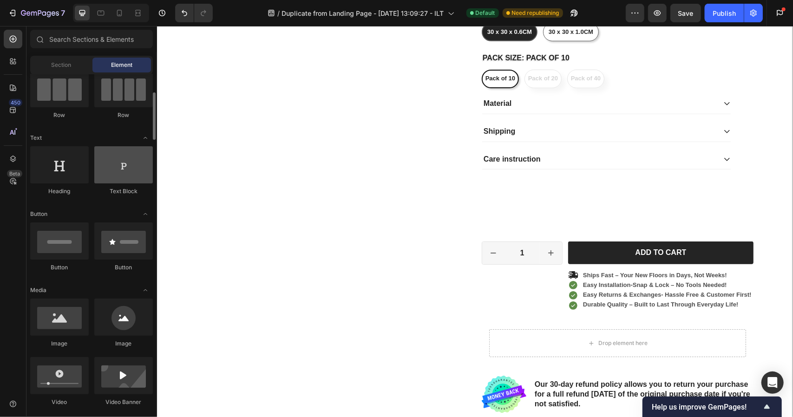
scroll to position [99, 0]
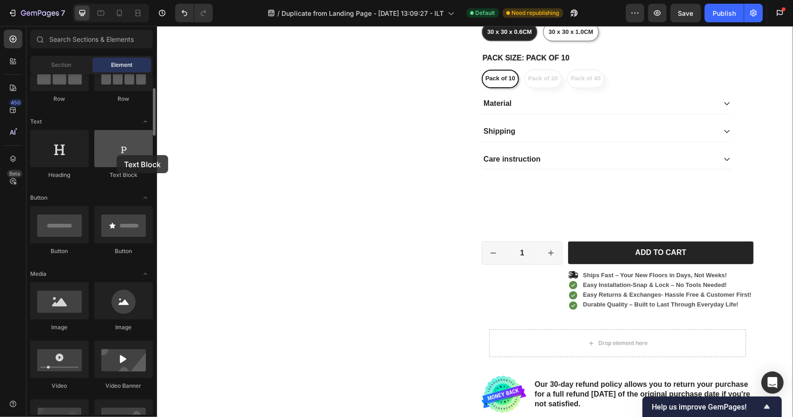
click at [117, 155] on div at bounding box center [123, 148] width 59 height 37
click at [121, 153] on div at bounding box center [123, 148] width 59 height 37
drag, startPoint x: 121, startPoint y: 153, endPoint x: 105, endPoint y: 149, distance: 16.5
click at [105, 149] on div at bounding box center [123, 148] width 59 height 37
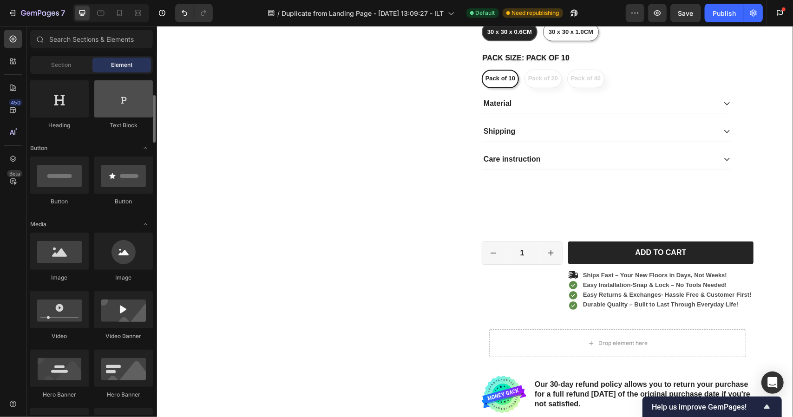
scroll to position [149, 0]
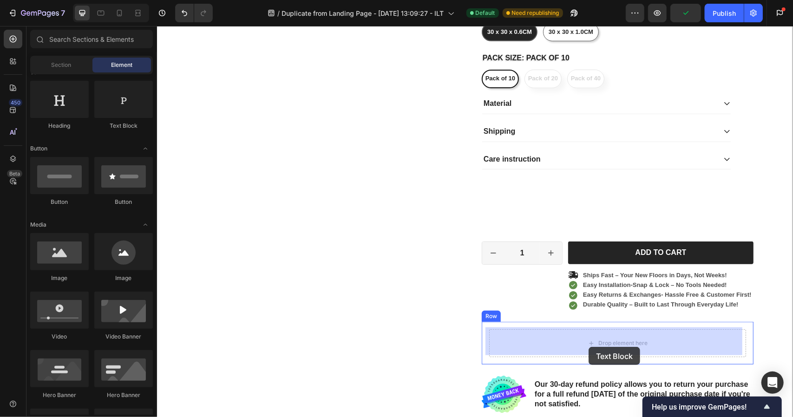
drag, startPoint x: 284, startPoint y: 124, endPoint x: 588, endPoint y: 346, distance: 376.5
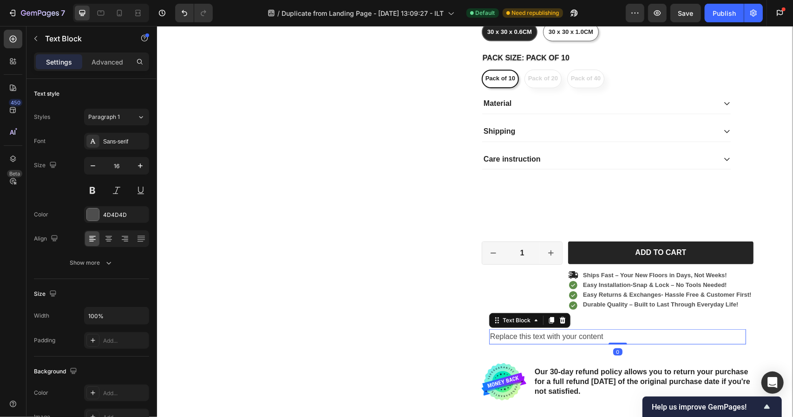
click at [586, 338] on div "Replace this text with your content" at bounding box center [616, 336] width 257 height 15
click at [586, 338] on p "Replace this text with your content" at bounding box center [616, 336] width 255 height 13
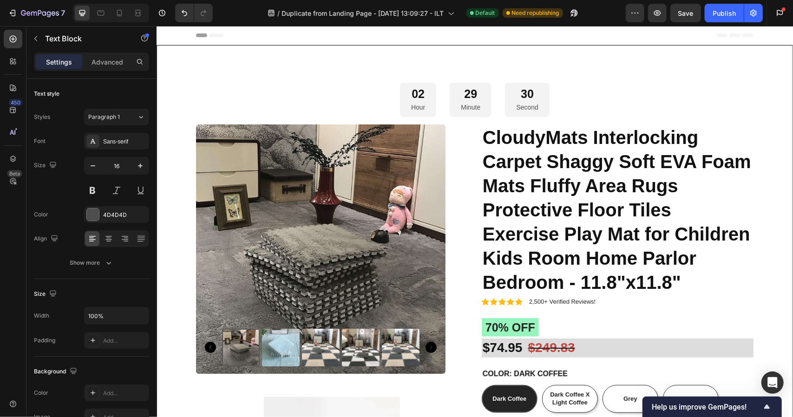
scroll to position [519, 0]
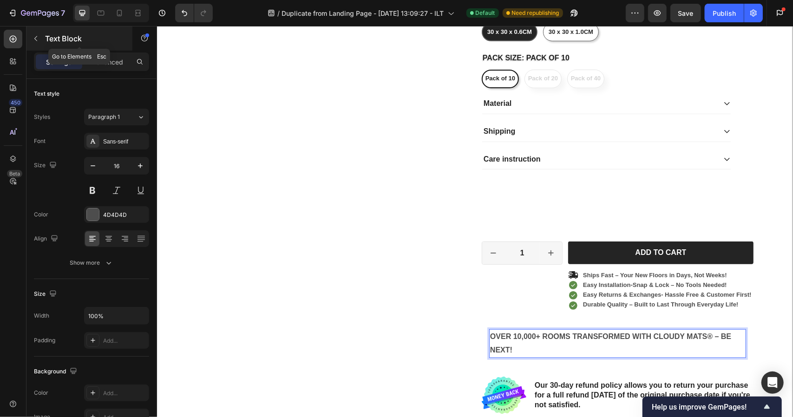
click at [39, 41] on button "button" at bounding box center [35, 38] width 15 height 15
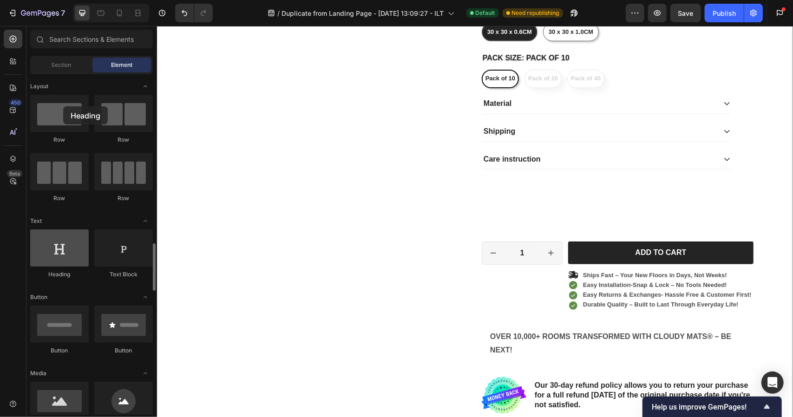
click at [63, 229] on div at bounding box center [59, 247] width 59 height 37
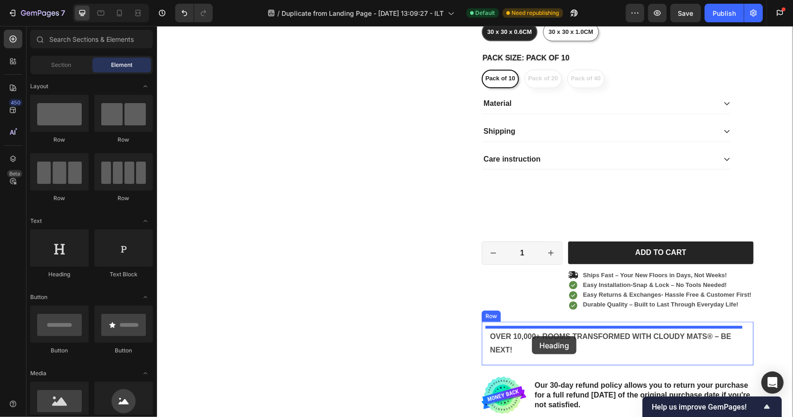
drag, startPoint x: 219, startPoint y: 132, endPoint x: 531, endPoint y: 336, distance: 373.0
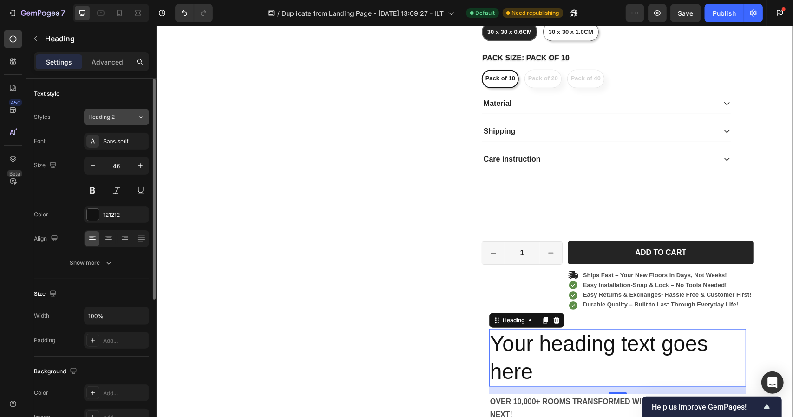
click at [115, 114] on span "Heading 2" at bounding box center [101, 117] width 26 height 8
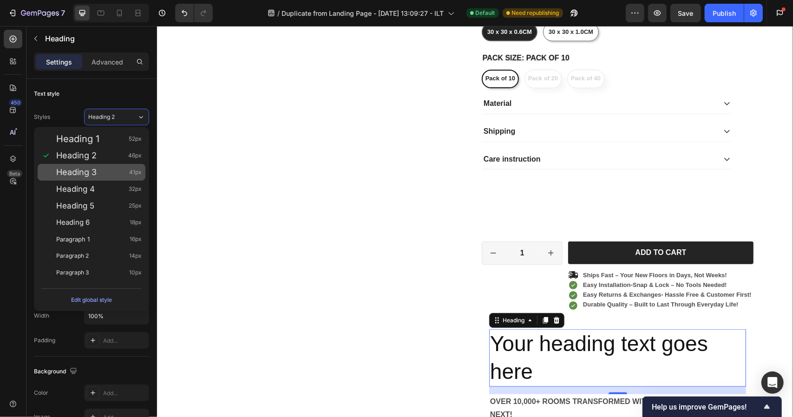
click at [100, 171] on div "Heading 3 41px" at bounding box center [98, 172] width 85 height 9
type input "41"
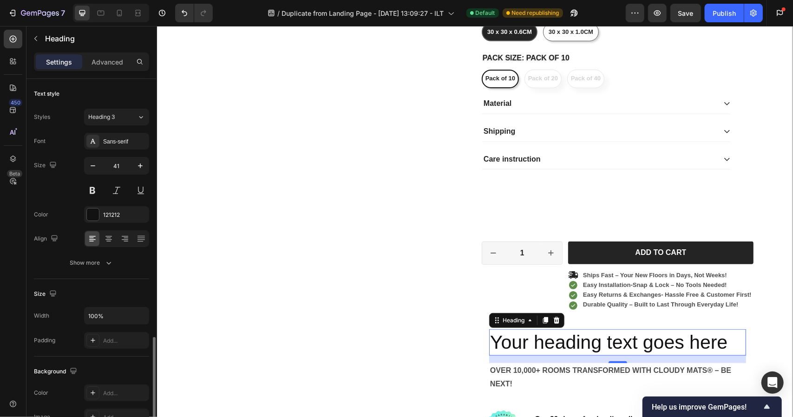
scroll to position [237, 0]
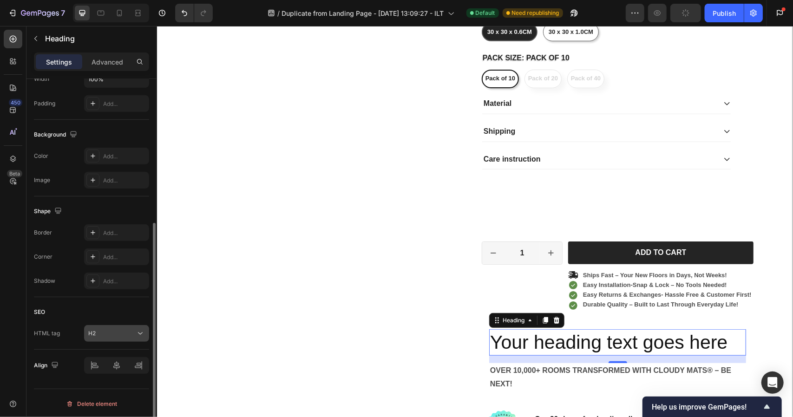
click at [100, 336] on div "H2" at bounding box center [116, 333] width 57 height 9
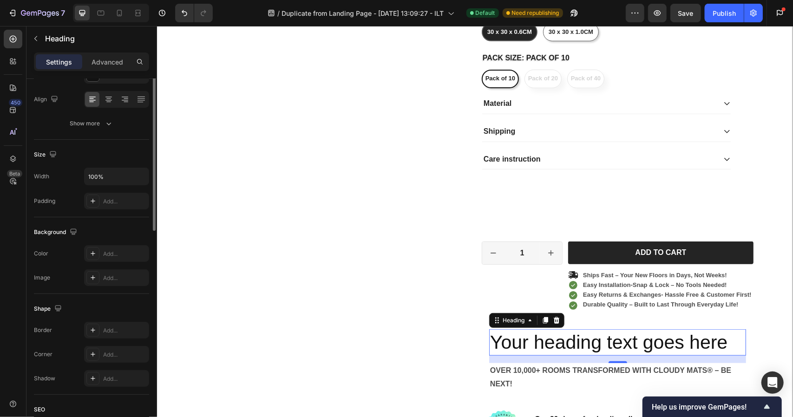
scroll to position [0, 0]
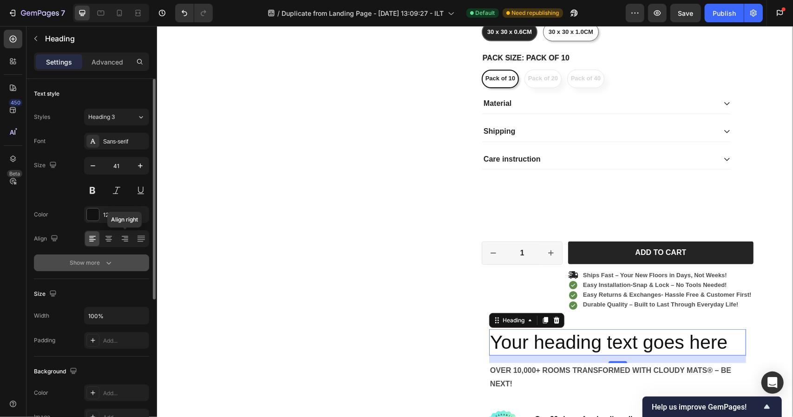
click at [85, 260] on div "Show more" at bounding box center [91, 262] width 43 height 9
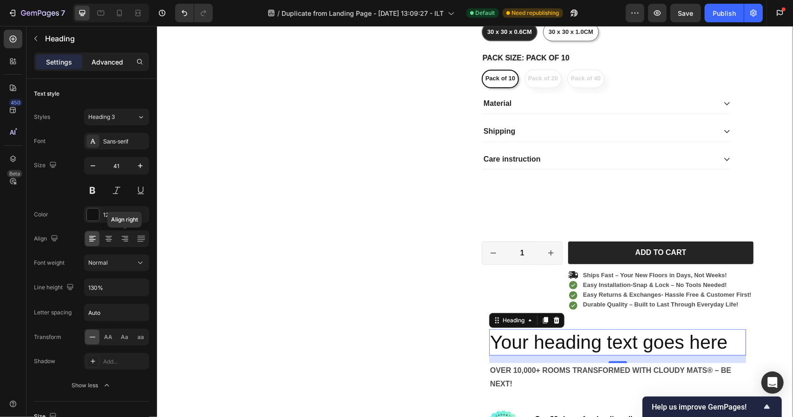
click at [117, 65] on p "Advanced" at bounding box center [107, 62] width 32 height 10
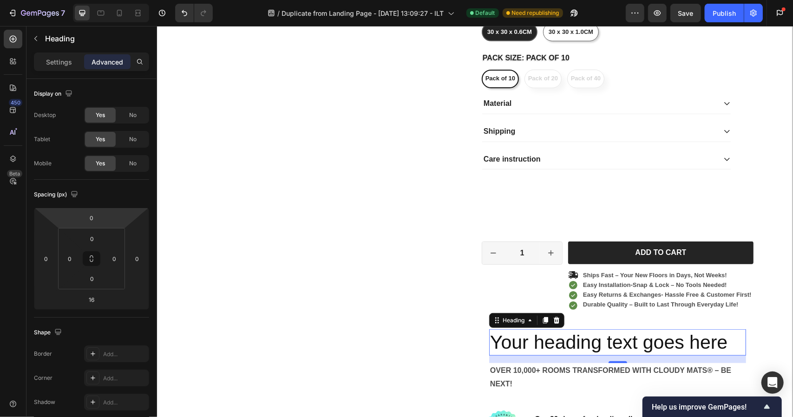
click at [531, 341] on h2 "Your heading text goes here" at bounding box center [616, 342] width 257 height 26
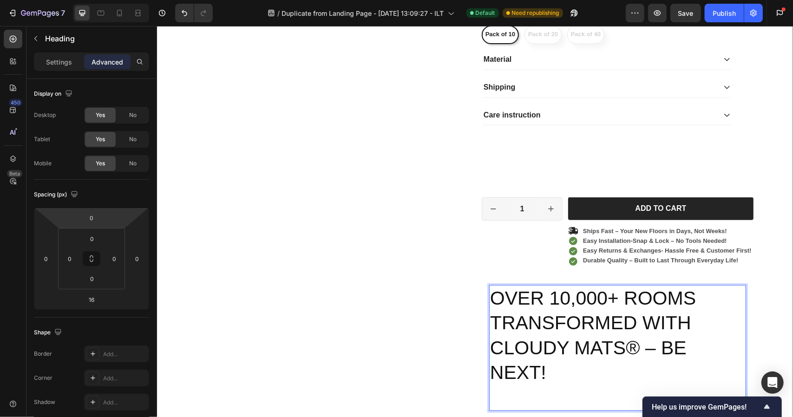
scroll to position [563, 0]
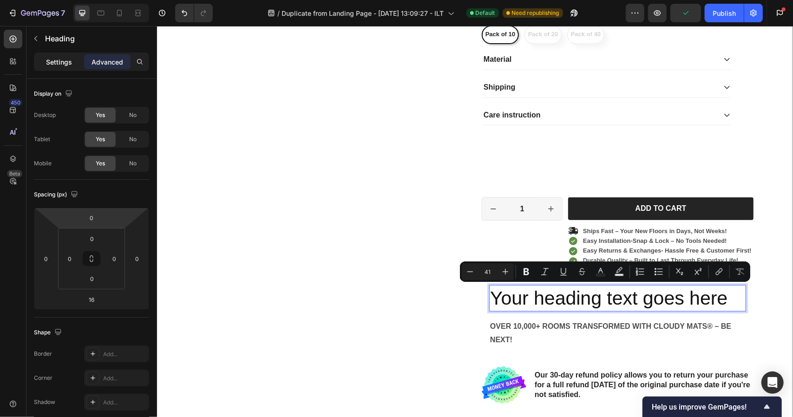
click at [69, 65] on p "Settings" at bounding box center [59, 62] width 26 height 10
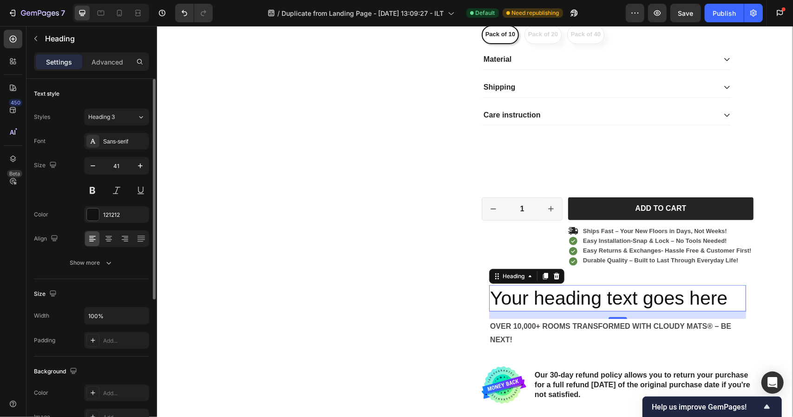
scroll to position [237, 0]
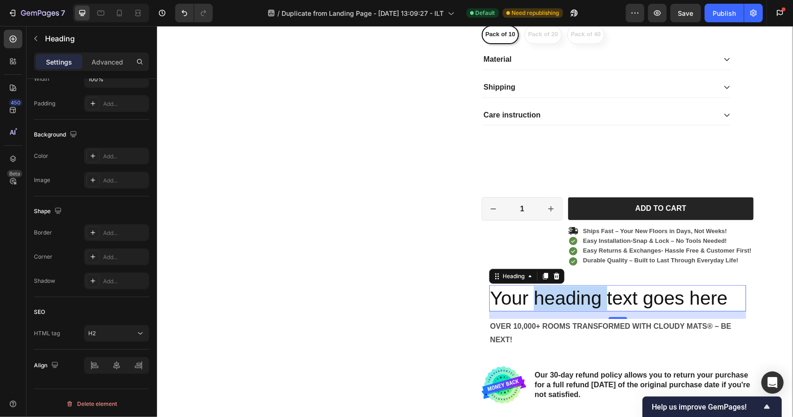
click at [549, 291] on p "Your heading text goes here" at bounding box center [616, 298] width 255 height 25
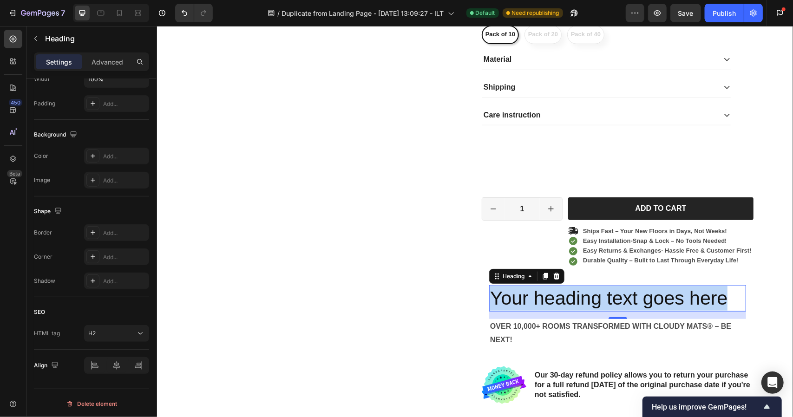
click at [549, 291] on p "Your heading text goes here" at bounding box center [616, 298] width 255 height 25
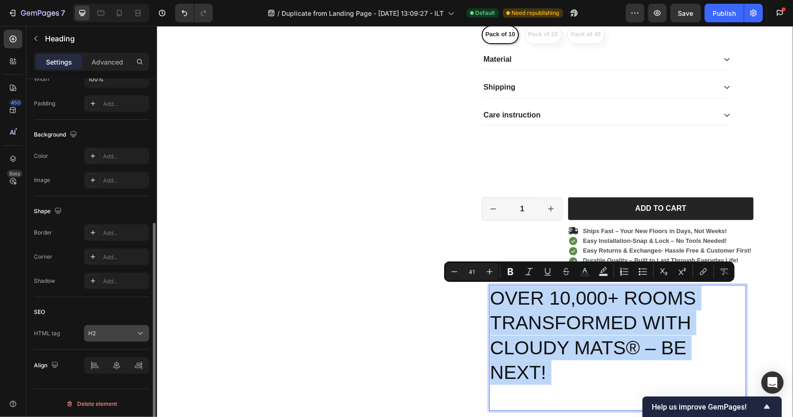
scroll to position [0, 0]
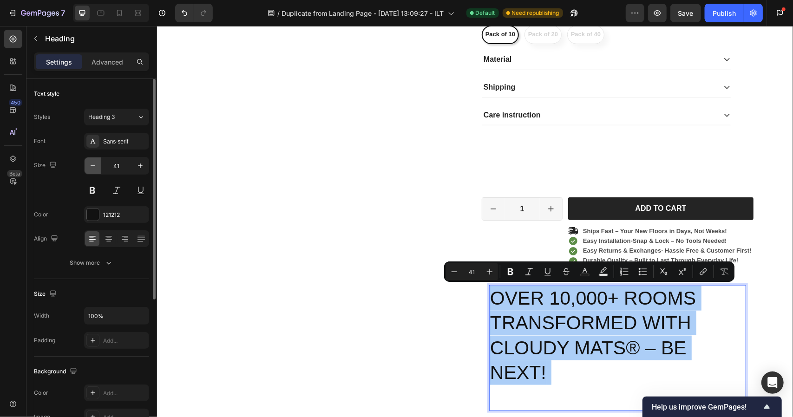
click at [91, 161] on icon "button" at bounding box center [92, 165] width 9 height 9
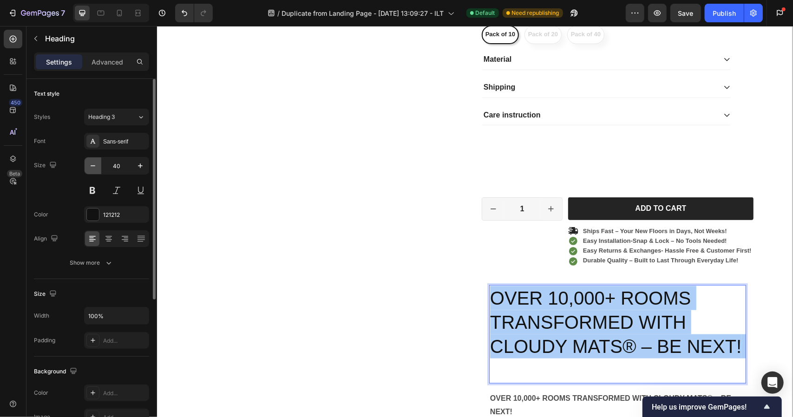
click at [91, 161] on icon "button" at bounding box center [92, 165] width 9 height 9
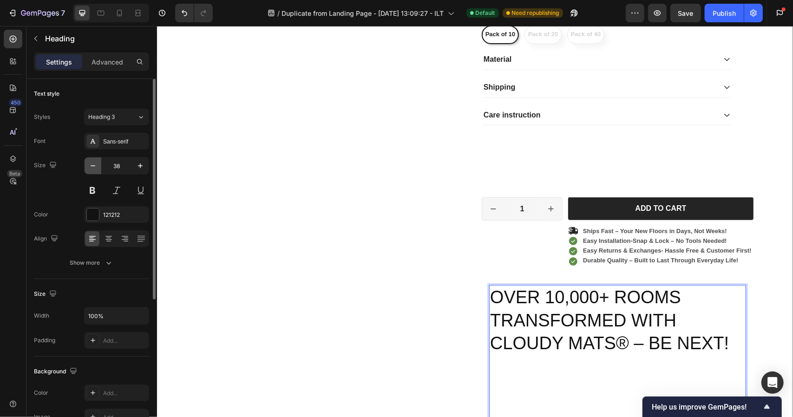
click at [91, 161] on icon "button" at bounding box center [92, 165] width 9 height 9
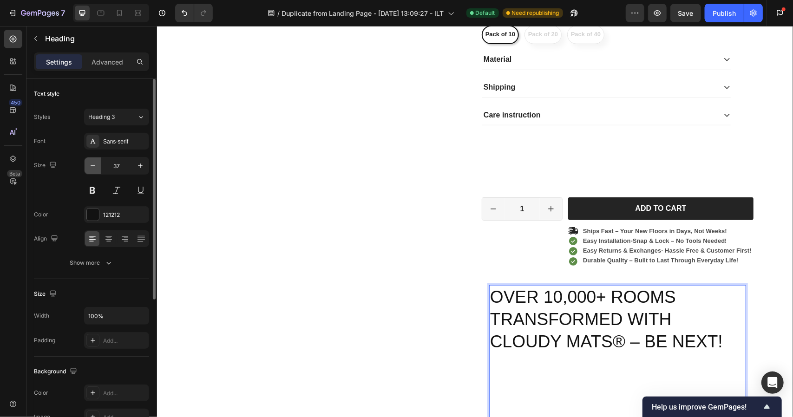
click at [91, 161] on icon "button" at bounding box center [92, 165] width 9 height 9
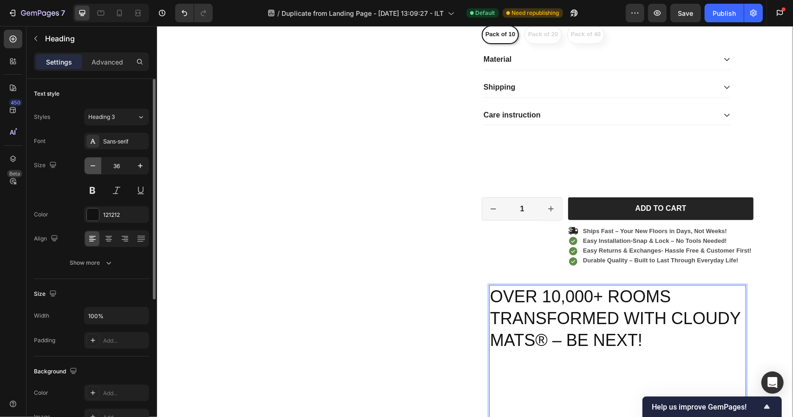
click at [91, 161] on icon "button" at bounding box center [92, 165] width 9 height 9
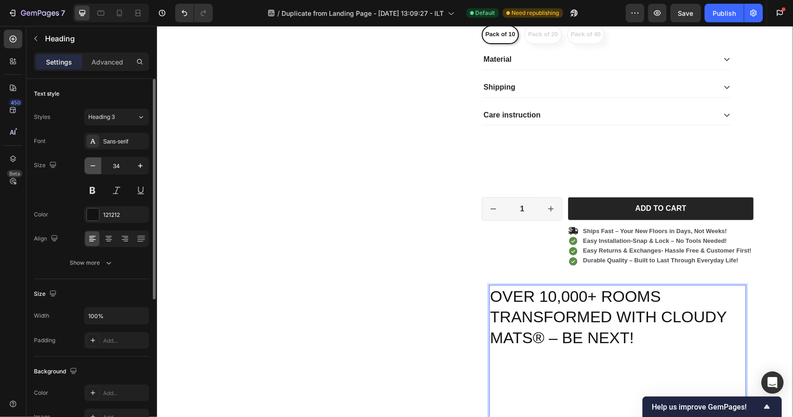
click at [91, 161] on icon "button" at bounding box center [92, 165] width 9 height 9
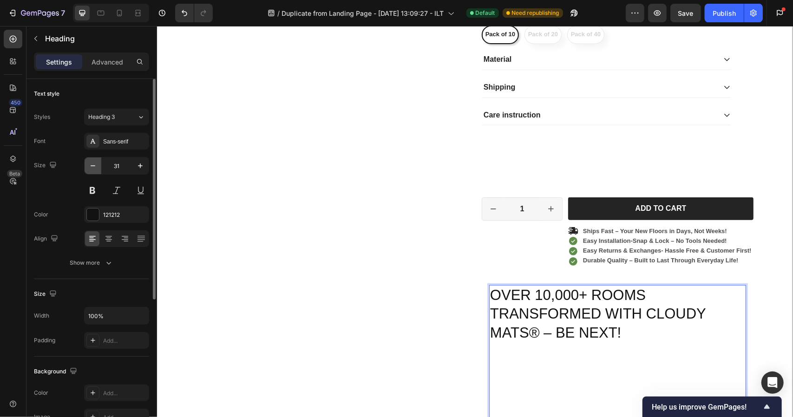
click at [91, 161] on icon "button" at bounding box center [92, 165] width 9 height 9
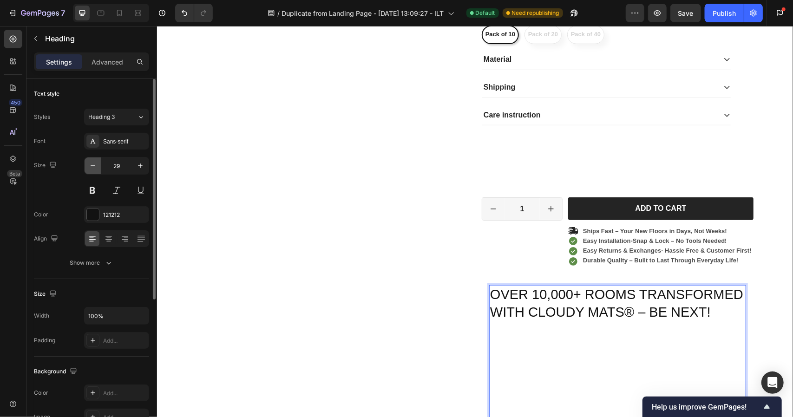
click at [91, 161] on icon "button" at bounding box center [92, 165] width 9 height 9
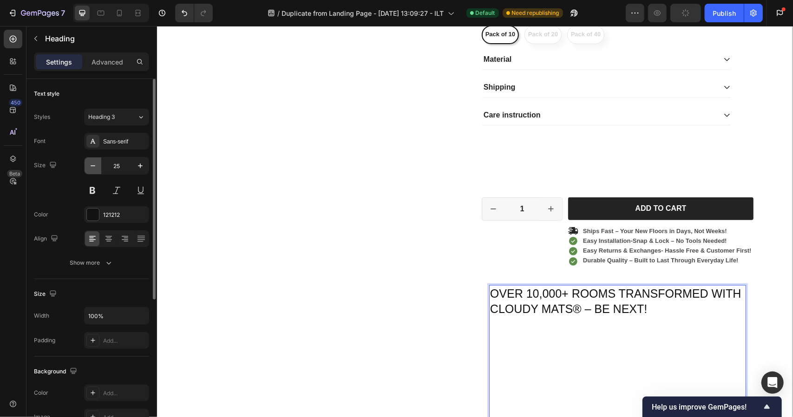
click at [91, 161] on icon "button" at bounding box center [92, 165] width 9 height 9
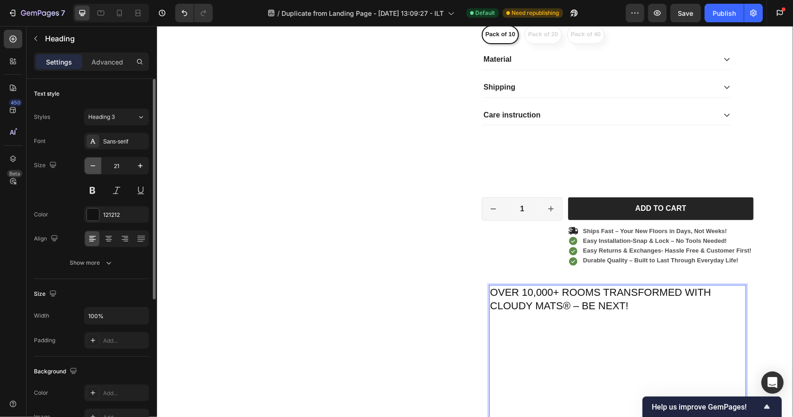
click at [91, 161] on icon "button" at bounding box center [92, 165] width 9 height 9
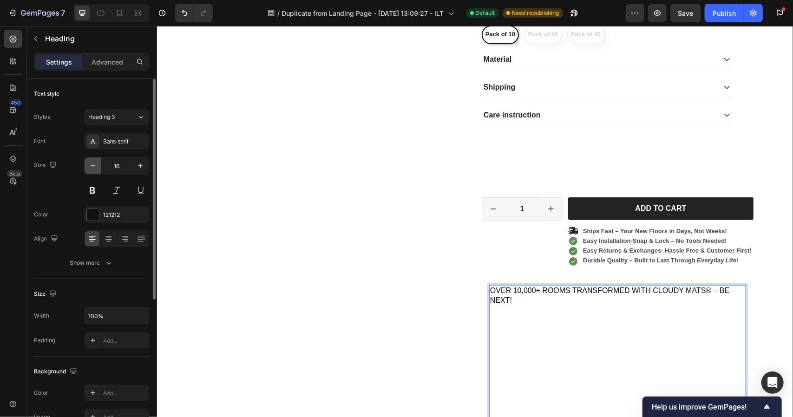
click at [91, 161] on icon "button" at bounding box center [92, 165] width 9 height 9
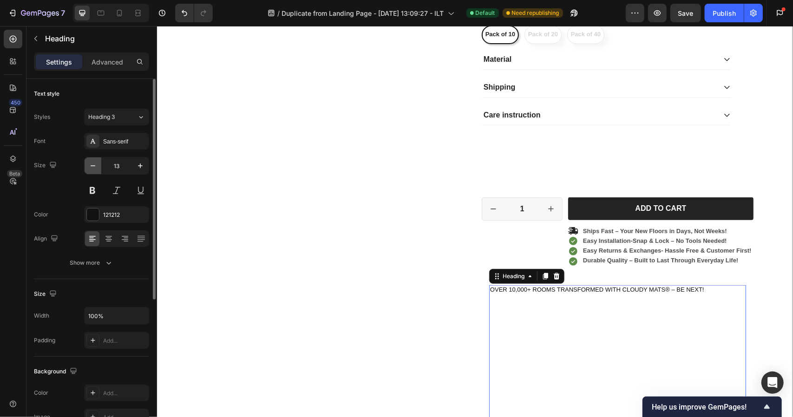
type input "12"
click at [646, 294] on p "OVER 10,000+ ROOMS TRANSFORMED WITH CLOUDY MATS® – BE NEXT!" at bounding box center [616, 365] width 255 height 159
click at [646, 294] on p "OVER 10,000+ ROOMS TRANSFORMED WITH CLOUDY MATS® – BE NEXT! ⁠⁠⁠⁠⁠⁠⁠" at bounding box center [616, 365] width 255 height 159
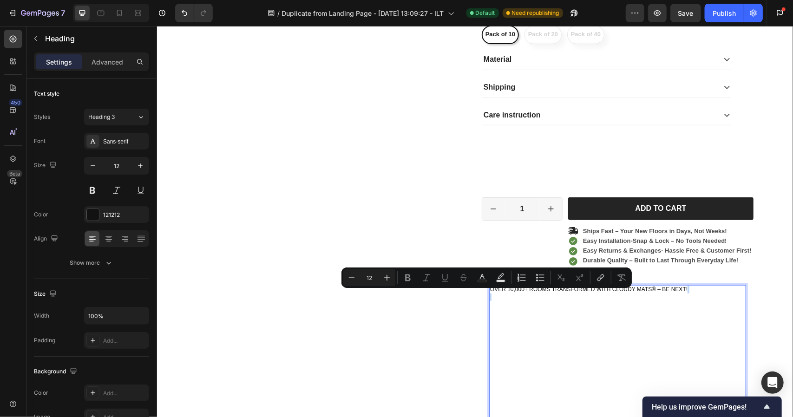
click at [646, 294] on p "OVER 10,000+ ROOMS TRANSFORMED WITH CLOUDY MATS® – BE NEXT!" at bounding box center [616, 365] width 255 height 159
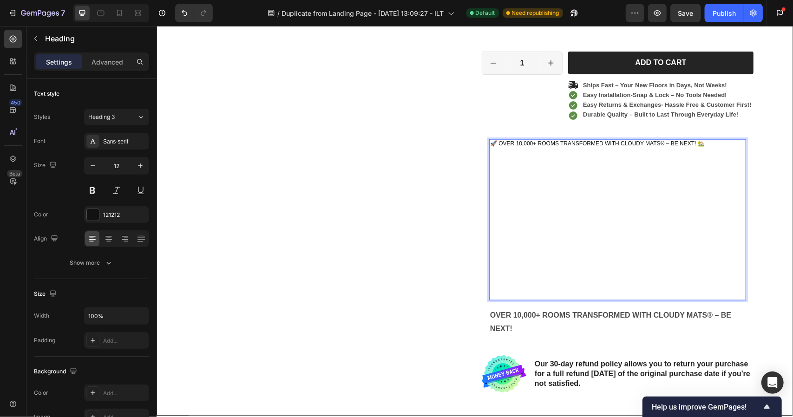
scroll to position [709, 0]
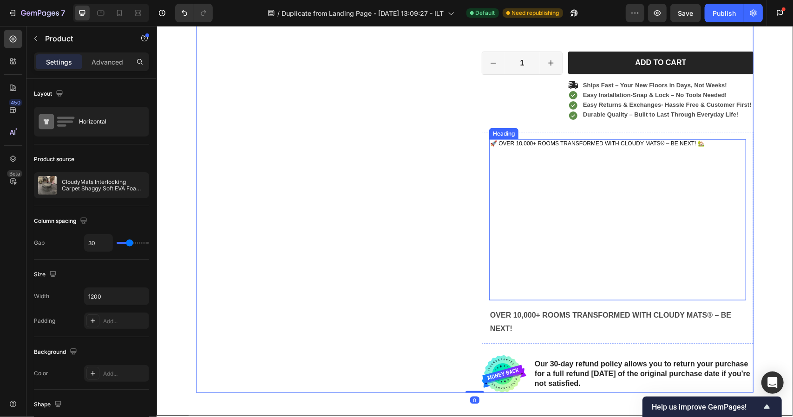
click at [536, 215] on p "🚀 OVER 10,000+ ROOMS TRANSFORMED WITH CLOUDY MATS® – BE NEXT! 🏡" at bounding box center [616, 219] width 255 height 159
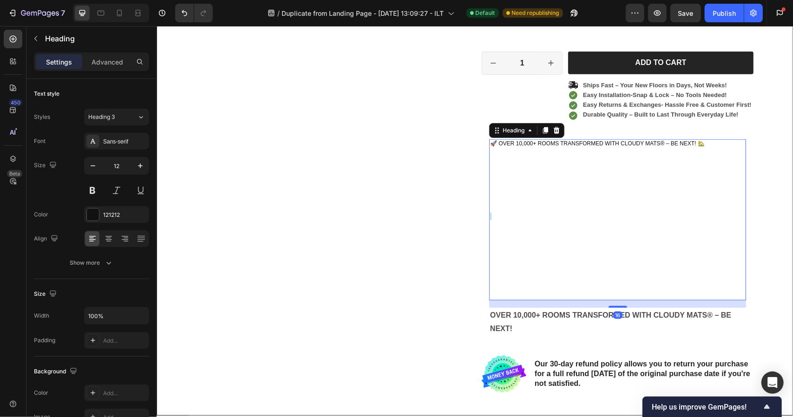
click at [536, 215] on p "🚀 OVER 10,000+ ROOMS TRANSFORMED WITH CLOUDY MATS® – BE NEXT! 🏡 ⁠⁠⁠⁠⁠⁠⁠" at bounding box center [616, 219] width 255 height 159
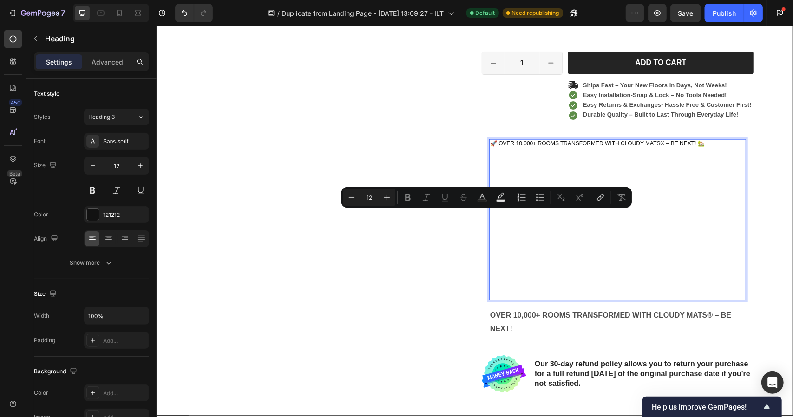
click at [601, 296] on p "🚀 OVER 10,000+ ROOMS TRANSFORMED WITH CLOUDY MATS® – BE NEXT! 🏡" at bounding box center [616, 219] width 255 height 159
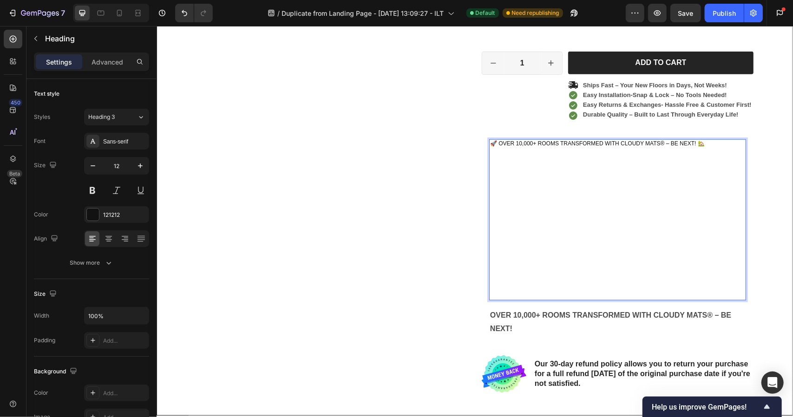
click at [627, 293] on p "🚀 OVER 10,000+ ROOMS TRANSFORMED WITH CLOUDY MATS® – BE NEXT! 🏡" at bounding box center [616, 219] width 255 height 159
click at [617, 273] on p "🚀 OVER 10,000+ ROOMS TRANSFORMED WITH CLOUDY MATS® – BE NEXT! 🏡" at bounding box center [616, 219] width 255 height 159
click at [617, 273] on p "🚀 OVER 10,000+ ROOMS TRANSFORMED WITH CLOUDY MATS® – BE NEXT! 🏡 ⁠⁠⁠⁠⁠⁠⁠" at bounding box center [616, 219] width 255 height 159
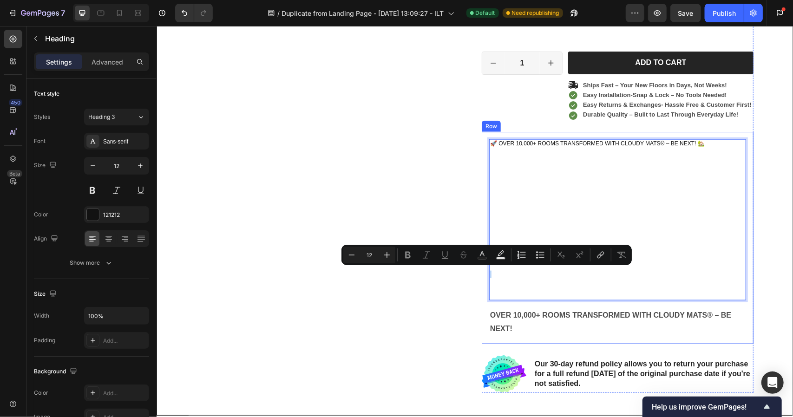
click at [613, 300] on div "🚀 OVER 10,000+ ROOMS TRANSFORMED WITH CLOUDY MATS® – BE NEXT! 🏡 Heading 16 OVER…" at bounding box center [616, 237] width 257 height 197
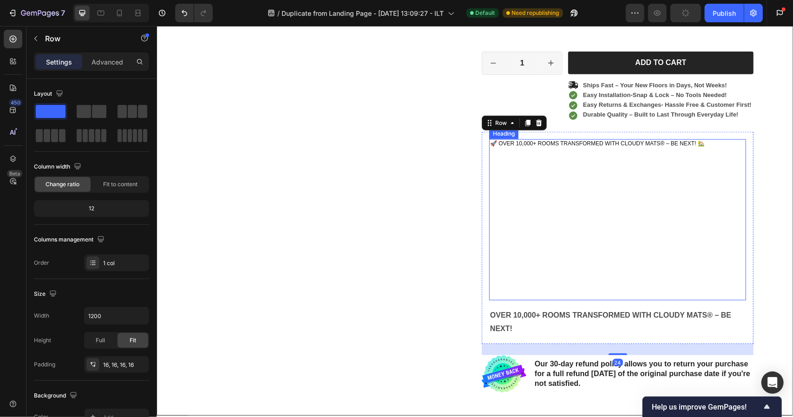
click at [599, 233] on p "🚀 OVER 10,000+ ROOMS TRANSFORMED WITH CLOUDY MATS® – BE NEXT! 🏡" at bounding box center [616, 219] width 255 height 159
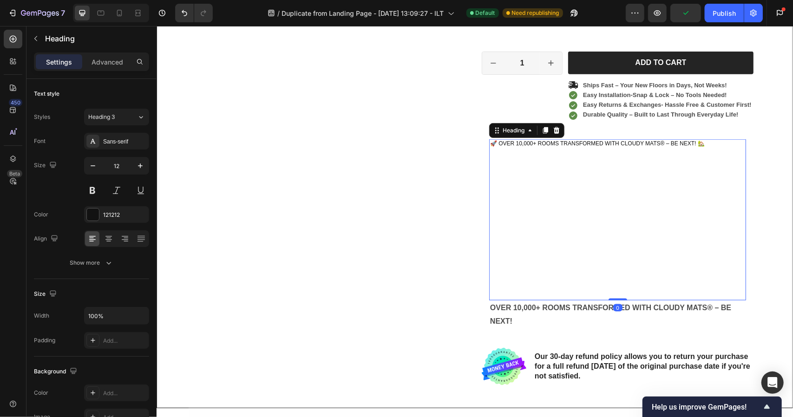
drag, startPoint x: 612, startPoint y: 304, endPoint x: 612, endPoint y: 151, distance: 152.8
click at [612, 151] on div "🚀 OVER 10,000+ ROOMS TRANSFORMED WITH CLOUDY MATS® – BE NEXT! 🏡 Heading 0" at bounding box center [616, 219] width 257 height 161
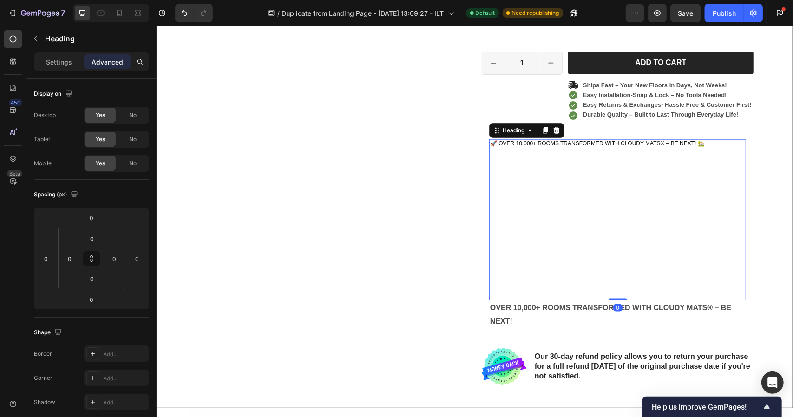
drag, startPoint x: 615, startPoint y: 295, endPoint x: 613, endPoint y: 201, distance: 94.3
click at [613, 201] on div "🚀 OVER 10,000+ ROOMS TRANSFORMED WITH CLOUDY MATS® – BE NEXT! 🏡 Heading 0" at bounding box center [616, 219] width 257 height 161
click at [586, 188] on p "🚀 OVER 10,000+ ROOMS TRANSFORMED WITH CLOUDY MATS® – BE NEXT! 🏡" at bounding box center [616, 219] width 255 height 159
click at [577, 143] on p "🚀 OVER 10,000+ ROOMS TRANSFORMED WITH CLOUDY MATS® – BE NEXT! 🏡 ⁠⁠⁠⁠⁠⁠⁠" at bounding box center [616, 219] width 255 height 159
click at [718, 155] on p "🚀 OVER 10,000+ ROOMS TRANSFORMED WITH CLOUDY MATS® – BE NEXT! 🏡" at bounding box center [616, 219] width 255 height 159
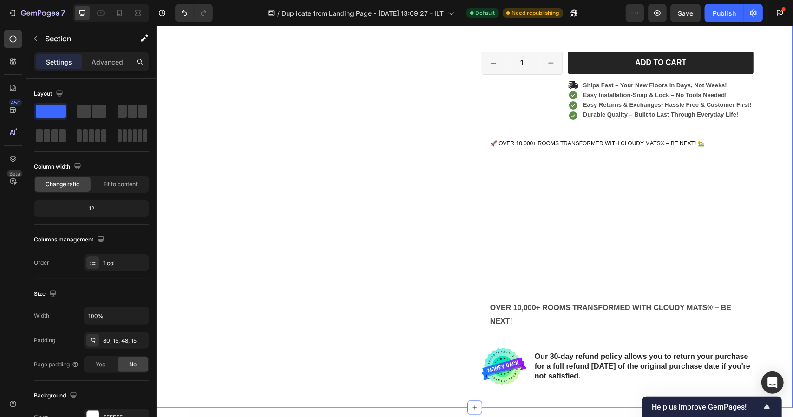
click at [721, 166] on p "🚀 OVER 10,000+ ROOMS TRANSFORMED WITH CLOUDY MATS® – BE NEXT! 🏡" at bounding box center [616, 219] width 255 height 159
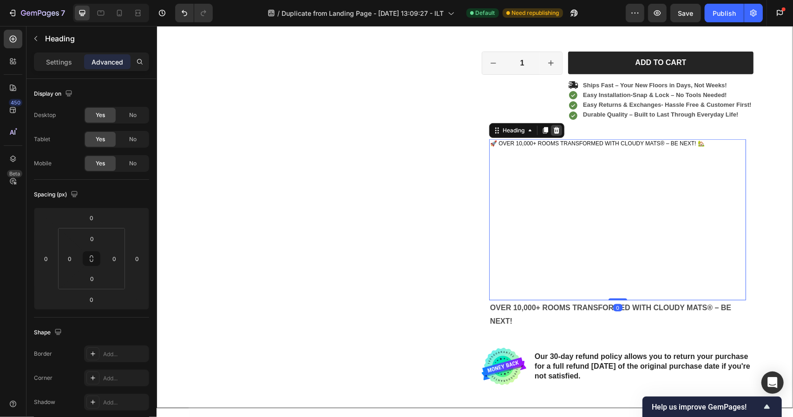
click at [552, 129] on icon at bounding box center [555, 129] width 7 height 7
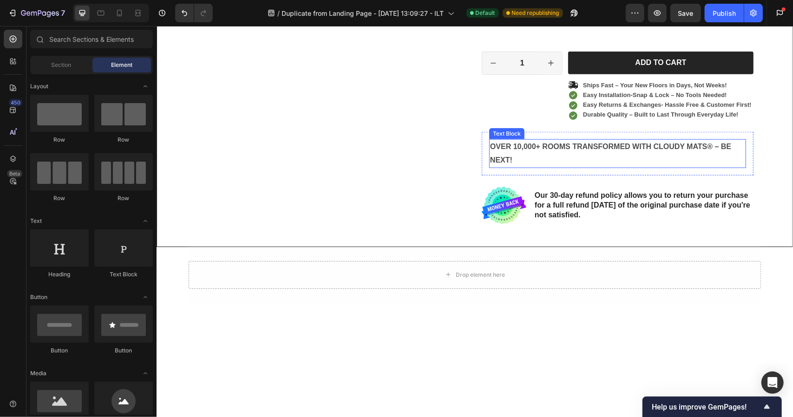
click at [508, 153] on p "OVER 10,000+ ROOMS TRANSFORMED WITH CLOUDY MATS® – BE NEXT!" at bounding box center [616, 153] width 255 height 27
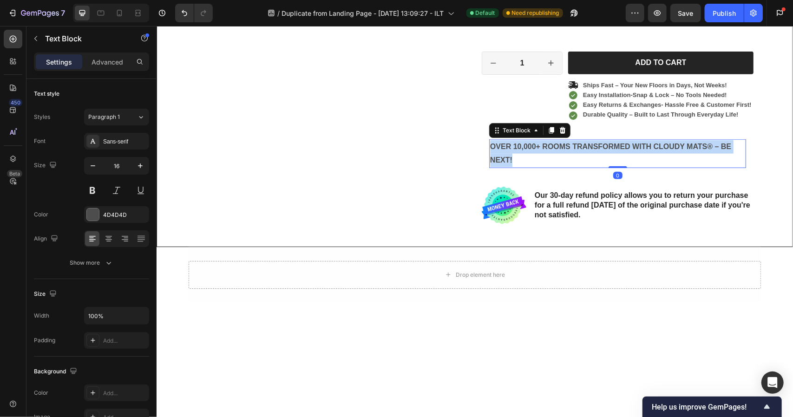
click at [508, 153] on p "OVER 10,000+ ROOMS TRANSFORMED WITH CLOUDY MATS® – BE NEXT!" at bounding box center [616, 153] width 255 height 27
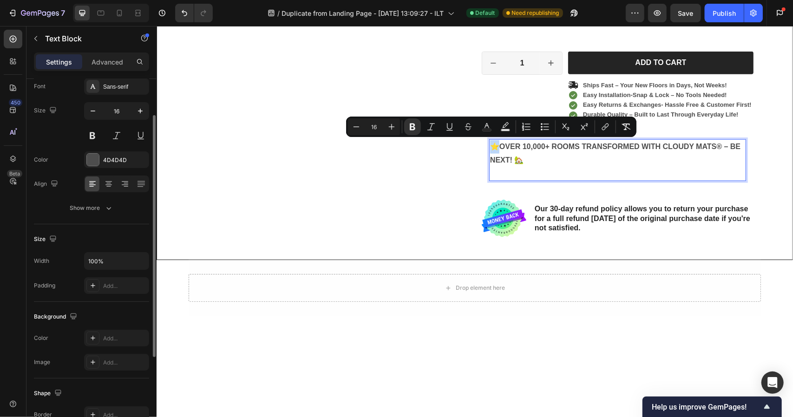
scroll to position [0, 0]
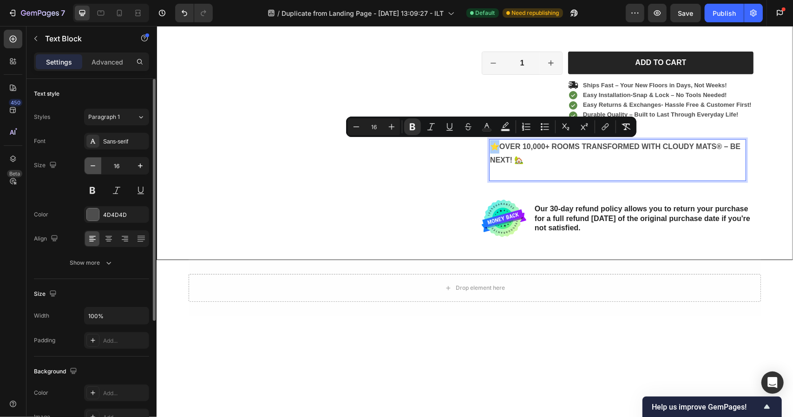
click at [97, 168] on icon "button" at bounding box center [92, 165] width 9 height 9
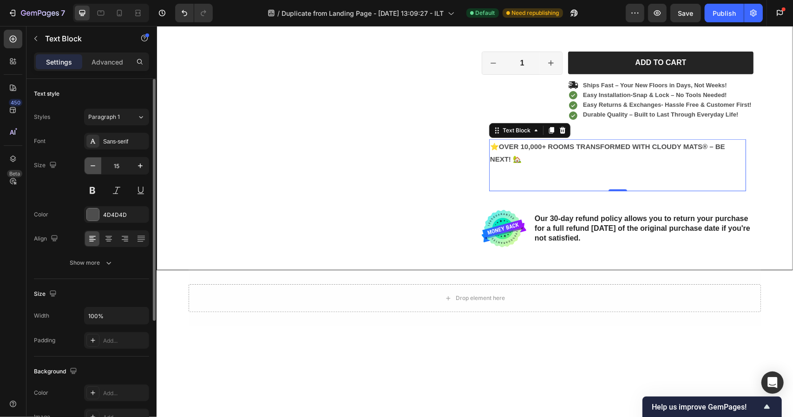
click at [97, 168] on icon "button" at bounding box center [92, 165] width 9 height 9
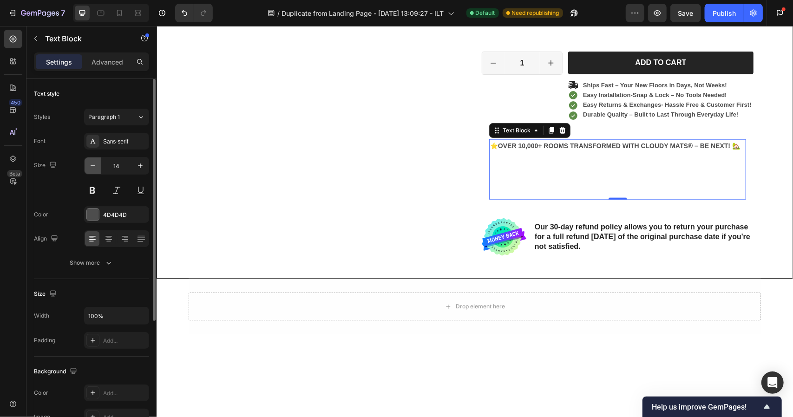
click at [97, 168] on icon "button" at bounding box center [92, 165] width 9 height 9
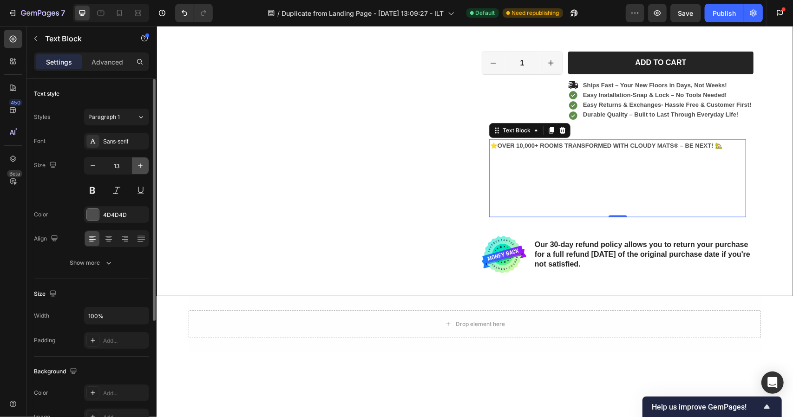
click at [140, 166] on icon "button" at bounding box center [140, 165] width 5 height 5
type input "14"
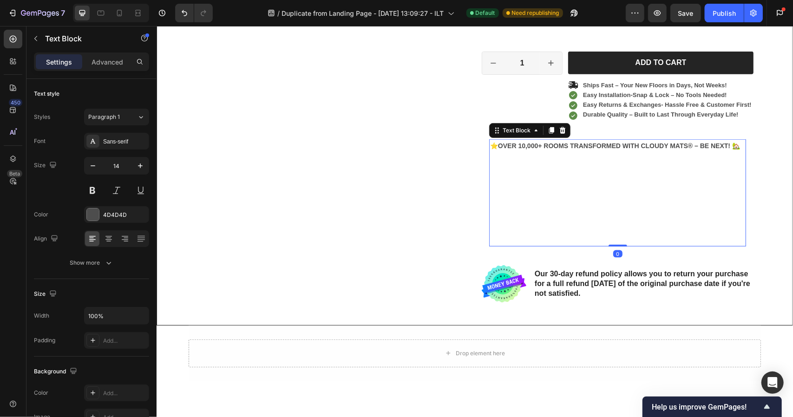
drag, startPoint x: 618, startPoint y: 244, endPoint x: 625, endPoint y: 148, distance: 96.9
click at [625, 148] on div "⭐OVER 10,000+ ROOMS TRANSFORMED WITH CLOUDY MATS® – BE NEXT! 🏡 Text Block 0" at bounding box center [616, 192] width 257 height 107
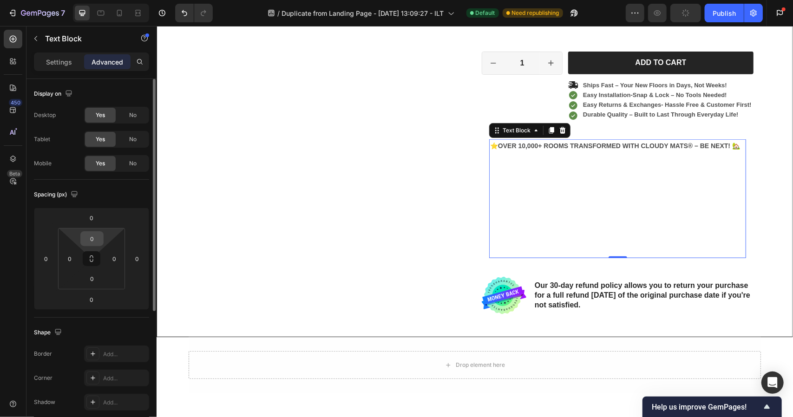
click at [90, 239] on input "0" at bounding box center [92, 239] width 19 height 14
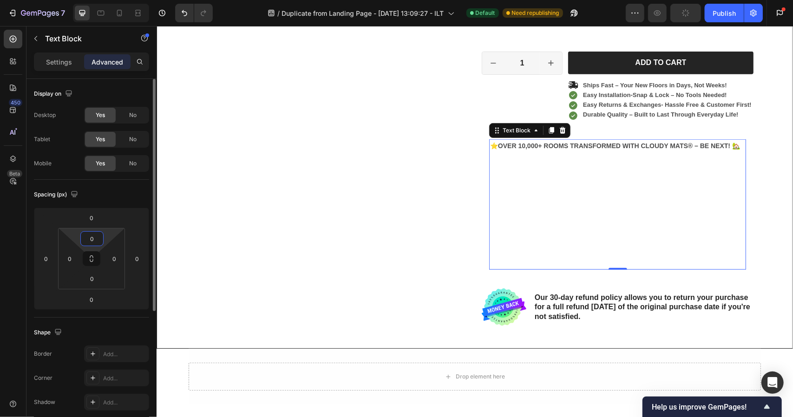
click at [90, 239] on input "0" at bounding box center [92, 239] width 19 height 14
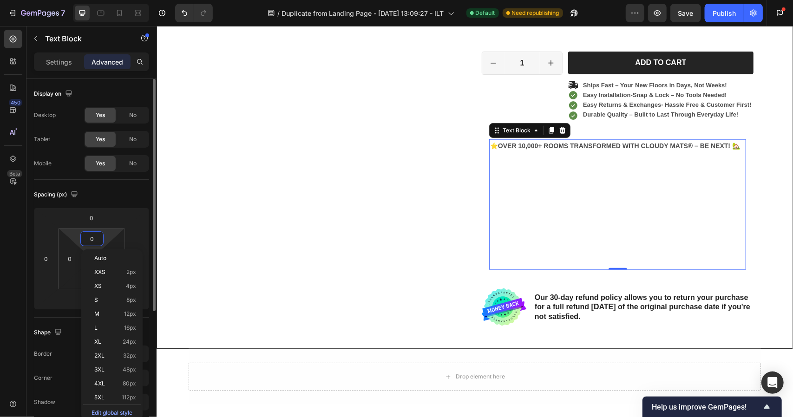
click at [90, 239] on input "0" at bounding box center [92, 239] width 19 height 14
click at [111, 275] on div "XXS 2px" at bounding box center [112, 272] width 58 height 14
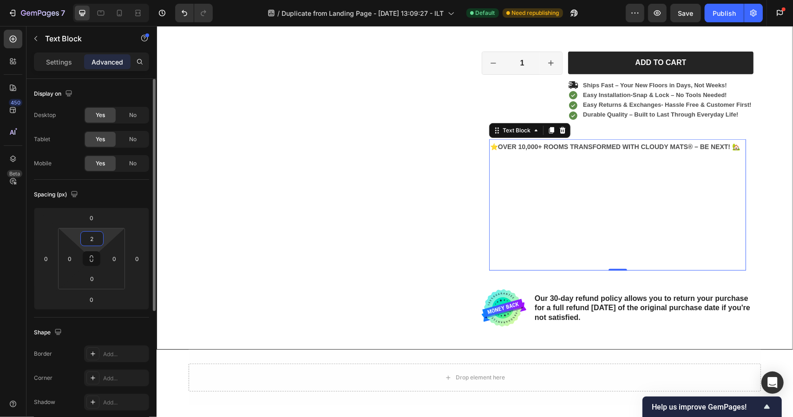
click at [95, 244] on input "2" at bounding box center [92, 239] width 19 height 14
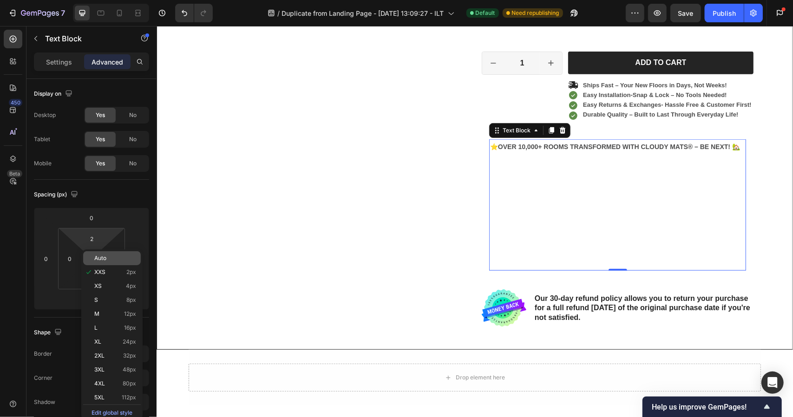
click at [109, 263] on div "Auto" at bounding box center [112, 258] width 58 height 14
type input "Auto"
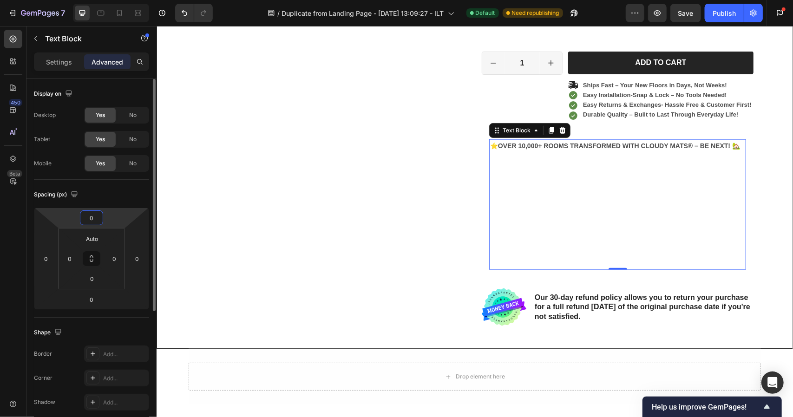
click at [94, 221] on input "0" at bounding box center [91, 218] width 19 height 14
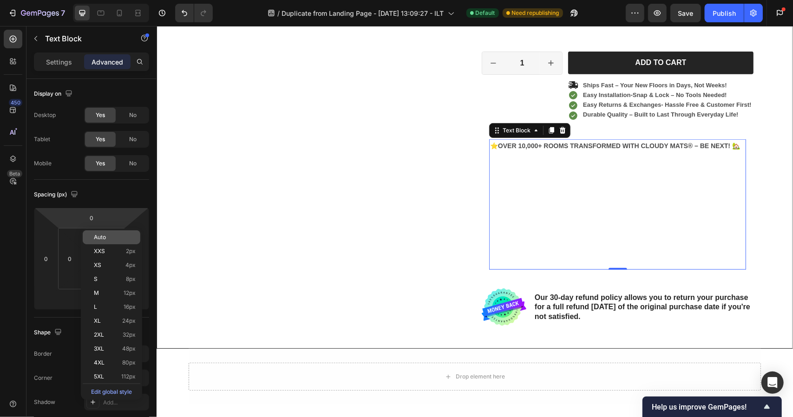
click at [100, 239] on span "Auto" at bounding box center [100, 237] width 12 height 7
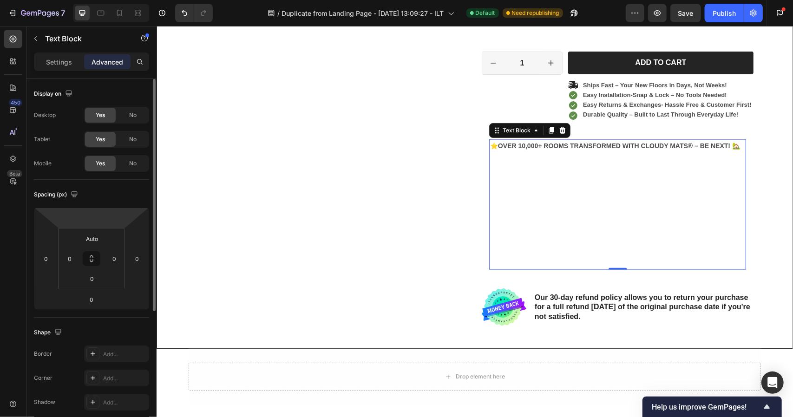
click at [96, 0] on html "7 Version history / Duplicate from Landing Page - Sep 20, 13:09:27 - ILT Defaul…" at bounding box center [396, 0] width 793 height 0
click at [134, 0] on html "7 Version history / Duplicate from Landing Page - Sep 20, 13:09:27 - ILT Defaul…" at bounding box center [396, 0] width 793 height 0
click at [85, 294] on input "0" at bounding box center [91, 300] width 19 height 14
click at [89, 265] on button at bounding box center [92, 258] width 18 height 15
click at [91, 273] on input "0" at bounding box center [92, 279] width 19 height 14
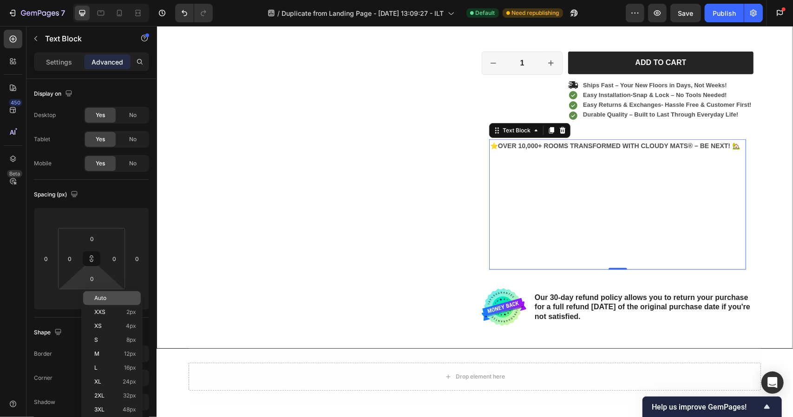
click at [99, 296] on span "Auto" at bounding box center [100, 298] width 12 height 7
type input "Auto"
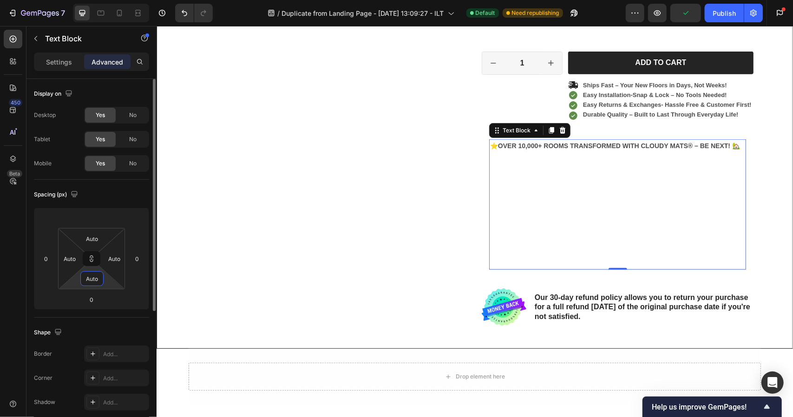
click at [97, 282] on input "Auto" at bounding box center [92, 279] width 19 height 14
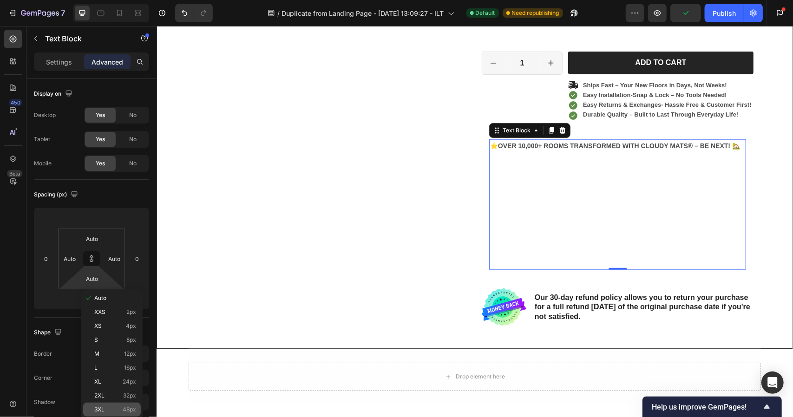
click at [100, 409] on span "3XL" at bounding box center [99, 409] width 10 height 7
type input "48"
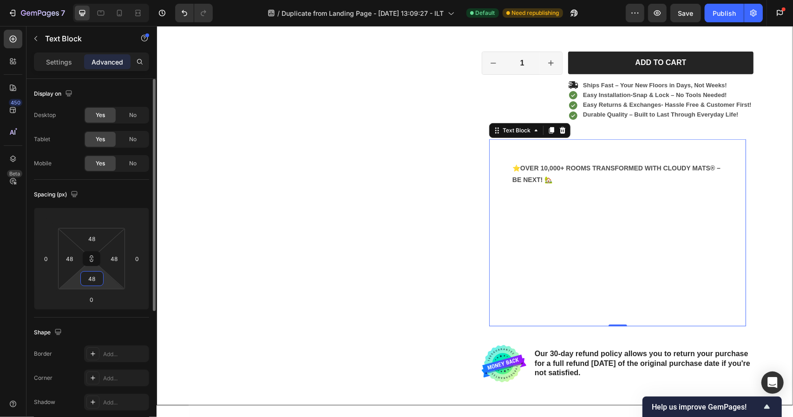
click at [86, 273] on input "48" at bounding box center [92, 279] width 19 height 14
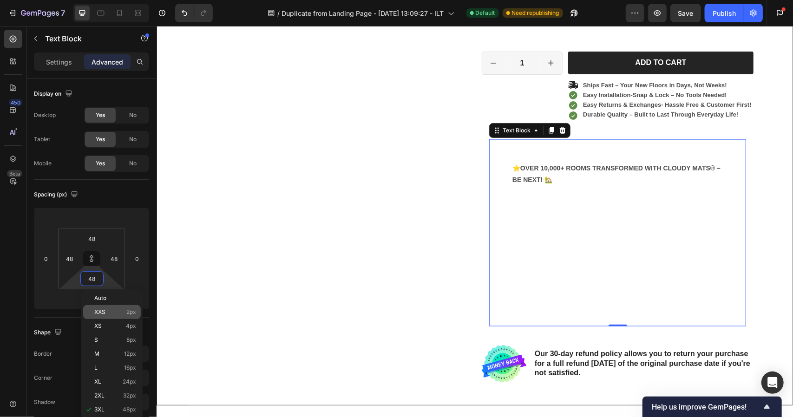
type input "3"
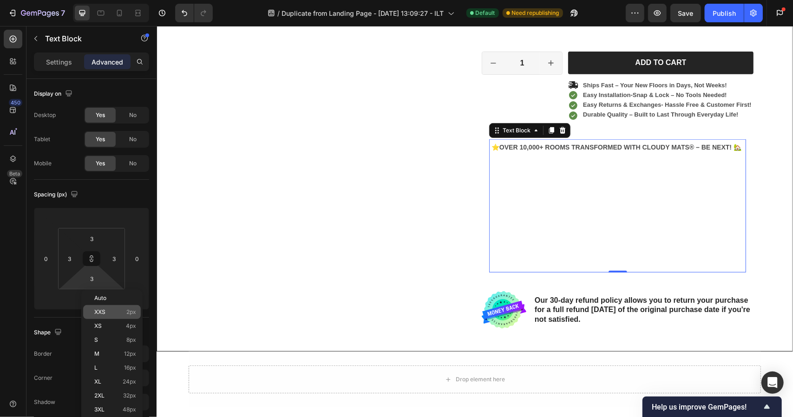
click at [105, 313] on p "XXS 2px" at bounding box center [115, 312] width 42 height 7
type input "2"
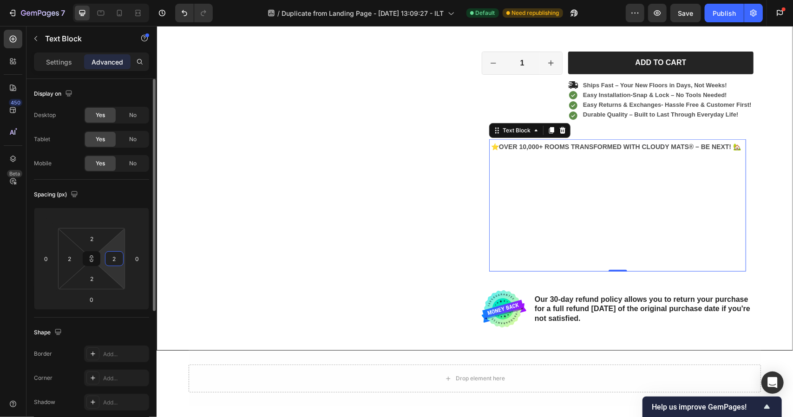
click at [118, 261] on input "2" at bounding box center [114, 259] width 14 height 14
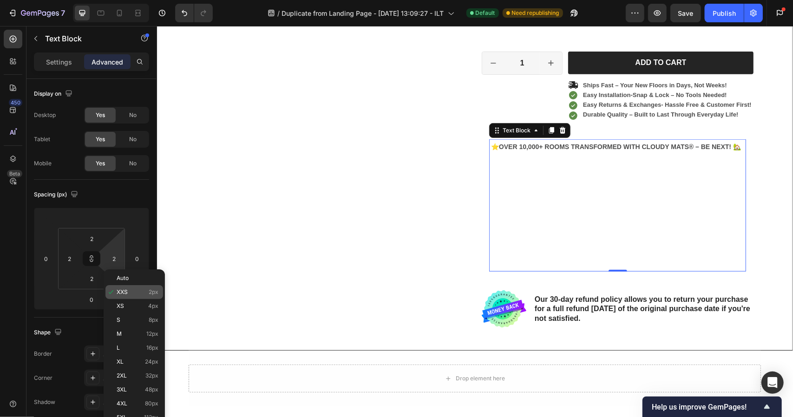
click at [119, 286] on div "XXS 2px" at bounding box center [134, 292] width 58 height 14
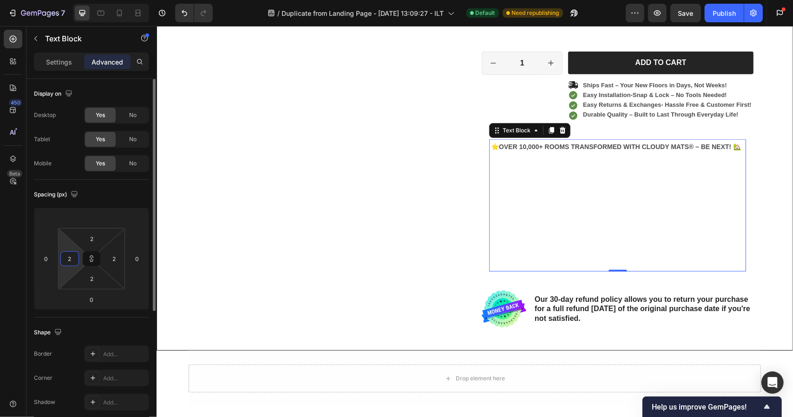
click at [70, 252] on input "2" at bounding box center [70, 259] width 14 height 14
click at [42, 253] on input "0" at bounding box center [46, 259] width 14 height 14
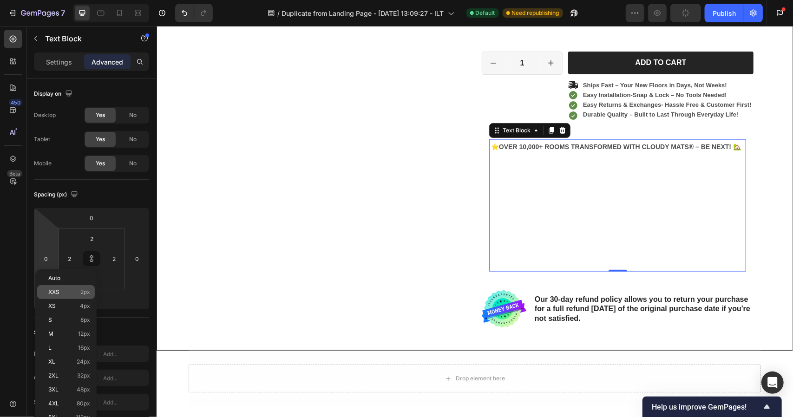
click at [63, 290] on p "XXS 2px" at bounding box center [69, 292] width 42 height 7
type input "2"
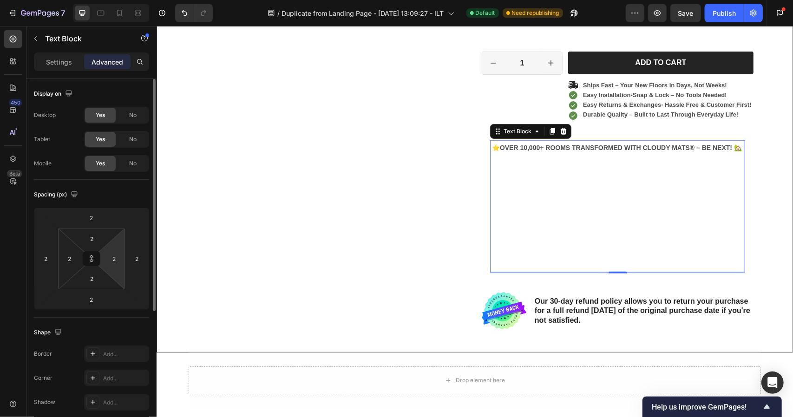
type input "0"
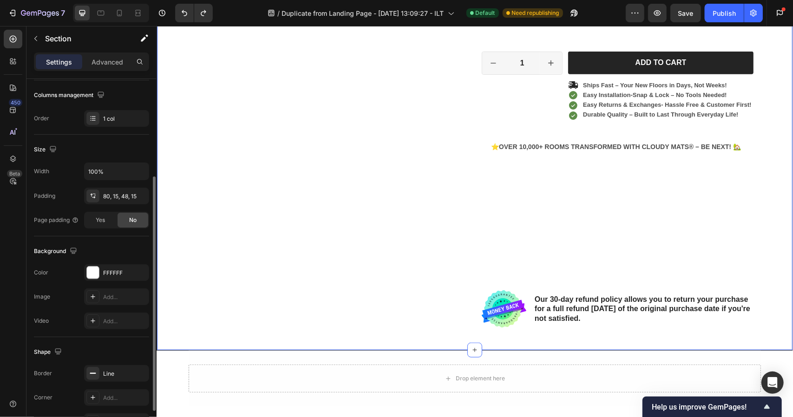
scroll to position [153, 0]
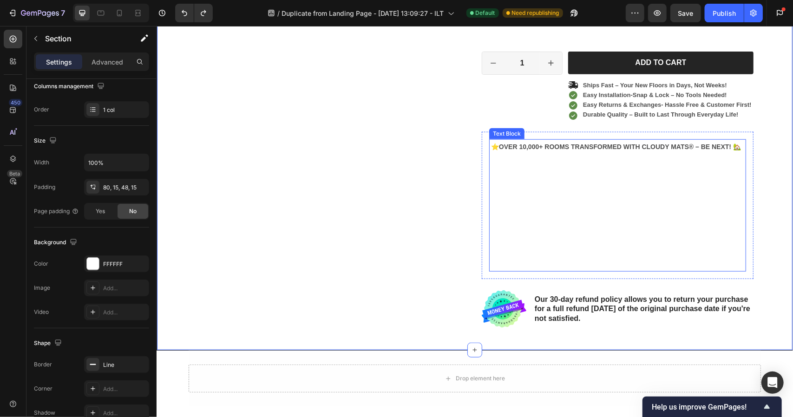
click at [520, 156] on p "⭐OVER 10,000+ ROOMS TRANSFORMED WITH CLOUDY MATS® – BE NEXT! 🏡" at bounding box center [616, 205] width 253 height 129
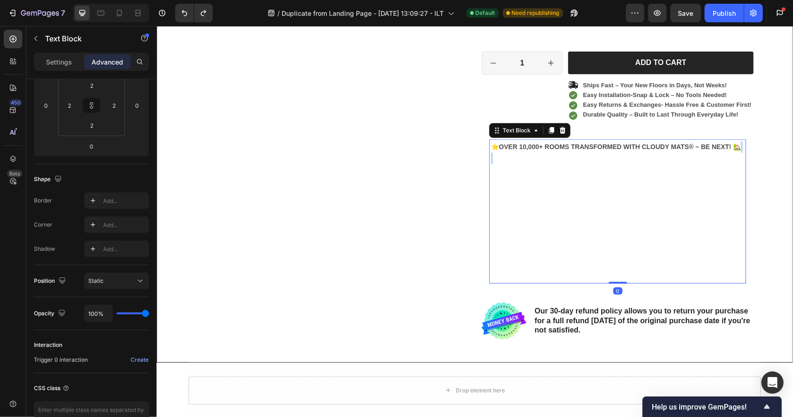
scroll to position [0, 0]
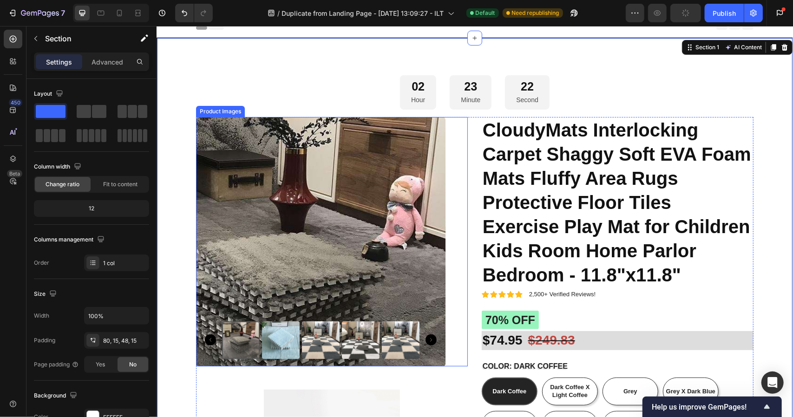
scroll to position [267, 0]
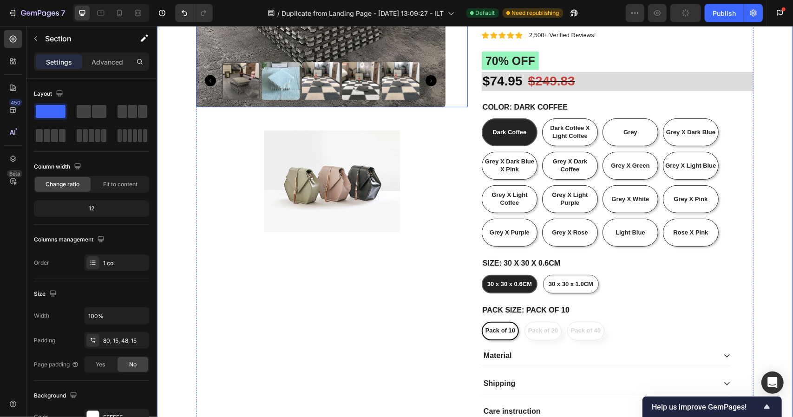
click at [377, 159] on img at bounding box center [331, 181] width 136 height 102
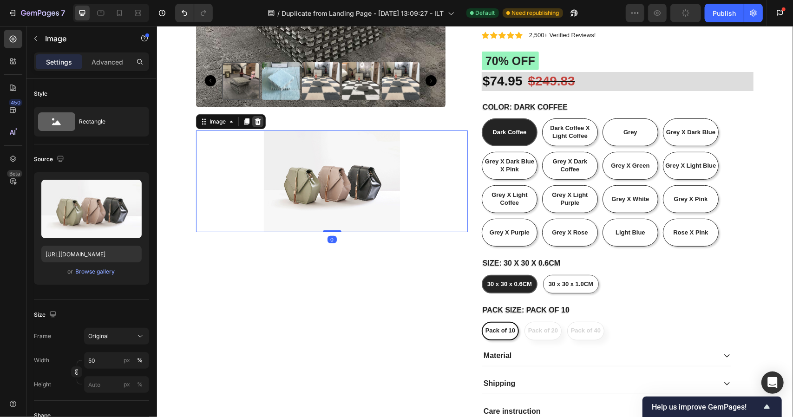
click at [256, 122] on icon at bounding box center [257, 120] width 7 height 7
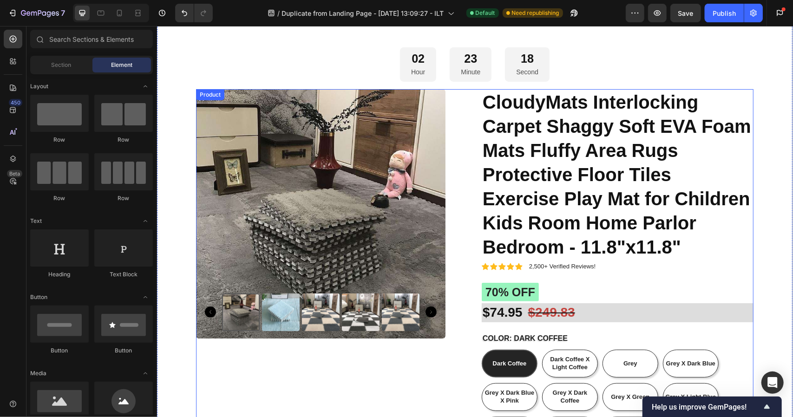
scroll to position [14, 0]
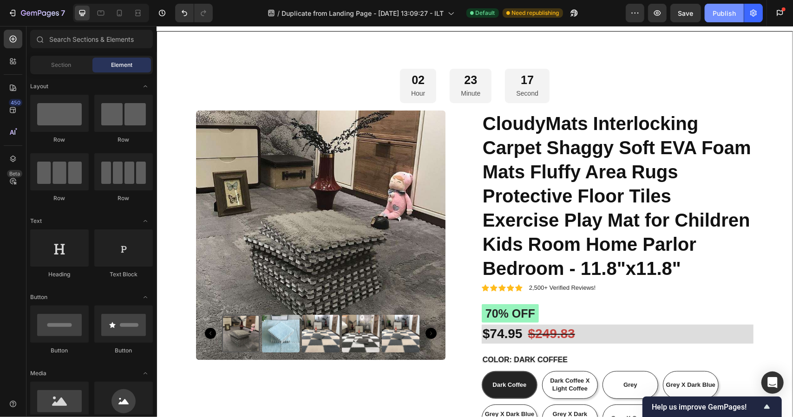
click at [725, 13] on div "Publish" at bounding box center [723, 13] width 23 height 10
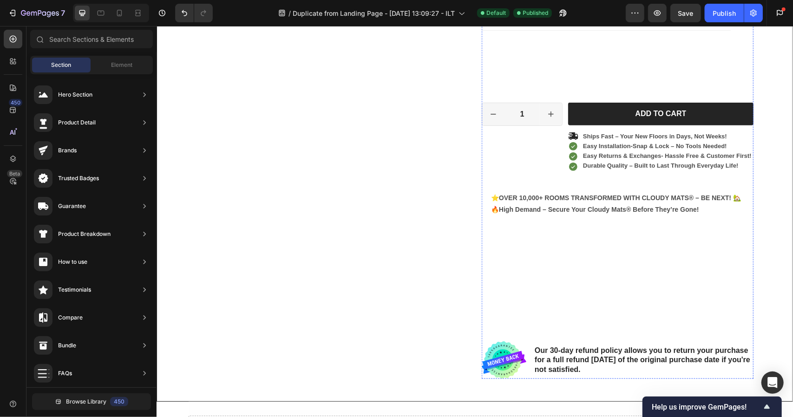
scroll to position [658, 0]
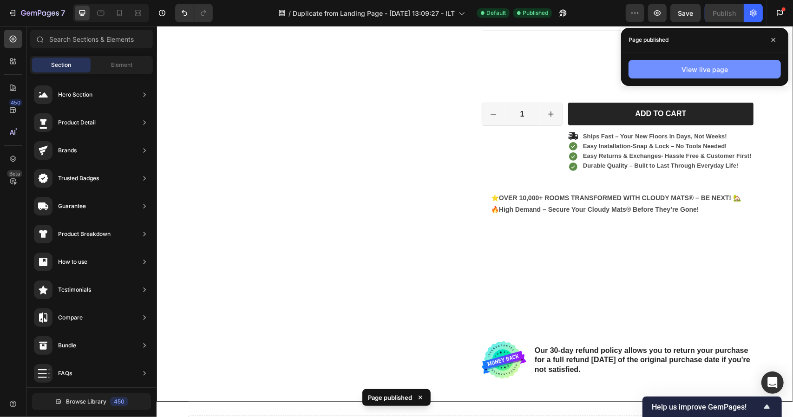
click at [658, 74] on button "View live page" at bounding box center [704, 69] width 152 height 19
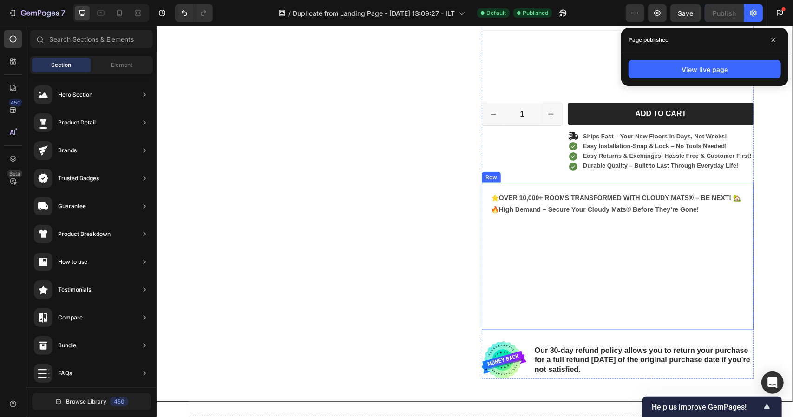
click at [548, 191] on div "⭐OVER 10,000+ ROOMS TRANSFORMED WITH CLOUDY MATS® – BE NEXT! 🏡 🔥 High Demand – …" at bounding box center [616, 256] width 255 height 130
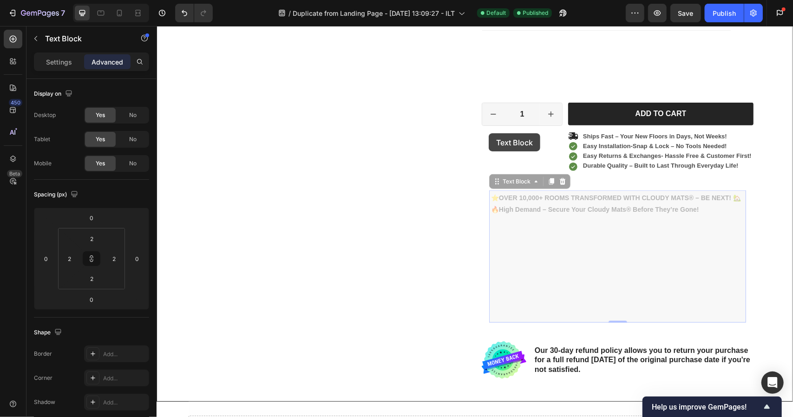
drag, startPoint x: 489, startPoint y: 179, endPoint x: 488, endPoint y: 132, distance: 46.9
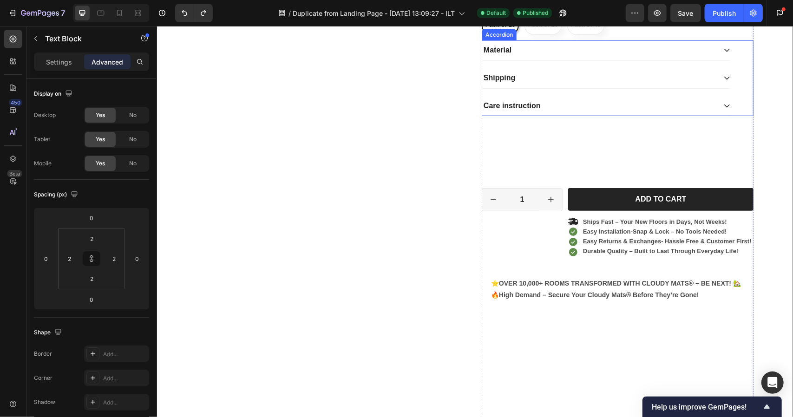
scroll to position [606, 0]
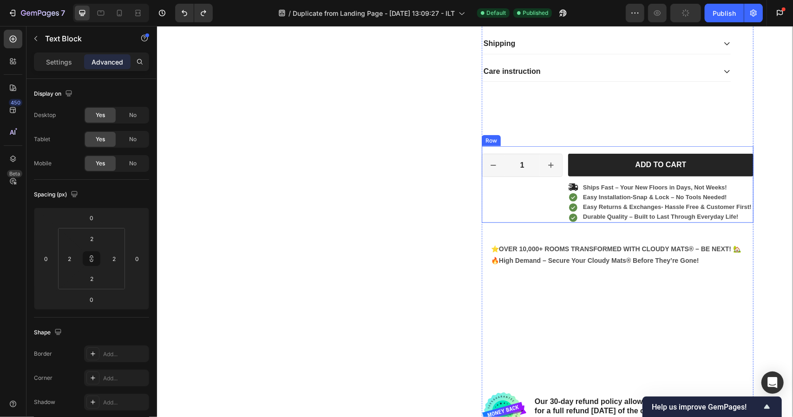
click at [489, 196] on div "1 Product Quantity Row" at bounding box center [521, 187] width 81 height 69
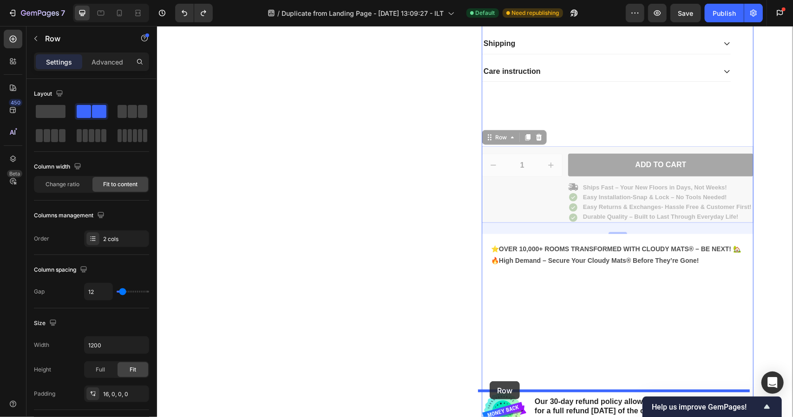
drag, startPoint x: 482, startPoint y: 136, endPoint x: 489, endPoint y: 381, distance: 245.3
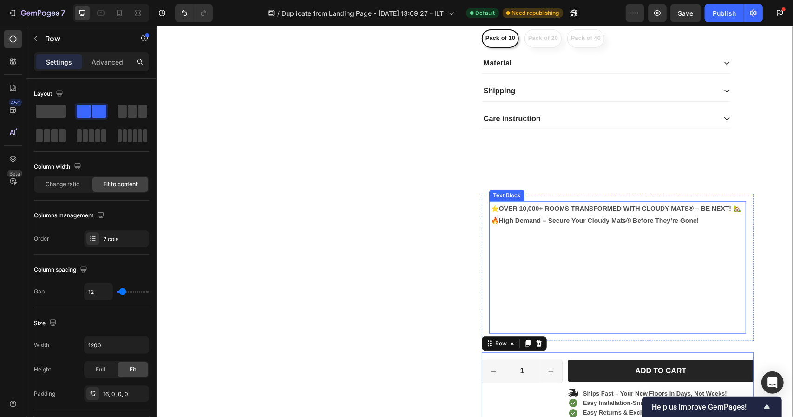
scroll to position [559, 0]
click at [534, 158] on div "Icon Icon Icon Icon Icon Icon List 2,500+ Verified Reviews! Text Block Row Clou…" at bounding box center [617, 21] width 272 height 912
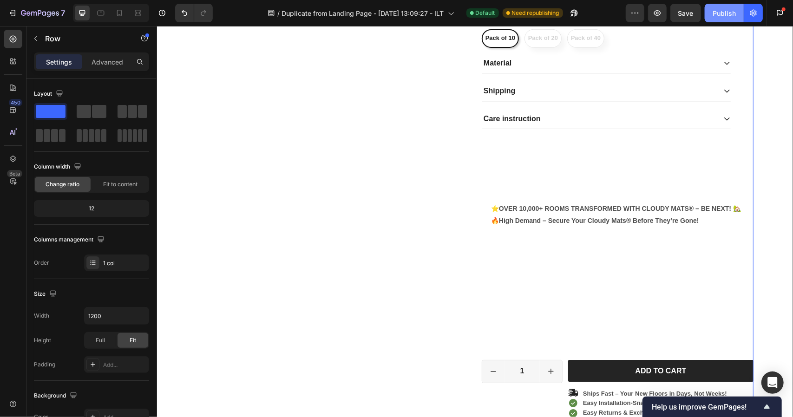
click at [719, 18] on div "Publish" at bounding box center [723, 13] width 23 height 10
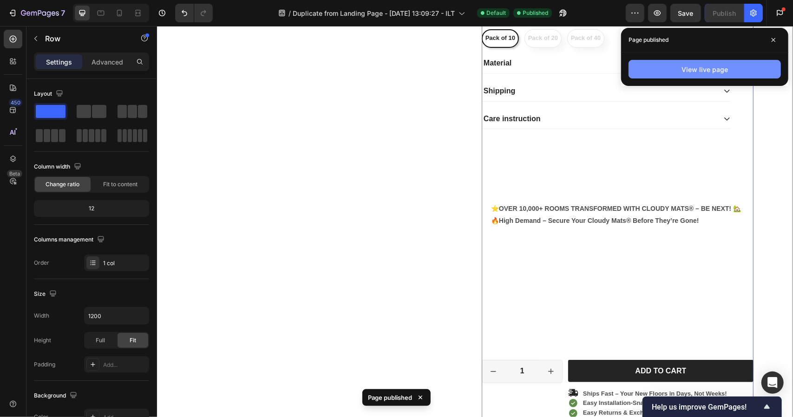
click at [658, 67] on button "View live page" at bounding box center [704, 69] width 152 height 19
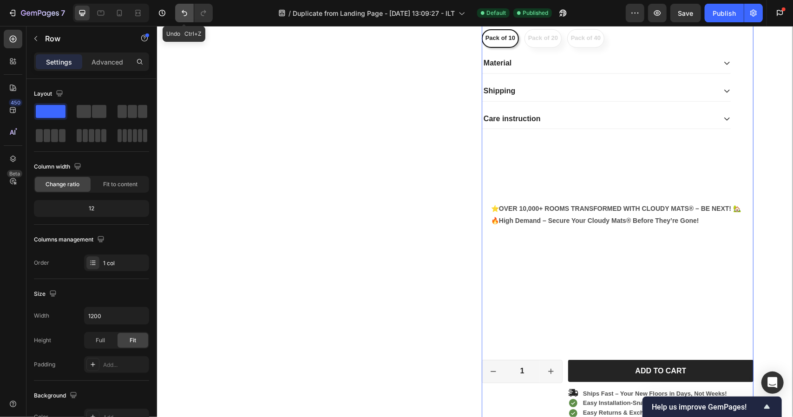
click at [182, 15] on icon "Undo/Redo" at bounding box center [184, 12] width 9 height 9
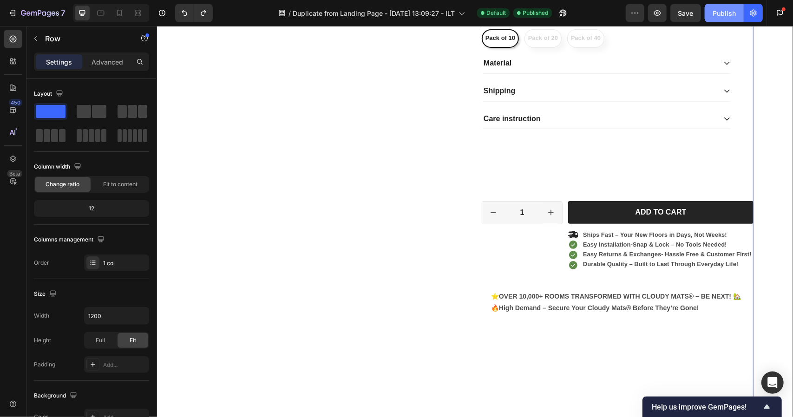
click at [708, 10] on button "Publish" at bounding box center [723, 13] width 39 height 19
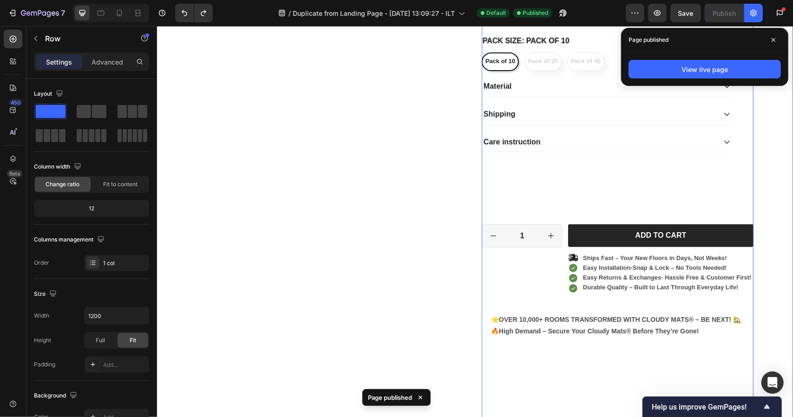
scroll to position [536, 0]
click at [575, 260] on div "Icon Icon Icon Icon Ships Fast – Your New Floors in Days, Not Weeks! Text Block…" at bounding box center [659, 272] width 185 height 41
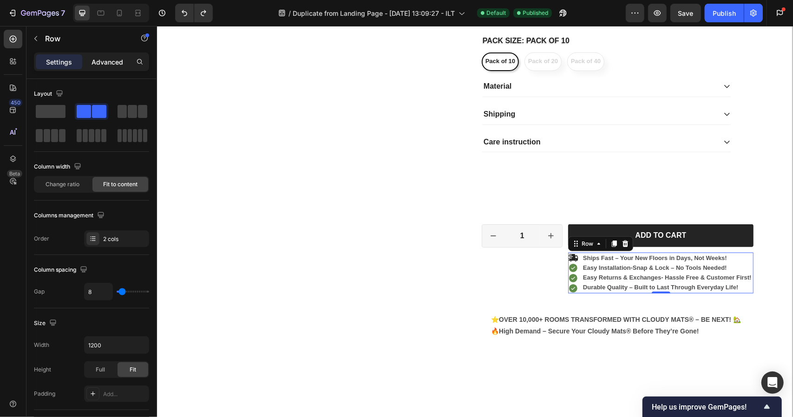
click at [107, 63] on p "Advanced" at bounding box center [107, 62] width 32 height 10
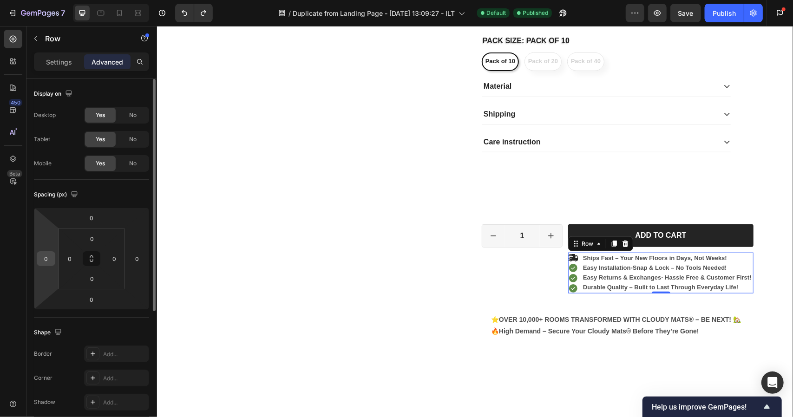
click at [41, 258] on input "0" at bounding box center [46, 259] width 14 height 14
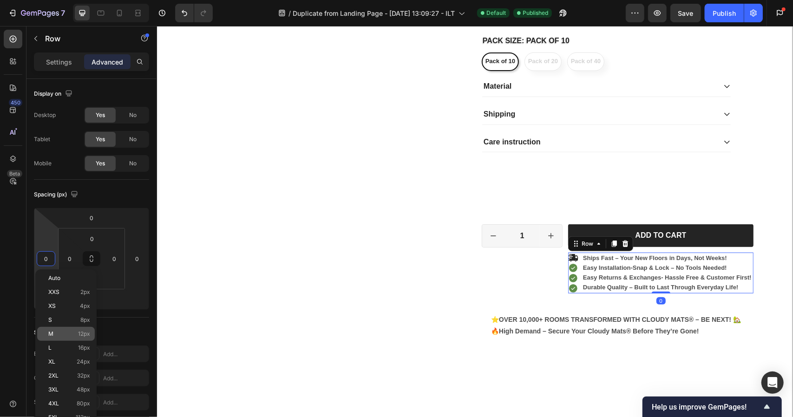
click at [57, 332] on p "M 12px" at bounding box center [69, 334] width 42 height 7
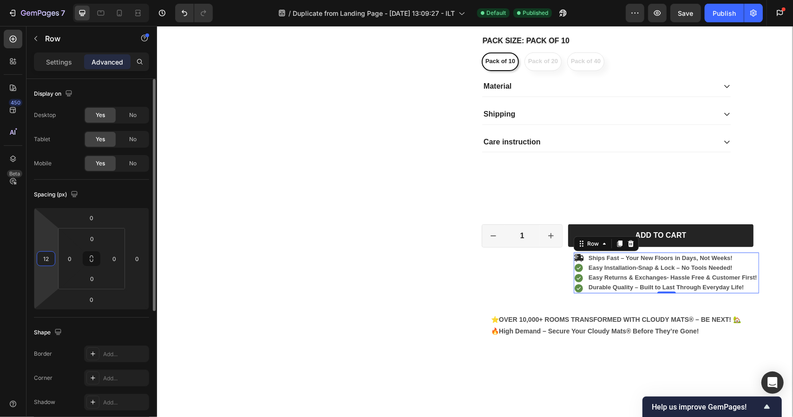
click at [48, 256] on input "12" at bounding box center [46, 259] width 14 height 14
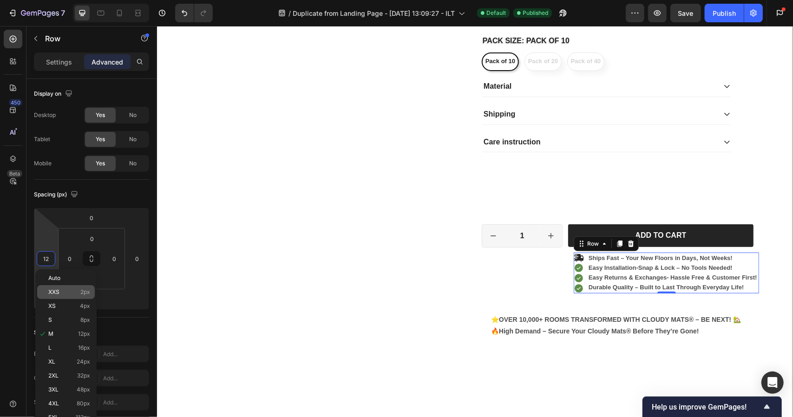
click at [71, 290] on p "XXS 2px" at bounding box center [69, 292] width 42 height 7
type input "2"
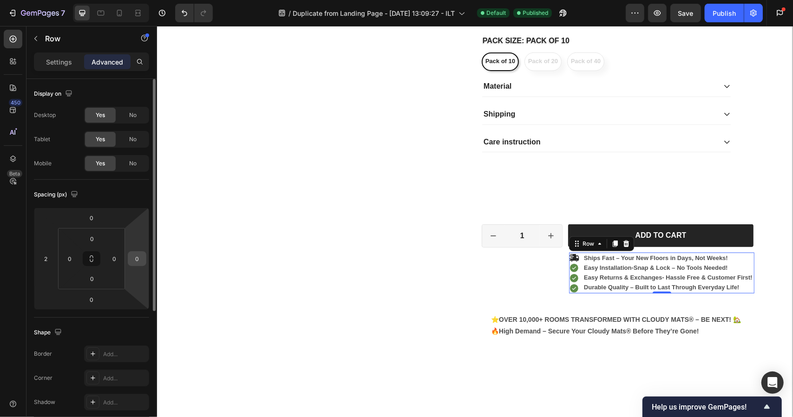
click at [131, 254] on input "0" at bounding box center [137, 259] width 14 height 14
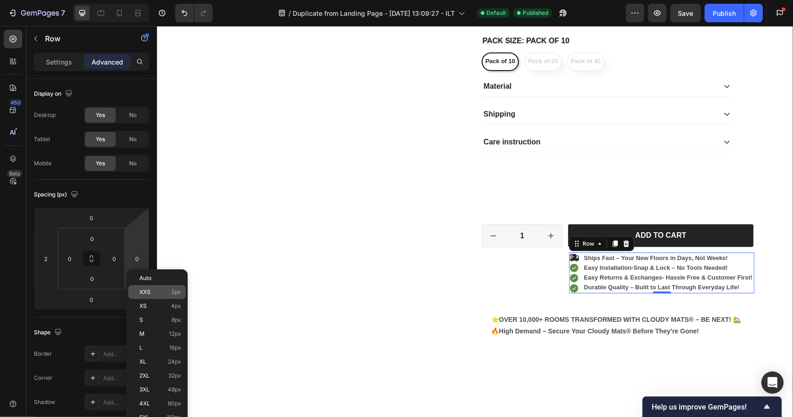
click at [153, 288] on div "XXS 2px" at bounding box center [157, 292] width 58 height 14
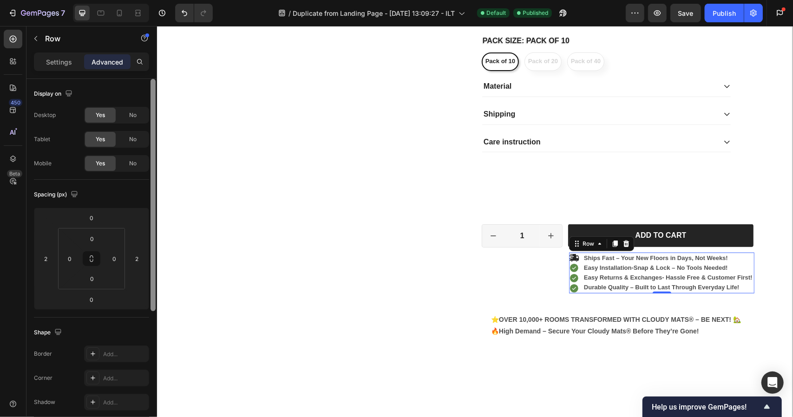
type input "0"
click at [567, 252] on icon at bounding box center [572, 257] width 10 height 10
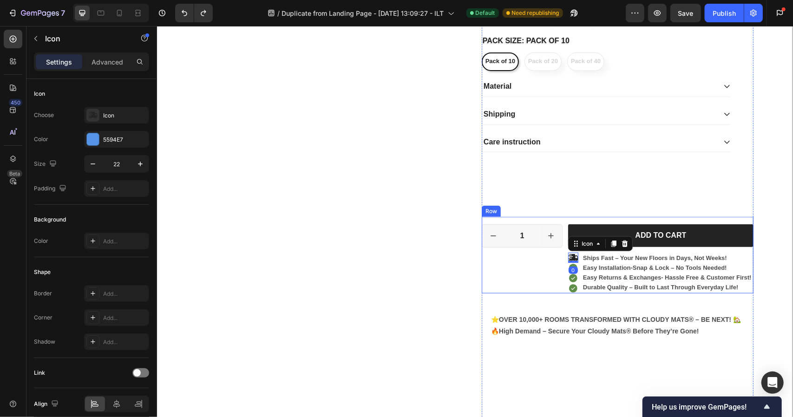
click at [548, 259] on div "1 Product Quantity Row" at bounding box center [521, 258] width 81 height 69
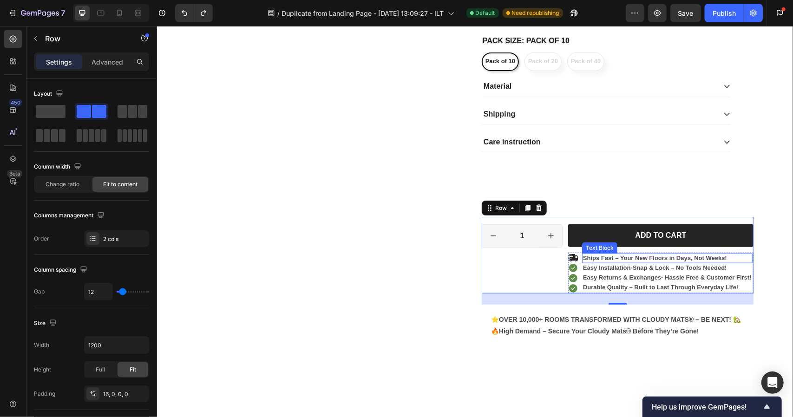
click at [741, 255] on p "Ships Fast – Your New Floors in Days, Not Weeks!" at bounding box center [666, 258] width 169 height 8
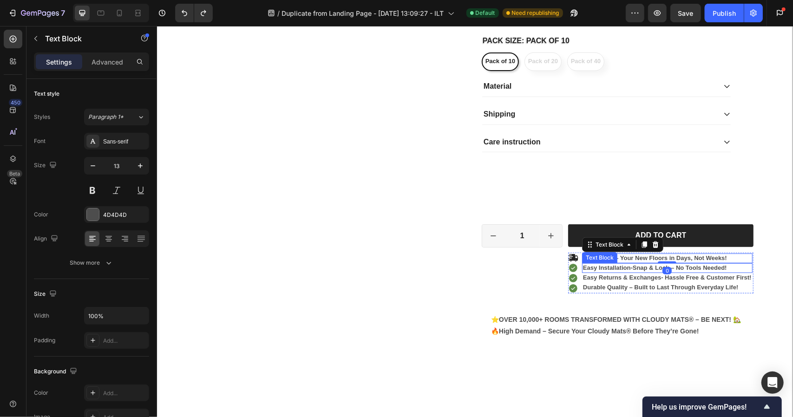
click at [745, 269] on p "Easy Installation - Snap & Lock – No Tools Needed!" at bounding box center [666, 268] width 169 height 8
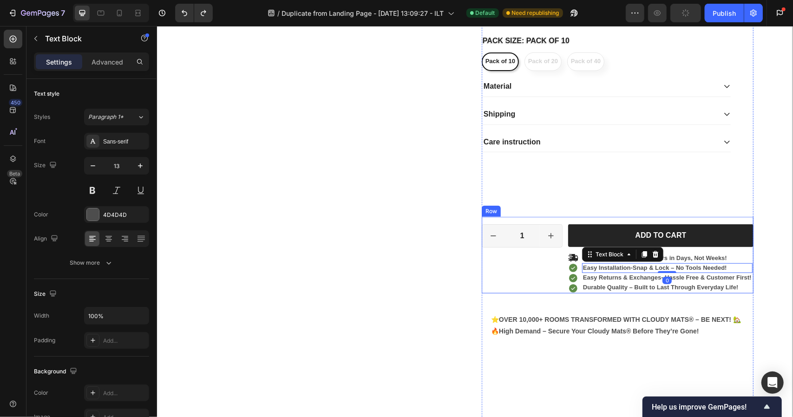
click at [562, 267] on div "1 Product Quantity Row Add to cart Add to Cart Icon Icon Icon Icon Ships Fast –…" at bounding box center [617, 254] width 272 height 77
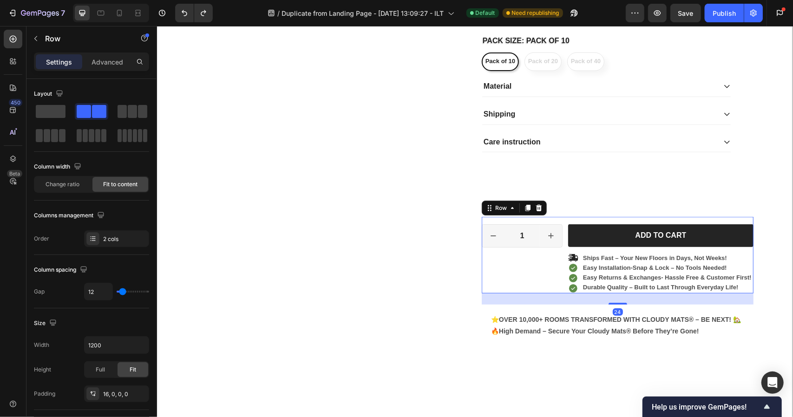
click at [587, 248] on div "Add to cart Add to Cart" at bounding box center [659, 238] width 185 height 28
click at [568, 287] on icon at bounding box center [572, 288] width 10 height 10
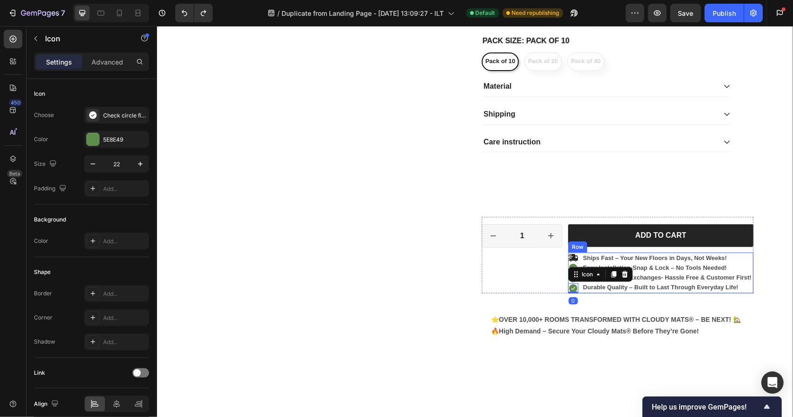
click at [582, 290] on div "Ships Fast – Your New Floors in Days, Not Weeks! Text Block Easy Installation -…" at bounding box center [666, 272] width 170 height 41
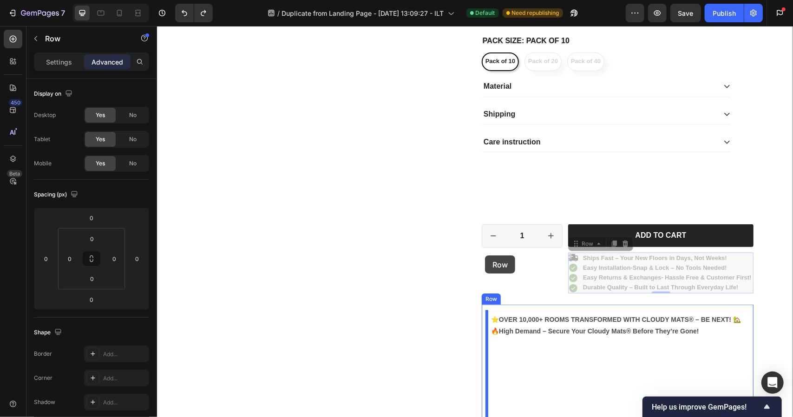
drag, startPoint x: 572, startPoint y: 246, endPoint x: 485, endPoint y: 254, distance: 87.7
click at [484, 255] on div "Icon Icon Icon Icon Icon Icon List 2,500+ Verified Reviews! Text Block Row Clou…" at bounding box center [617, 44] width 272 height 912
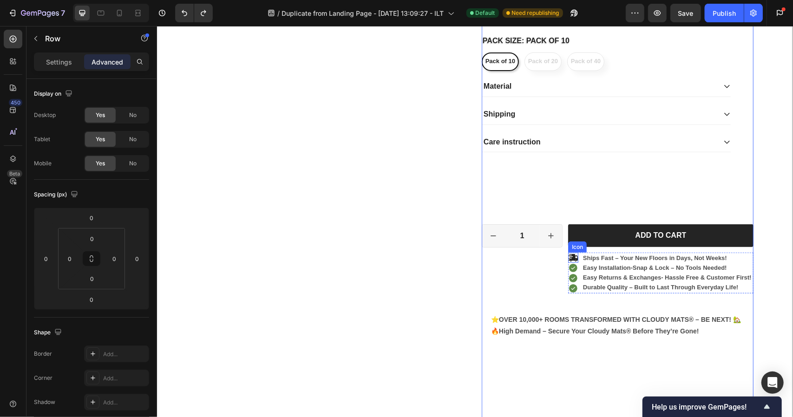
click at [567, 252] on icon at bounding box center [572, 257] width 10 height 10
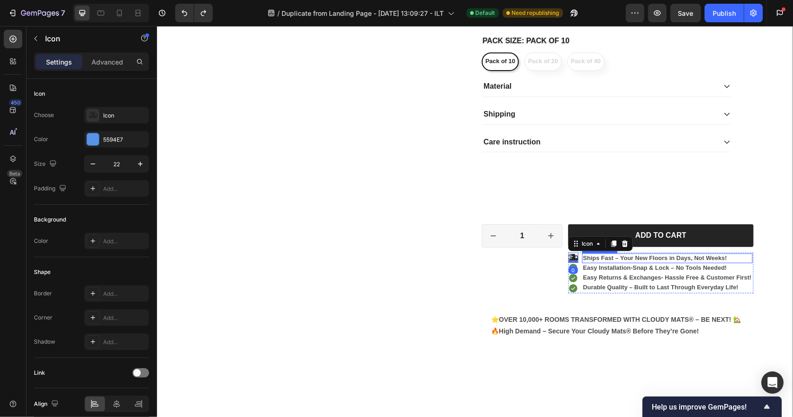
click at [622, 257] on p "Ships Fast – Your New Floors in Days, Not Weeks!" at bounding box center [666, 258] width 169 height 8
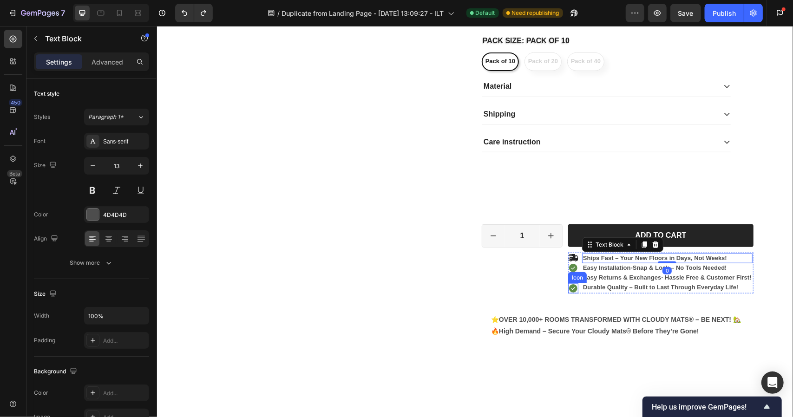
click at [571, 289] on icon at bounding box center [572, 288] width 8 height 8
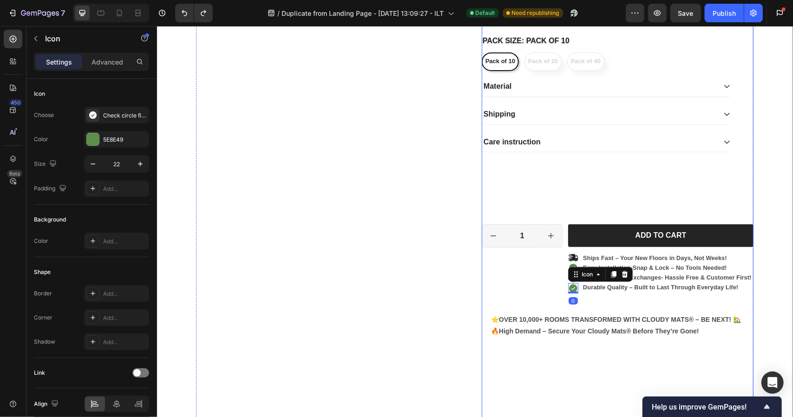
click at [581, 293] on div "Icon Icon Icon Icon Icon Icon List 2,500+ Verified Reviews! Text Block Row Clou…" at bounding box center [617, 44] width 272 height 912
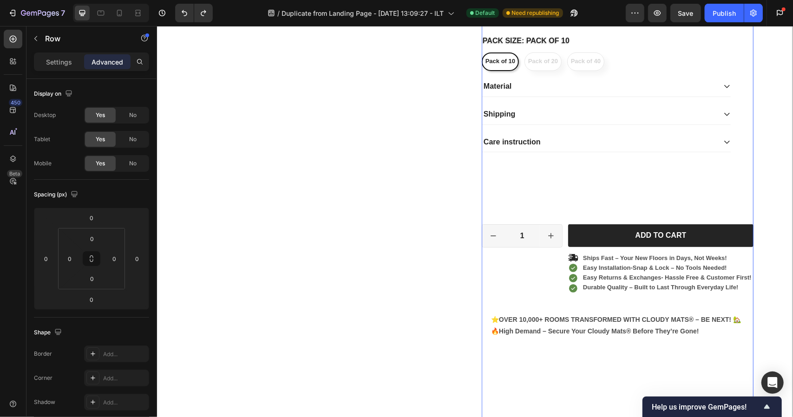
click at [581, 293] on div "Icon Icon Icon Icon Icon Icon List 2,500+ Verified Reviews! Text Block Row Clou…" at bounding box center [617, 44] width 272 height 912
click at [737, 13] on button "Publish" at bounding box center [723, 13] width 39 height 19
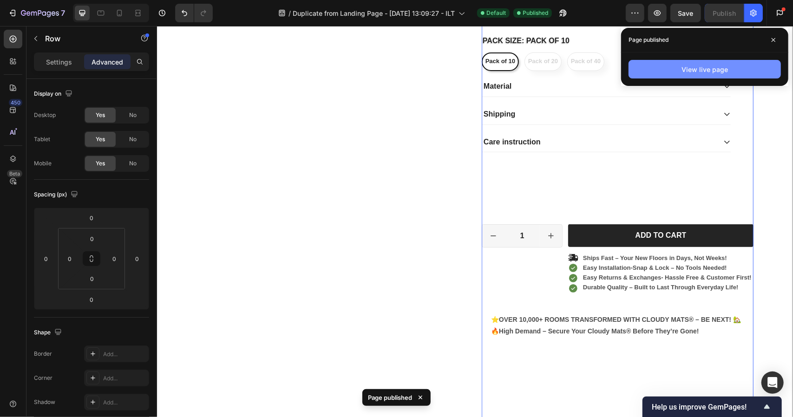
click at [706, 76] on button "View live page" at bounding box center [704, 69] width 152 height 19
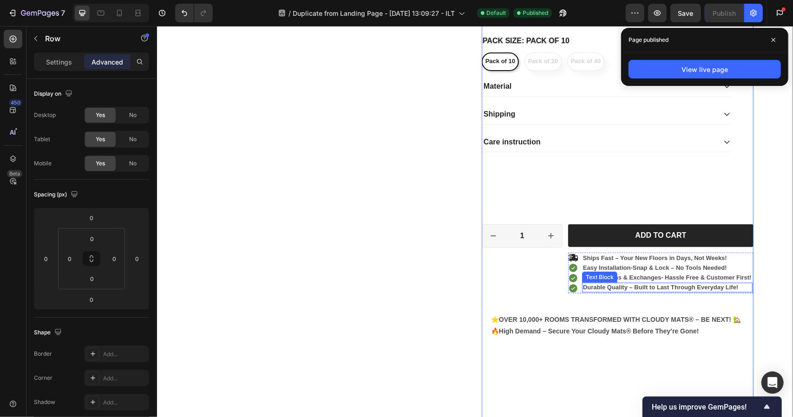
click at [623, 288] on strong "Durable Quality – Built to Last Through Everyday Life!" at bounding box center [659, 286] width 155 height 7
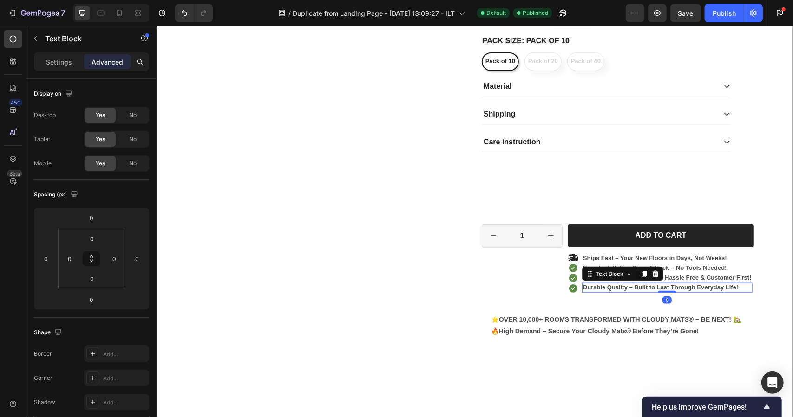
click at [623, 288] on strong "Durable Quality – Built to Last Through Everyday Life!" at bounding box center [659, 286] width 155 height 7
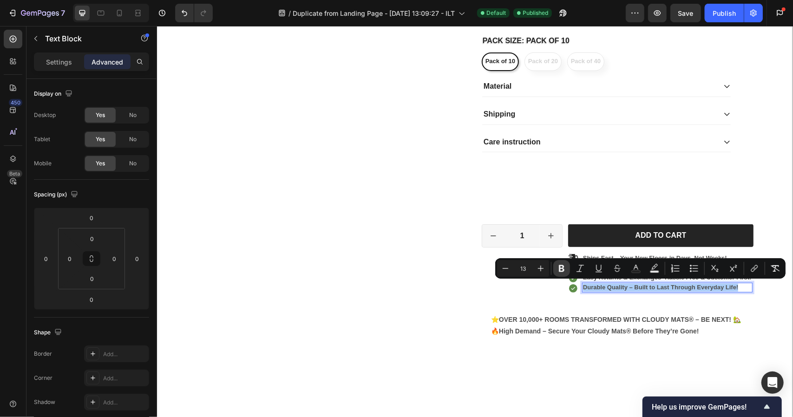
click at [562, 265] on icon "Editor contextual toolbar" at bounding box center [562, 268] width 6 height 7
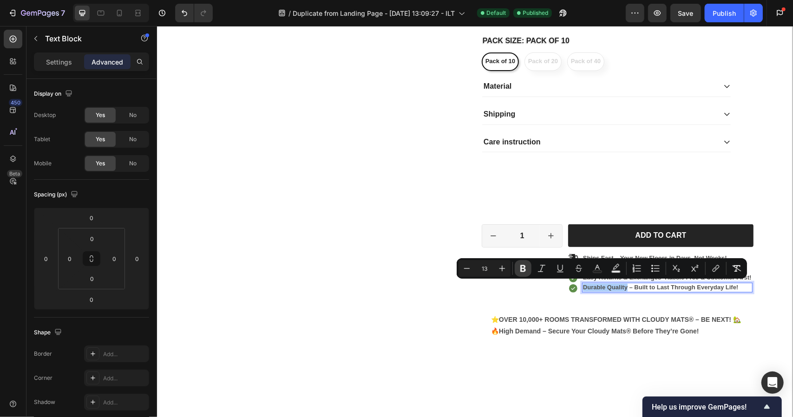
click at [527, 266] on icon "Editor contextual toolbar" at bounding box center [522, 268] width 9 height 9
click at [520, 269] on icon "Editor contextual toolbar" at bounding box center [522, 268] width 9 height 9
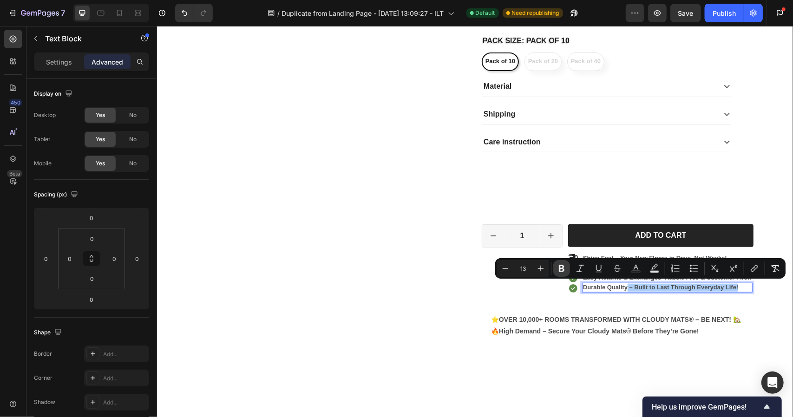
click at [562, 270] on icon "Editor contextual toolbar" at bounding box center [561, 268] width 9 height 9
click at [664, 296] on div "Icon Icon Icon Icon Icon Icon List 2,500+ Verified Reviews! Text Block Row Clou…" at bounding box center [617, 44] width 272 height 912
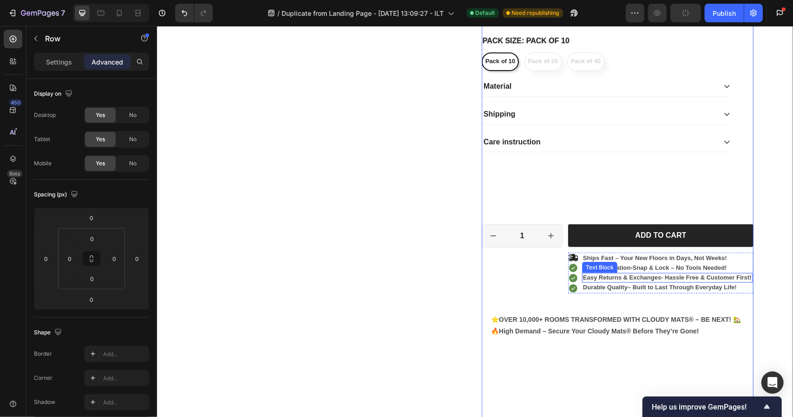
click at [650, 275] on p "Easy Returns & Exchanges- Hassle Free & Customer First!" at bounding box center [666, 277] width 169 height 8
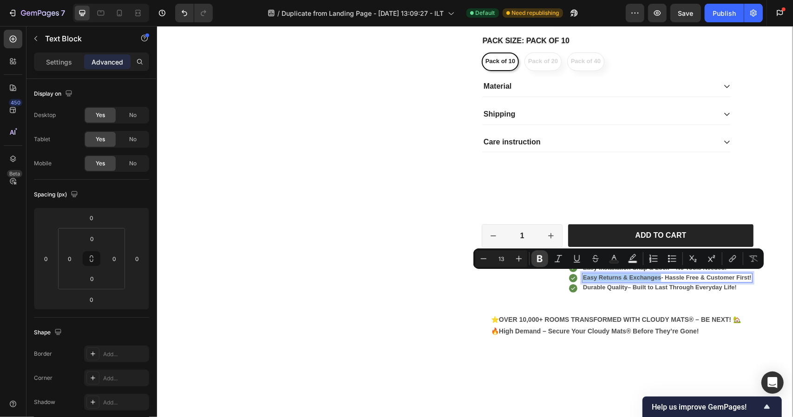
click at [542, 258] on icon "Editor contextual toolbar" at bounding box center [539, 258] width 9 height 9
click at [540, 284] on div "1 Product Quantity Row" at bounding box center [521, 258] width 81 height 69
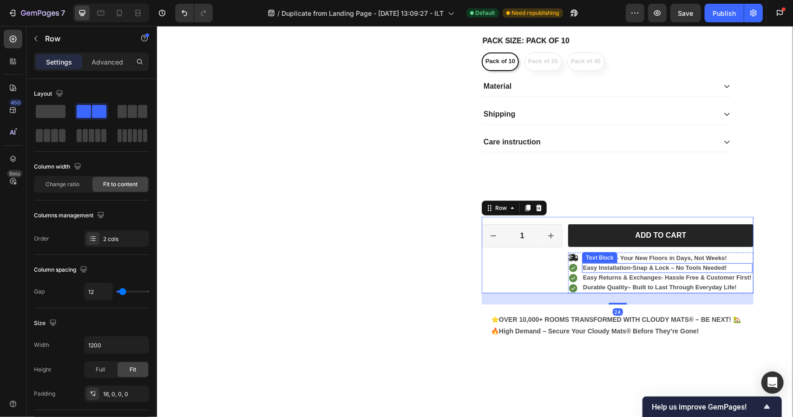
click at [624, 266] on p "Easy Installation - Snap & Lock – No Tools Needed!" at bounding box center [666, 268] width 169 height 8
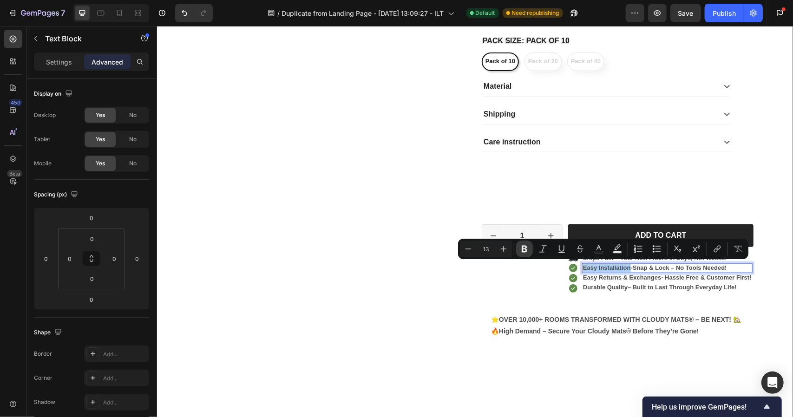
click at [523, 251] on icon "Editor contextual toolbar" at bounding box center [524, 249] width 6 height 7
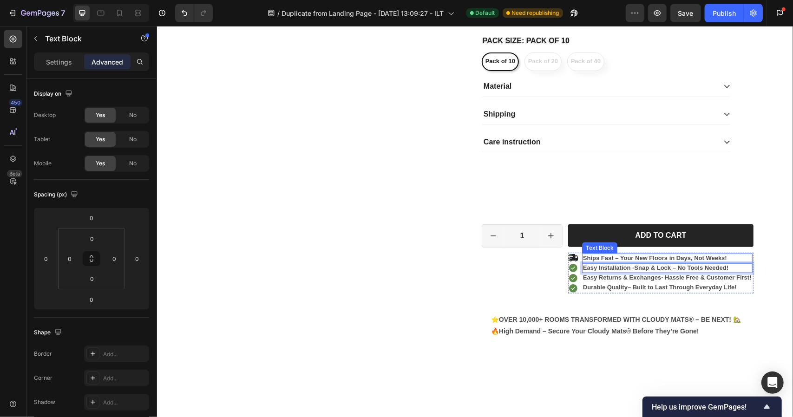
click at [636, 254] on p "Ships Fast – Your New Floors in Days, Not Weeks!" at bounding box center [666, 258] width 169 height 8
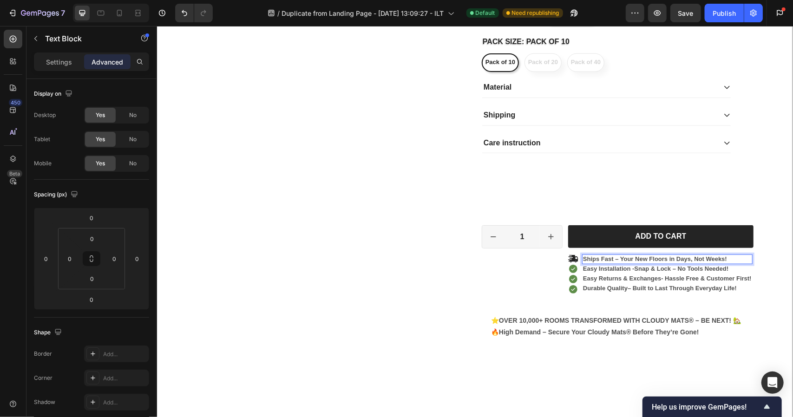
click at [609, 257] on p "Ships Fast – Your New Floors in Days, Not Weeks!" at bounding box center [666, 259] width 169 height 8
click at [590, 257] on p "Ships Fast – Your New Floors in Days, Not Weeks!" at bounding box center [666, 259] width 169 height 8
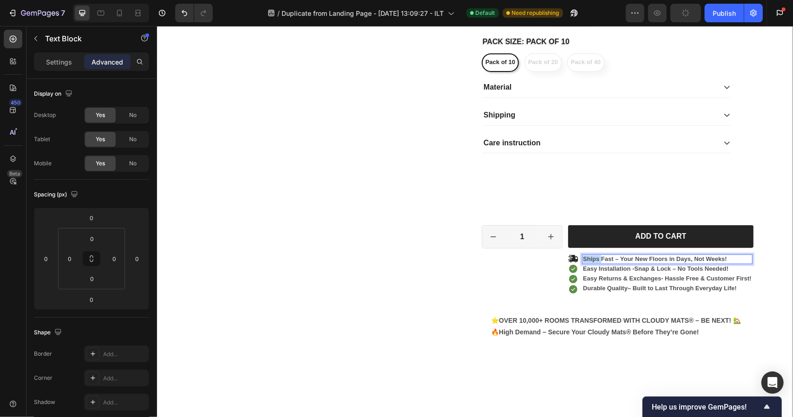
click at [590, 257] on p "Ships Fast – Your New Floors in Days, Not Weeks!" at bounding box center [666, 259] width 169 height 8
click at [606, 256] on p "Ships Fast – Your New Floors in Days, Not Weeks!" at bounding box center [666, 259] width 169 height 8
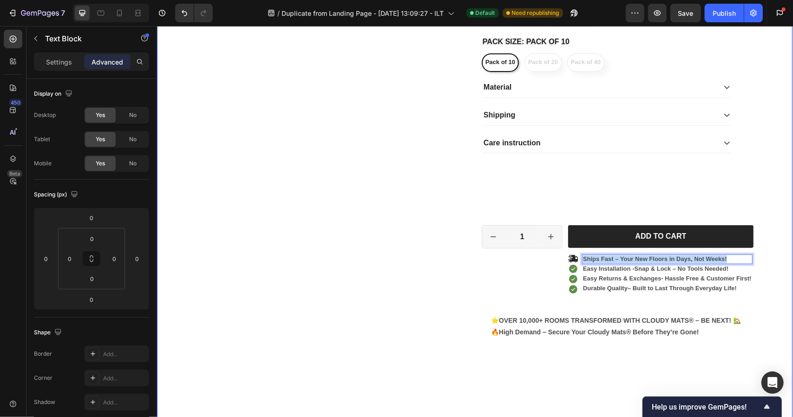
click at [774, 248] on div "02 Hour 18 Minute 33 Second Countdown Timer Product Images Icon Icon Icon Icon …" at bounding box center [473, 24] width 621 height 954
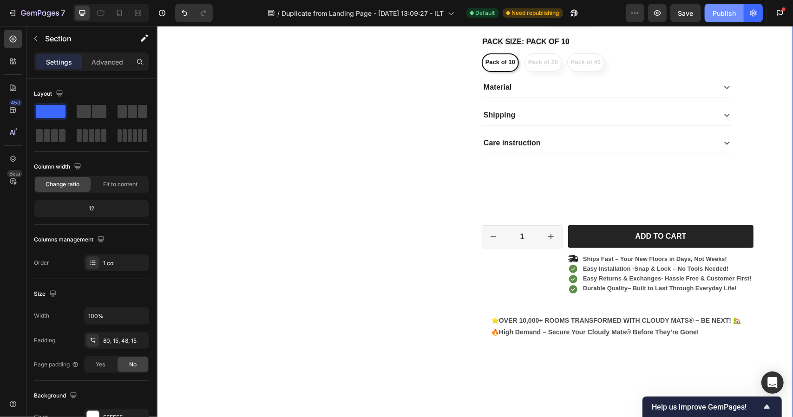
click at [721, 18] on button "Publish" at bounding box center [723, 13] width 39 height 19
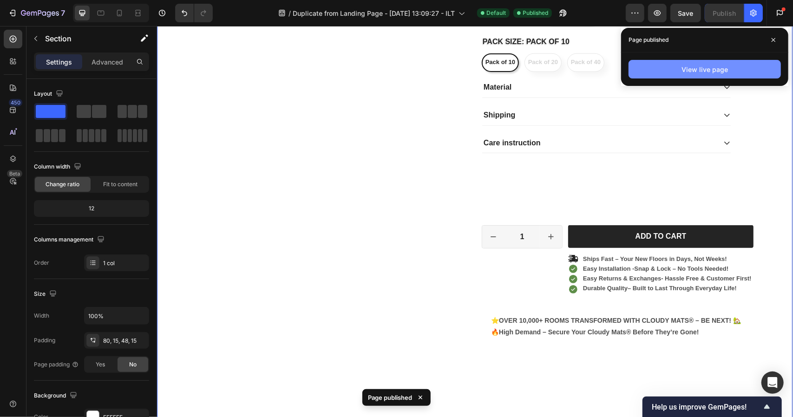
click at [669, 60] on button "View live page" at bounding box center [704, 69] width 152 height 19
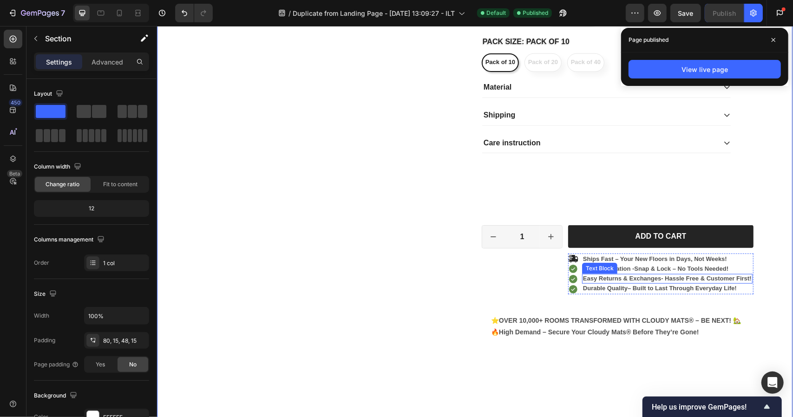
click at [672, 271] on div "Easy Installation - Snap & Lock – No Tools Needed!" at bounding box center [666, 269] width 170 height 10
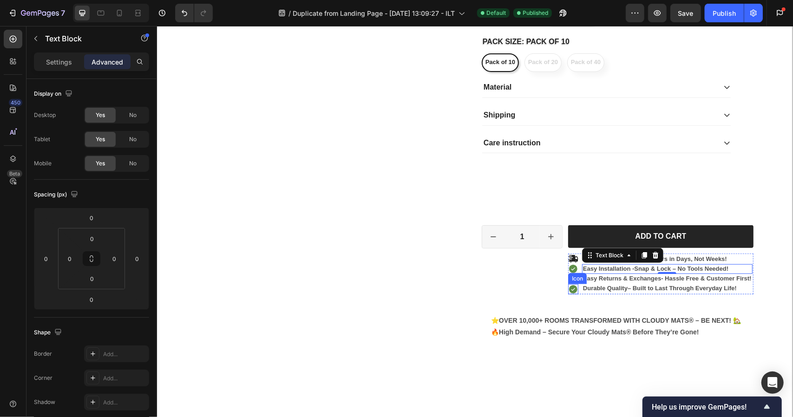
click at [568, 285] on icon at bounding box center [572, 289] width 8 height 8
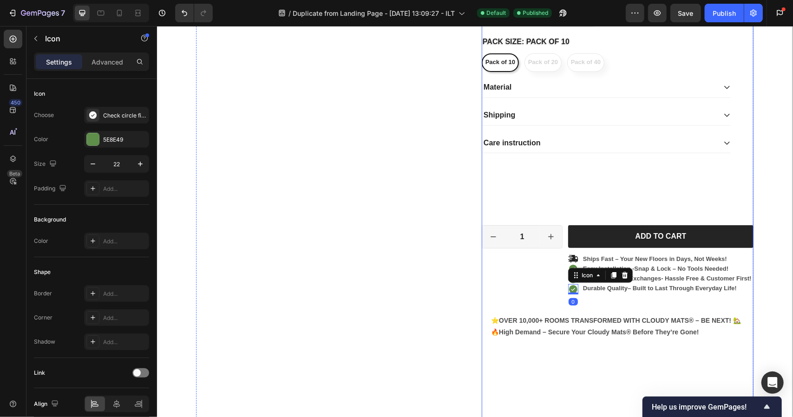
click at [561, 295] on div "Icon Icon Icon Icon Icon Icon List 2,500+ Verified Reviews! Text Block Row Clou…" at bounding box center [617, 45] width 272 height 912
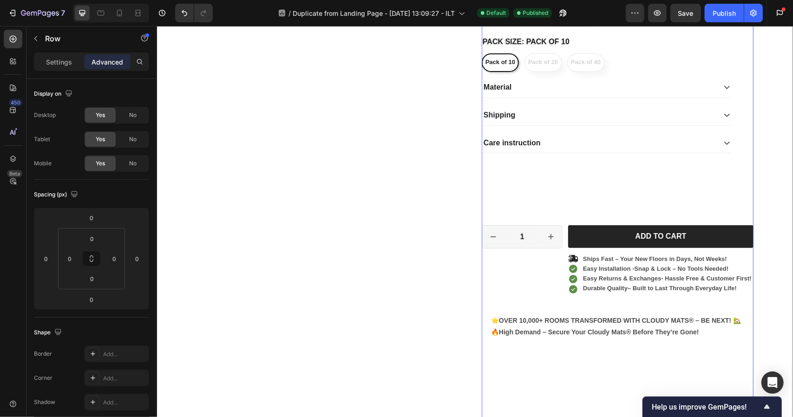
click at [569, 302] on div "Icon Icon Icon Icon Icon Icon List 2,500+ Verified Reviews! Text Block Row Clou…" at bounding box center [617, 45] width 272 height 912
click at [572, 294] on div "Icon Icon Icon Icon Icon Icon List 2,500+ Verified Reviews! Text Block Row Clou…" at bounding box center [617, 45] width 272 height 912
click at [588, 307] on div "⭐OVER 10,000+ ROOMS TRANSFORMED WITH CLOUDY MATS® – BE NEXT! 🏡 🔥 High Demand – …" at bounding box center [617, 378] width 272 height 147
click at [592, 293] on div "Icon Icon Icon Icon Icon Icon List 2,500+ Verified Reviews! Text Block Row Clou…" at bounding box center [617, 45] width 272 height 912
click at [593, 284] on strong "Durable Quality" at bounding box center [604, 287] width 45 height 7
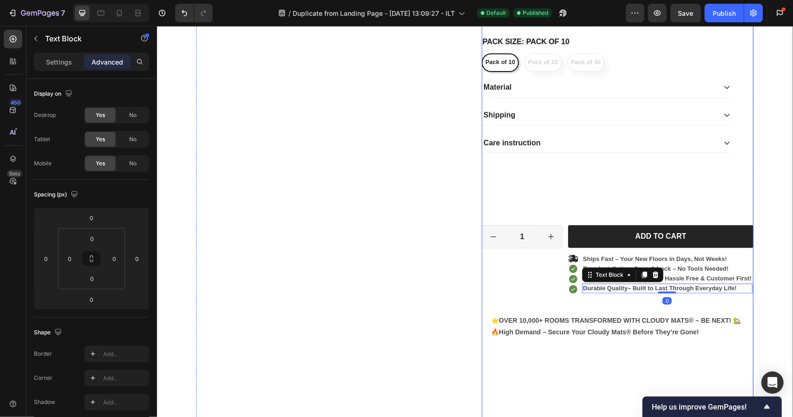
click at [591, 291] on div "Durable Quality – Built to Last Through Everyday Life!" at bounding box center [666, 288] width 170 height 10
click at [590, 289] on strong "Durable Quality" at bounding box center [604, 287] width 45 height 7
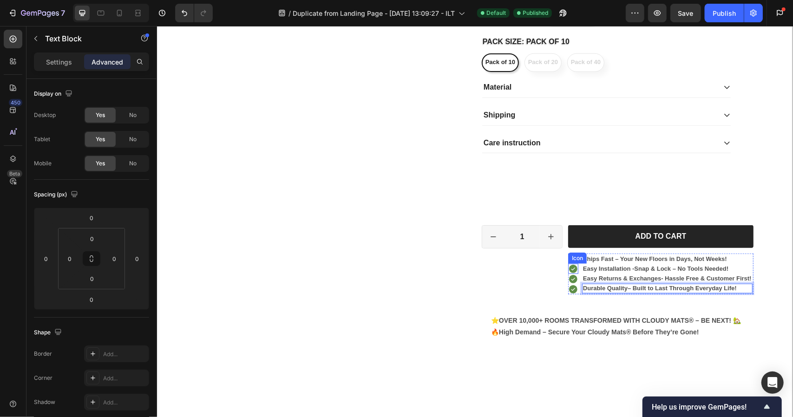
click at [567, 270] on div "Icon" at bounding box center [572, 268] width 10 height 10
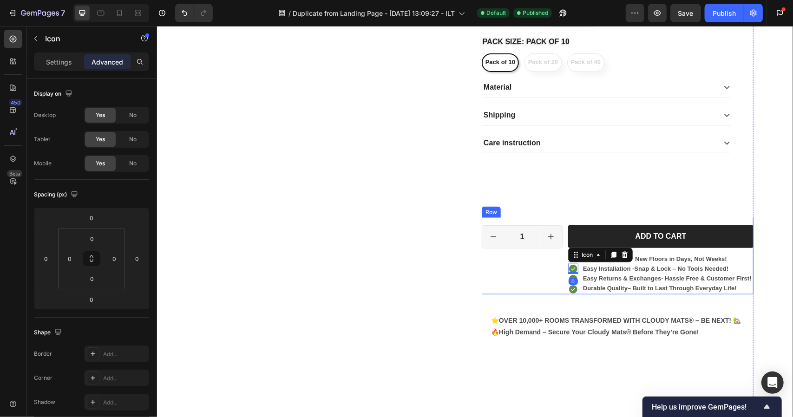
click at [563, 257] on div "1 Product Quantity Row Add to cart Add to Cart Icon Icon 0 Icon Icon Ships Fast…" at bounding box center [617, 255] width 272 height 77
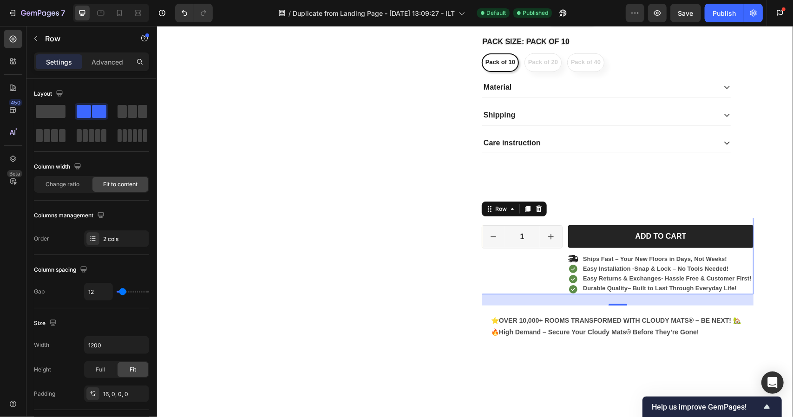
click at [563, 291] on div "1 Product Quantity Row Add to cart Add to Cart Icon Icon Icon Icon Ships Fast –…" at bounding box center [617, 255] width 272 height 77
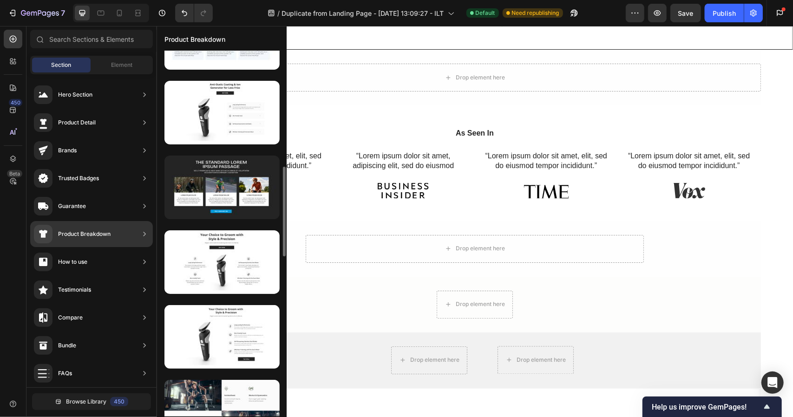
scroll to position [485, 0]
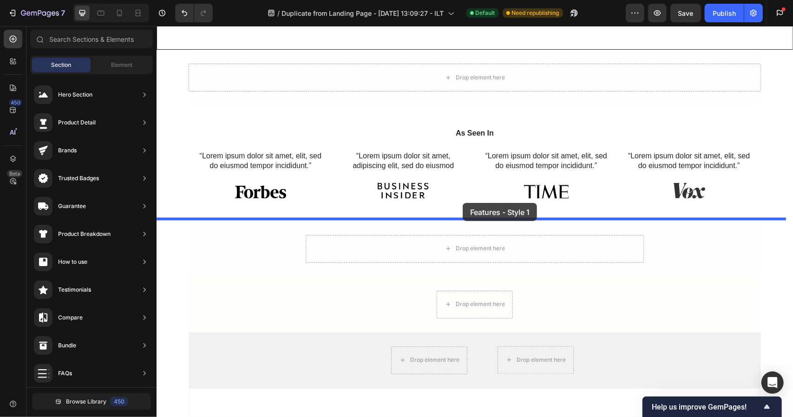
drag, startPoint x: 396, startPoint y: 244, endPoint x: 462, endPoint y: 202, distance: 78.5
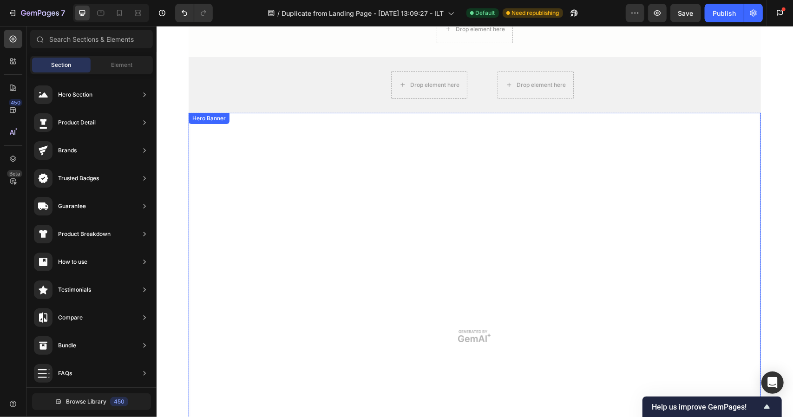
scroll to position [1725, 0]
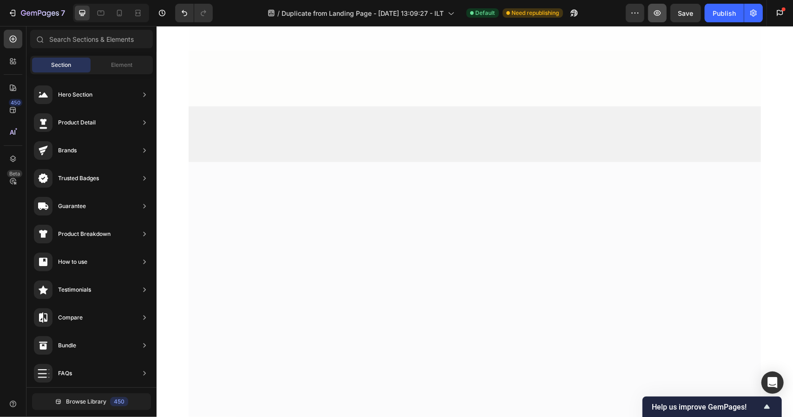
drag, startPoint x: 656, startPoint y: 12, endPoint x: 661, endPoint y: 10, distance: 6.0
click at [661, 10] on icon "button" at bounding box center [656, 12] width 9 height 9
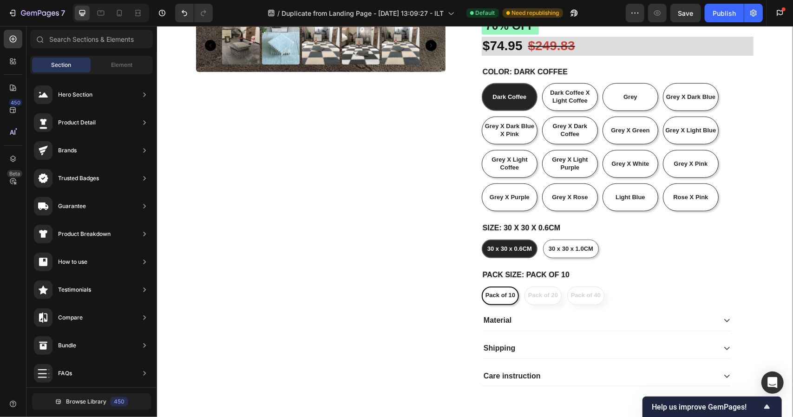
scroll to position [124, 0]
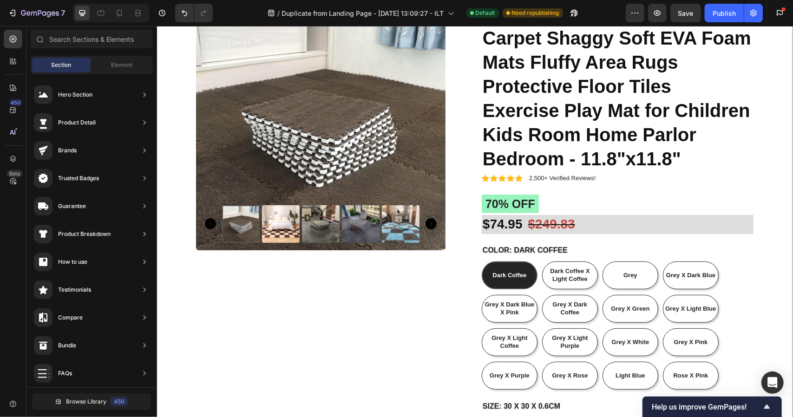
click at [0, 0] on div at bounding box center [0, 0] width 0 height 0
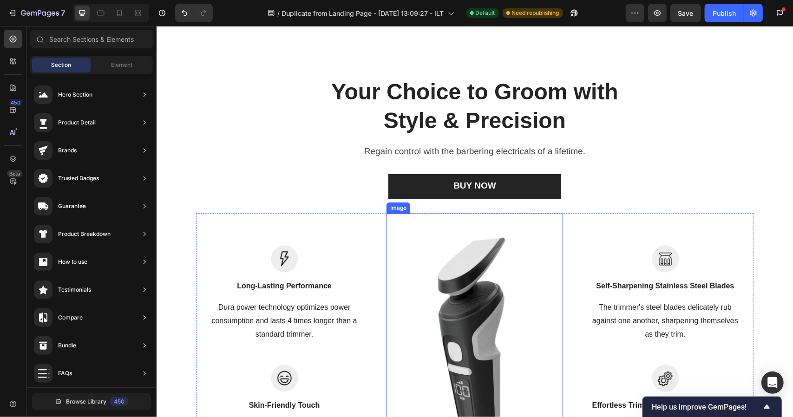
scroll to position [1078, 0]
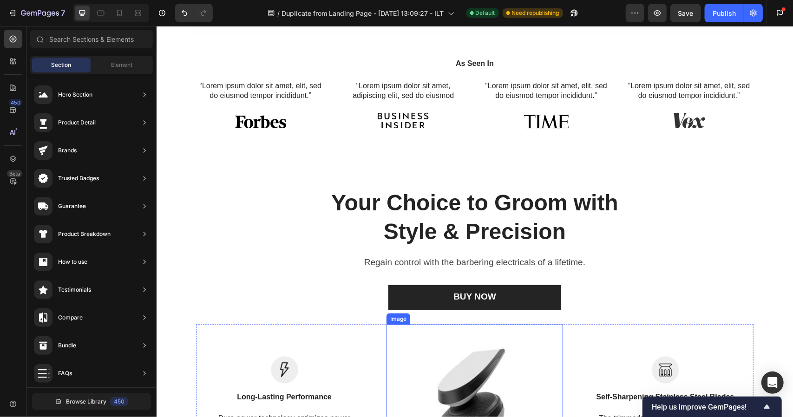
click at [277, 100] on p "“Lorem ipsum dolor sit amet, elit, sed do eiusmod tempor incididunt.”" at bounding box center [259, 91] width 127 height 20
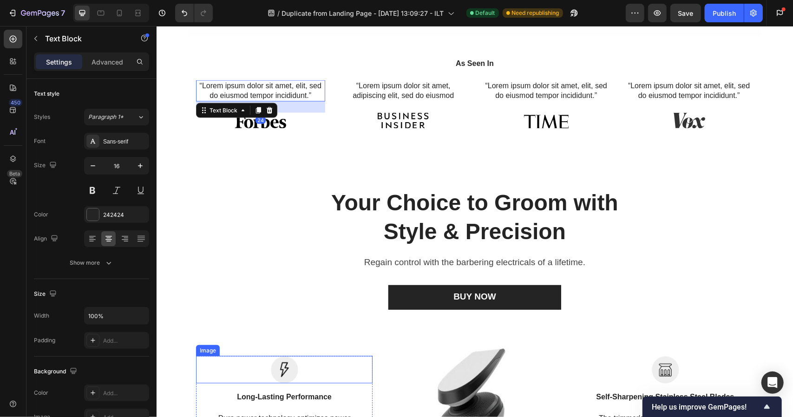
scroll to position [1196, 0]
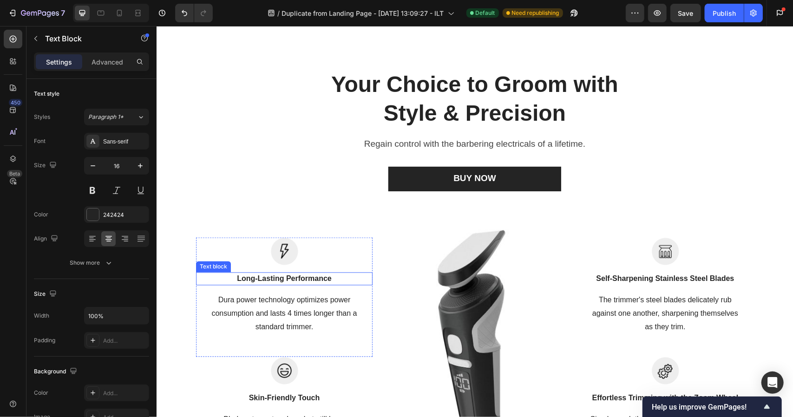
click at [267, 276] on p "Long-Lasting Performance" at bounding box center [283, 278] width 175 height 11
click at [260, 276] on p "Long-Lasting Performance" at bounding box center [283, 278] width 175 height 11
click at [268, 305] on p "Dura power technology optimizes power consumption and lasts 4 times longer than…" at bounding box center [283, 313] width 175 height 40
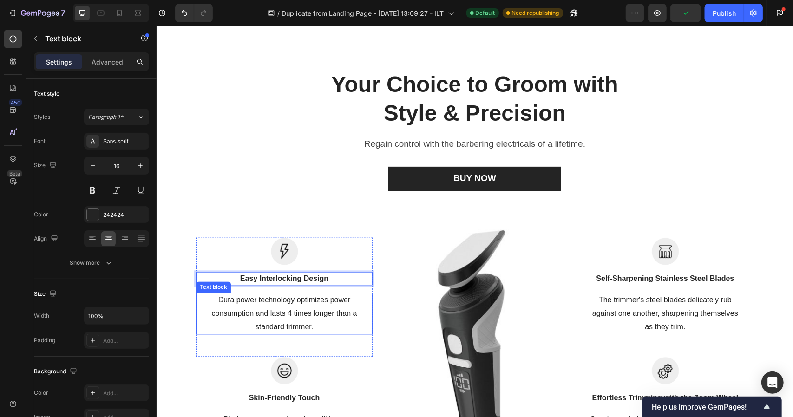
click at [268, 305] on p "Dura power technology optimizes power consumption and lasts 4 times longer than…" at bounding box center [283, 313] width 175 height 40
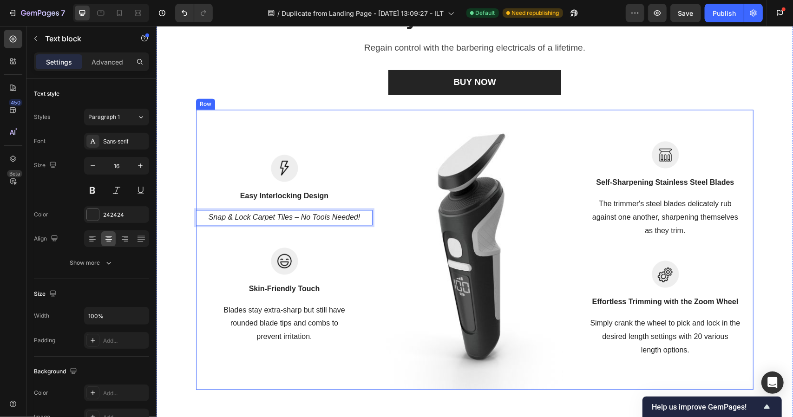
scroll to position [1319, 0]
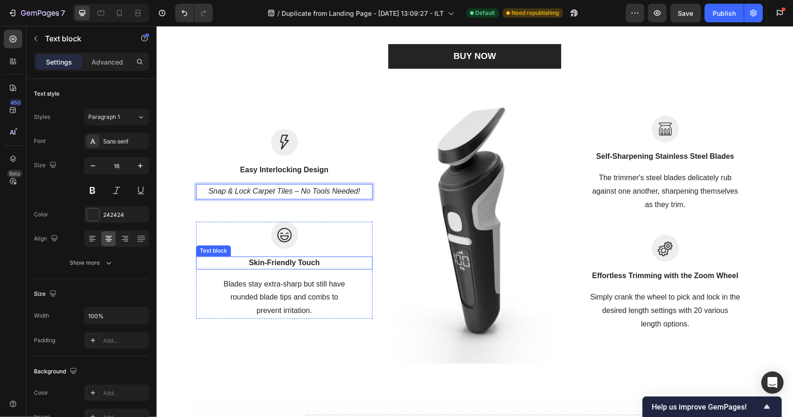
click at [278, 263] on p "Skin-Friendly Touch" at bounding box center [283, 262] width 175 height 11
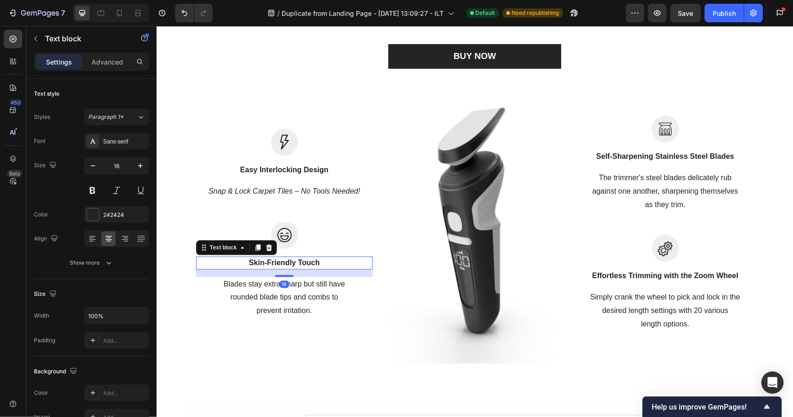
click at [278, 263] on p "Skin-Friendly Touch" at bounding box center [283, 262] width 175 height 11
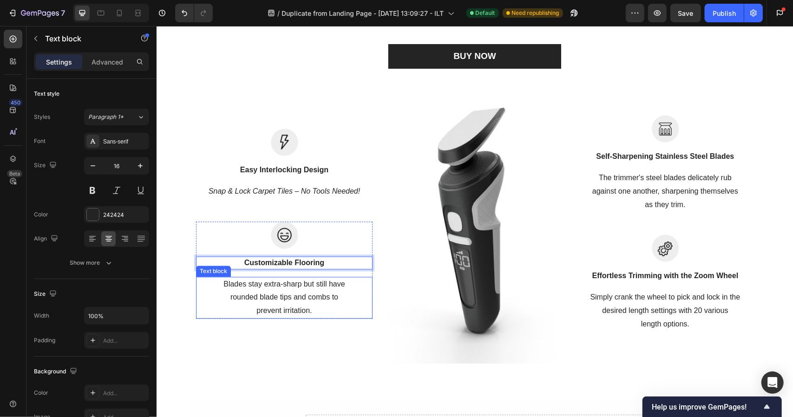
click at [280, 295] on p "Blades stay extra-sharp but still have rounded blade tips and combs to prevent …" at bounding box center [283, 297] width 175 height 40
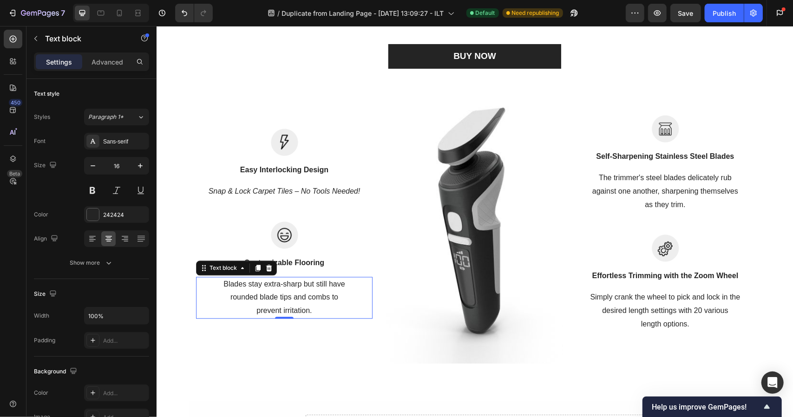
click at [280, 295] on p "Blades stay extra-sharp but still have rounded blade tips and combs to prevent …" at bounding box center [283, 297] width 175 height 40
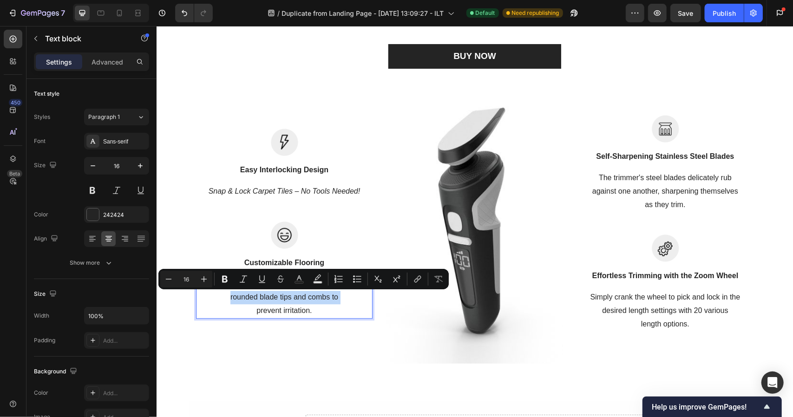
click at [280, 295] on p "Blades stay extra-sharp but still have rounded blade tips and combs to prevent …" at bounding box center [283, 297] width 175 height 40
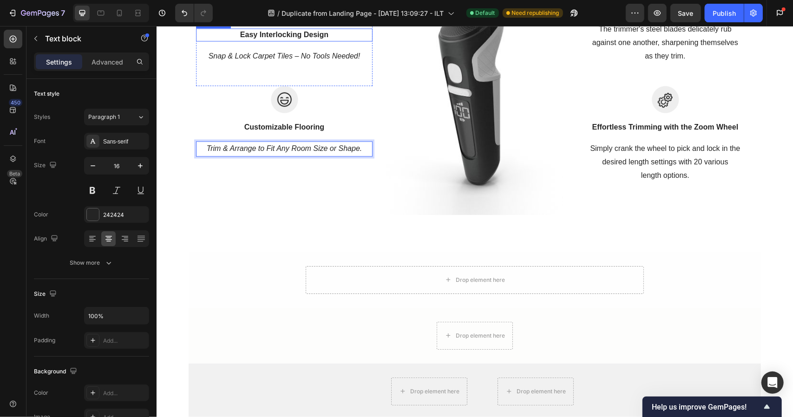
scroll to position [1505, 0]
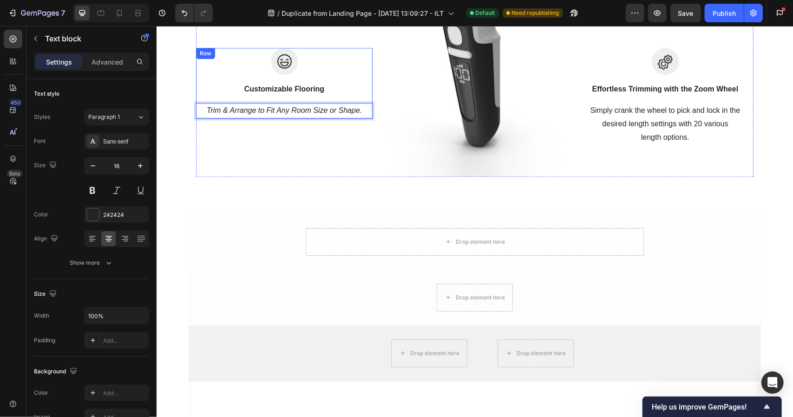
click at [290, 75] on div "Image Customizable Flooring Text block Trim & Arrange to Fit Any Room Size or S…" at bounding box center [283, 82] width 176 height 71
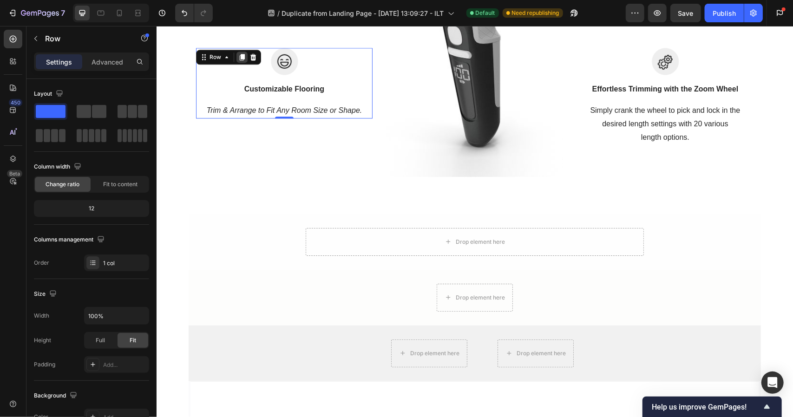
click at [241, 55] on icon at bounding box center [241, 56] width 7 height 7
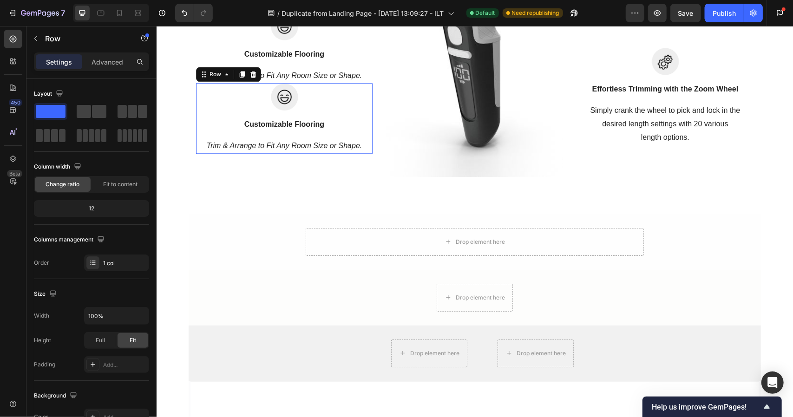
scroll to position [1470, 0]
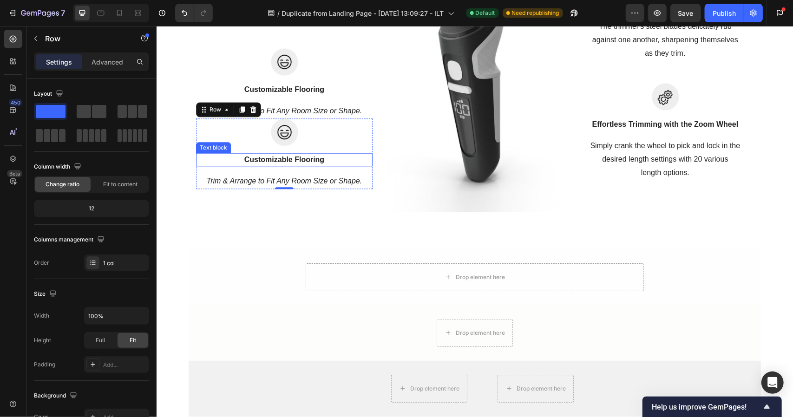
click at [289, 156] on strong "Customizable Flooring" at bounding box center [284, 159] width 80 height 8
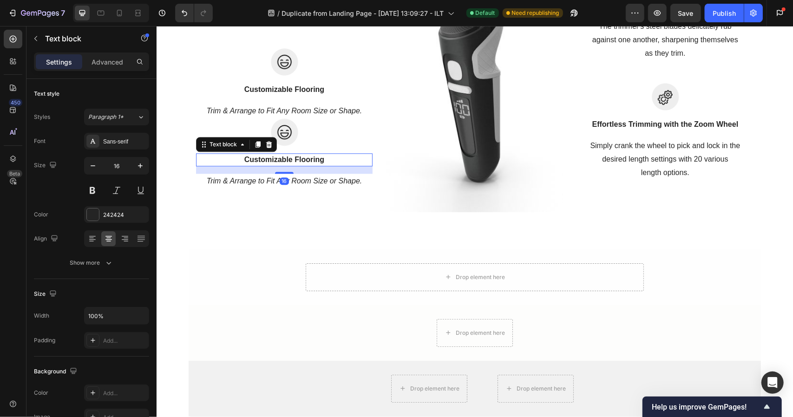
click at [289, 156] on strong "Customizable Flooring" at bounding box center [284, 159] width 80 height 8
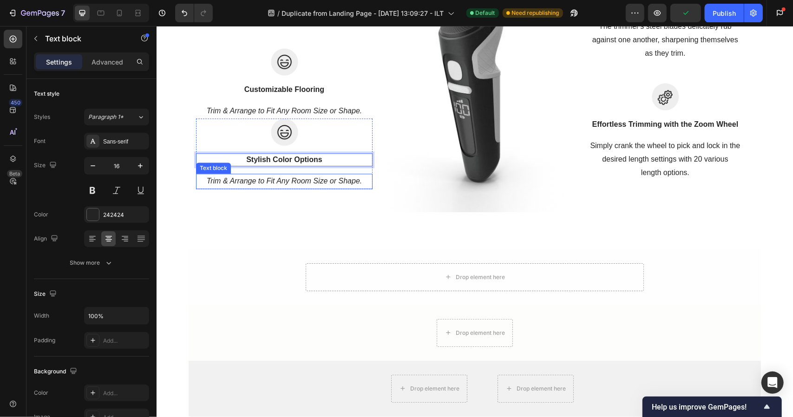
click at [241, 182] on icon "Trim & Arrange to Fit Any Room Size or Shape." at bounding box center [284, 180] width 156 height 8
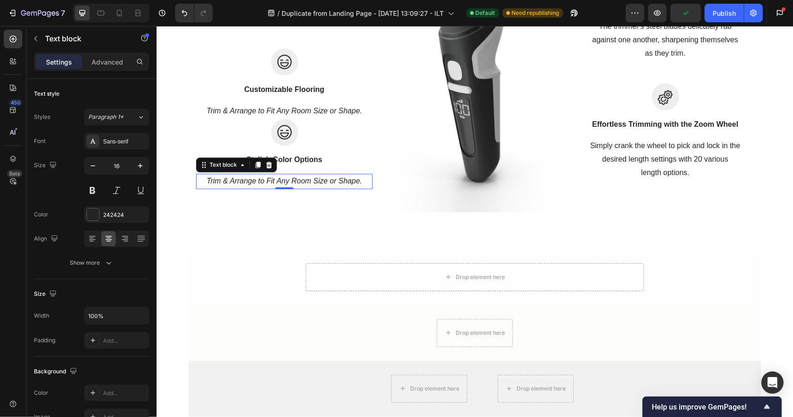
click at [241, 182] on icon "Trim & Arrange to Fit Any Room Size or Shape." at bounding box center [284, 180] width 156 height 8
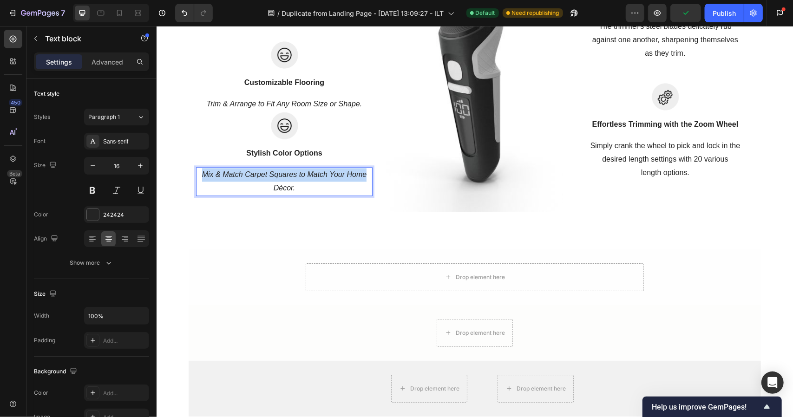
scroll to position [1464, 0]
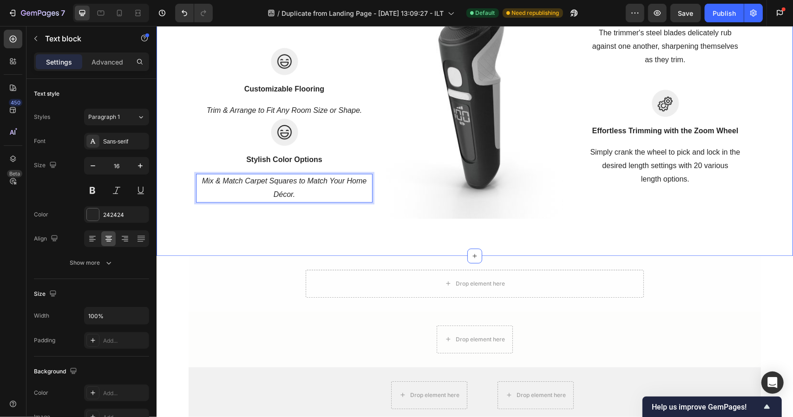
click at [377, 232] on div "Your Choice to Groom with Style & Precision Heading Regain control with the bar…" at bounding box center [474, 10] width 636 height 491
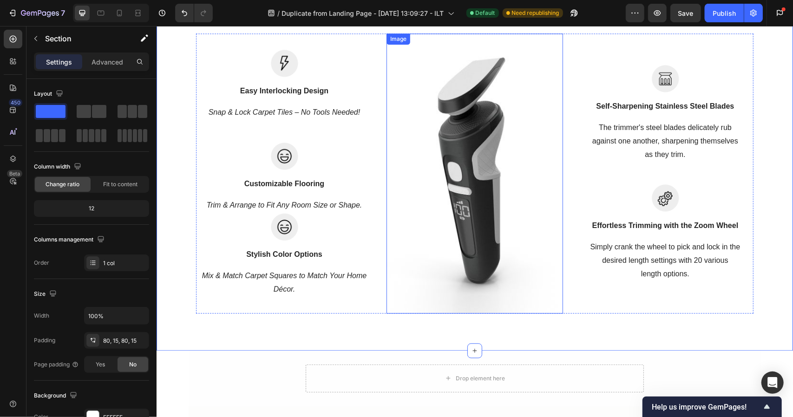
scroll to position [1368, 0]
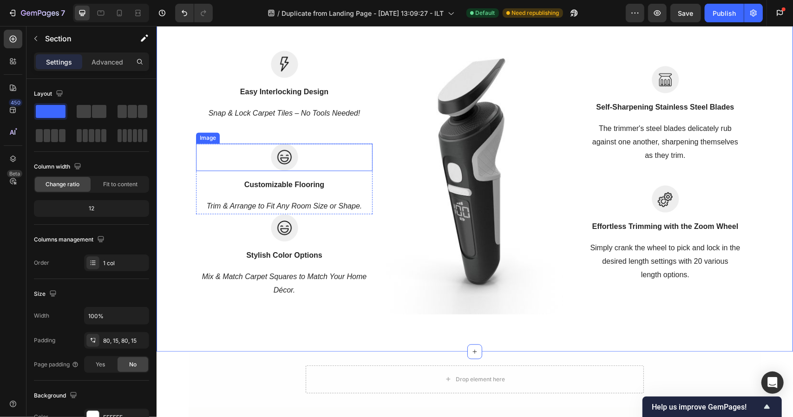
click at [334, 143] on div at bounding box center [283, 156] width 176 height 27
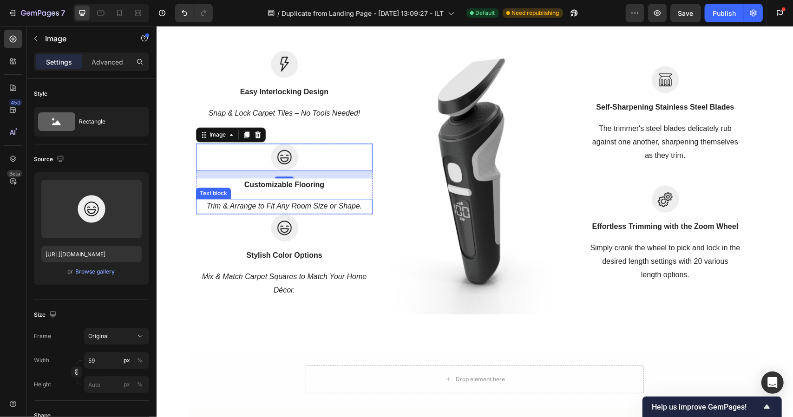
click at [197, 200] on p "Trim & Arrange to Fit Any Room Size or Shape." at bounding box center [283, 205] width 175 height 13
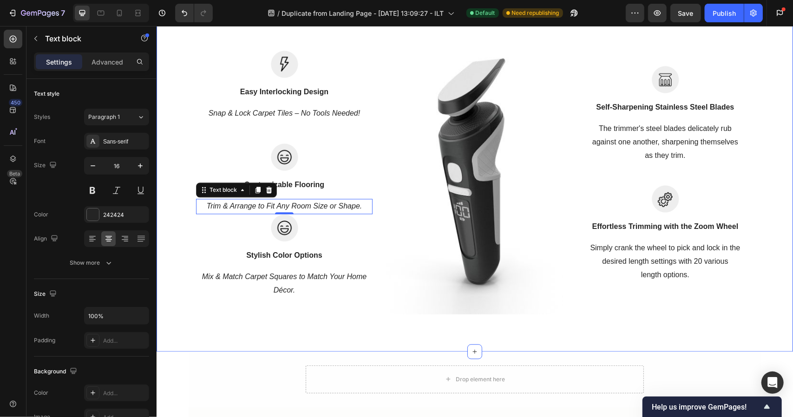
click at [177, 173] on div "Your Choice to Groom with Style & Precision Heading Regain control with the bar…" at bounding box center [474, 105] width 622 height 417
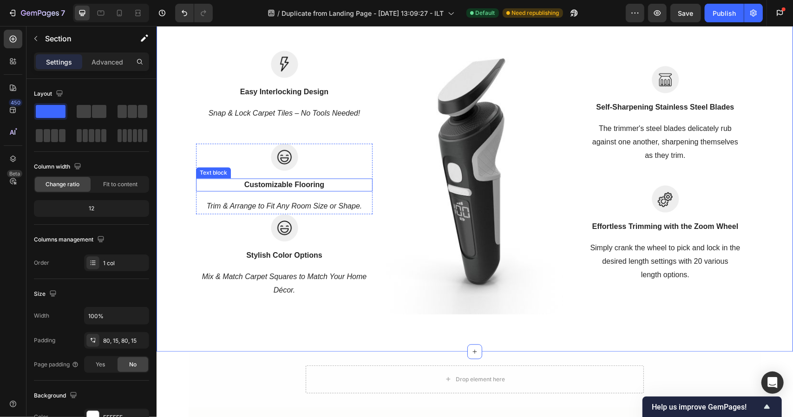
click at [202, 182] on p "Customizable Flooring" at bounding box center [283, 184] width 175 height 11
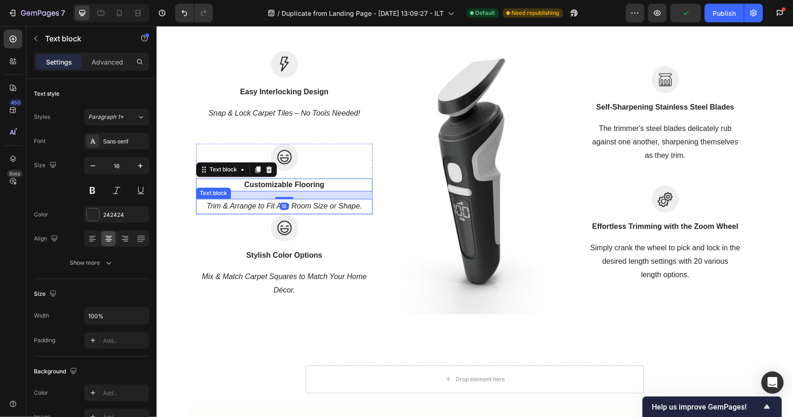
click at [196, 208] on p "Trim & Arrange to Fit Any Room Size or Shape." at bounding box center [283, 205] width 175 height 13
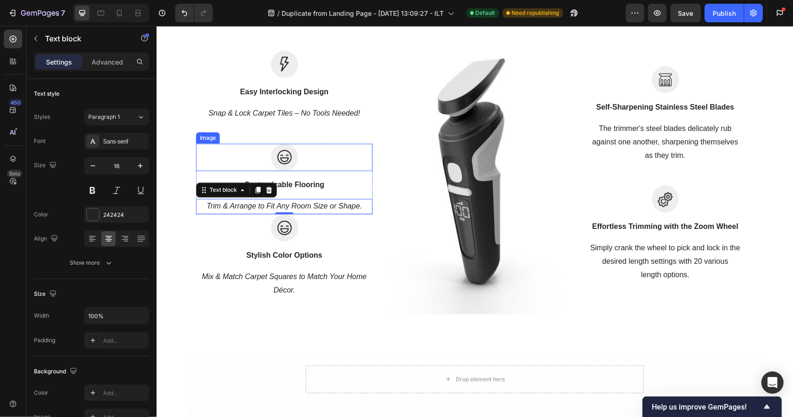
click at [200, 136] on div "Image" at bounding box center [207, 137] width 20 height 8
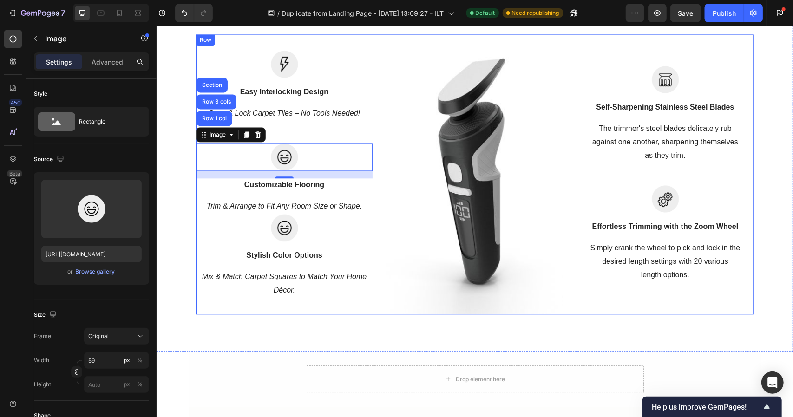
click at [372, 104] on div "Image Easy Interlocking Design Text block Snap & Lock Carpet Tiles – No Tools N…" at bounding box center [473, 174] width 557 height 280
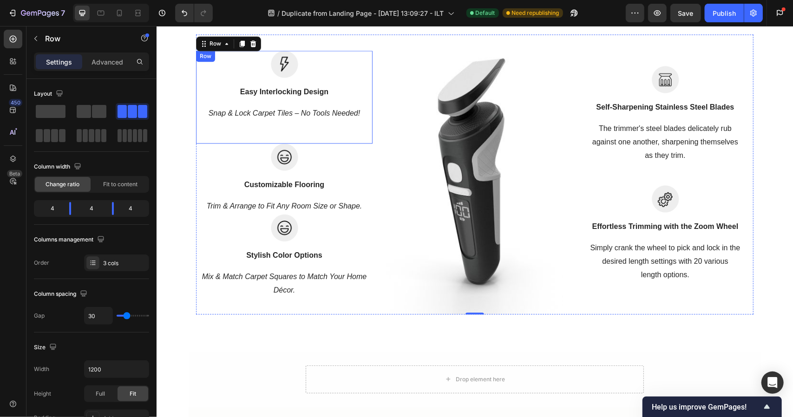
click at [352, 134] on div "Image Easy Interlocking Design Text block Snap & Lock Carpet Tiles – No Tools N…" at bounding box center [283, 96] width 176 height 93
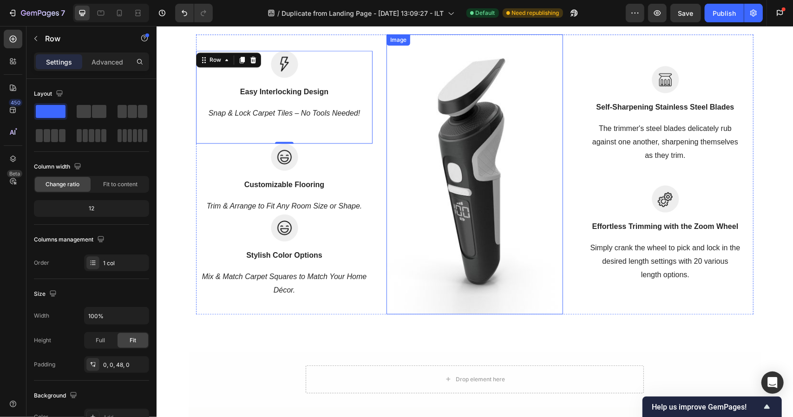
click at [386, 91] on img at bounding box center [474, 174] width 176 height 280
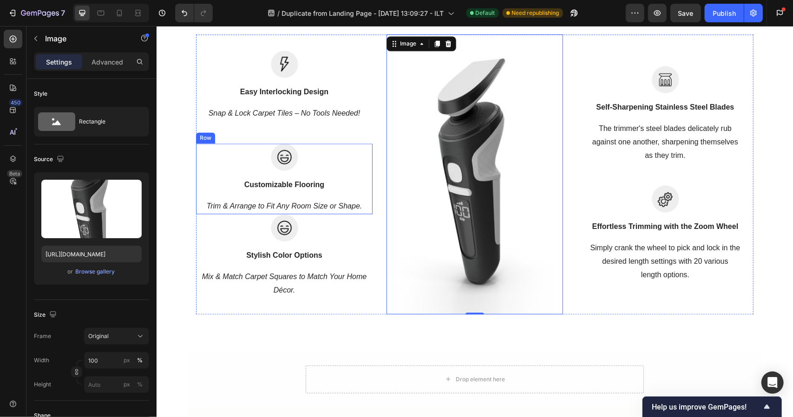
click at [202, 174] on div "Image Customizable Flooring Text block Trim & Arrange to Fit Any Room Size or S…" at bounding box center [283, 178] width 176 height 71
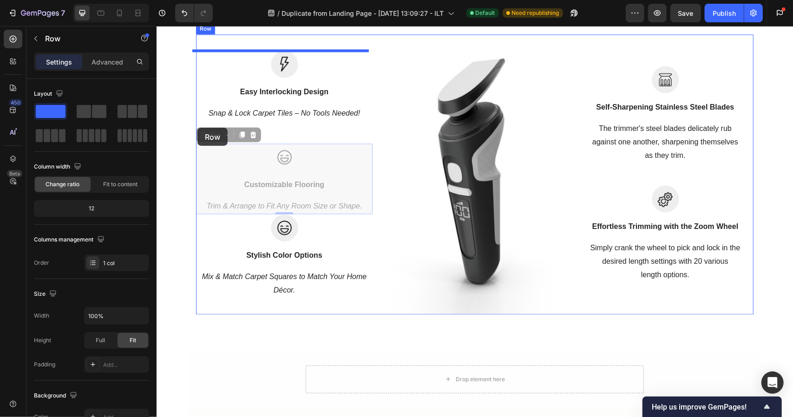
drag, startPoint x: 197, startPoint y: 135, endPoint x: 197, endPoint y: 127, distance: 7.4
click at [197, 127] on div "Your Choice to Groom with Style & Precision Heading Regain control with the bar…" at bounding box center [474, 275] width 636 height 3234
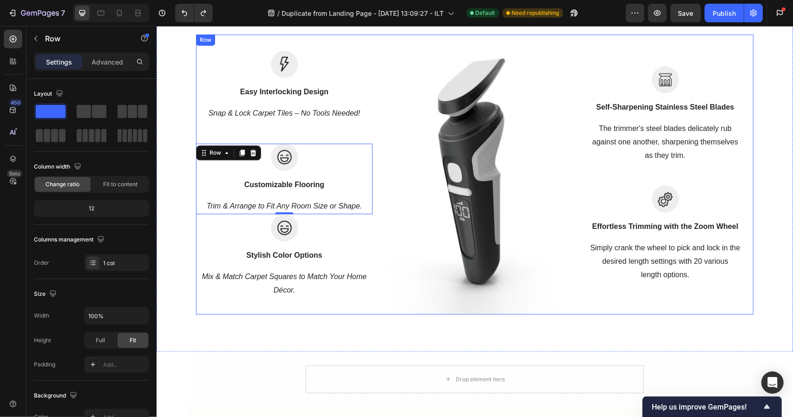
click at [196, 48] on div "Image Easy Interlocking Design Text block Snap & Lock Carpet Tiles – No Tools N…" at bounding box center [473, 174] width 557 height 280
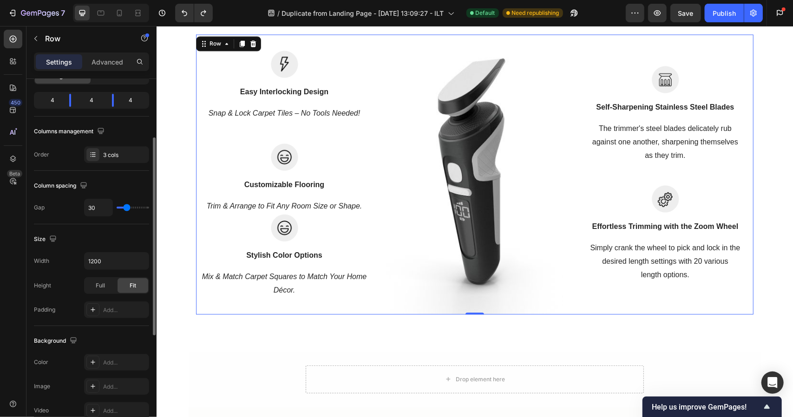
scroll to position [109, 0]
click at [280, 225] on img at bounding box center [283, 227] width 27 height 27
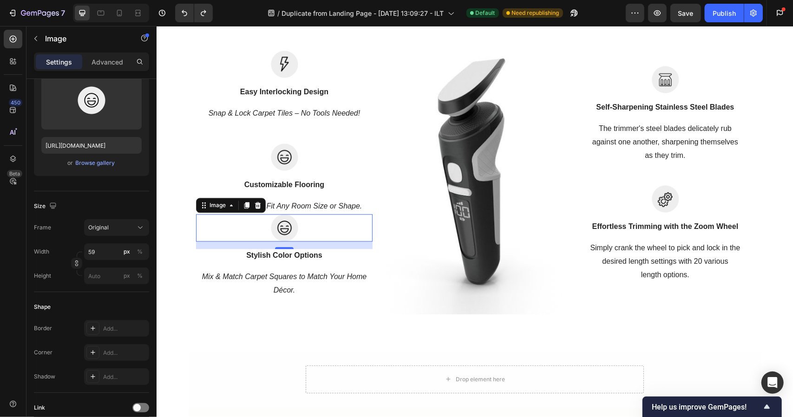
scroll to position [0, 0]
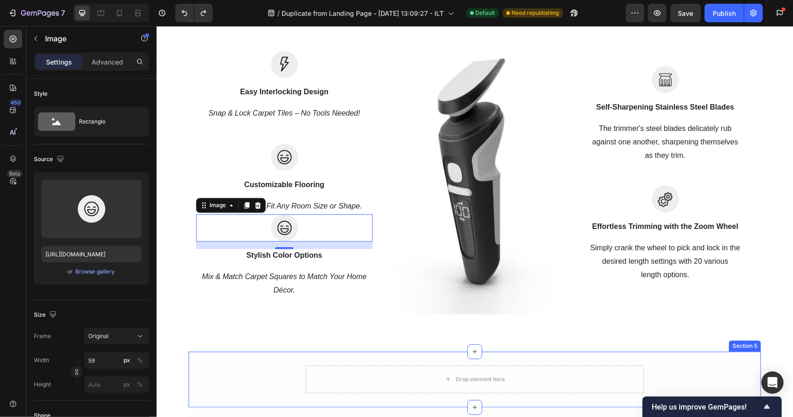
click at [252, 356] on div "Drop element here Row Section 5" at bounding box center [474, 379] width 572 height 56
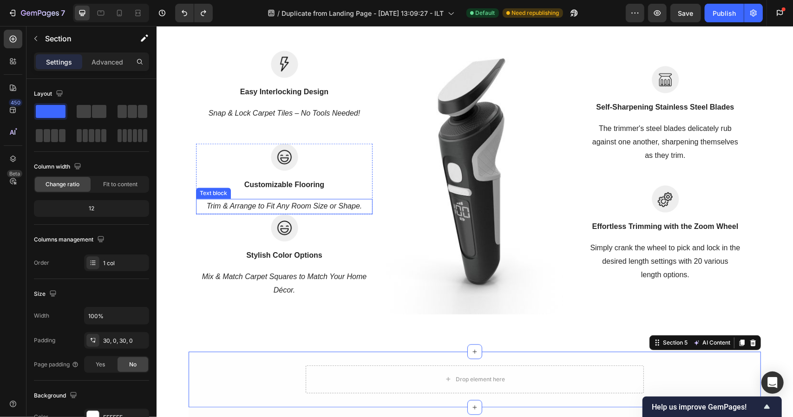
click at [361, 198] on div "Trim & Arrange to Fit Any Room Size or Shape." at bounding box center [283, 205] width 176 height 15
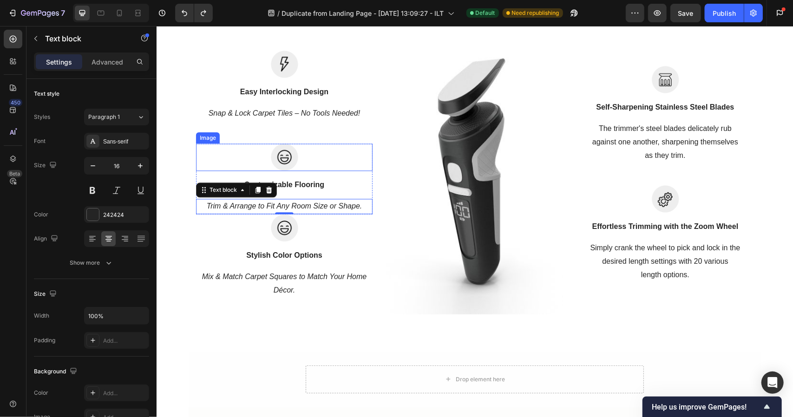
click at [362, 155] on div at bounding box center [283, 156] width 176 height 27
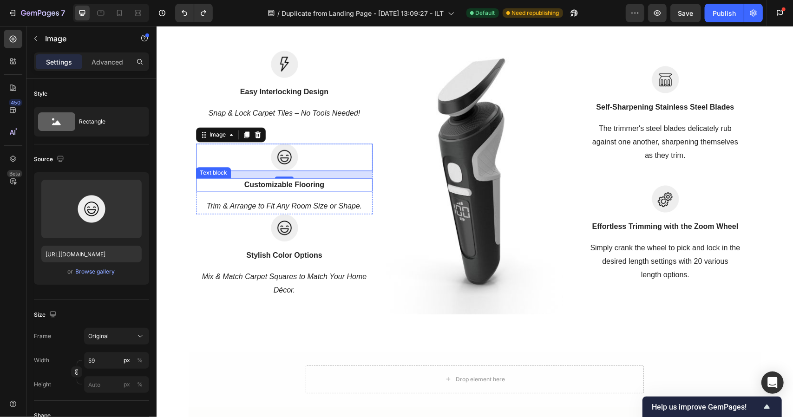
click at [338, 185] on p "Customizable Flooring" at bounding box center [283, 184] width 175 height 11
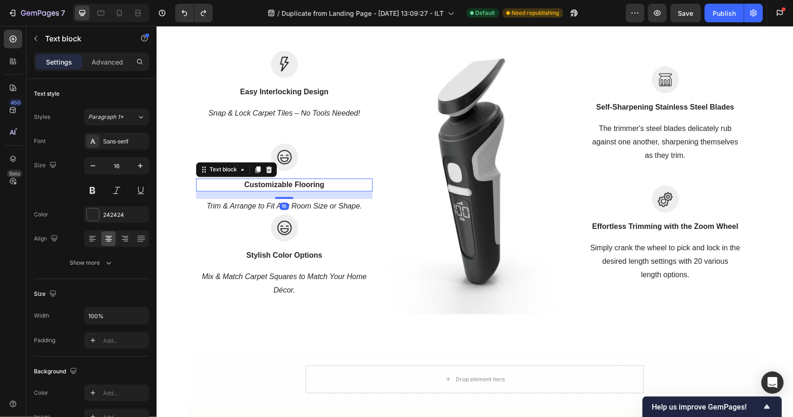
click at [349, 200] on p "Trim & Arrange to Fit Any Room Size or Shape." at bounding box center [283, 205] width 175 height 13
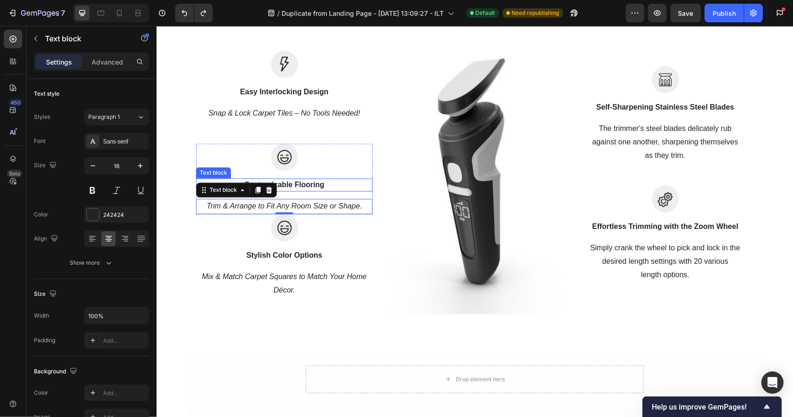
click at [349, 184] on p "Customizable Flooring" at bounding box center [283, 184] width 175 height 11
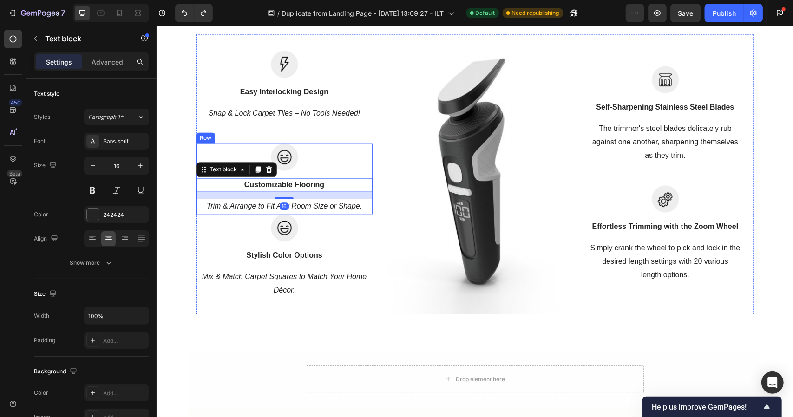
click at [351, 171] on div "Image Customizable Flooring Text block 16 Trim & Arrange to Fit Any Room Size o…" at bounding box center [283, 178] width 176 height 71
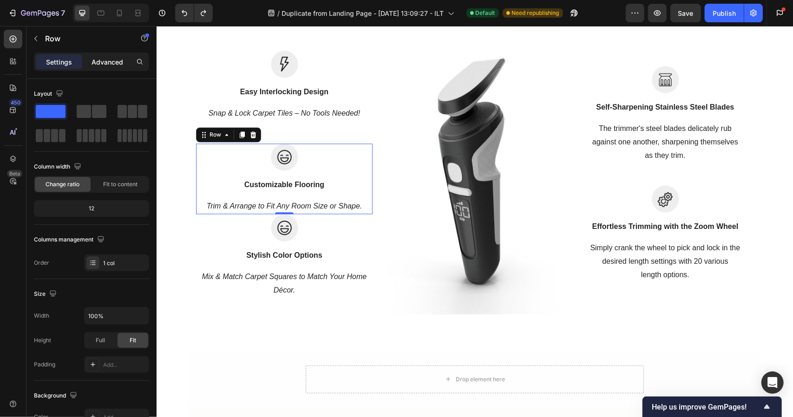
click at [113, 66] on div "Advanced" at bounding box center [107, 61] width 46 height 15
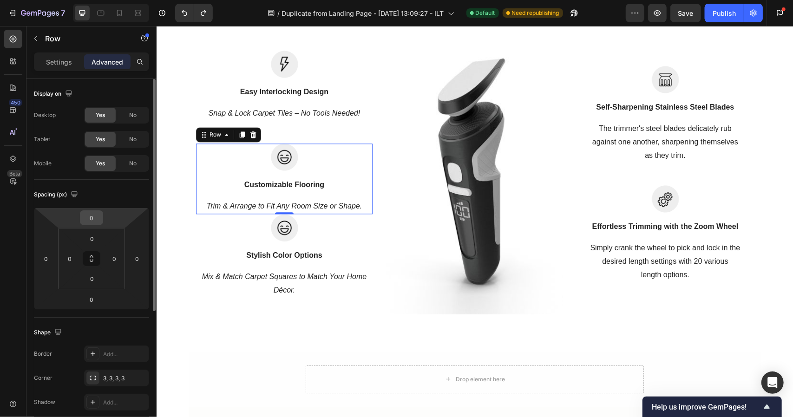
click at [90, 219] on input "0" at bounding box center [91, 218] width 19 height 14
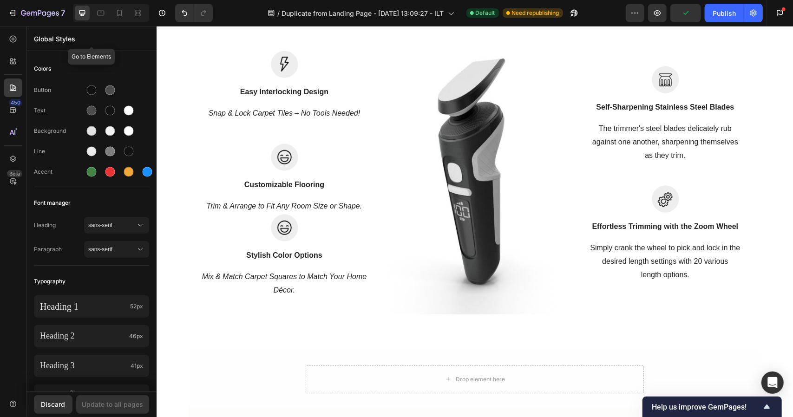
click at [52, 41] on p "Global Styles" at bounding box center [91, 39] width 115 height 10
click at [14, 91] on icon at bounding box center [13, 88] width 7 height 7
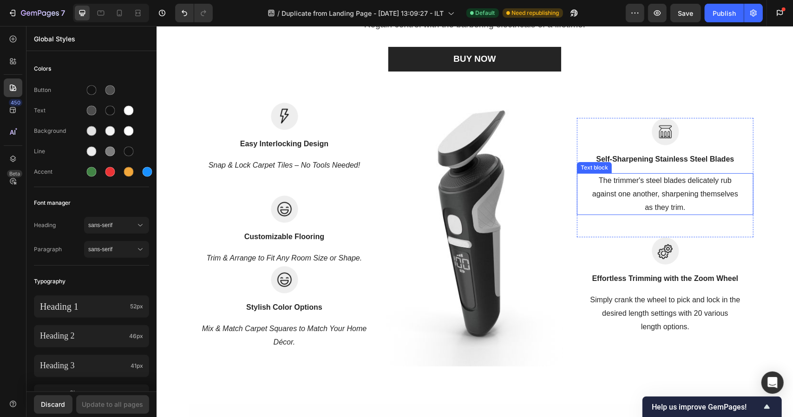
scroll to position [1315, 0]
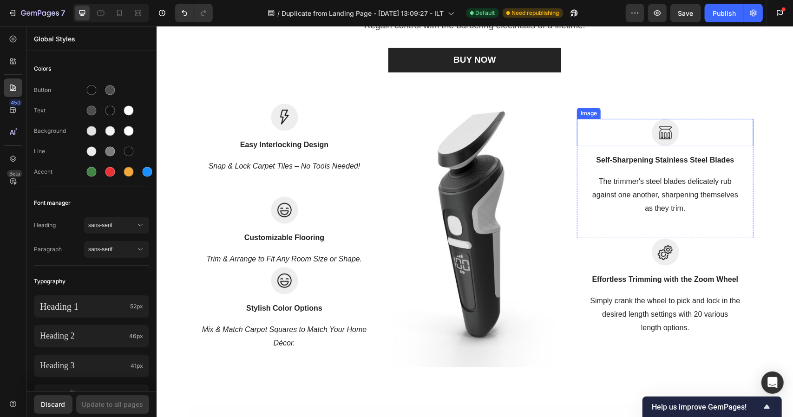
click at [641, 122] on div at bounding box center [664, 131] width 176 height 27
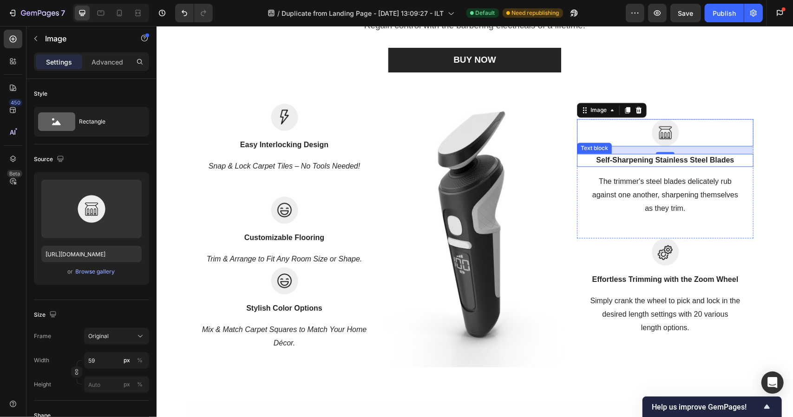
click at [728, 163] on p "Self-Sharpening Stainless Steel Blades" at bounding box center [664, 159] width 175 height 11
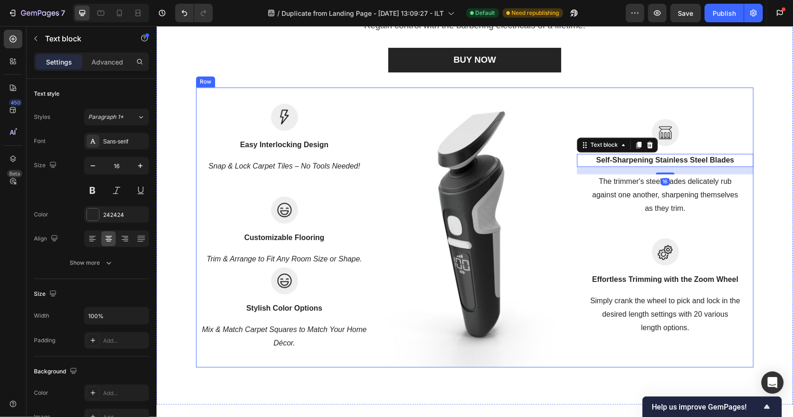
click at [718, 102] on div "Image Self-Sharpening Stainless Steel Blades Text block 16 The trimmer's steel …" at bounding box center [664, 227] width 176 height 280
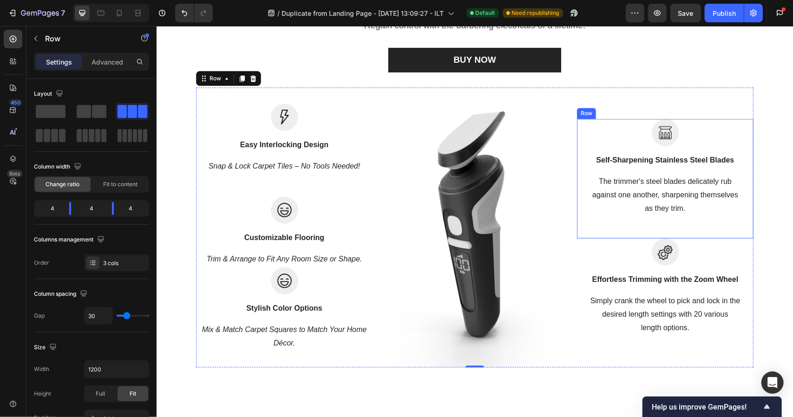
click at [586, 223] on div "Image Self-Sharpening Stainless Steel Blades Text block The trimmer's steel bla…" at bounding box center [664, 177] width 176 height 119
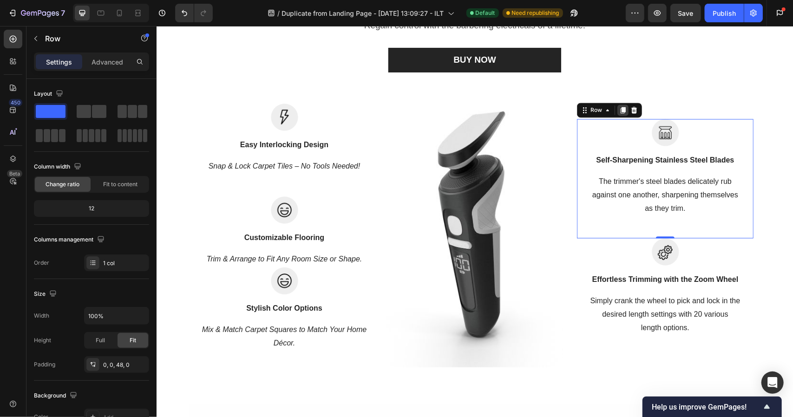
click at [620, 107] on icon at bounding box center [622, 109] width 5 height 7
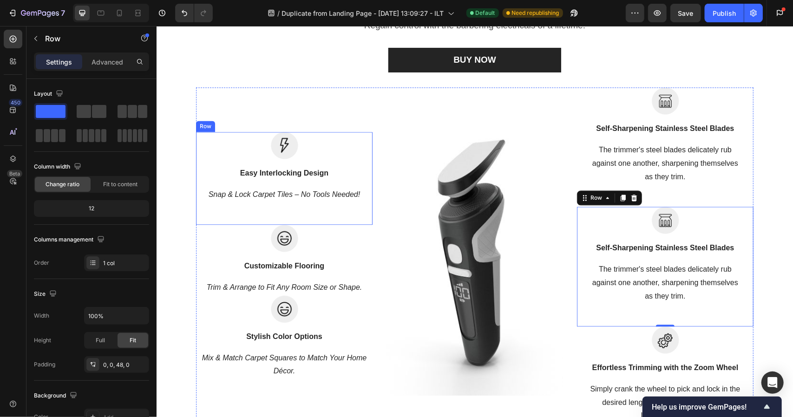
click at [342, 164] on div "Image Easy Interlocking Design Text block Snap & Lock Carpet Tiles – No Tools N…" at bounding box center [283, 166] width 176 height 71
click at [240, 124] on icon at bounding box center [241, 122] width 5 height 7
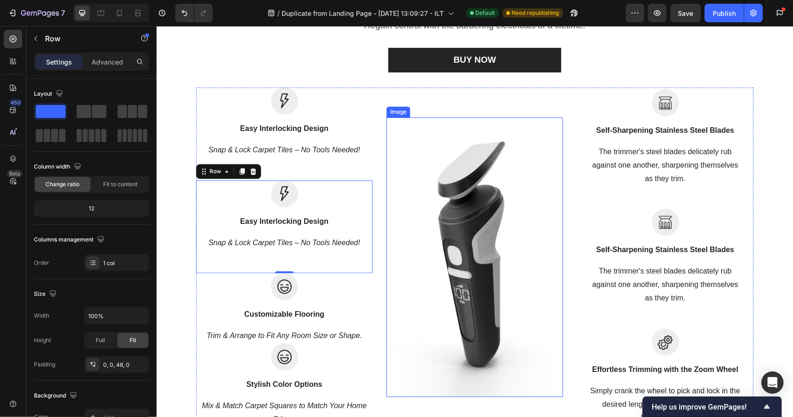
scroll to position [1403, 0]
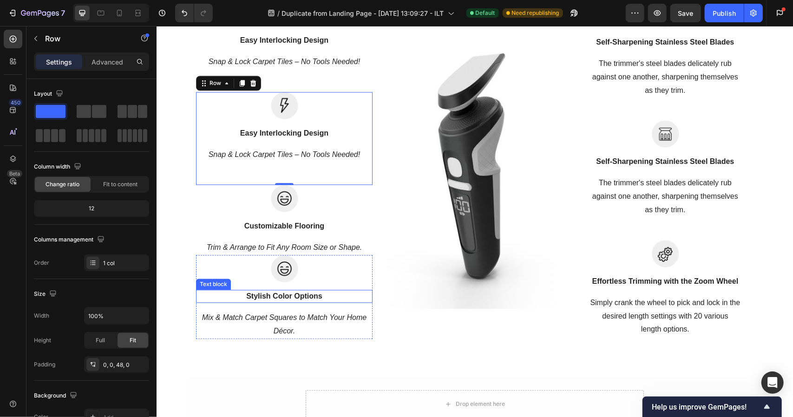
click at [299, 296] on strong "Stylish Color Options" at bounding box center [284, 296] width 76 height 8
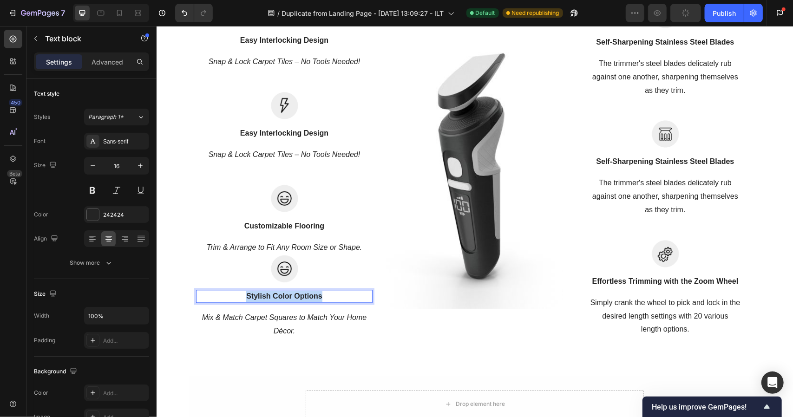
click at [299, 296] on strong "Stylish Color Options" at bounding box center [284, 296] width 76 height 8
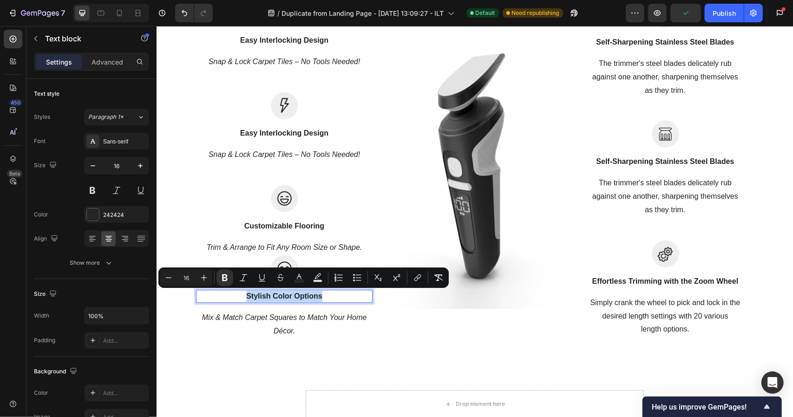
copy strong "Stylish Color Options"
click at [290, 136] on strong "Easy Interlocking Design" at bounding box center [284, 133] width 88 height 8
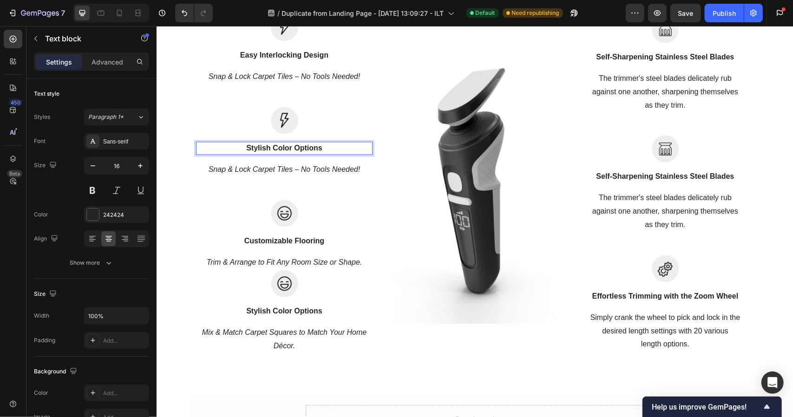
scroll to position [1388, 0]
click at [283, 335] on icon "Mix & Match Carpet Squares to Match Your Home Décor." at bounding box center [284, 338] width 165 height 21
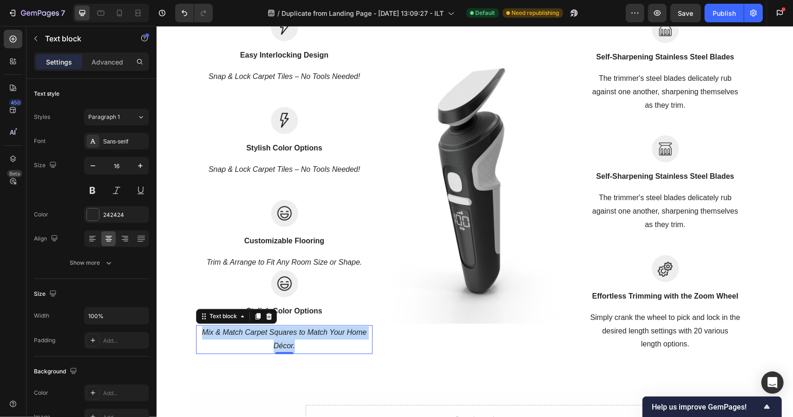
click at [283, 335] on icon "Mix & Match Carpet Squares to Match Your Home Décor." at bounding box center [284, 338] width 165 height 21
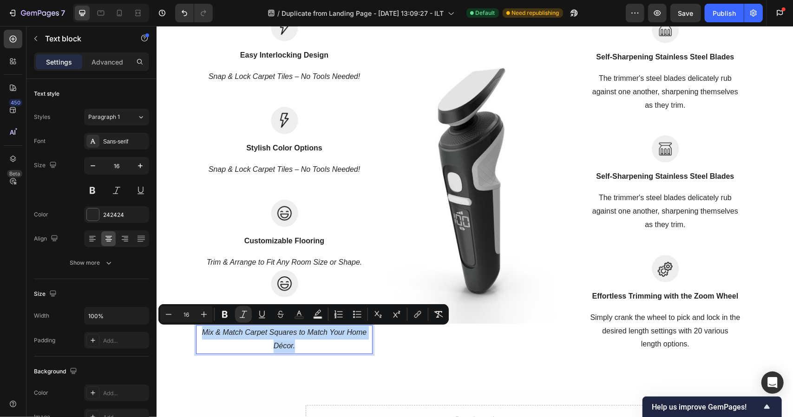
copy icon "Mix & Match Carpet Squares to Match Your Home Décor."
click at [266, 262] on icon "Trim & Arrange to Fit Any Room Size or Shape." at bounding box center [284, 262] width 156 height 8
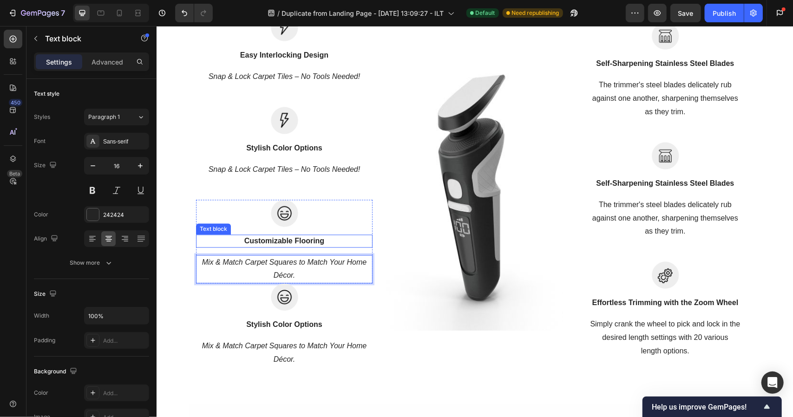
click at [282, 238] on strong "Customizable Flooring" at bounding box center [284, 240] width 80 height 8
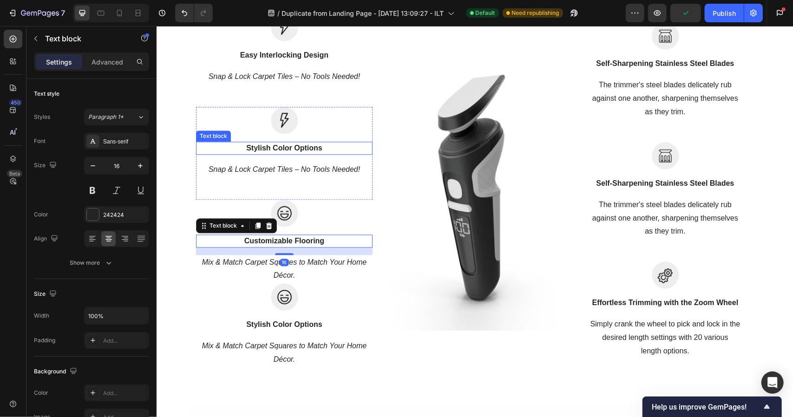
click at [284, 141] on div "Stylish Color Options" at bounding box center [283, 147] width 176 height 13
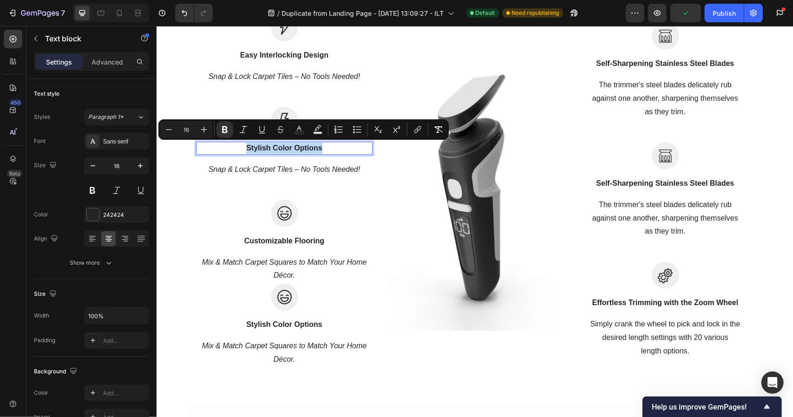
copy strong "Stylish Color Options"
click at [276, 237] on strong "Customizable Flooring" at bounding box center [284, 240] width 80 height 8
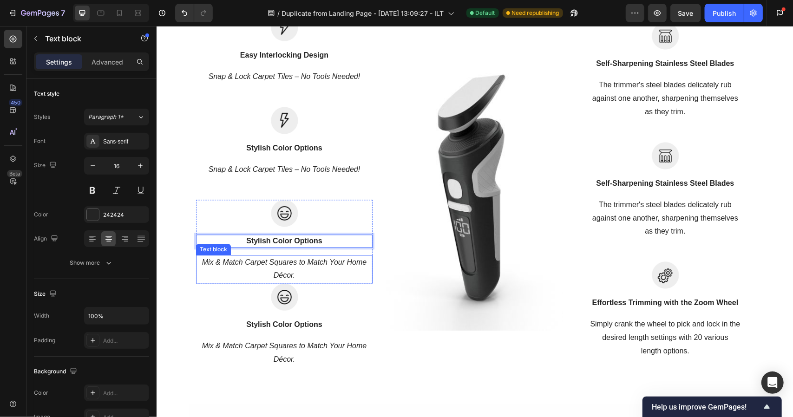
click at [354, 290] on div at bounding box center [283, 296] width 176 height 27
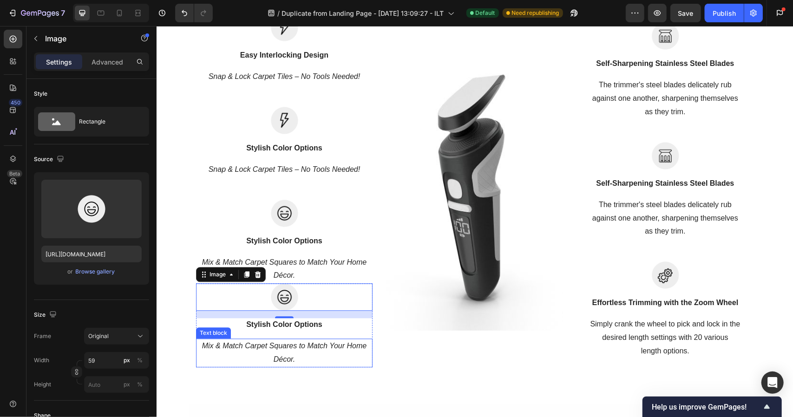
click at [359, 338] on div "Mix & Match Carpet Squares to Match Your Home Décor." at bounding box center [283, 352] width 176 height 29
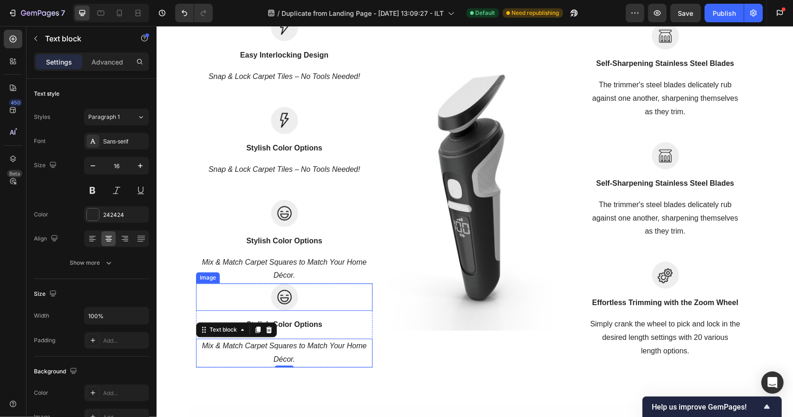
click at [349, 299] on div at bounding box center [283, 296] width 176 height 27
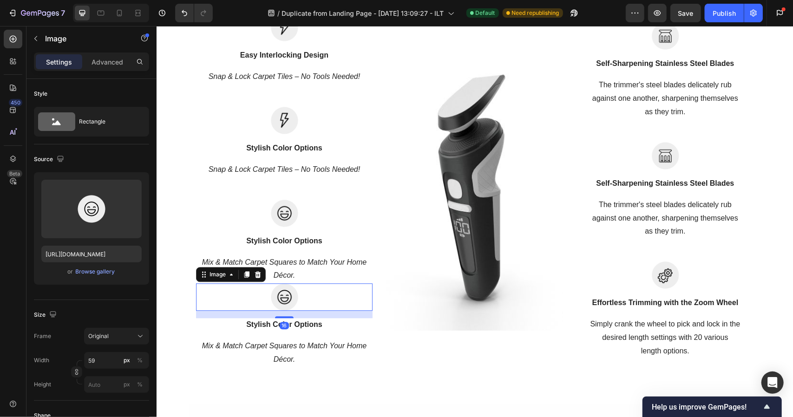
click at [195, 297] on div at bounding box center [283, 296] width 176 height 27
click at [172, 292] on div "Your Choice to Groom with Style & Precision Heading Regain control with the bar…" at bounding box center [474, 122] width 622 height 490
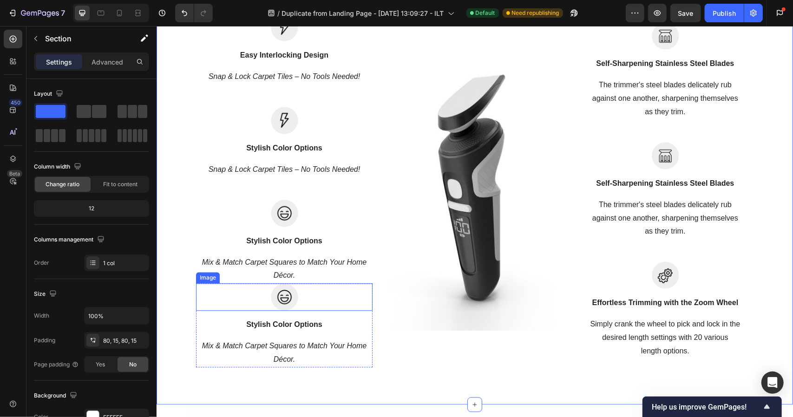
click at [211, 297] on div at bounding box center [283, 296] width 176 height 27
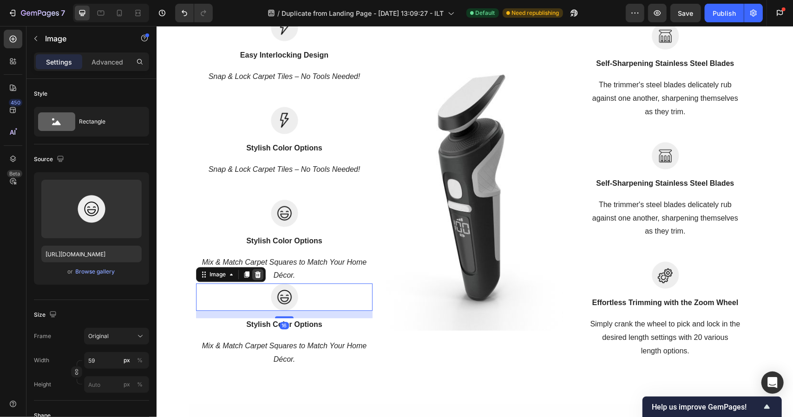
click at [258, 274] on div at bounding box center [257, 273] width 11 height 11
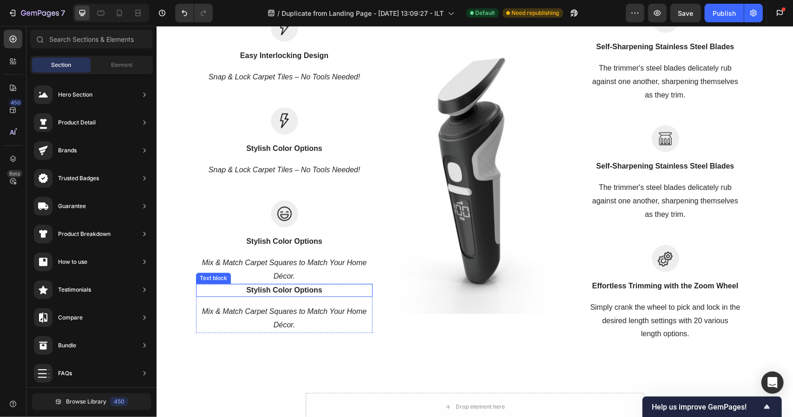
click at [253, 289] on strong "Stylish Color Options" at bounding box center [284, 290] width 76 height 8
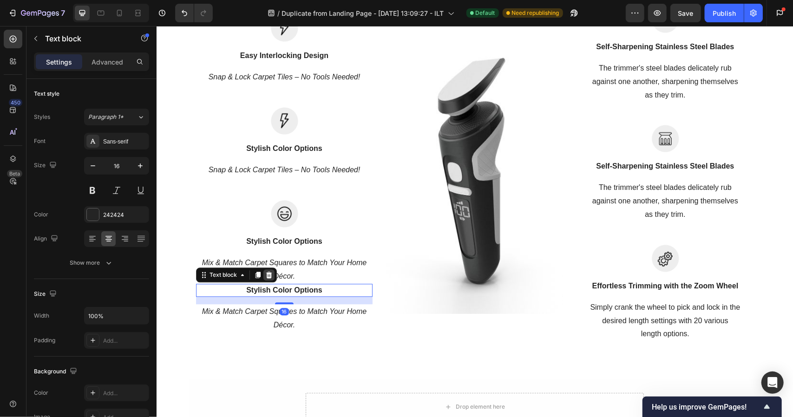
click at [266, 272] on icon at bounding box center [269, 274] width 6 height 7
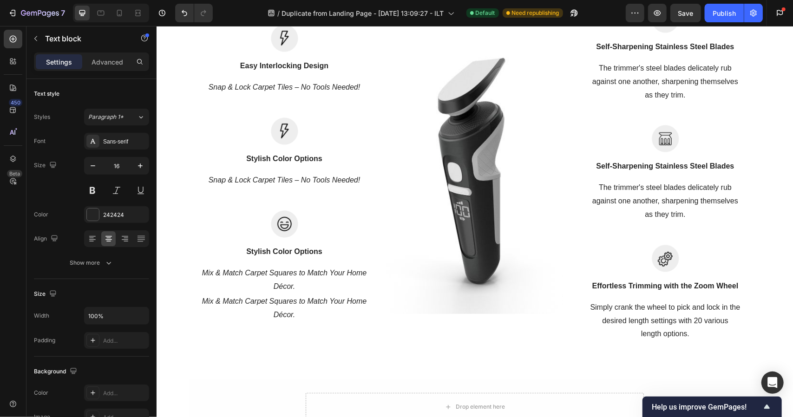
scroll to position [1407, 0]
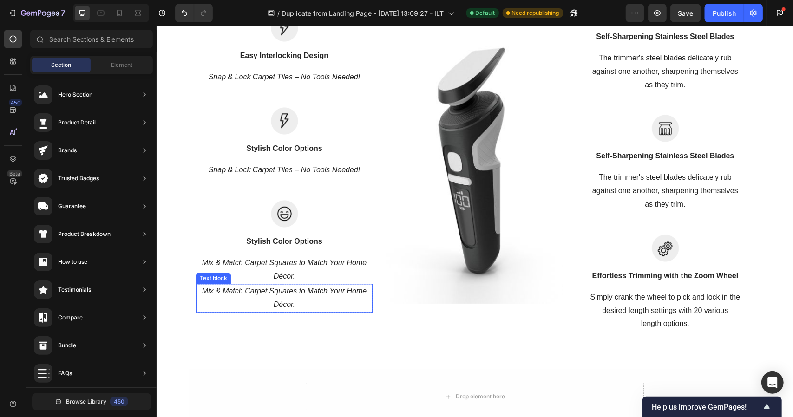
click at [266, 293] on icon "Mix & Match Carpet Squares to Match Your Home Décor." at bounding box center [284, 296] width 165 height 21
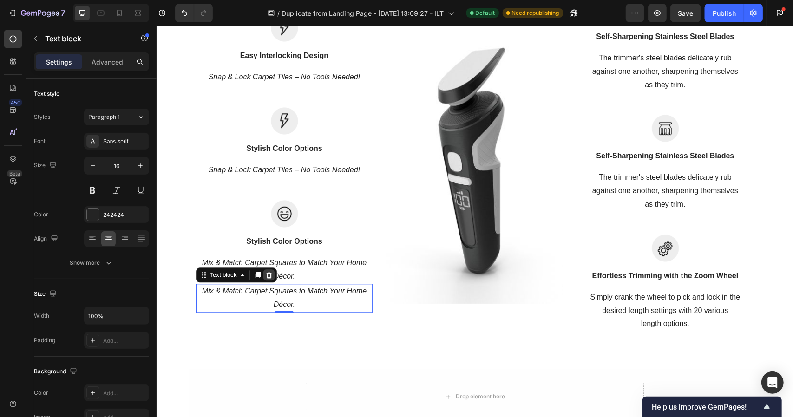
click at [266, 276] on icon at bounding box center [269, 274] width 6 height 7
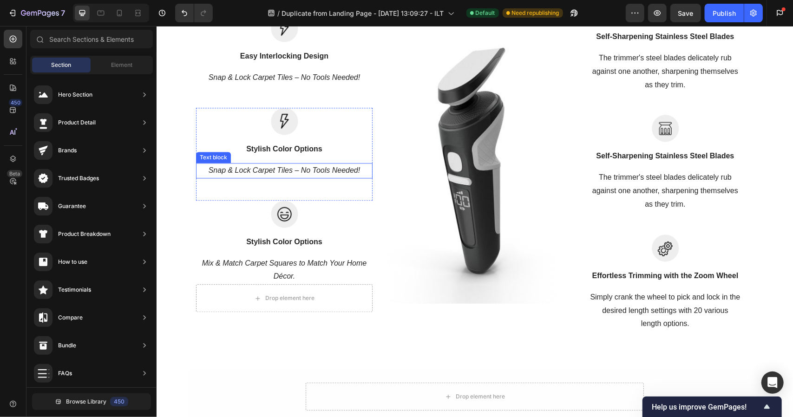
click at [234, 169] on icon "Snap & Lock Carpet Tiles – No Tools Needed!" at bounding box center [284, 170] width 152 height 8
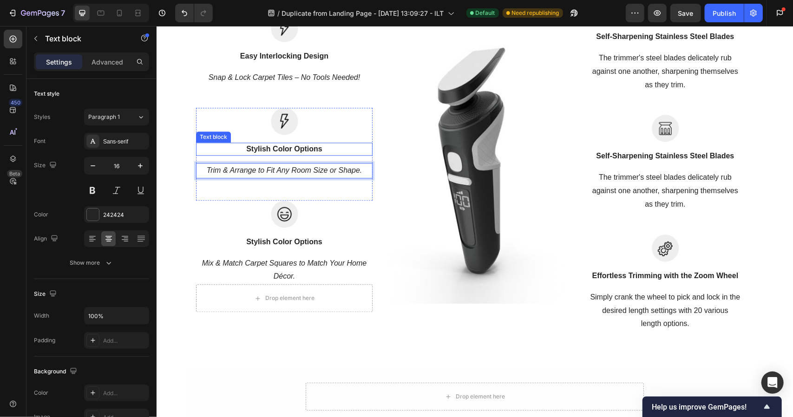
click at [278, 151] on strong "Stylish Color Options" at bounding box center [284, 148] width 76 height 8
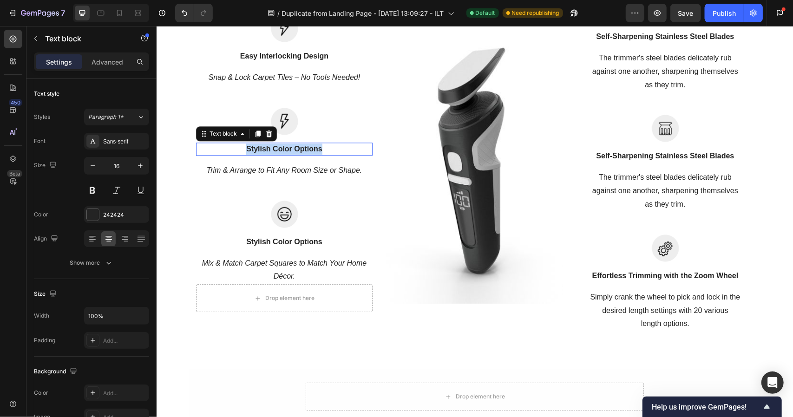
click at [278, 151] on strong "Stylish Color Options" at bounding box center [284, 148] width 76 height 8
drag, startPoint x: 354, startPoint y: 155, endPoint x: 393, endPoint y: 257, distance: 109.9
click at [393, 257] on div "Image Easy Interlocking Design Text block Snap & Lock Carpet Tiles – No Tools N…" at bounding box center [473, 163] width 557 height 336
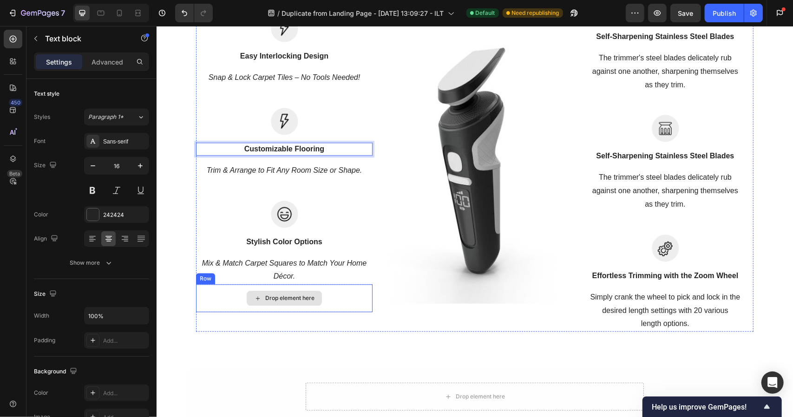
click at [358, 294] on div "Drop element here" at bounding box center [283, 298] width 176 height 28
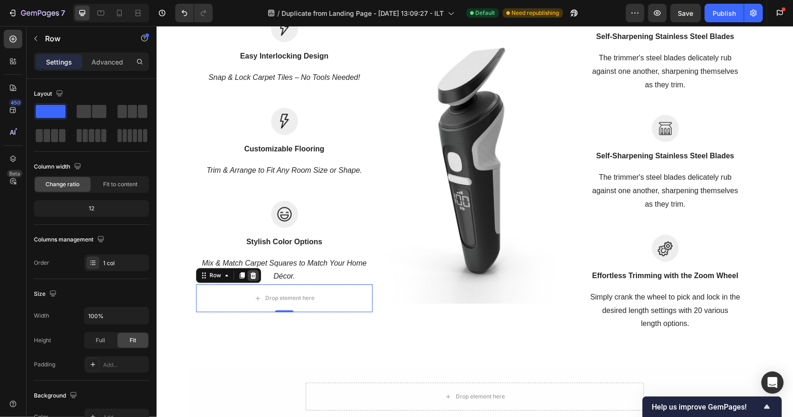
click at [250, 278] on icon at bounding box center [253, 275] width 6 height 7
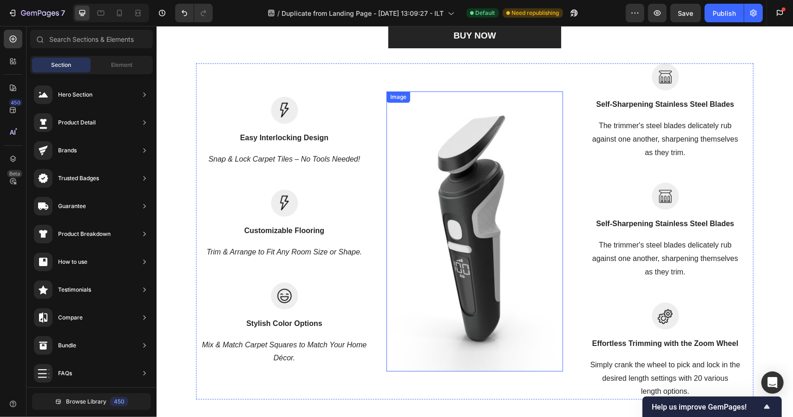
scroll to position [1339, 0]
click at [673, 103] on p "Self-Sharpening Stainless Steel Blades" at bounding box center [664, 103] width 175 height 11
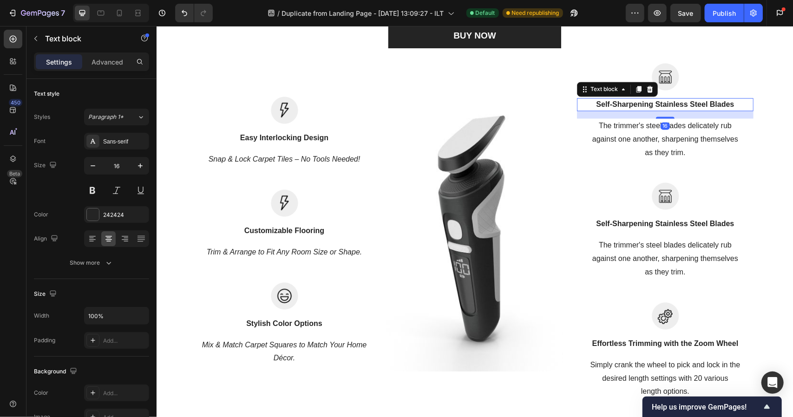
click at [673, 103] on p "Self-Sharpening Stainless Steel Blades" at bounding box center [664, 103] width 175 height 11
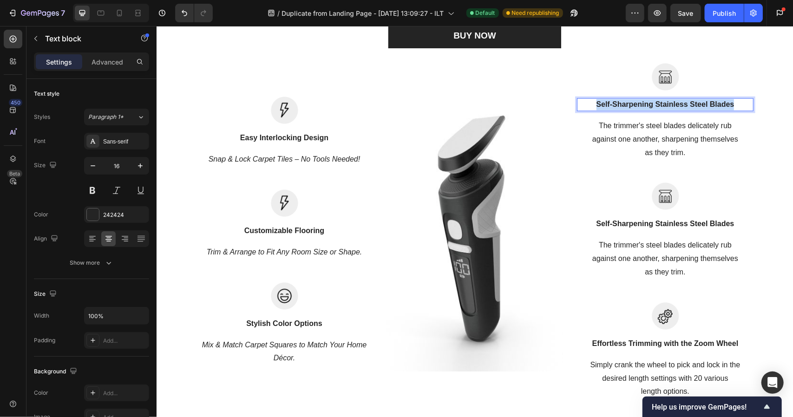
click at [673, 103] on p "Self-Sharpening Stainless Steel Blades" at bounding box center [664, 103] width 175 height 11
click at [646, 139] on p "The trimmer's steel blades delicately rub against one another, sharpening thems…" at bounding box center [664, 139] width 175 height 40
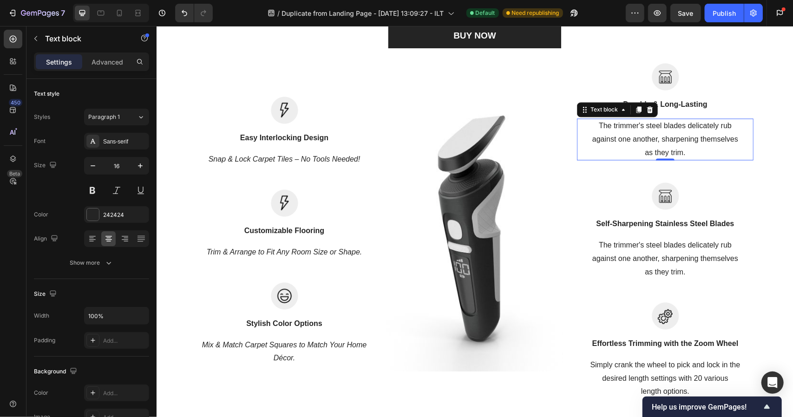
click at [646, 139] on p "The trimmer's steel blades delicately rub against one another, sharpening thems…" at bounding box center [664, 139] width 175 height 40
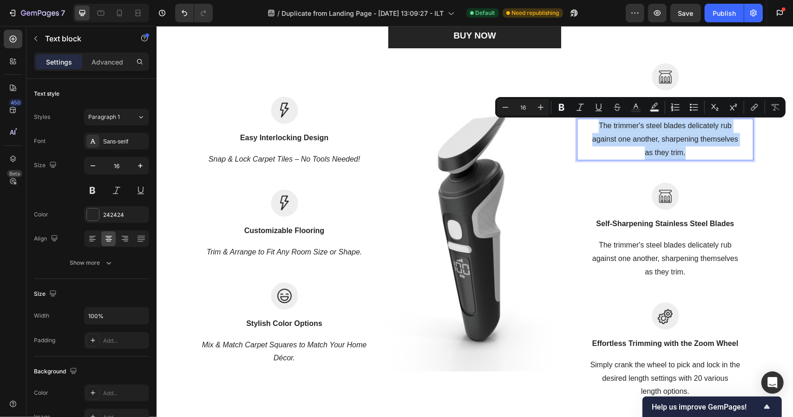
drag, startPoint x: 684, startPoint y: 155, endPoint x: 582, endPoint y: 128, distance: 105.6
click at [582, 128] on p "The trimmer's steel blades delicately rub against one another, sharpening thems…" at bounding box center [664, 139] width 175 height 40
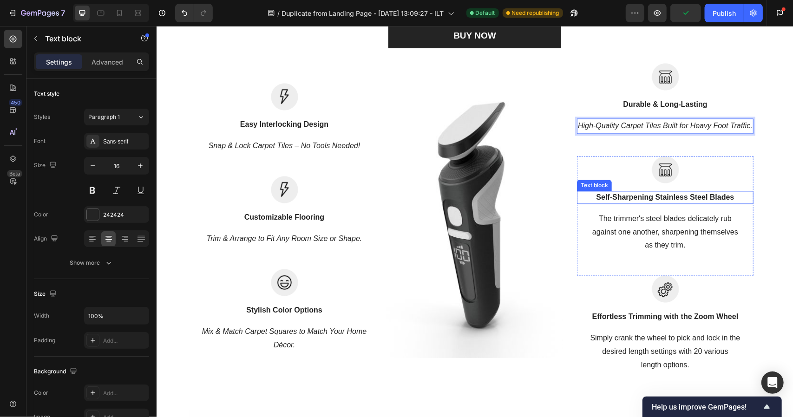
click at [647, 198] on p "Self-Sharpening Stainless Steel Blades" at bounding box center [664, 196] width 175 height 11
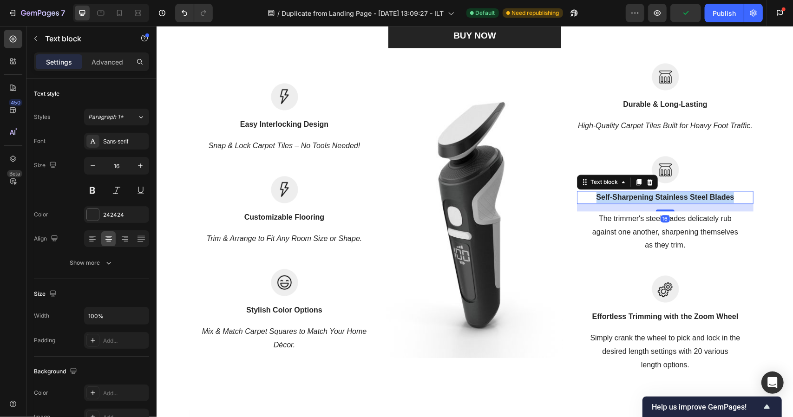
click at [647, 198] on p "Self-Sharpening Stainless Steel Blades" at bounding box center [664, 196] width 175 height 11
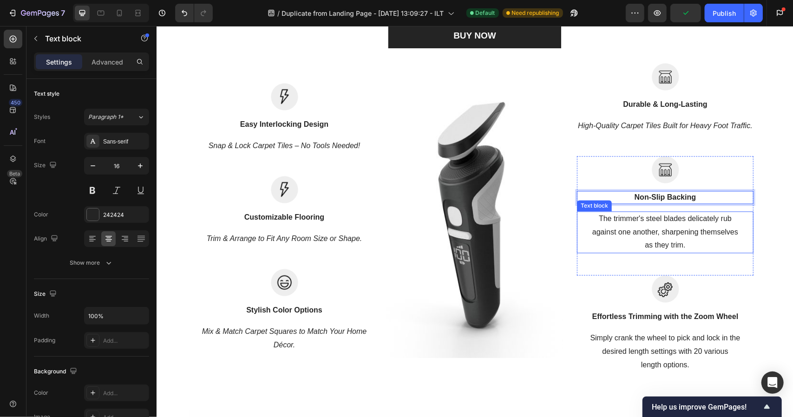
click at [619, 225] on p "The trimmer's steel blades delicately rub against one another, sharpening thems…" at bounding box center [664, 232] width 175 height 40
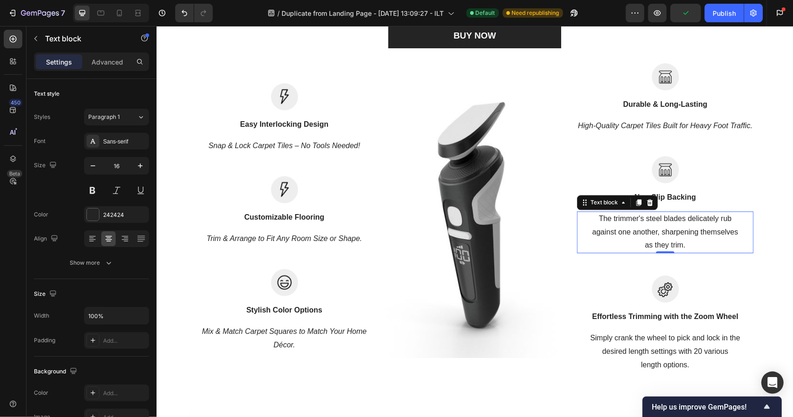
click at [619, 225] on p "The trimmer's steel blades delicately rub against one another, sharpening thems…" at bounding box center [664, 232] width 175 height 40
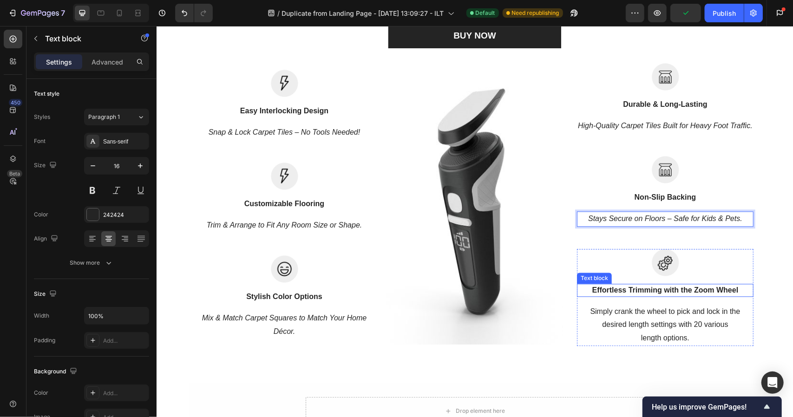
click at [666, 293] on p "Effortless Trimming with the Zoom Wheel" at bounding box center [664, 289] width 175 height 11
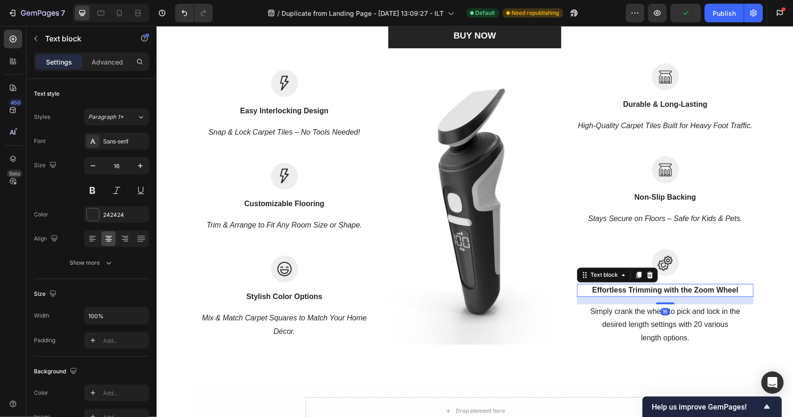
click at [666, 293] on p "Effortless Trimming with the Zoom Wheel" at bounding box center [664, 289] width 175 height 11
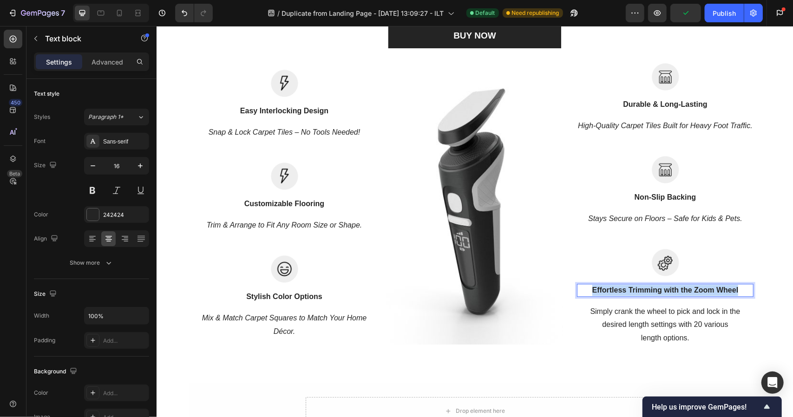
click at [666, 293] on p "Effortless Trimming with the Zoom Wheel" at bounding box center [664, 289] width 175 height 11
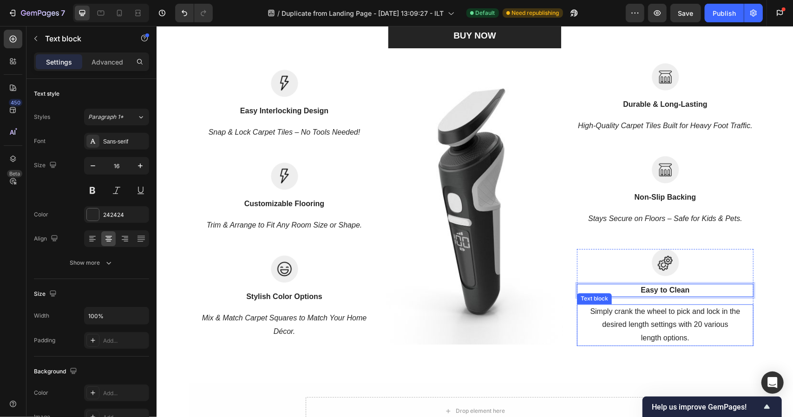
click at [683, 331] on p "Simply crank the wheel to pick and lock in the desired length settings with 20 …" at bounding box center [664, 325] width 175 height 40
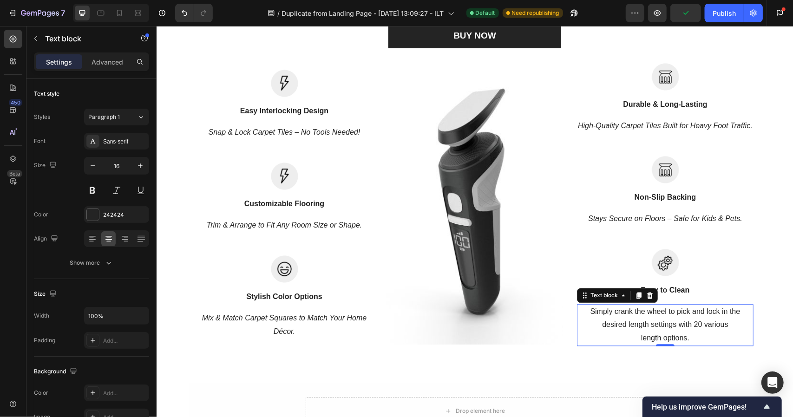
click at [686, 336] on p "Simply crank the wheel to pick and lock in the desired length settings with 20 …" at bounding box center [664, 325] width 175 height 40
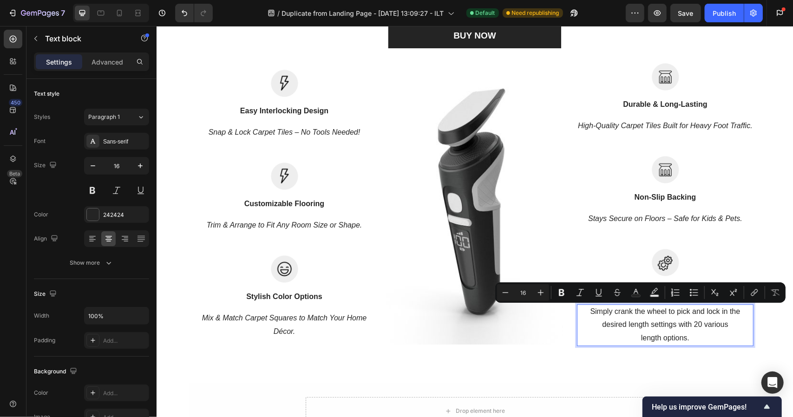
scroll to position [1345, 0]
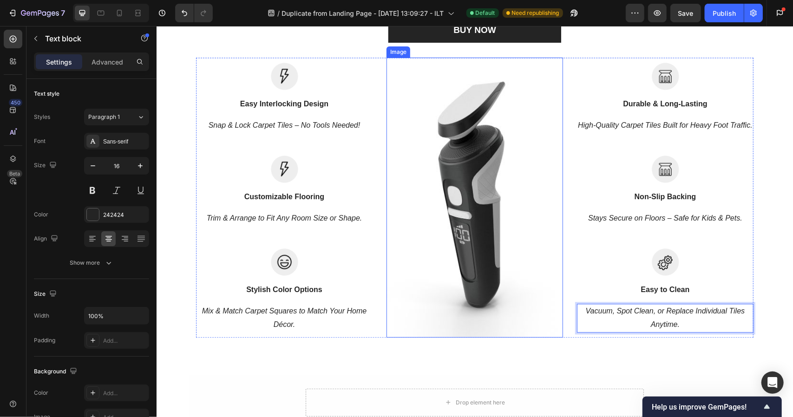
click at [540, 321] on img at bounding box center [474, 197] width 176 height 280
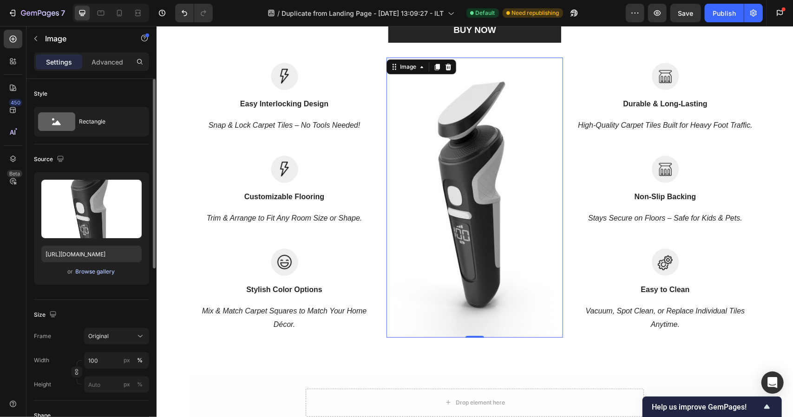
click at [90, 271] on div "Browse gallery" at bounding box center [95, 271] width 39 height 8
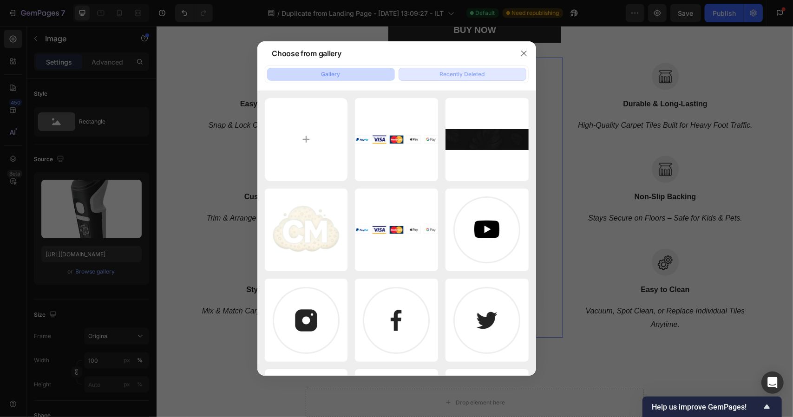
click at [456, 78] on div "Recently Deleted" at bounding box center [462, 74] width 45 height 8
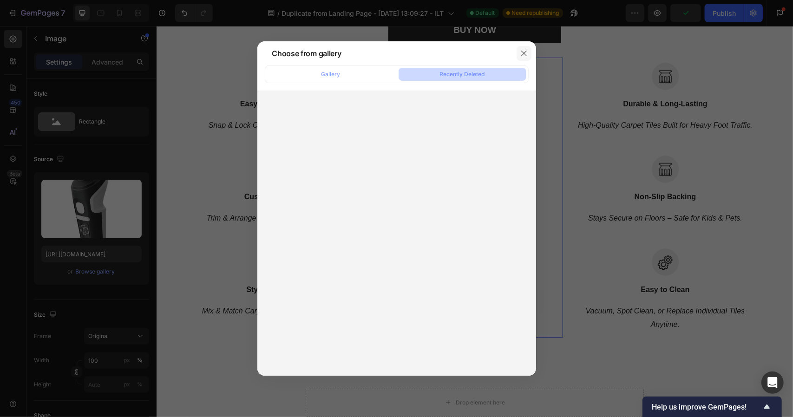
click at [520, 54] on icon "button" at bounding box center [523, 53] width 7 height 7
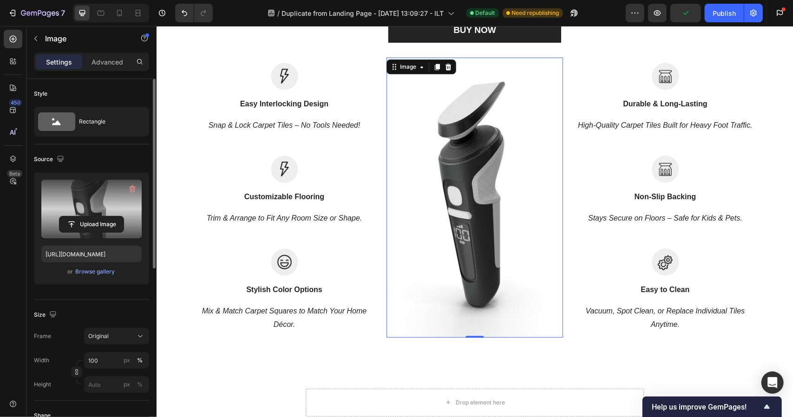
click at [98, 197] on label at bounding box center [91, 209] width 100 height 59
click at [98, 216] on input "file" at bounding box center [91, 224] width 64 height 16
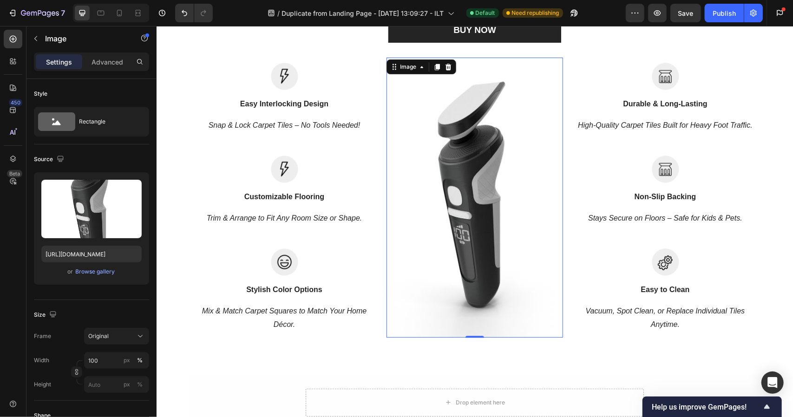
click at [493, 152] on img at bounding box center [474, 197] width 176 height 280
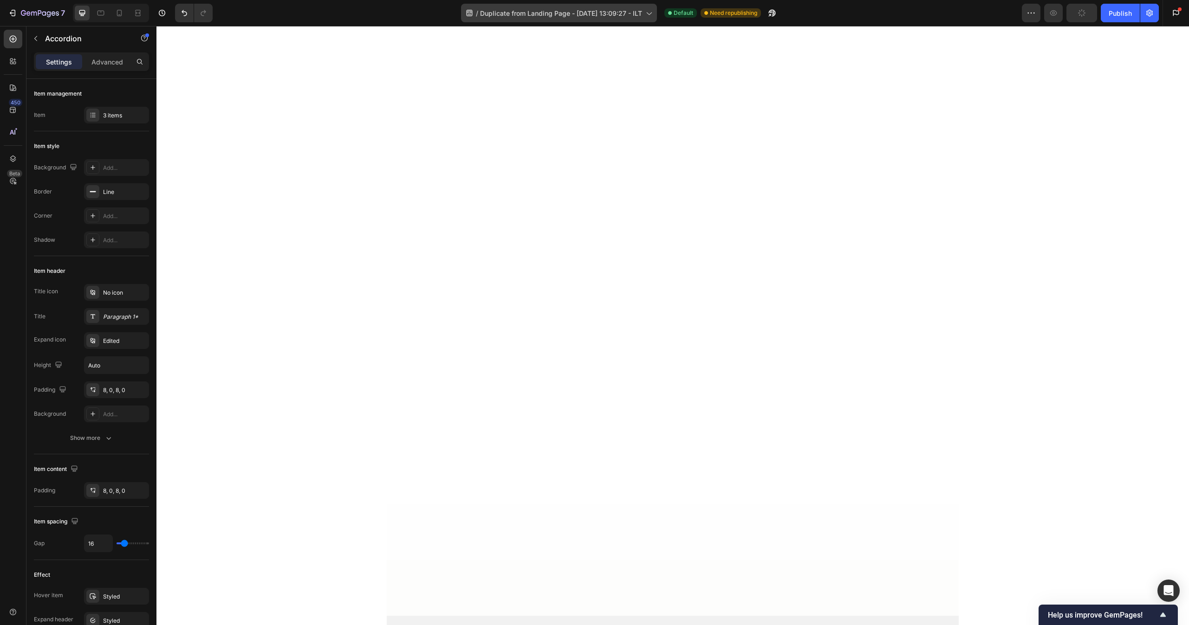
scroll to position [0, 0]
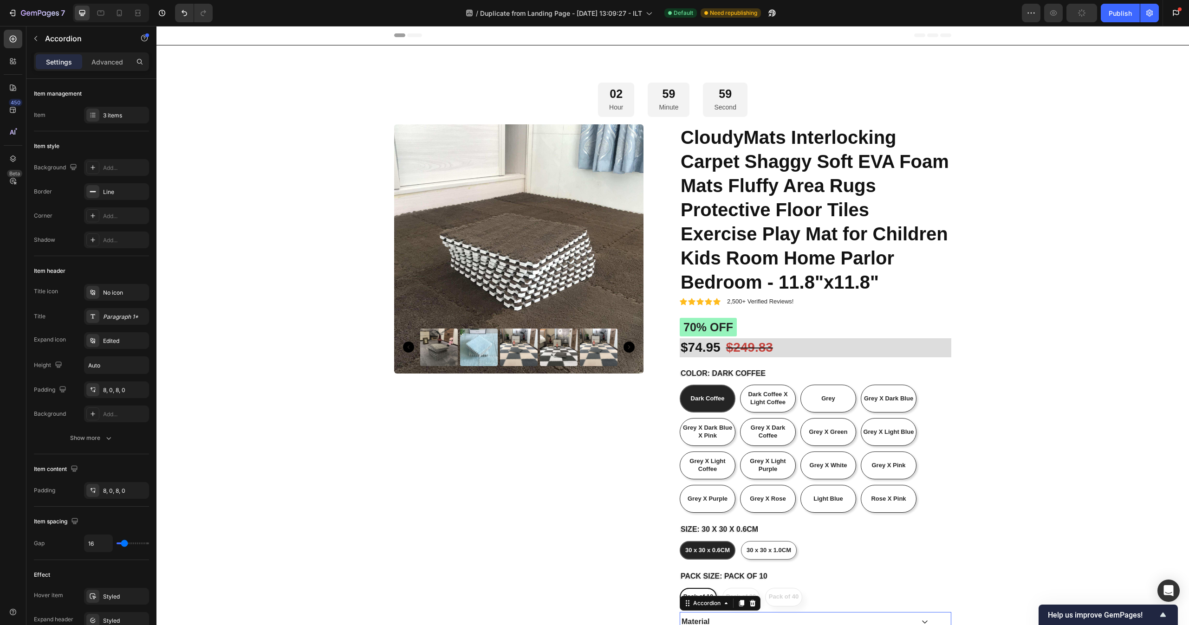
drag, startPoint x: 389, startPoint y: 30, endPoint x: 1068, endPoint y: 319, distance: 738.2
click at [792, 319] on div "02 Hour 59 Minute 59 Second Countdown Timer Product Images Icon Icon Icon Icon …" at bounding box center [673, 560] width 1414 height 954
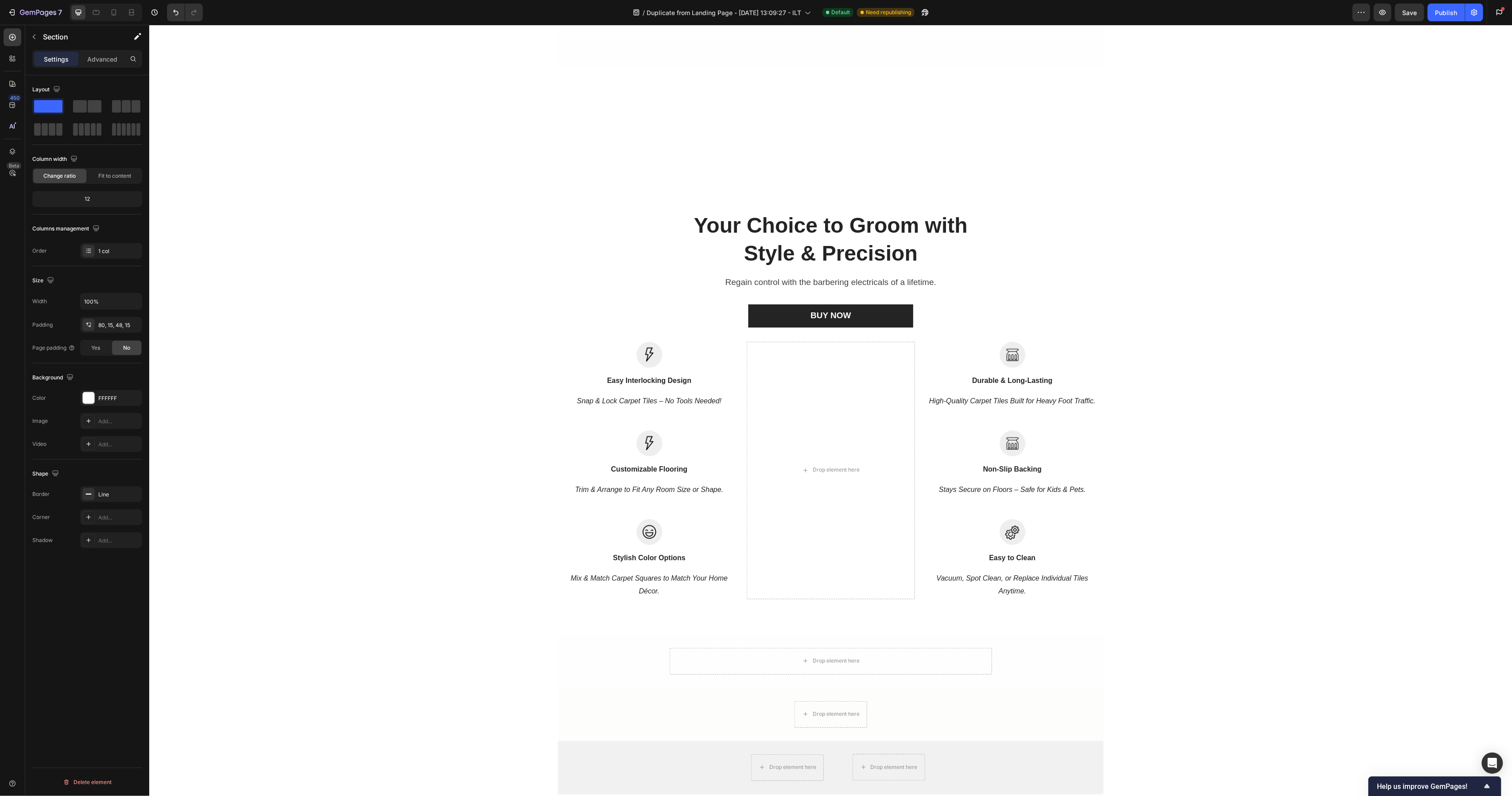
scroll to position [1258, 0]
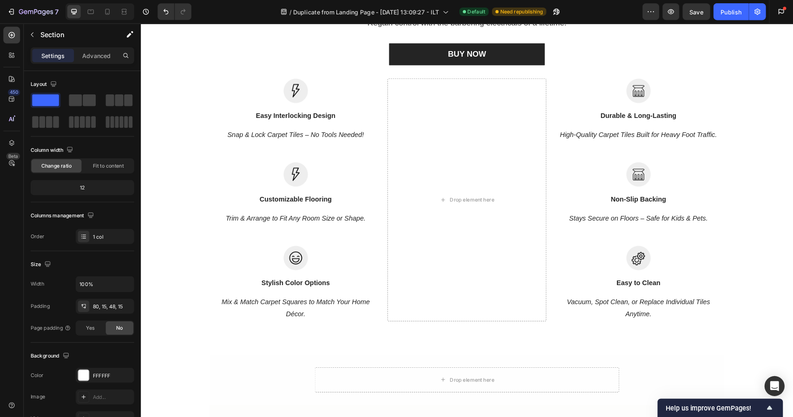
scroll to position [1318, 0]
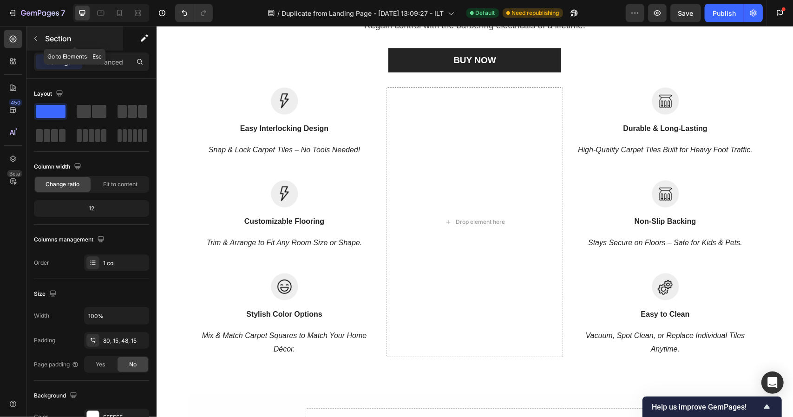
drag, startPoint x: 607, startPoint y: 59, endPoint x: 32, endPoint y: 41, distance: 575.6
click at [32, 41] on button "button" at bounding box center [35, 38] width 15 height 15
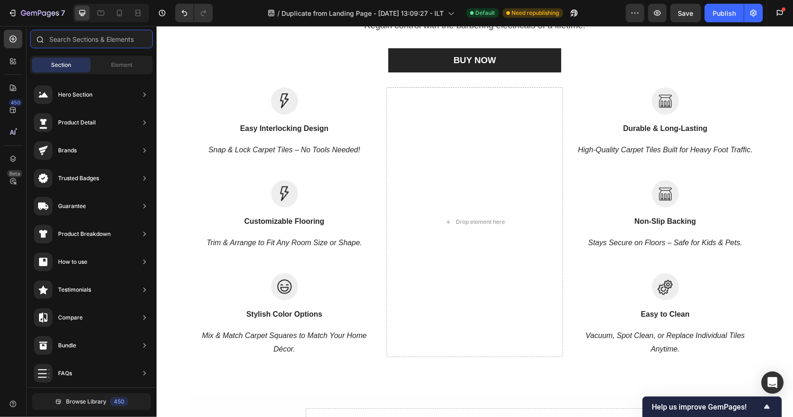
click at [89, 36] on input "text" at bounding box center [91, 39] width 123 height 19
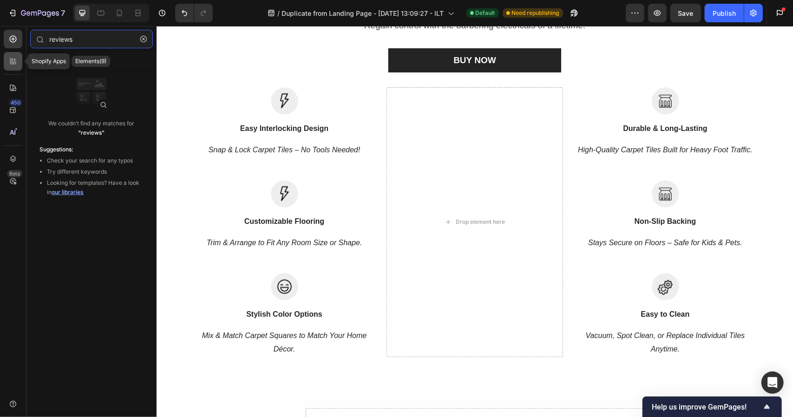
type input "reviews"
click at [14, 65] on icon at bounding box center [12, 61] width 9 height 9
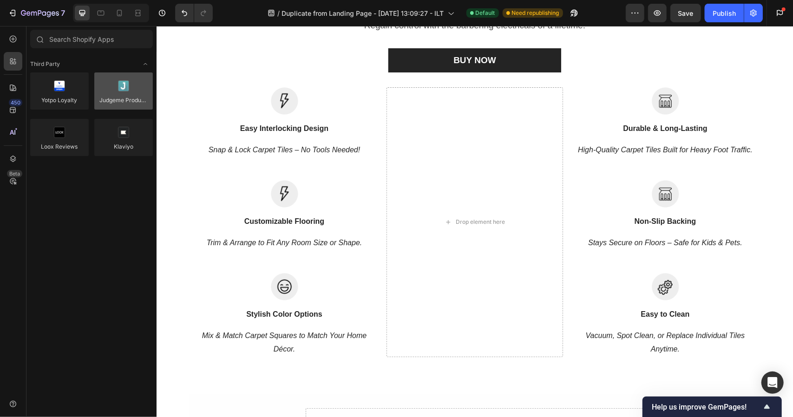
click at [122, 89] on div at bounding box center [123, 90] width 59 height 37
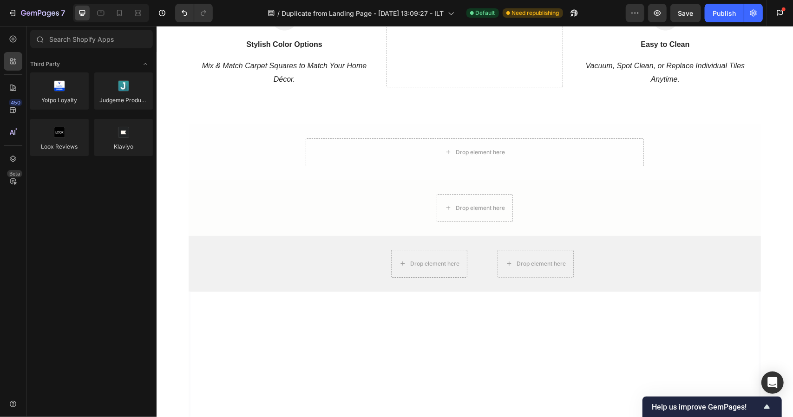
scroll to position [1588, 0]
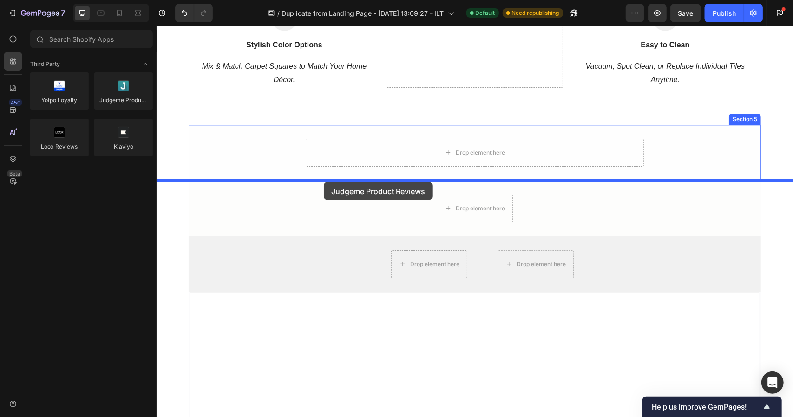
drag, startPoint x: 270, startPoint y: 113, endPoint x: 323, endPoint y: 182, distance: 86.4
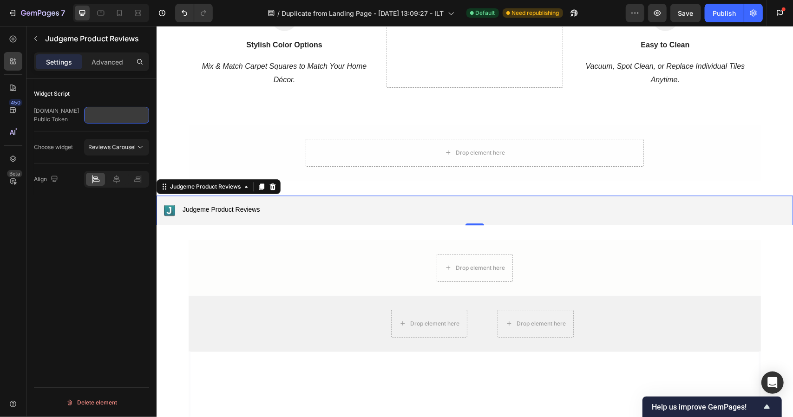
click at [103, 120] on input "text" at bounding box center [116, 115] width 65 height 17
click at [107, 64] on p "Advanced" at bounding box center [107, 62] width 32 height 10
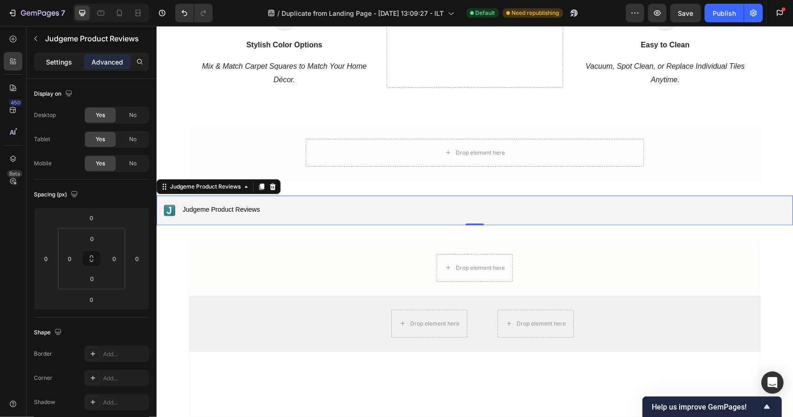
click at [76, 64] on div "Settings" at bounding box center [59, 61] width 46 height 15
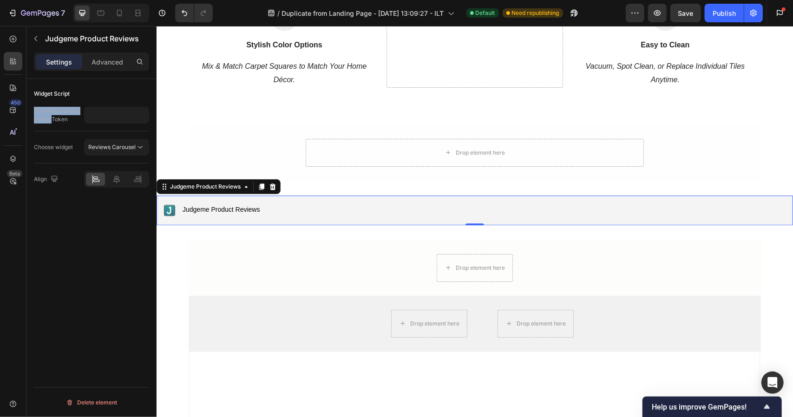
drag, startPoint x: 55, startPoint y: 119, endPoint x: 26, endPoint y: 109, distance: 30.1
click at [26, 109] on div "Widget Script Judge.Me Public Token Choose widget Reviews Carousel Align Delete…" at bounding box center [91, 261] width 130 height 365
click at [37, 92] on div "Widget Script" at bounding box center [52, 94] width 36 height 8
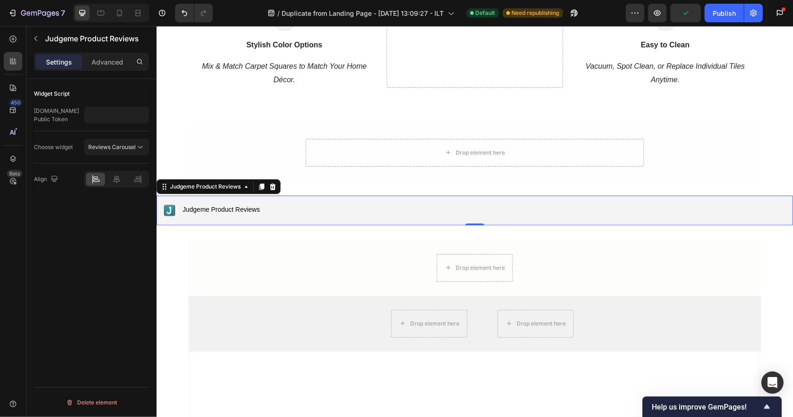
click at [57, 117] on div "Judge.Me Public Token" at bounding box center [58, 115] width 48 height 17
drag, startPoint x: 57, startPoint y: 117, endPoint x: 27, endPoint y: 90, distance: 40.8
click at [27, 90] on div "Widget Script Judge.Me Public Token Choose widget Reviews Carousel Align Delete…" at bounding box center [91, 261] width 130 height 365
copy div "Widget Script Judge.Me Public Token"
